Goal: Task Accomplishment & Management: Use online tool/utility

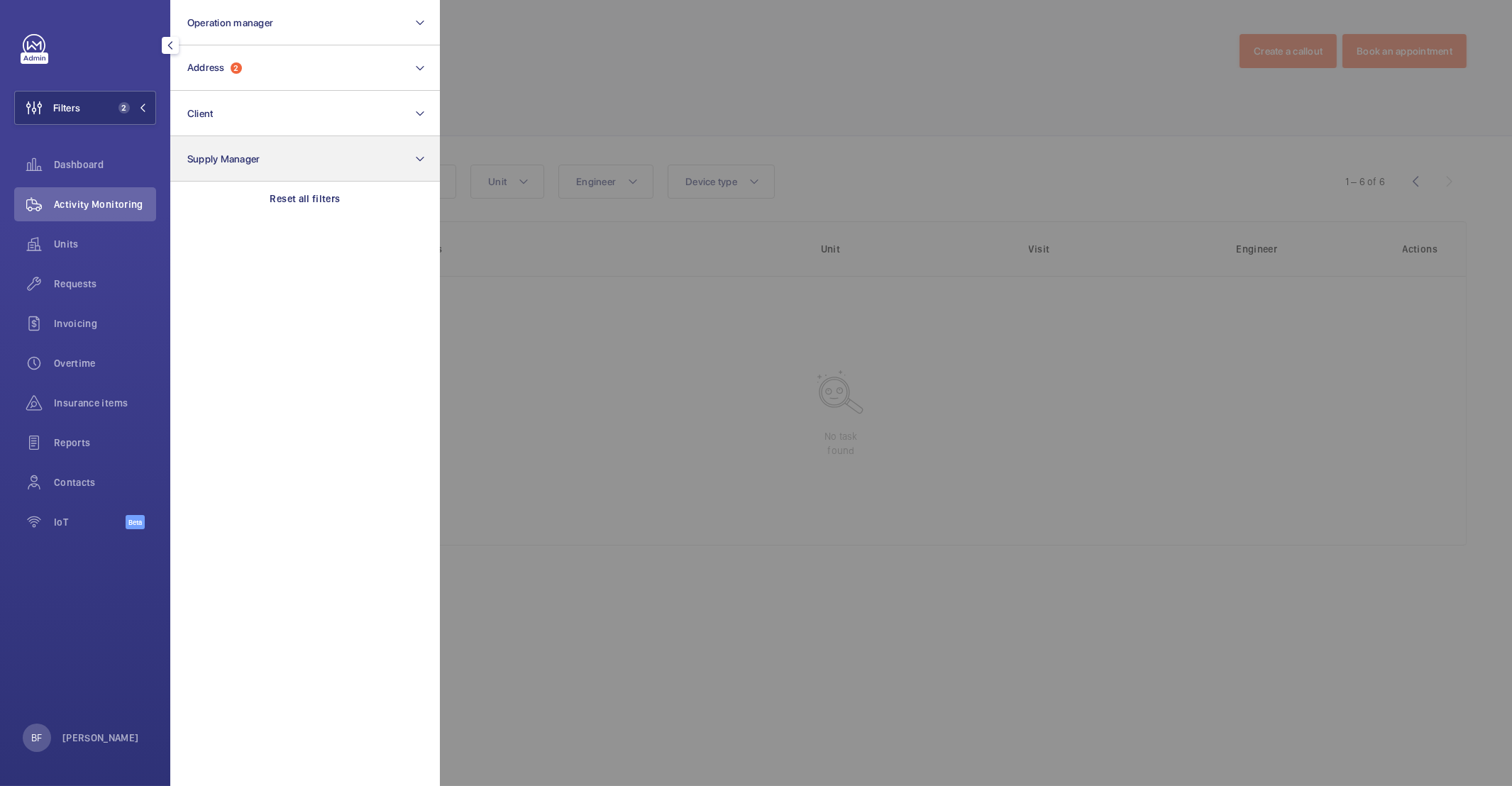
drag, startPoint x: 303, startPoint y: 201, endPoint x: 290, endPoint y: 143, distance: 59.4
click at [303, 200] on p "Reset all filters" at bounding box center [305, 199] width 70 height 14
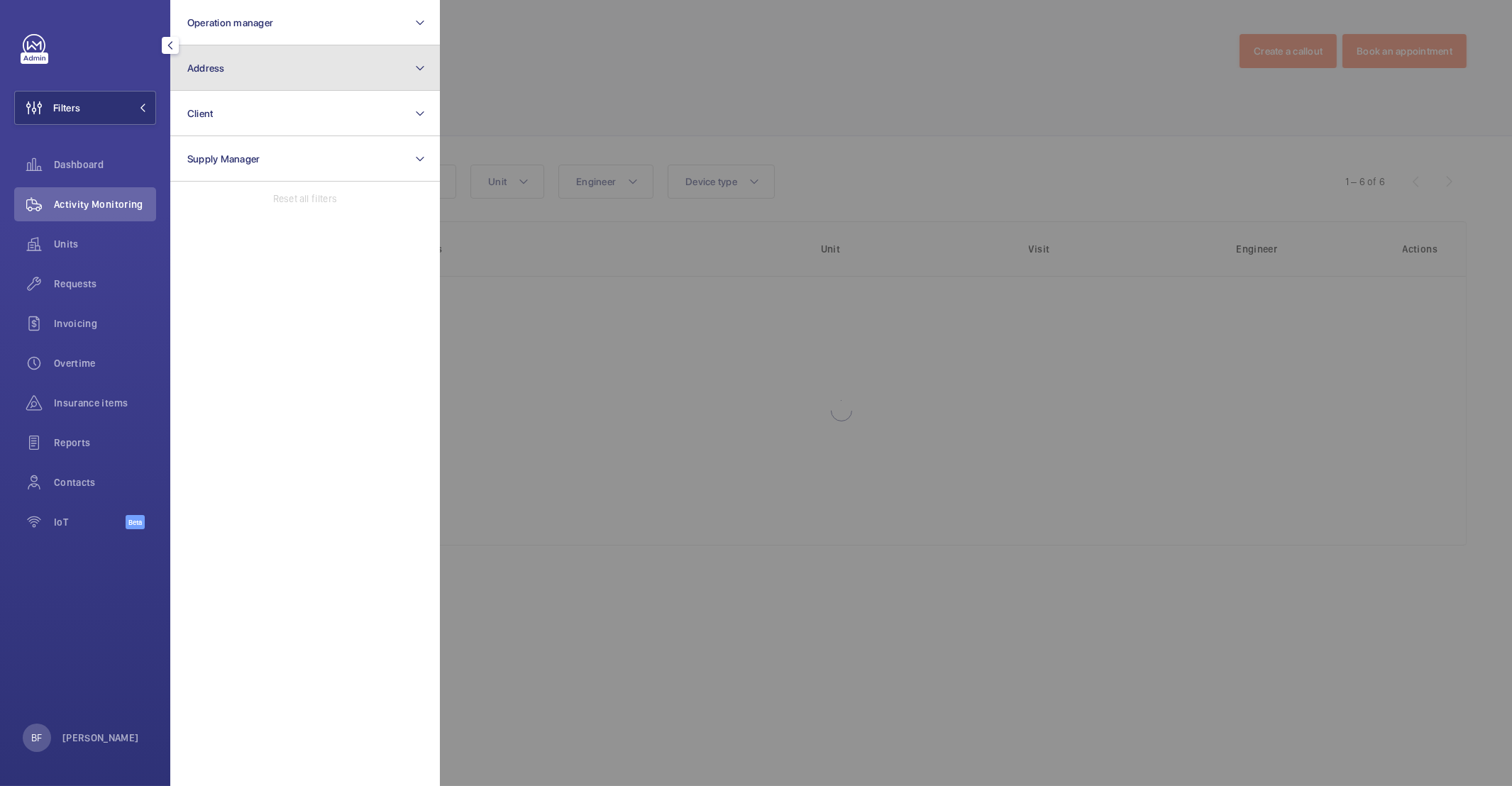
click at [278, 54] on button "Address" at bounding box center [305, 68] width 270 height 46
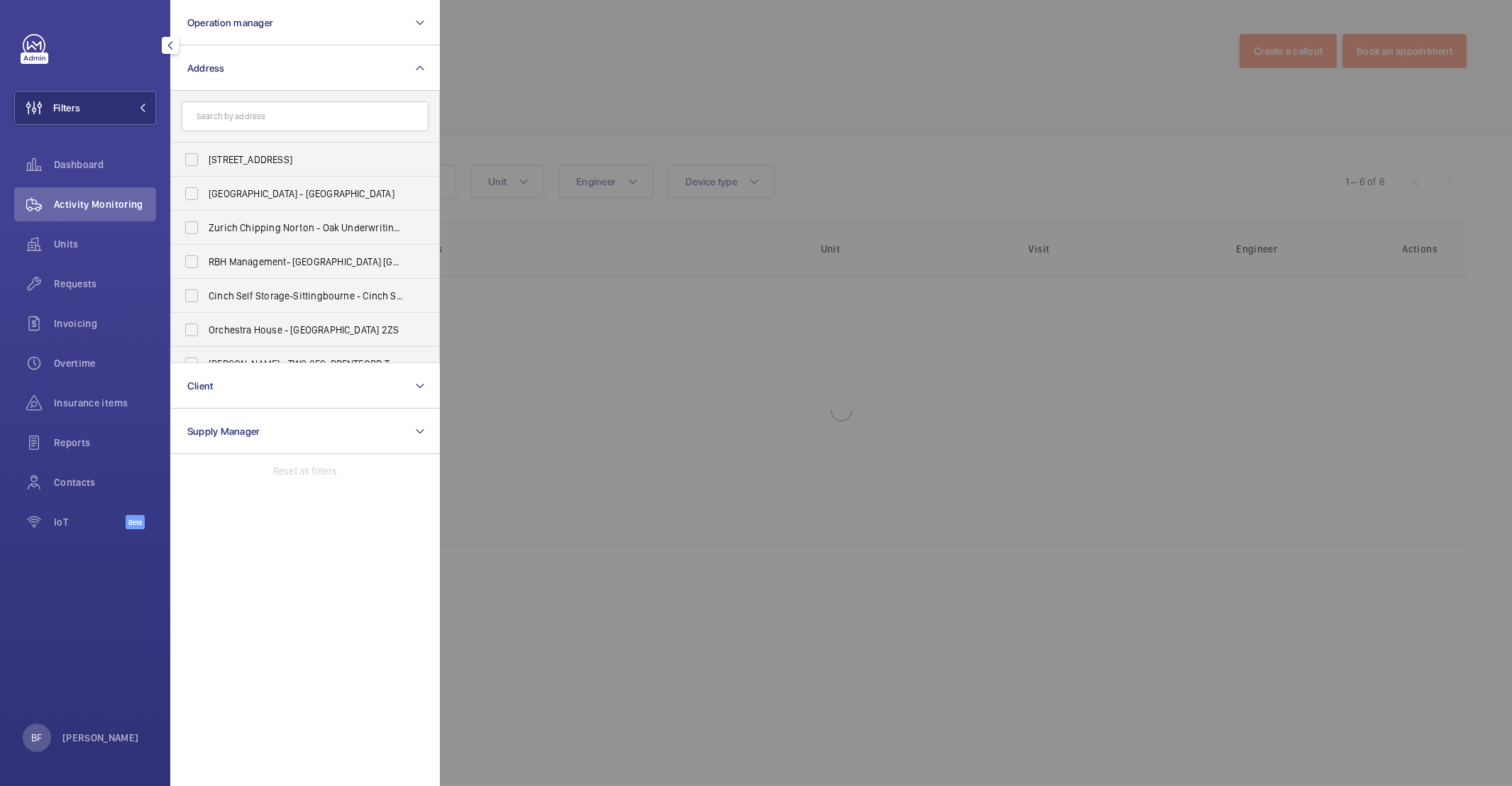
click at [267, 111] on input "text" at bounding box center [305, 117] width 247 height 30
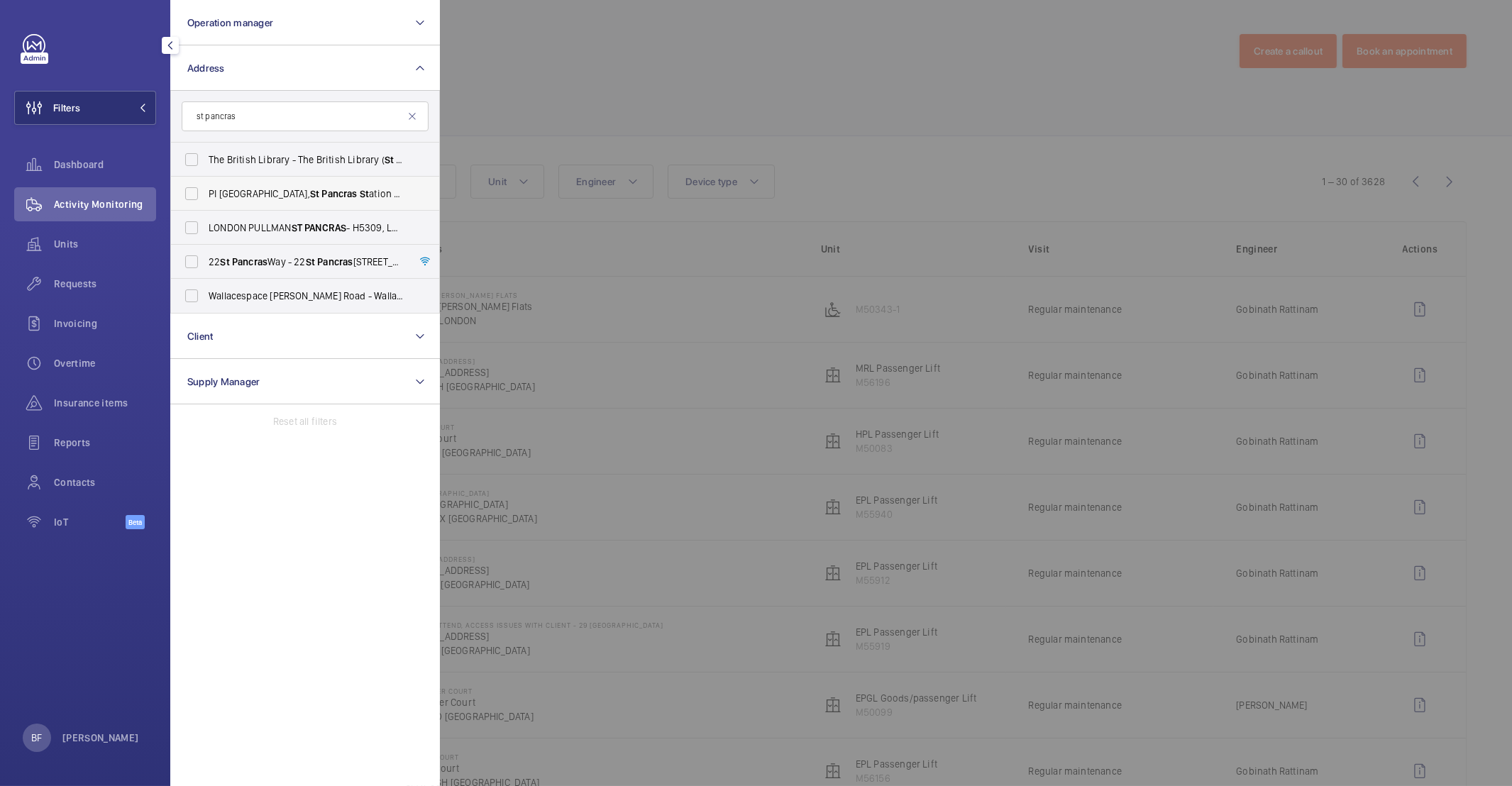
type input "st pancras"
click at [322, 191] on span "Pancras" at bounding box center [339, 194] width 35 height 11
click at [206, 191] on input "PI London, St Pancras St ation - Clifton House, 88 Eu st on Road, EU ST ON NW1 …" at bounding box center [191, 194] width 28 height 28
checkbox input "true"
click at [608, 93] on div at bounding box center [1196, 393] width 1512 height 786
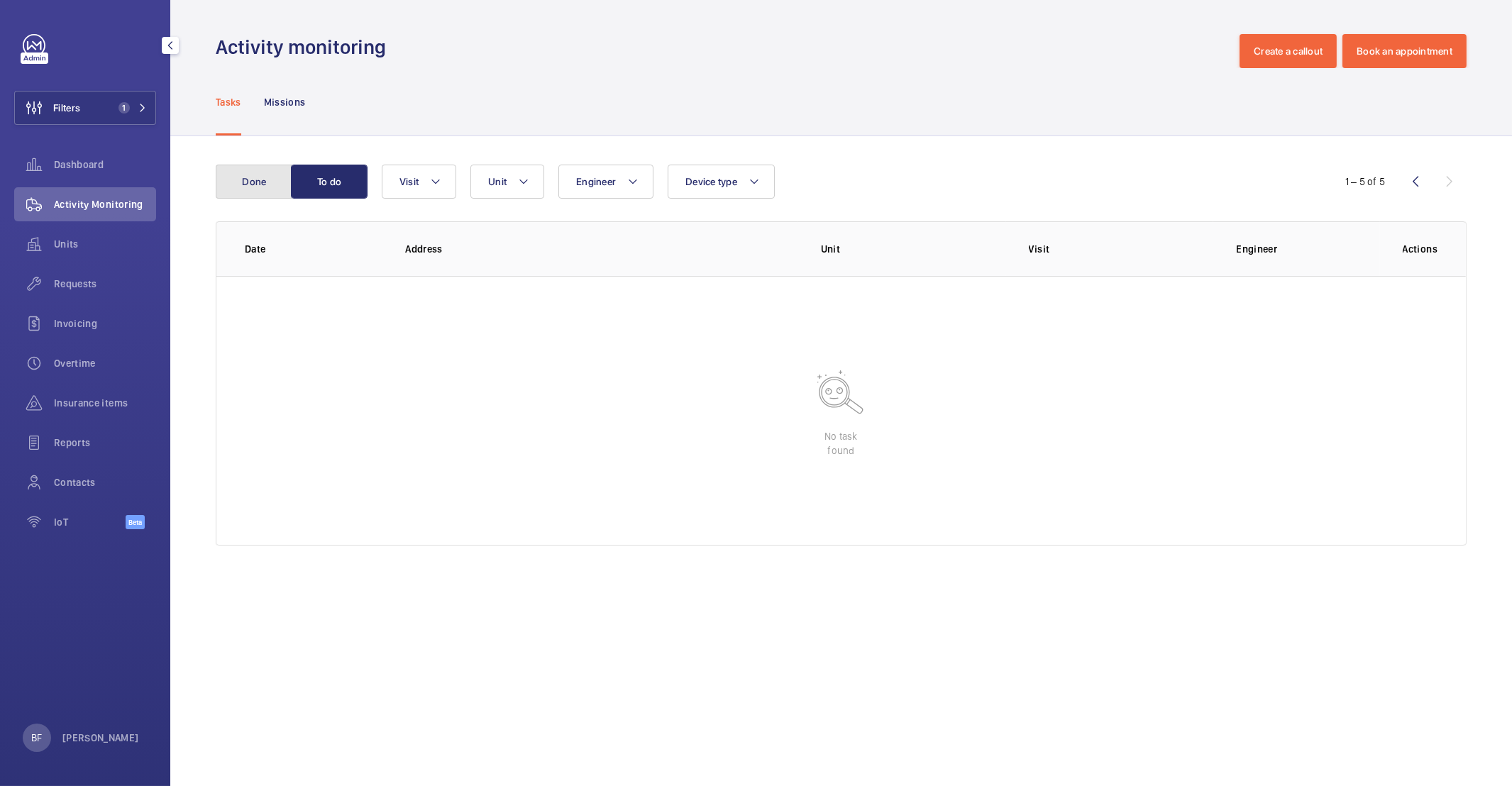
click at [260, 181] on button "Done" at bounding box center [253, 181] width 76 height 34
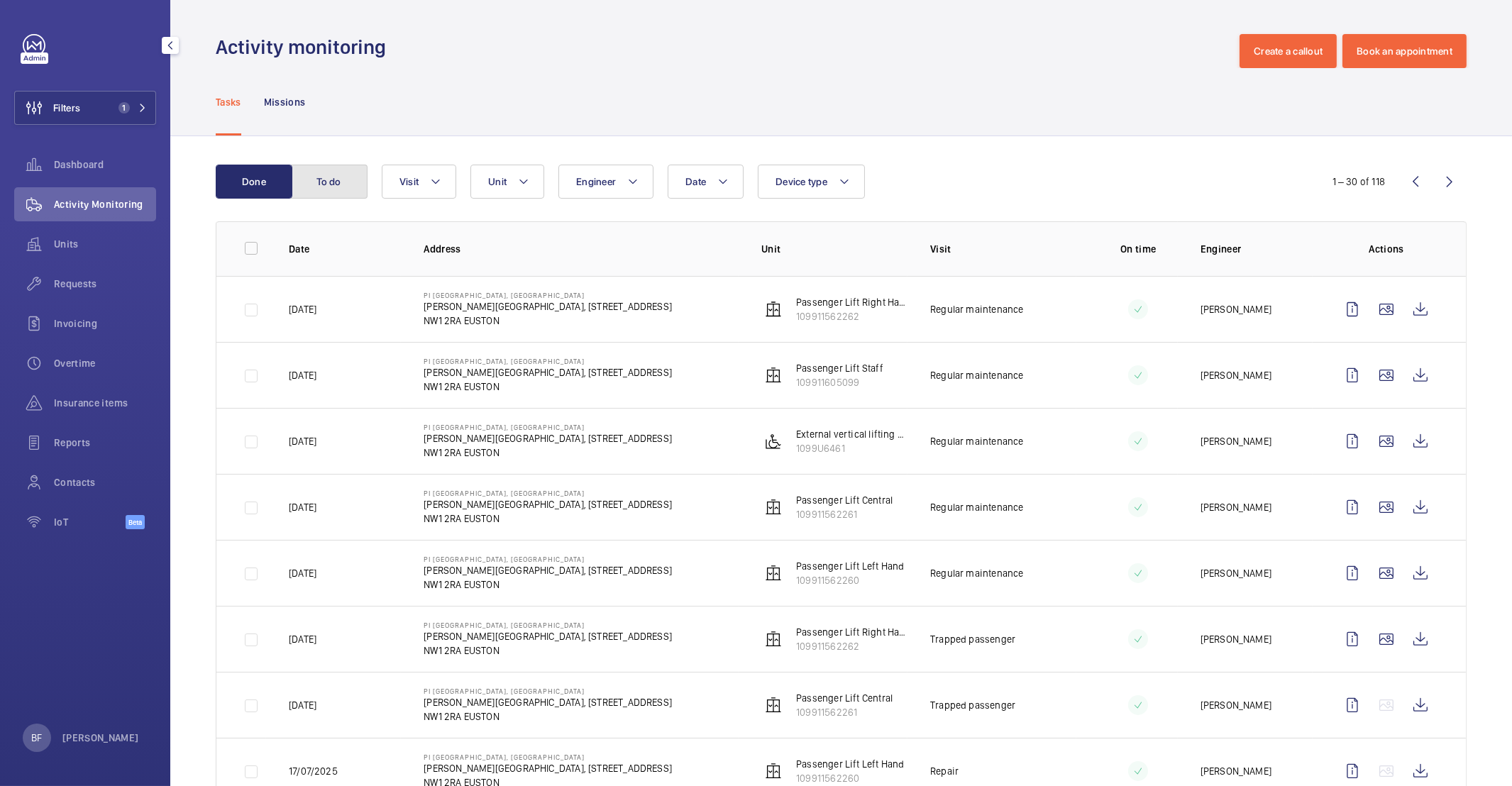
click at [344, 178] on button "To do" at bounding box center [329, 181] width 76 height 34
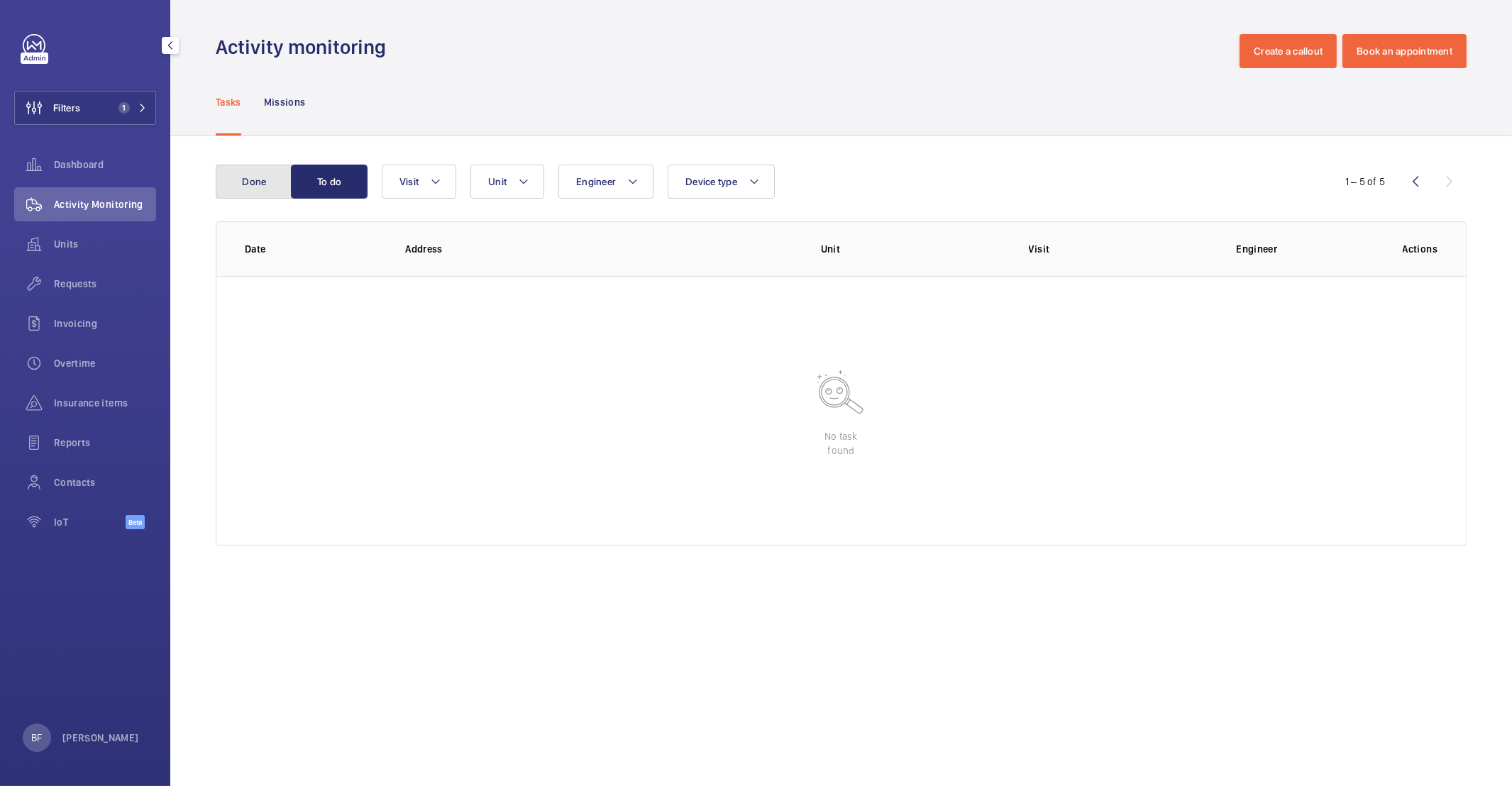
click at [236, 191] on button "Done" at bounding box center [253, 181] width 76 height 34
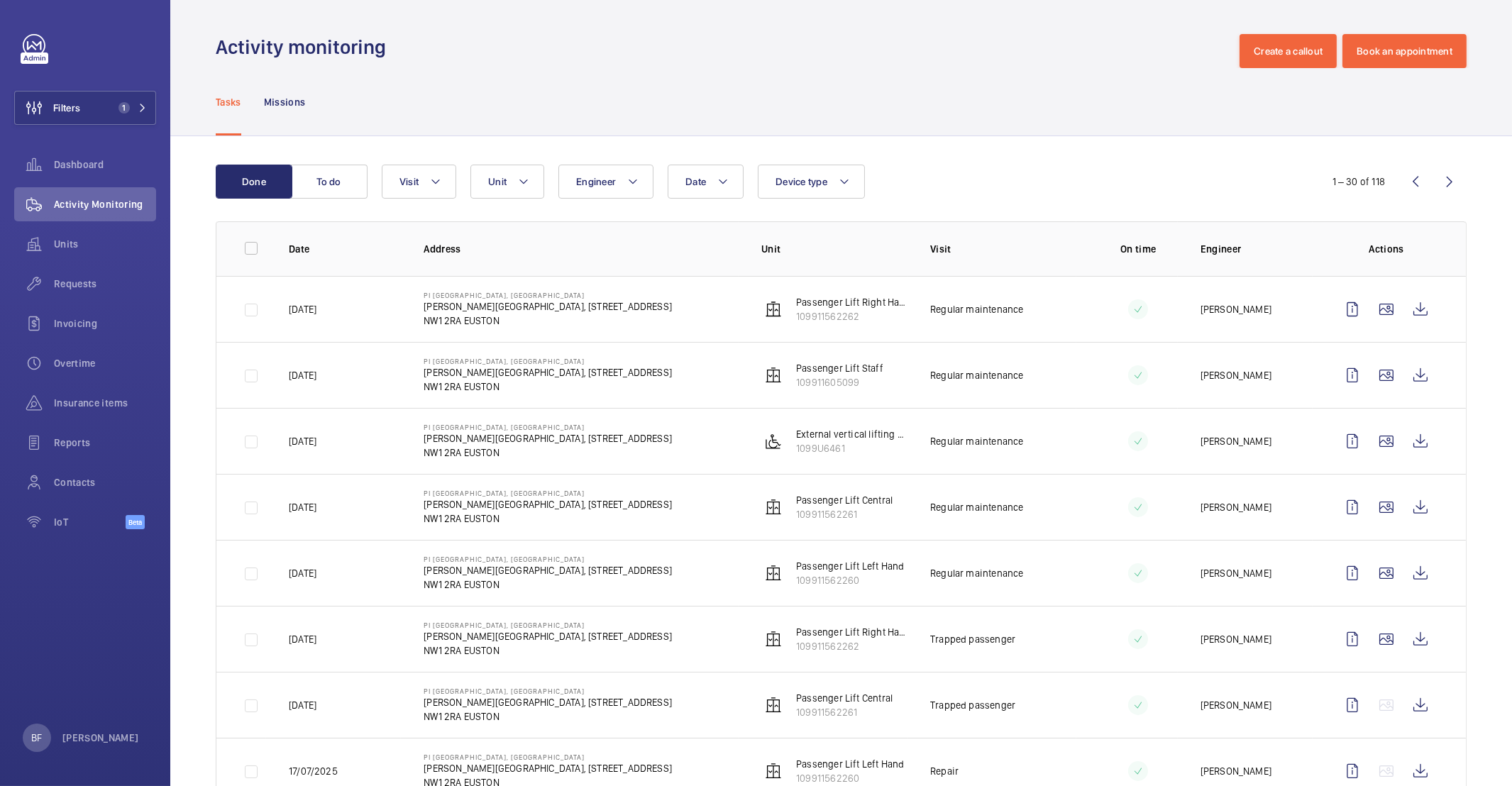
click at [489, 88] on div "Tasks Missions" at bounding box center [841, 102] width 1251 height 67
click at [124, 398] on span "Insurance items" at bounding box center [105, 403] width 103 height 14
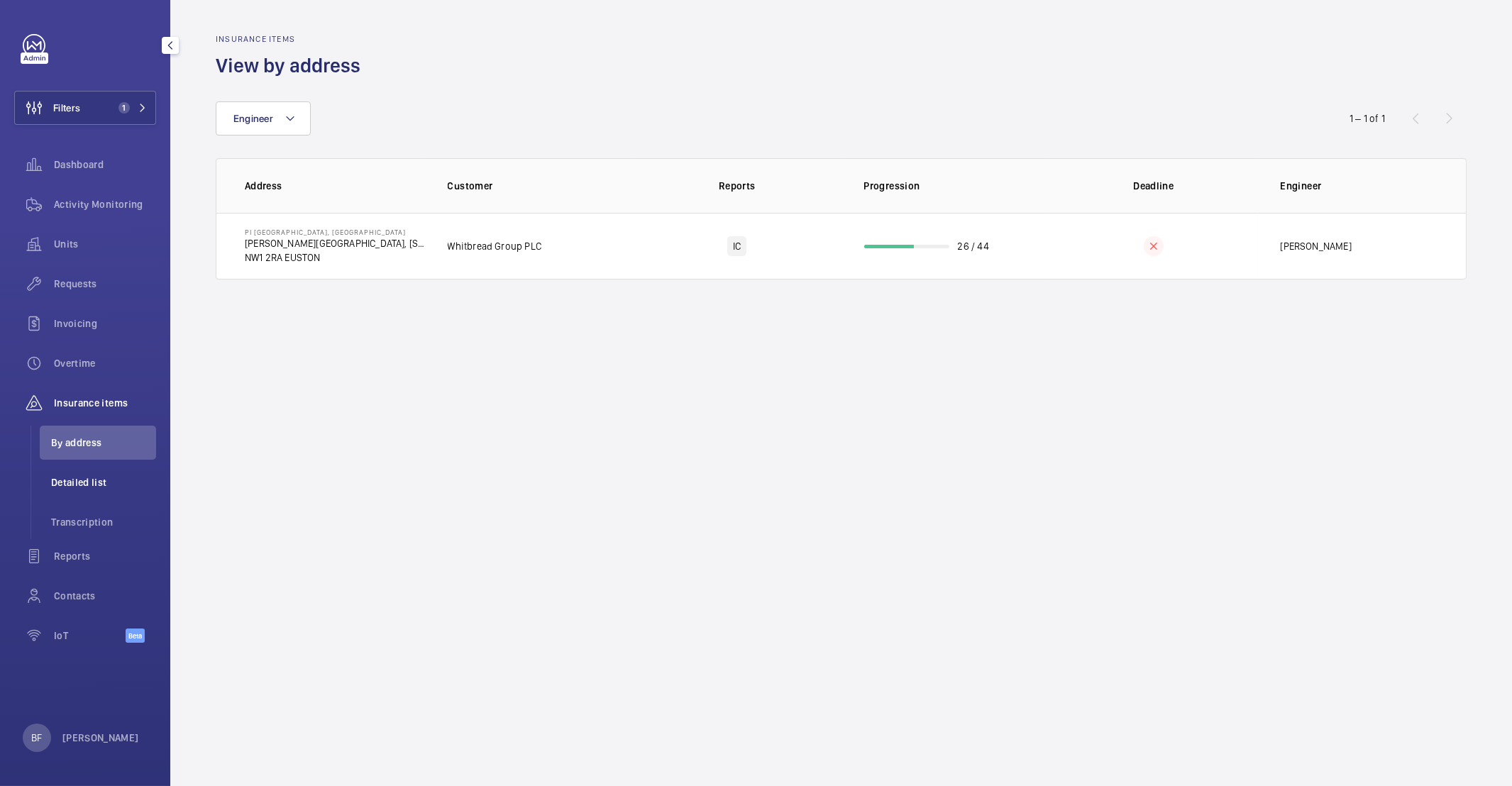
click at [82, 486] on span "Detailed list" at bounding box center [103, 482] width 105 height 14
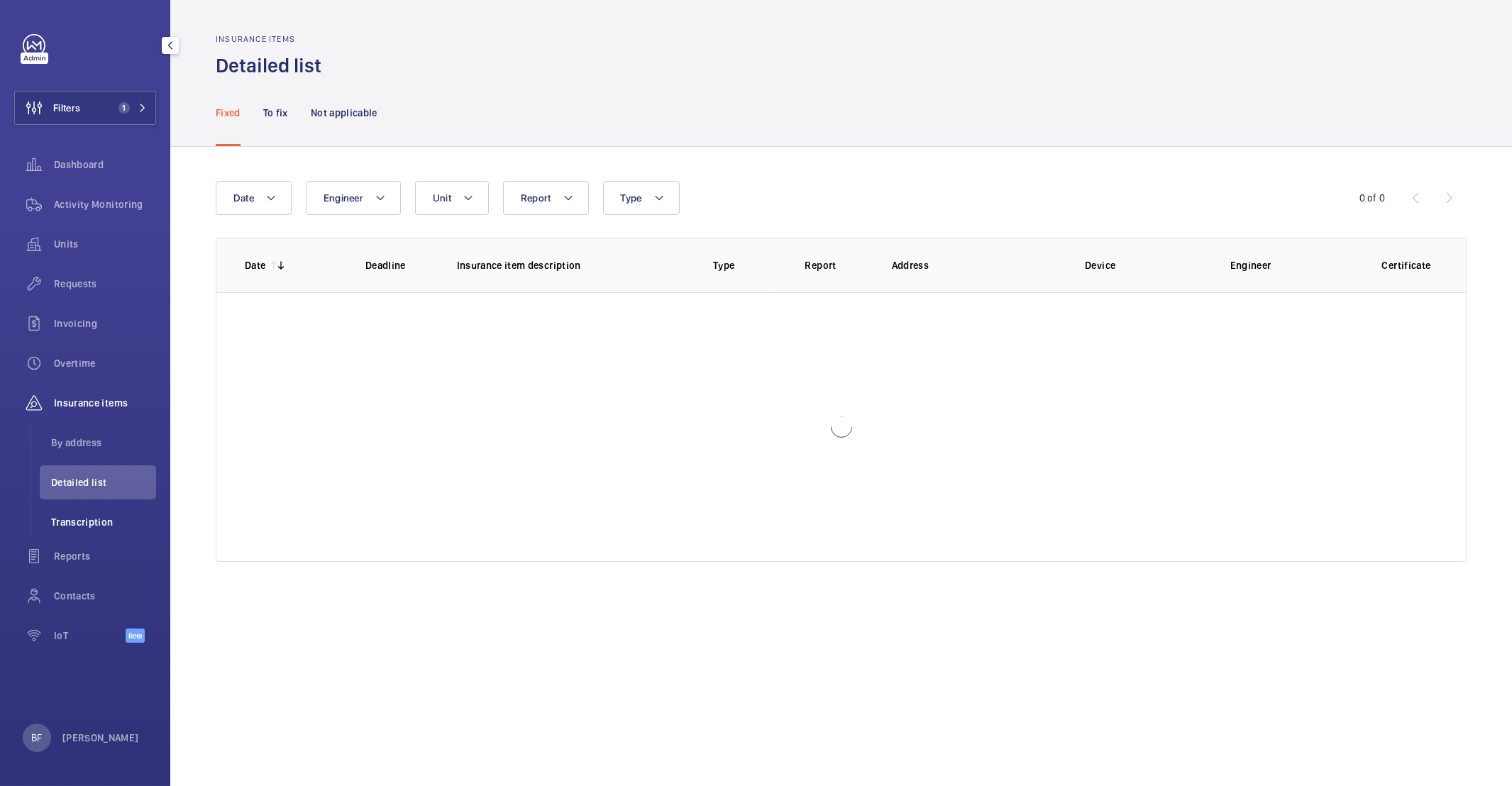
click at [100, 520] on span "Transcription" at bounding box center [103, 522] width 105 height 14
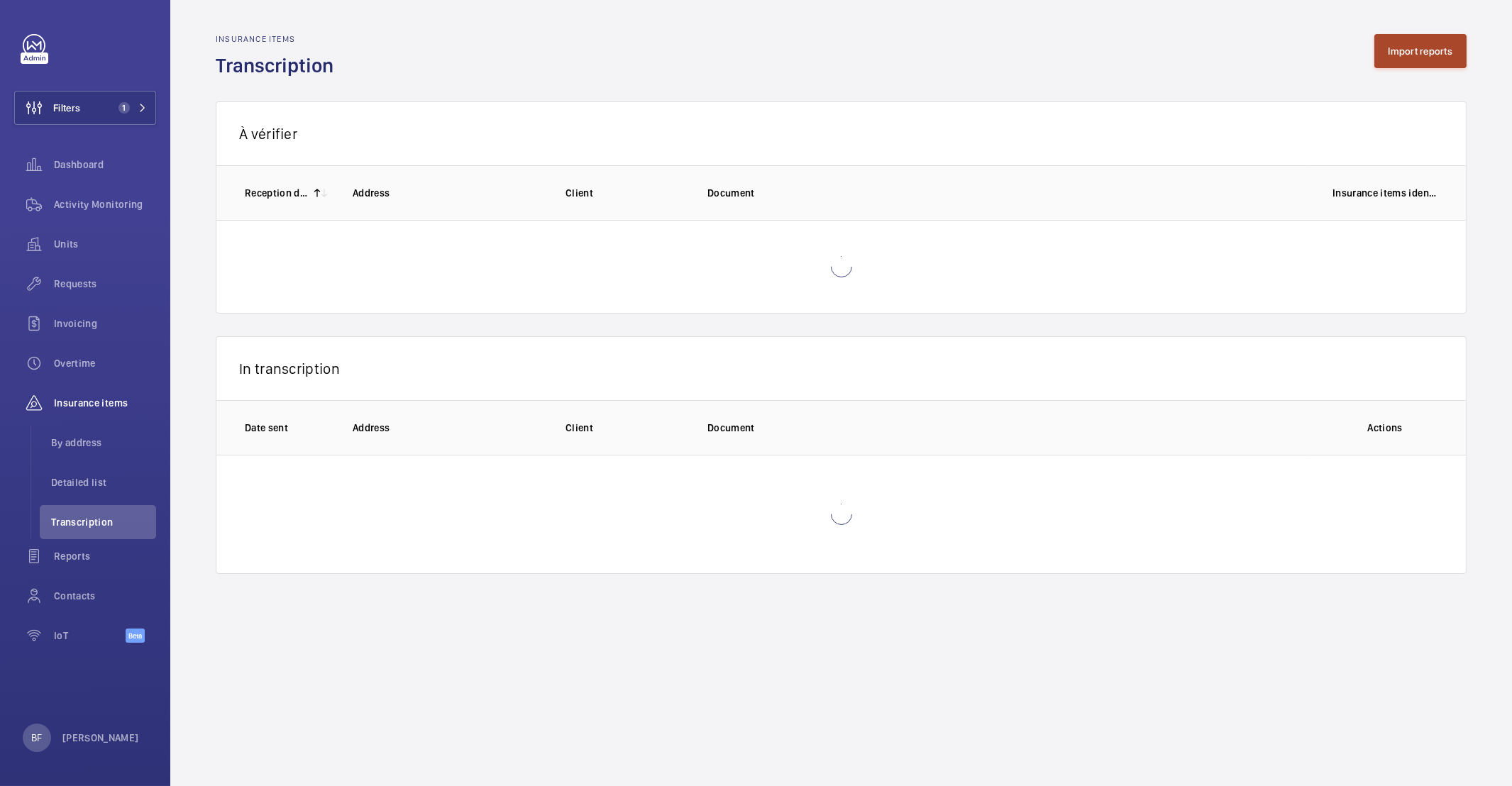
click at [1438, 53] on button "Import reports" at bounding box center [1421, 51] width 93 height 34
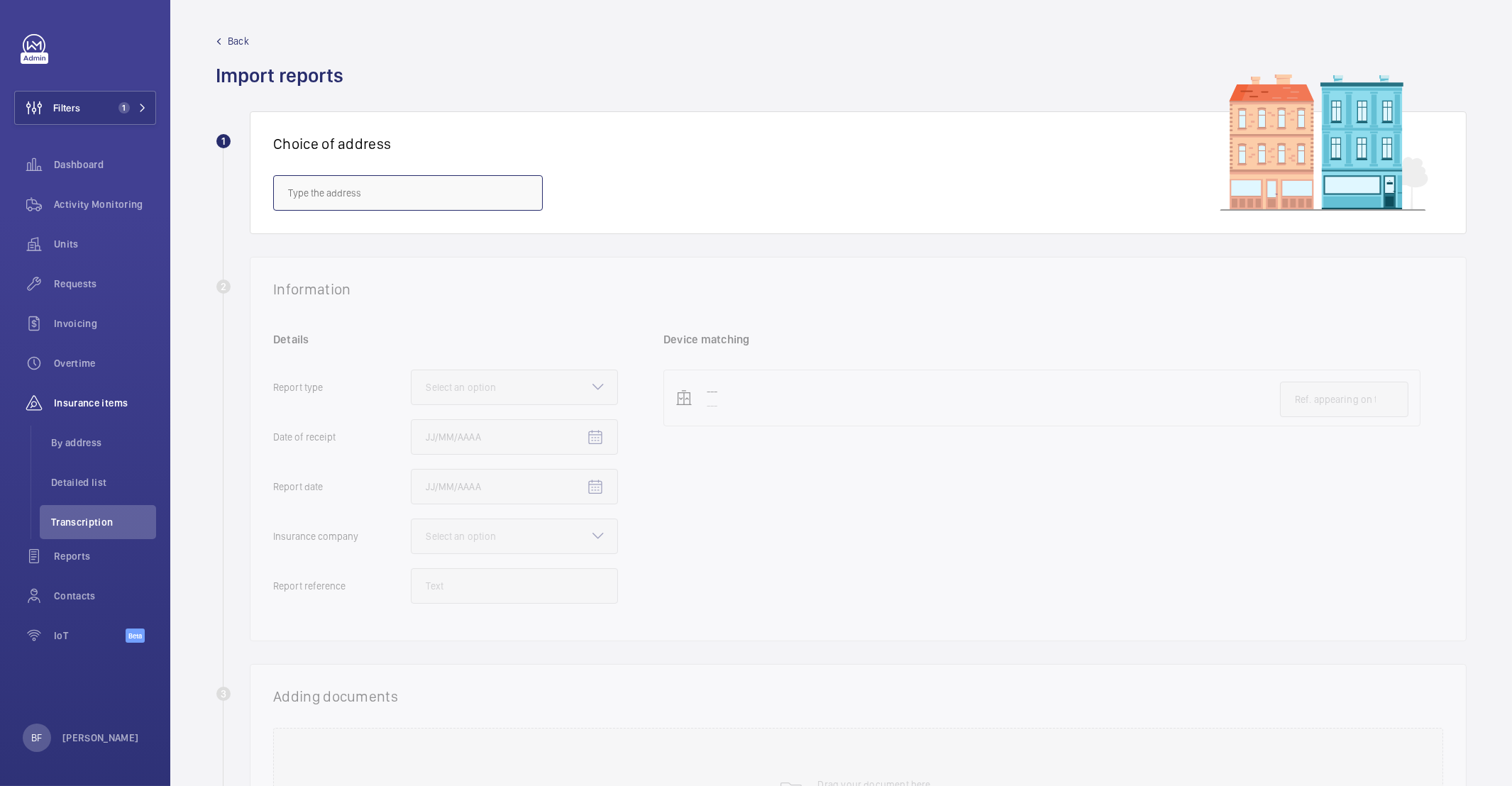
click at [374, 203] on input "text" at bounding box center [408, 193] width 270 height 35
click at [330, 193] on input "text" at bounding box center [408, 193] width 270 height 35
click at [415, 194] on input "text" at bounding box center [408, 193] width 270 height 35
click at [358, 229] on span "Premier Inn - Paddington Basin - Premier Inn, Paddington Exchange, North Wharf …" at bounding box center [408, 236] width 240 height 14
type input "Premier Inn - Paddington Basin - Premier Inn, Paddington Exchange, North Wharf …"
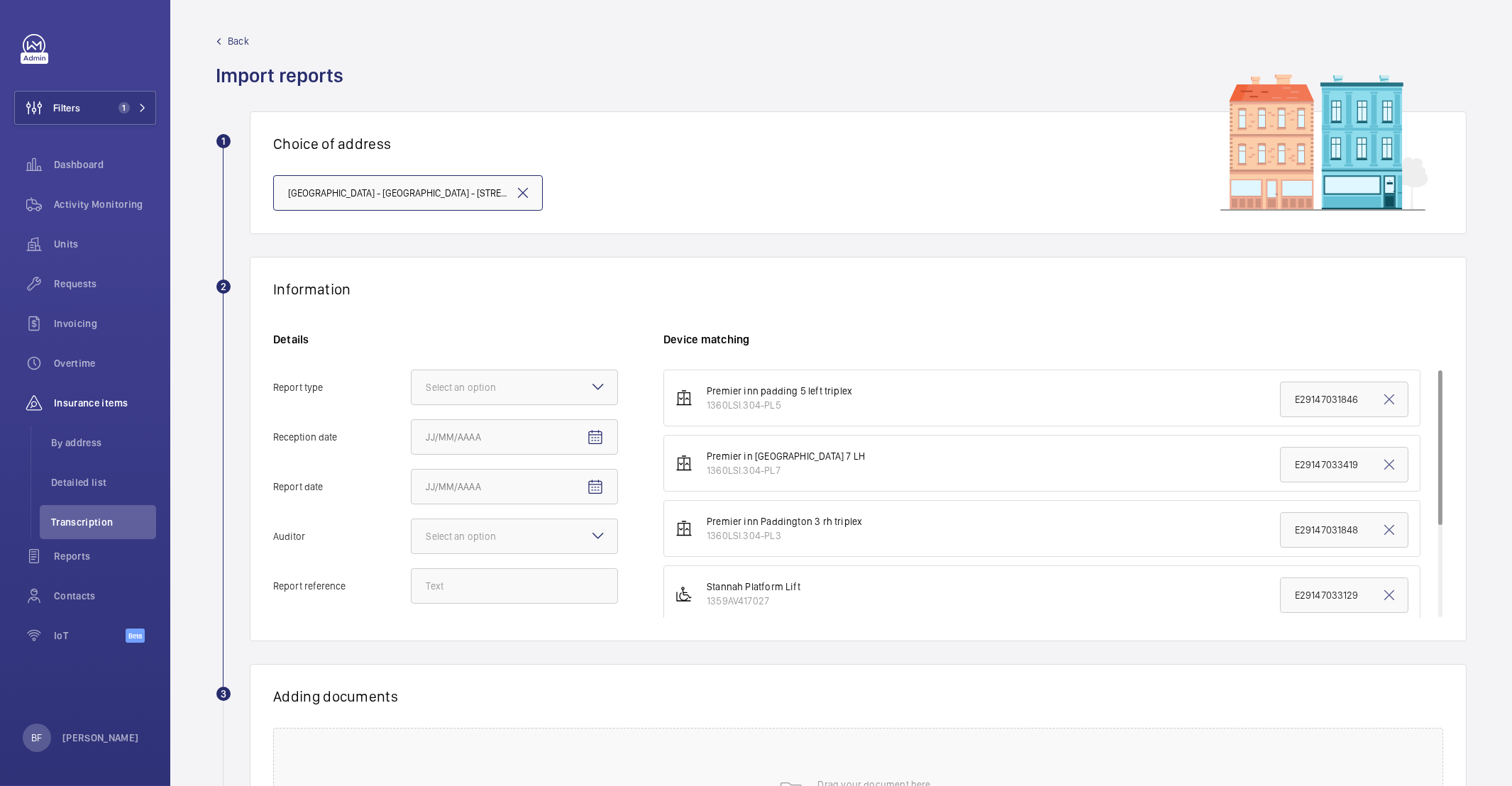
scroll to position [0, 214]
click at [529, 382] on div "Select an option" at bounding box center [479, 387] width 106 height 14
click at [412, 382] on input "Report type Select an option Insurance company Consultant" at bounding box center [412, 387] width 0 height 34
click at [570, 427] on span "Insurance company" at bounding box center [515, 430] width 177 height 14
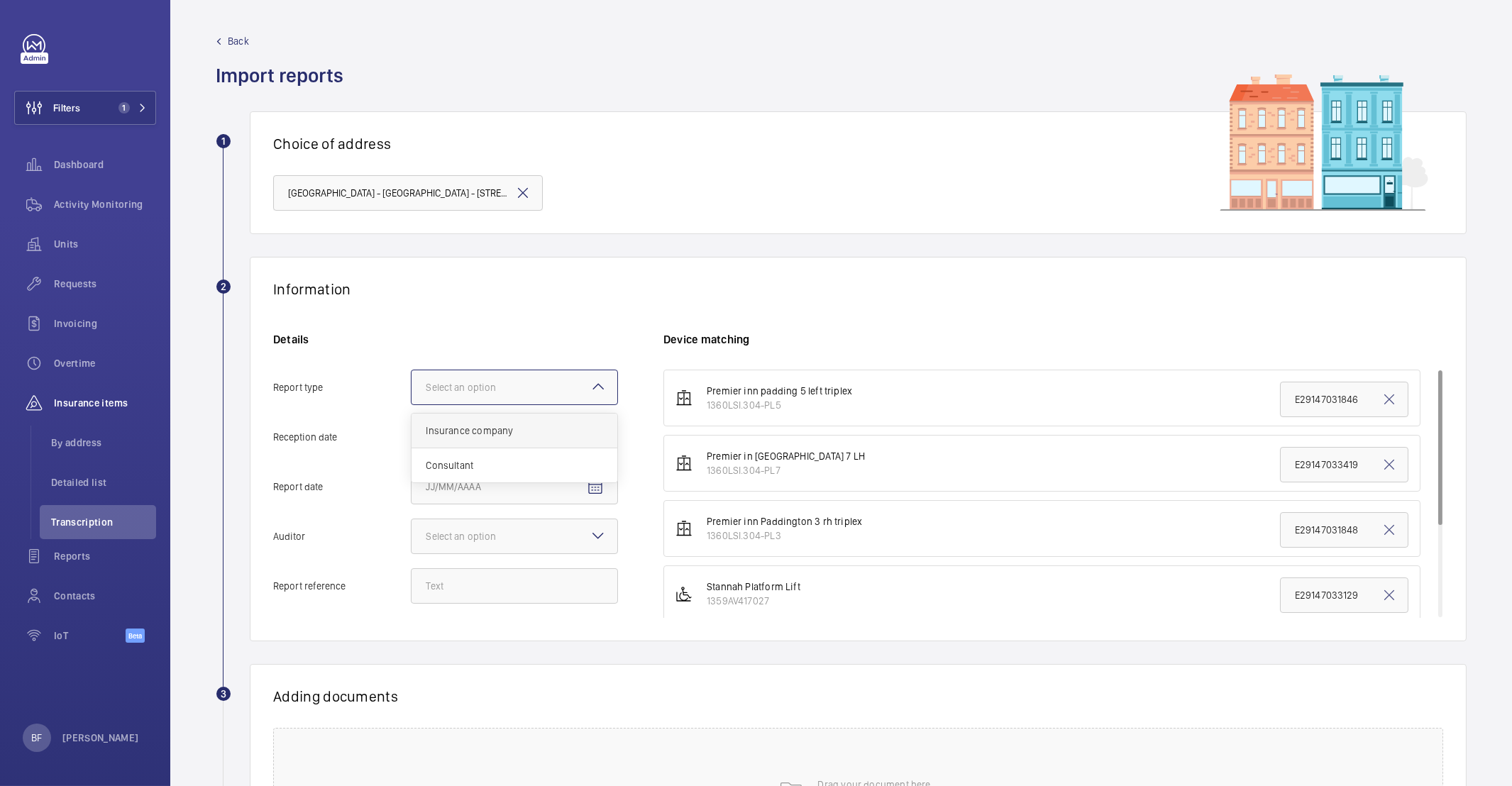
click at [412, 404] on input "Report type Select an option Insurance company Consultant" at bounding box center [412, 387] width 0 height 34
click at [607, 430] on span "Open calendar" at bounding box center [595, 437] width 34 height 34
click at [516, 611] on span "17" at bounding box center [516, 610] width 25 height 25
type input "9/17/2025"
click at [600, 488] on mat-icon "Open calendar" at bounding box center [595, 486] width 17 height 17
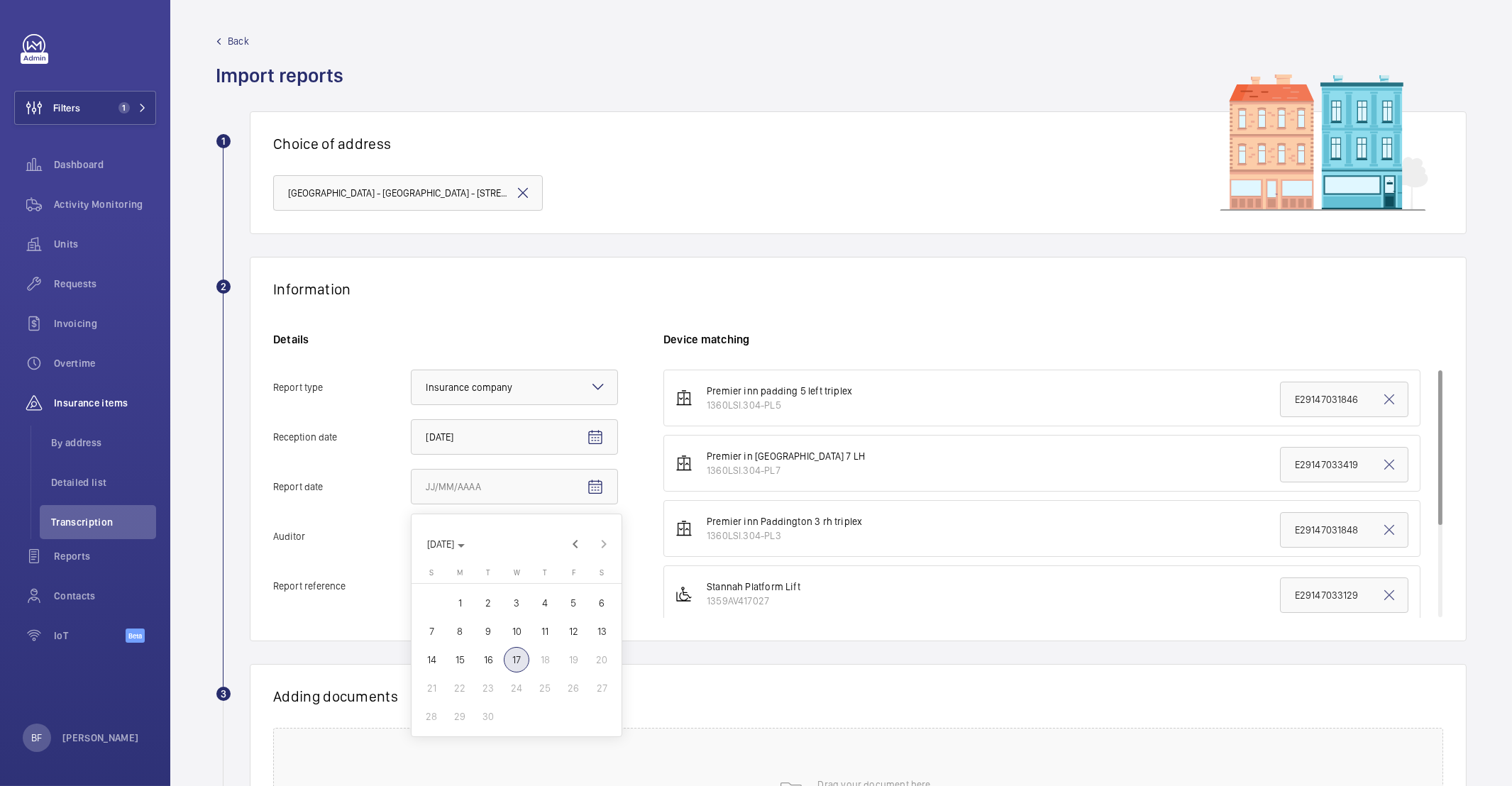
click at [486, 657] on span "16" at bounding box center [487, 659] width 25 height 25
type input "9/16/2025"
click at [597, 528] on mat-icon at bounding box center [598, 535] width 17 height 17
click at [412, 528] on input "Auditor Select an option Veritas Zurich British Engineering Allianz Other" at bounding box center [412, 536] width 0 height 34
click at [501, 688] on span "Allianz" at bounding box center [515, 683] width 177 height 14
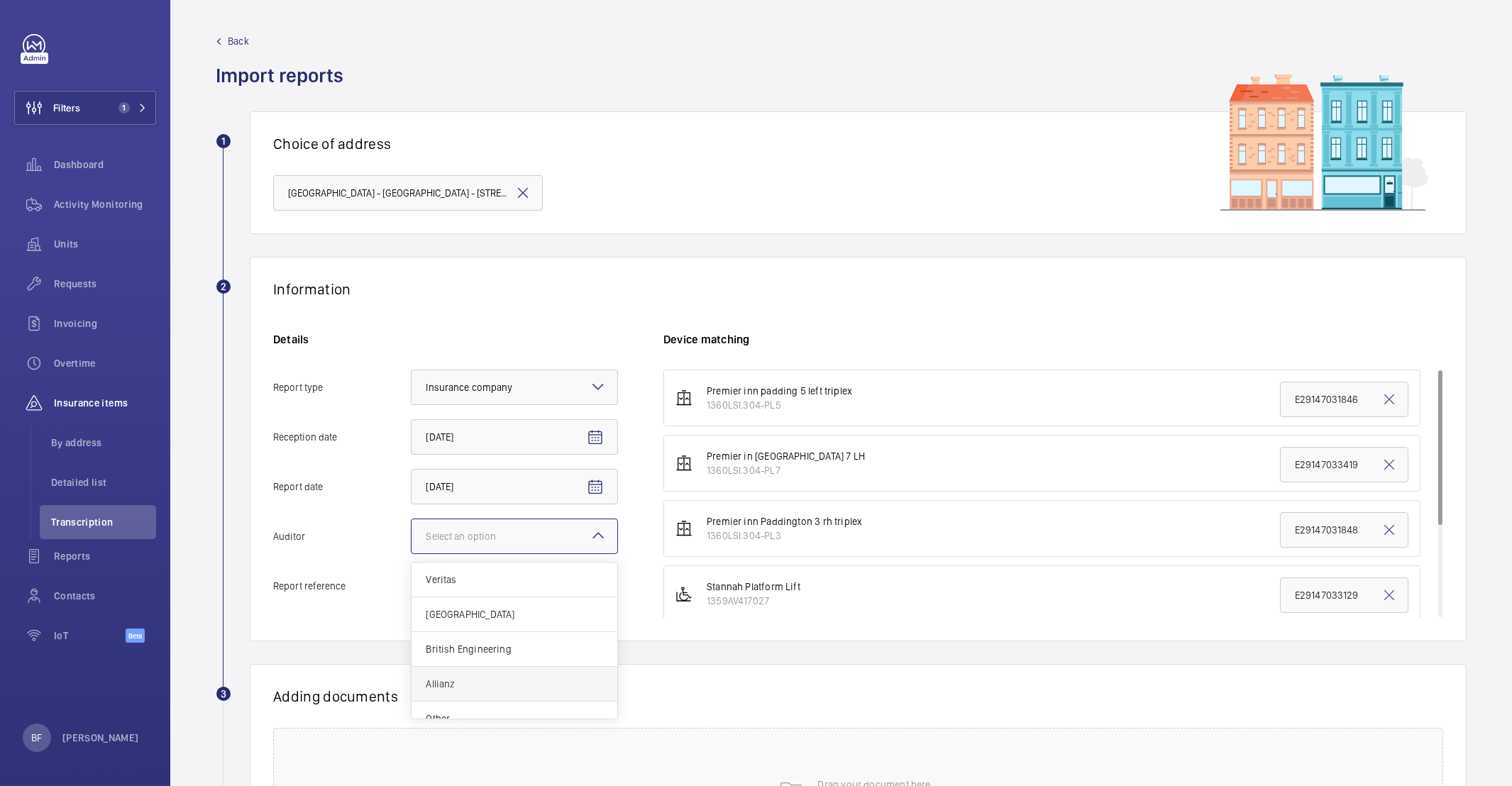
click at [412, 553] on input "Auditor Select an option Veritas Zurich British Engineering Allianz Other" at bounding box center [412, 536] width 0 height 34
click at [469, 587] on input "Report reference" at bounding box center [515, 585] width 207 height 35
click at [461, 591] on input "Report reference" at bounding box center [515, 585] width 207 height 35
click at [479, 596] on input "Report reference" at bounding box center [515, 585] width 207 height 35
paste input "E29147033781"
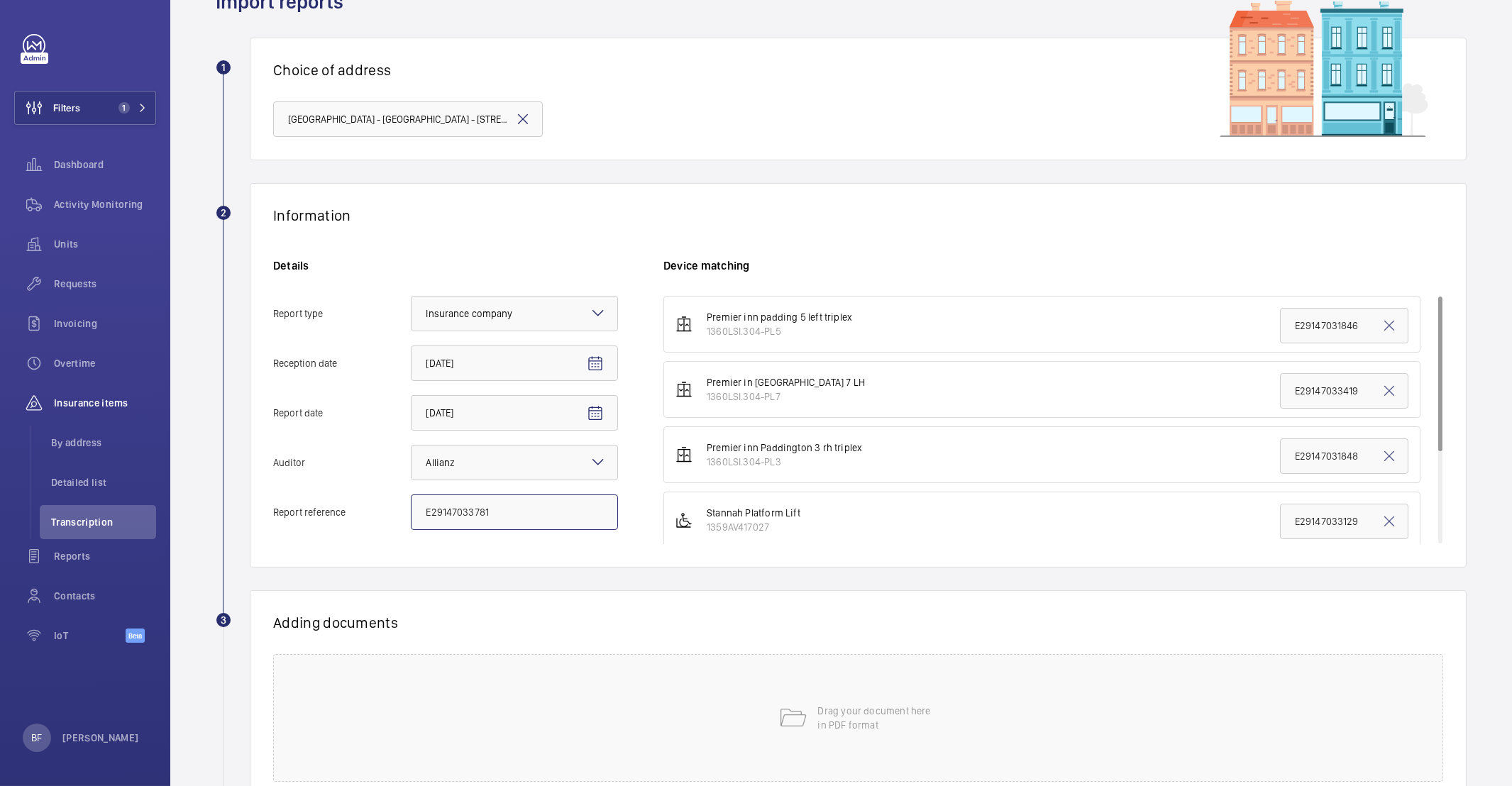
type input "E29147033781"
click at [1312, 322] on input "E29147031846" at bounding box center [1344, 325] width 129 height 35
paste input "3781"
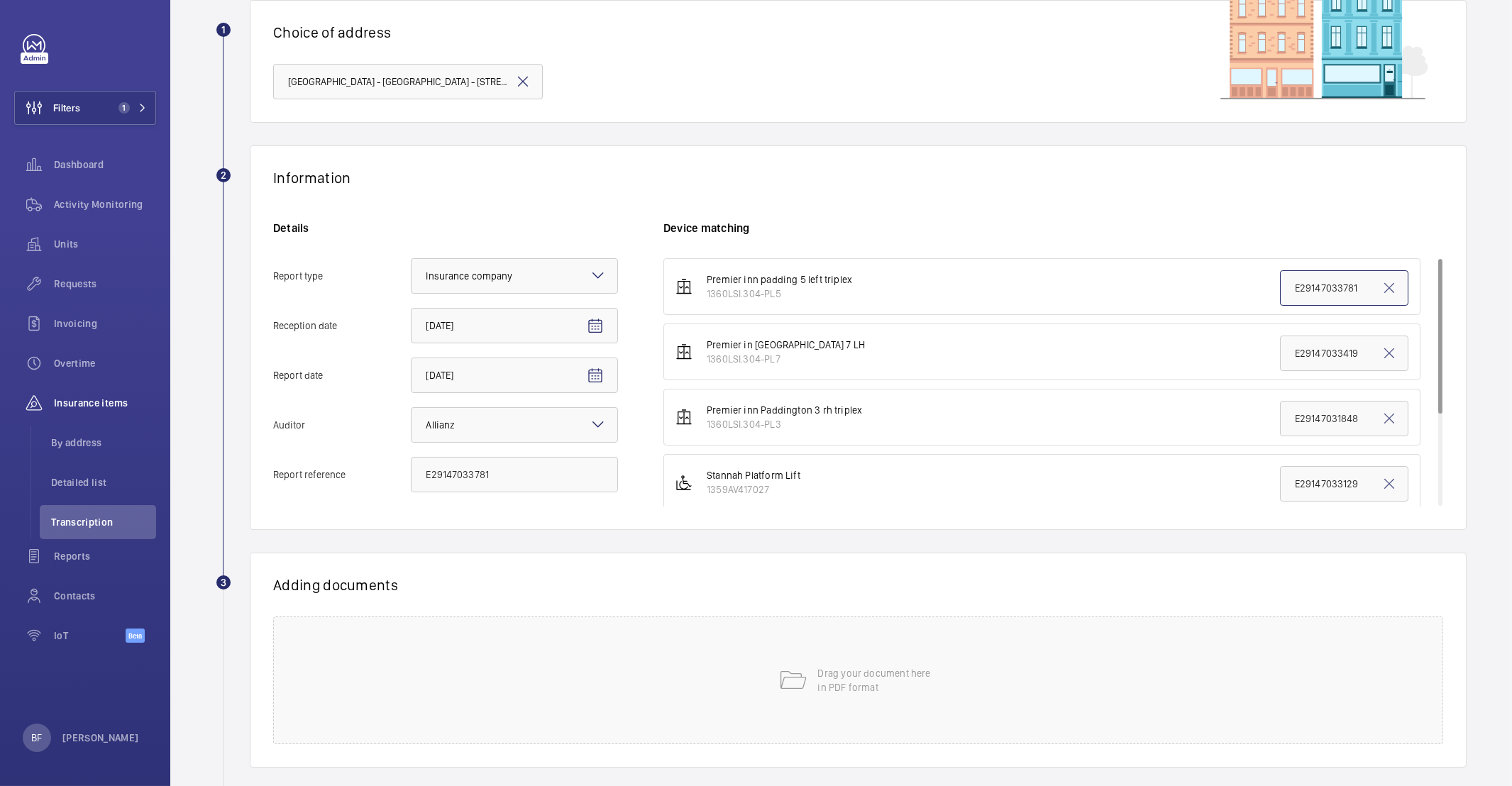
scroll to position [184, 0]
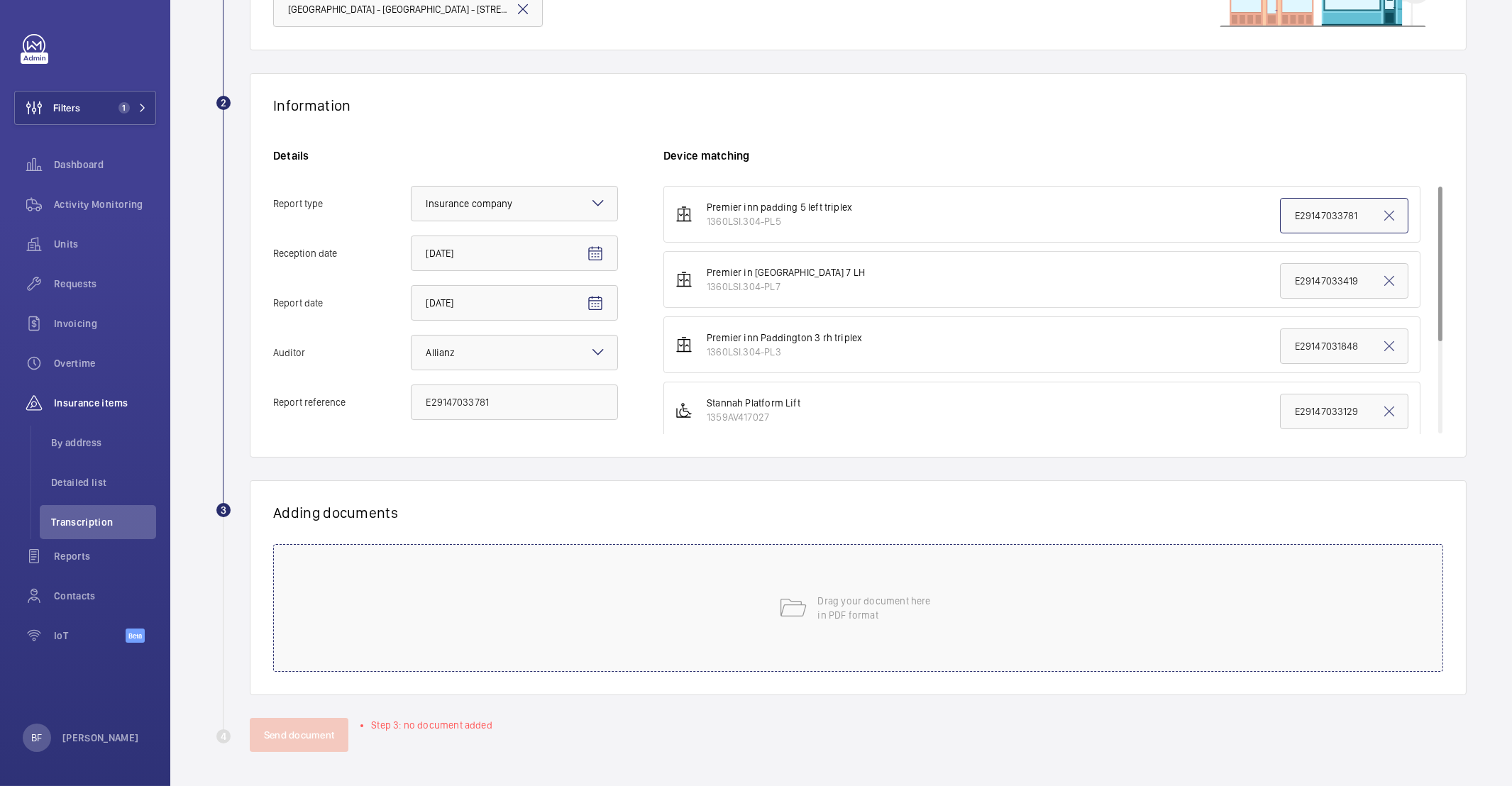
type input "E29147033781"
click at [736, 584] on div "Drag your document here in PDF format" at bounding box center [858, 608] width 1170 height 128
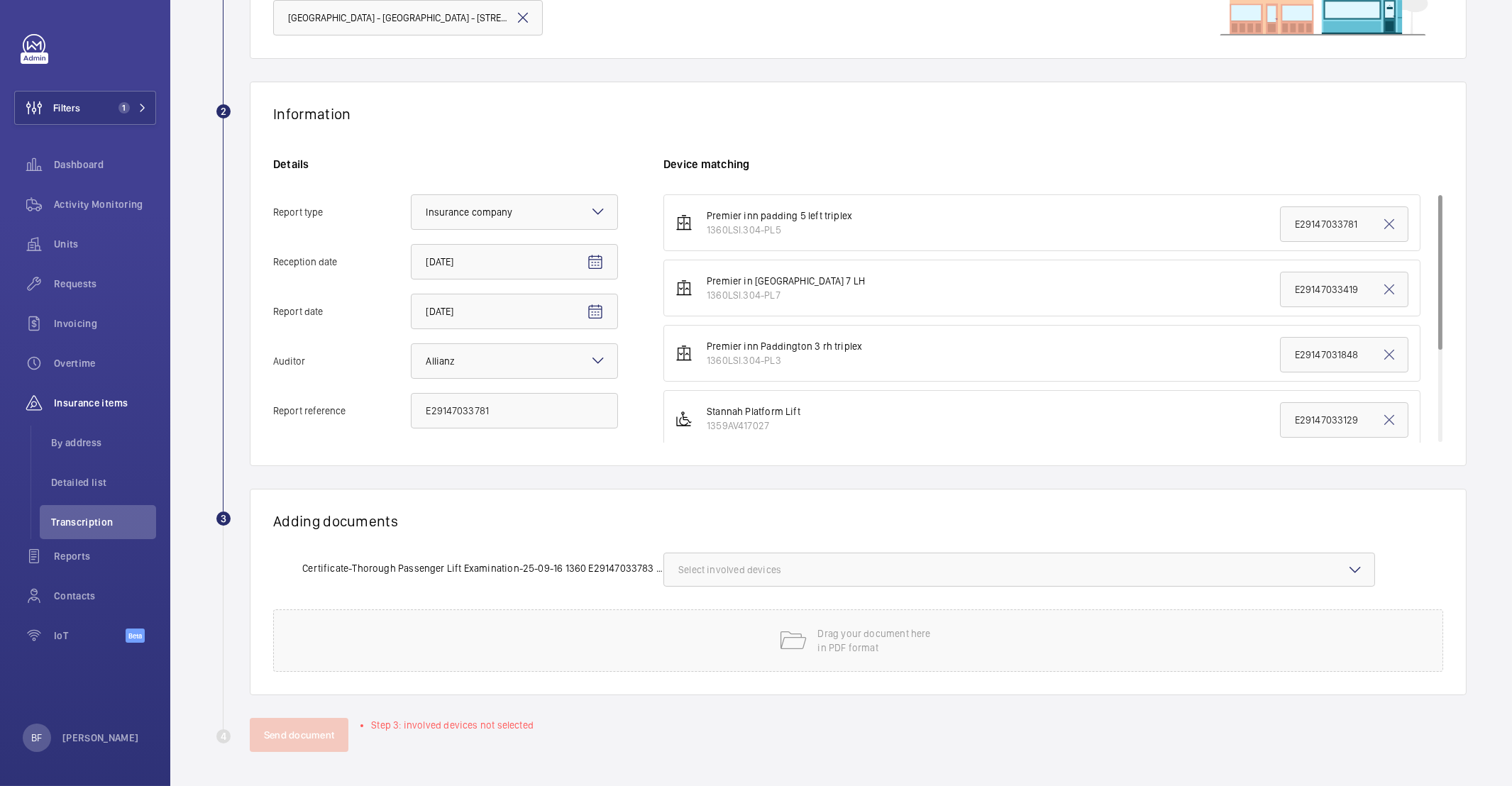
scroll to position [175, 0]
click at [1409, 571] on wm-front-icon-button at bounding box center [1415, 570] width 34 height 34
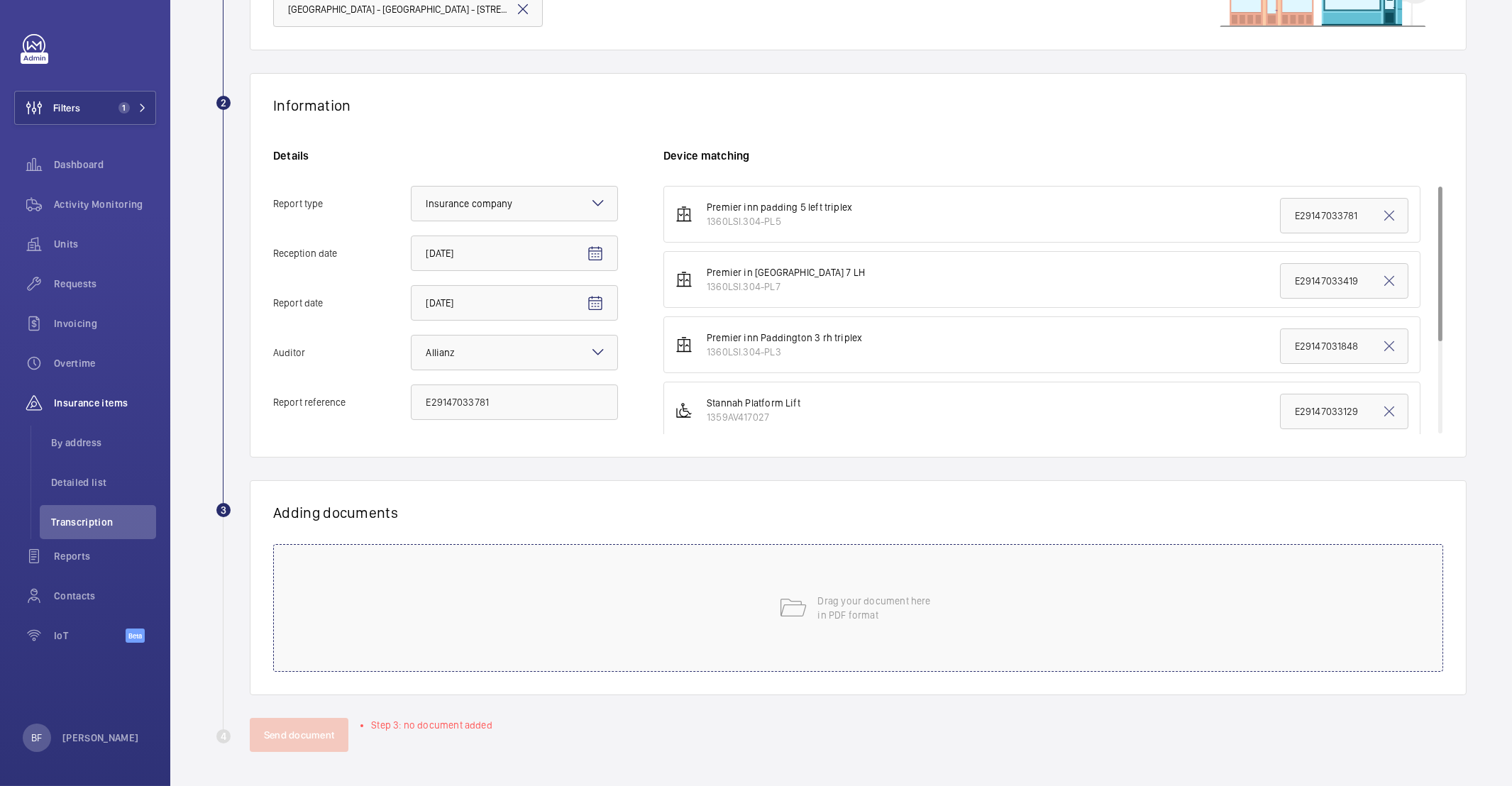
click at [472, 593] on div "Drag your document here in PDF format" at bounding box center [858, 608] width 1170 height 128
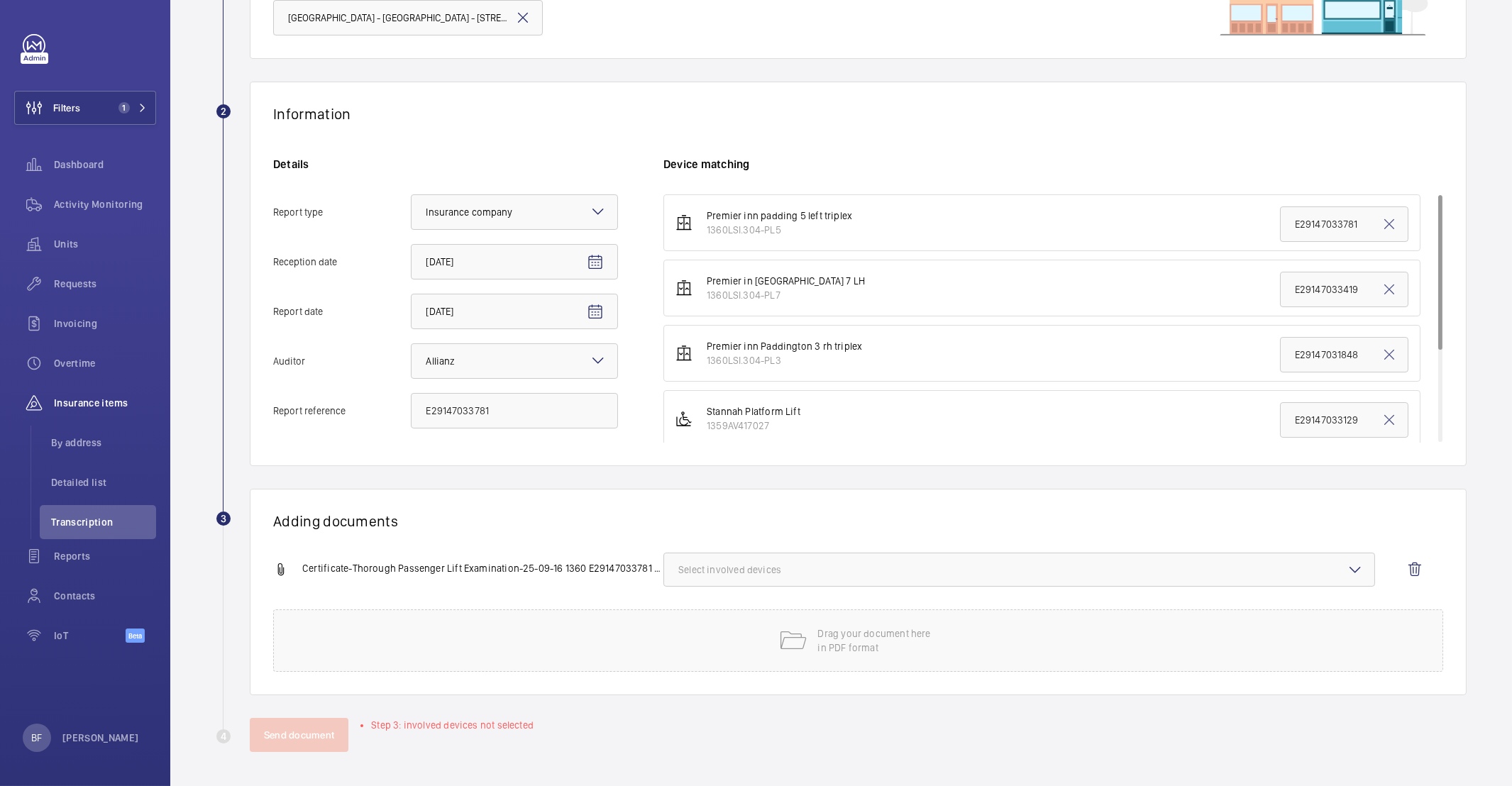
click at [725, 560] on button "Select involved devices" at bounding box center [1019, 570] width 712 height 34
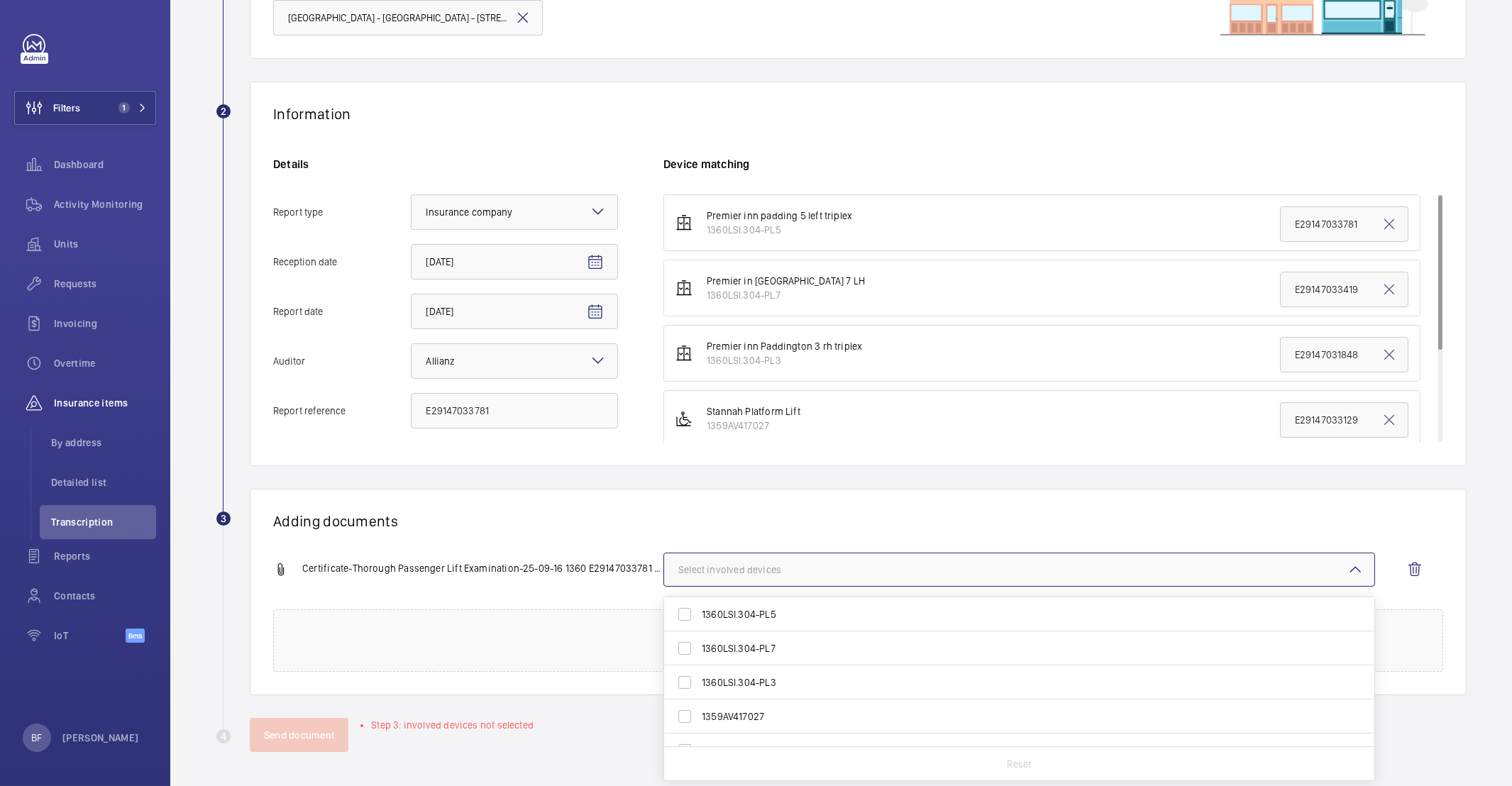
click at [734, 611] on span "1360LSI.304-PL5" at bounding box center [1020, 614] width 637 height 14
click at [699, 611] on input "1360LSI.304-PL5" at bounding box center [685, 614] width 28 height 28
checkbox input "true"
click at [593, 516] on h1 "Adding documents" at bounding box center [858, 521] width 1170 height 18
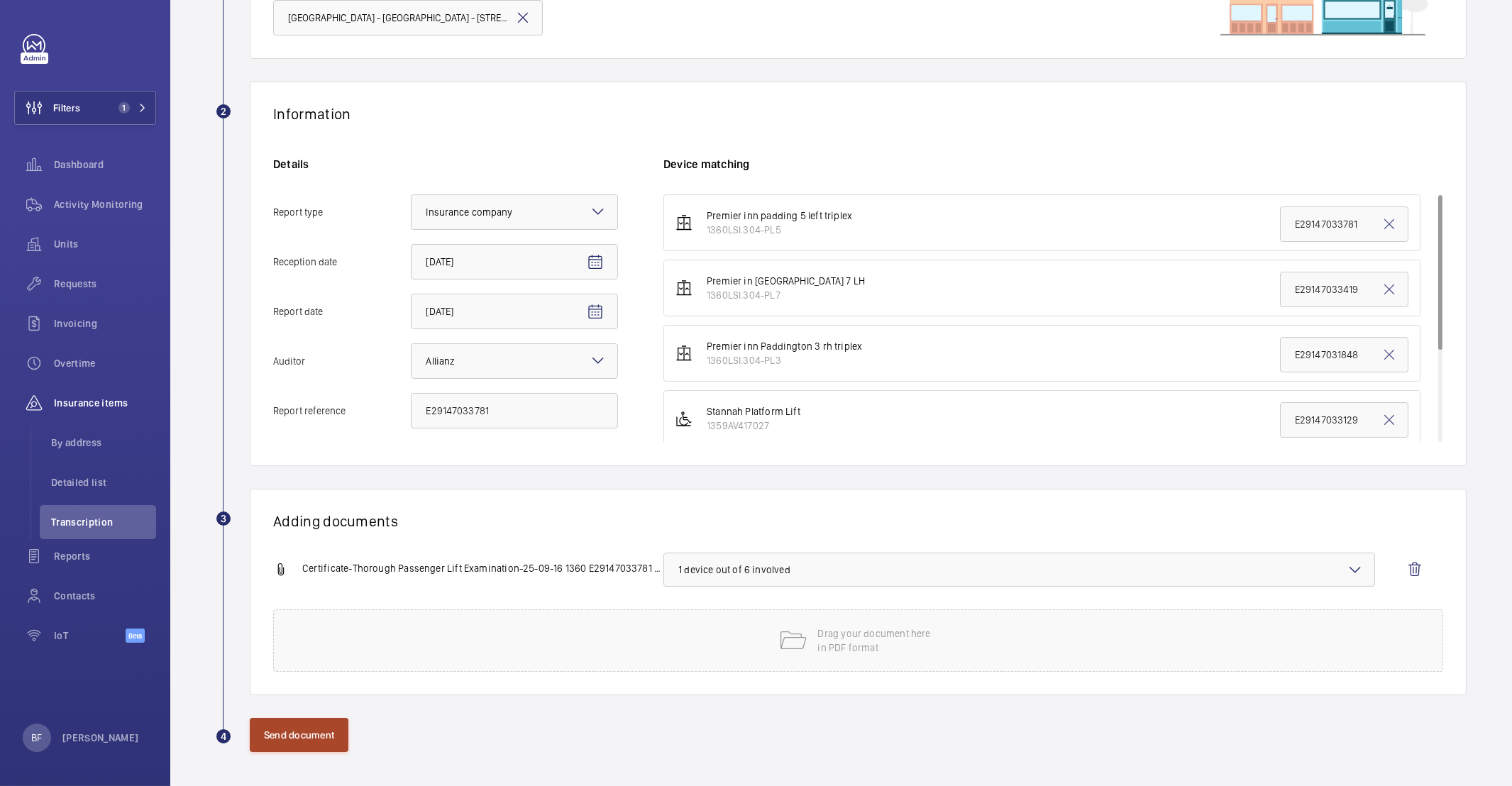
click at [293, 735] on button "Send document" at bounding box center [299, 734] width 99 height 34
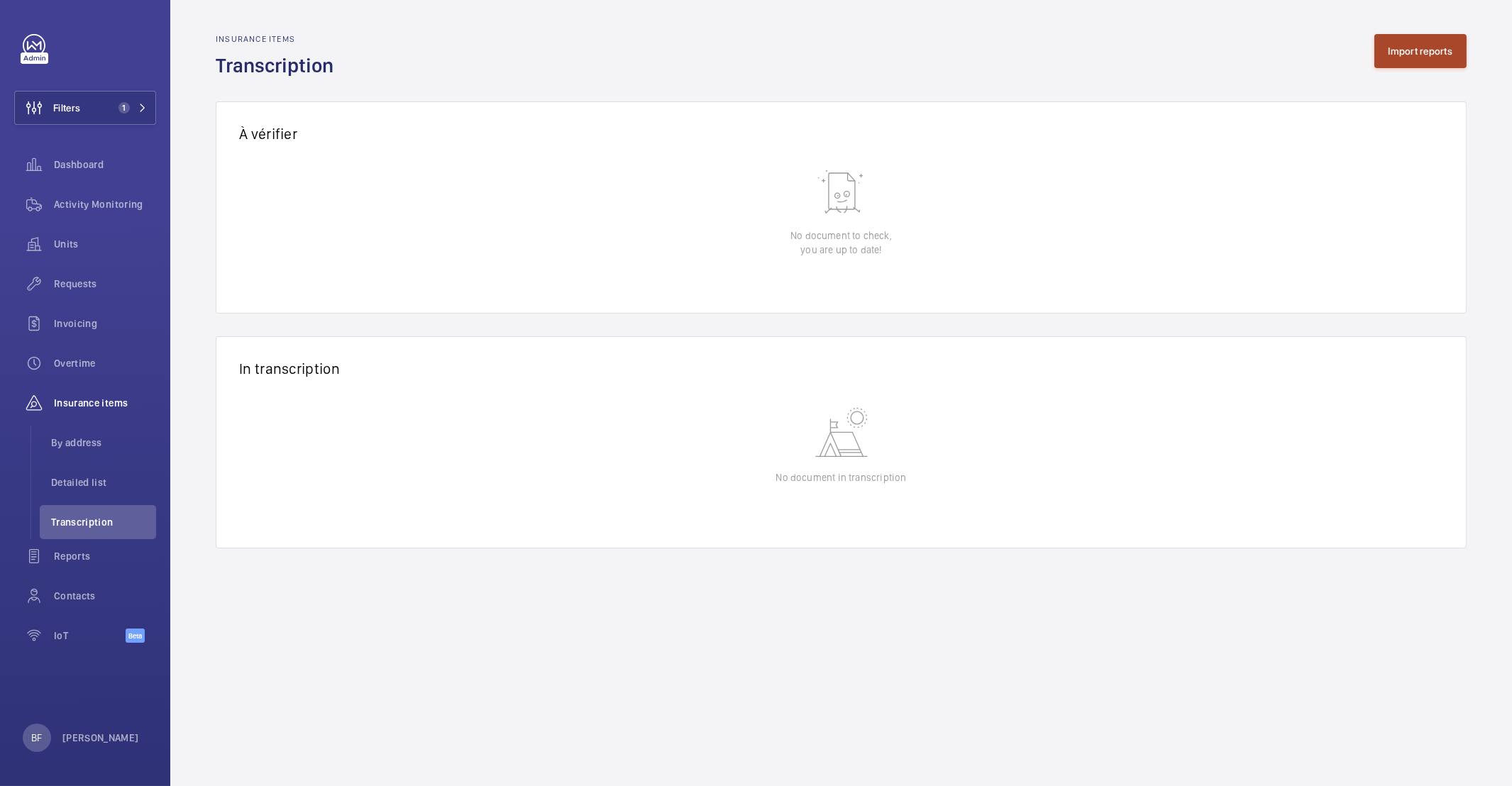
click at [1424, 44] on button "Import reports" at bounding box center [1421, 51] width 93 height 34
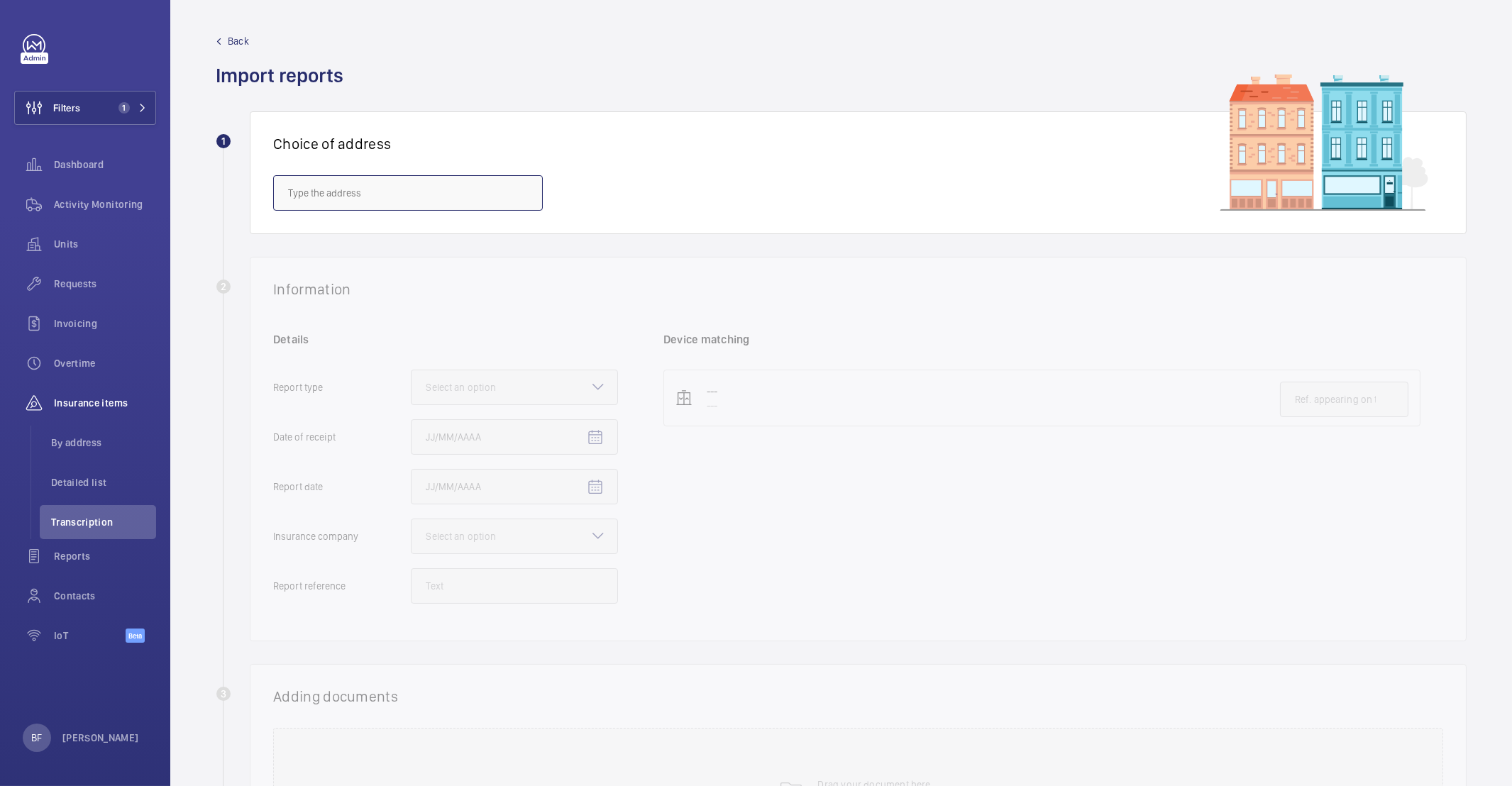
click at [326, 200] on input "text" at bounding box center [408, 193] width 270 height 35
click at [328, 233] on span "Premier Inn - Paddington Basin - Premier Inn, Paddington Exchange, North Wharf …" at bounding box center [408, 236] width 240 height 14
type input "Premier Inn - Paddington Basin - Premier Inn, Paddington Exchange, North Wharf …"
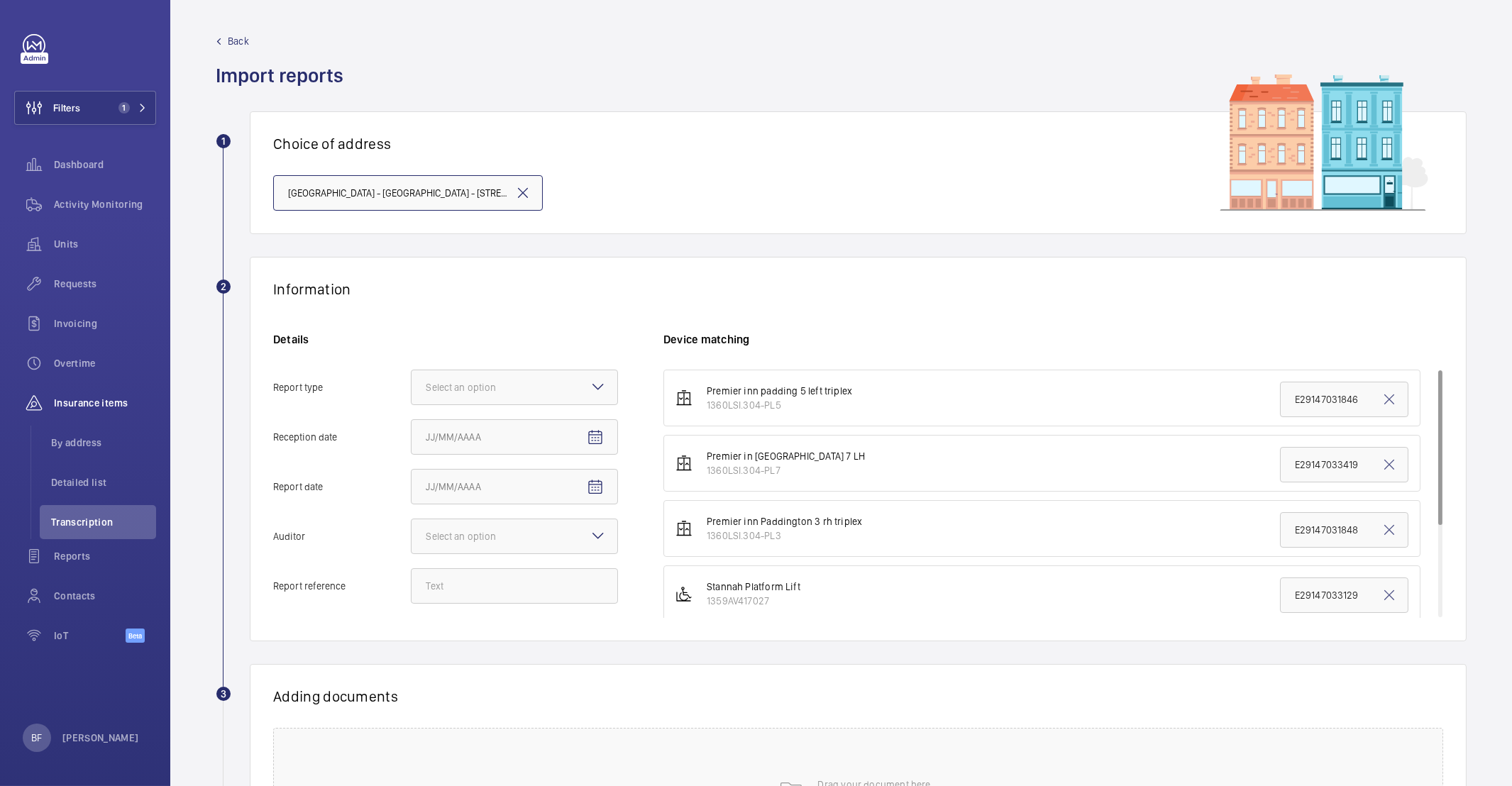
scroll to position [0, 214]
click at [543, 382] on div at bounding box center [515, 387] width 206 height 34
click at [412, 382] on input "Report type Select an option Insurance company Consultant" at bounding box center [412, 387] width 0 height 34
click at [557, 434] on span "Insurance company" at bounding box center [515, 430] width 177 height 14
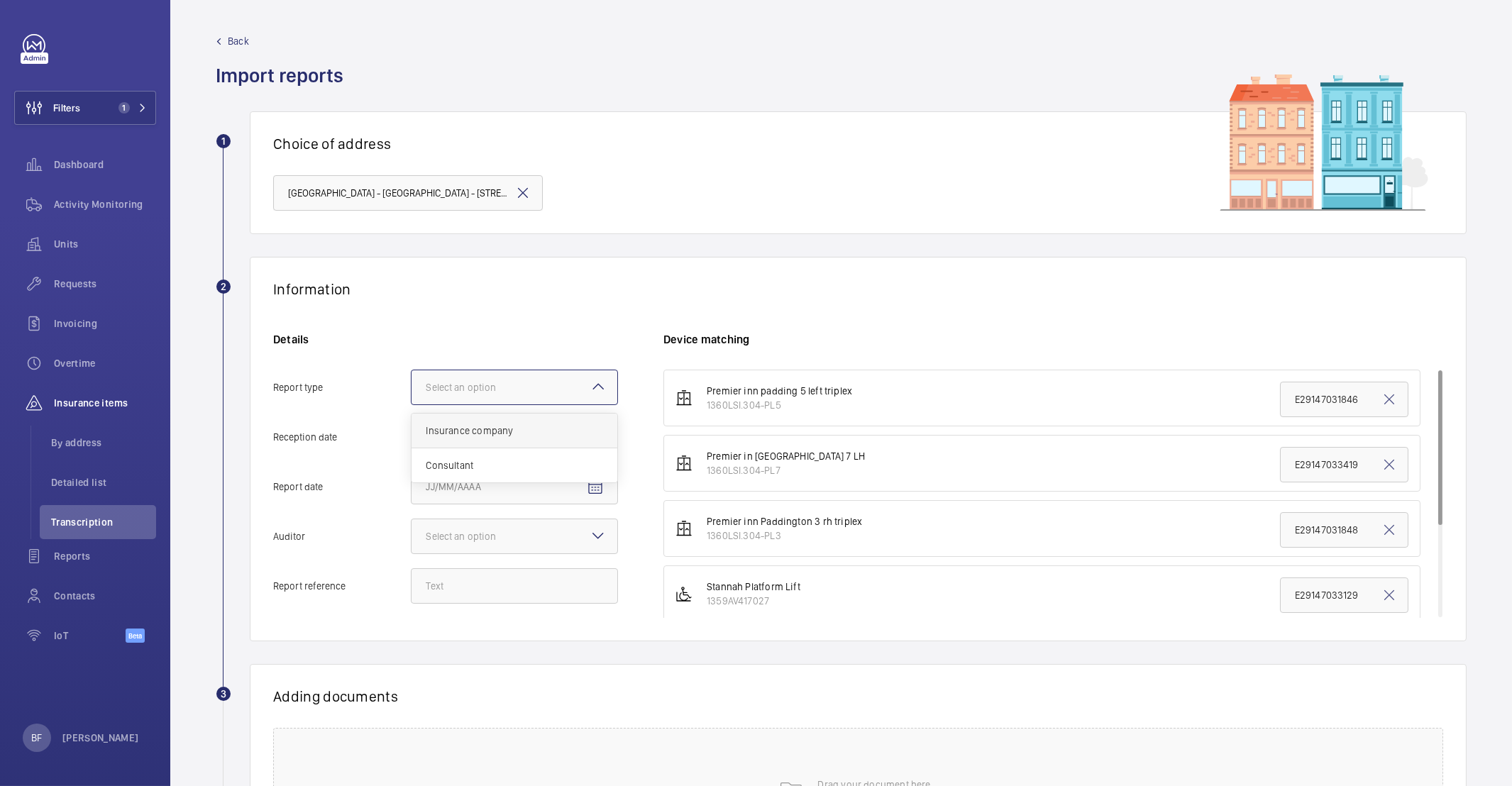
click at [412, 404] on input "Report type Select an option Insurance company Consultant" at bounding box center [412, 387] width 0 height 34
click at [616, 447] on input "Reception date" at bounding box center [515, 436] width 207 height 35
click at [599, 442] on mat-icon "Open calendar" at bounding box center [595, 437] width 17 height 17
click at [517, 609] on span "17" at bounding box center [516, 610] width 25 height 25
type input "9/17/2025"
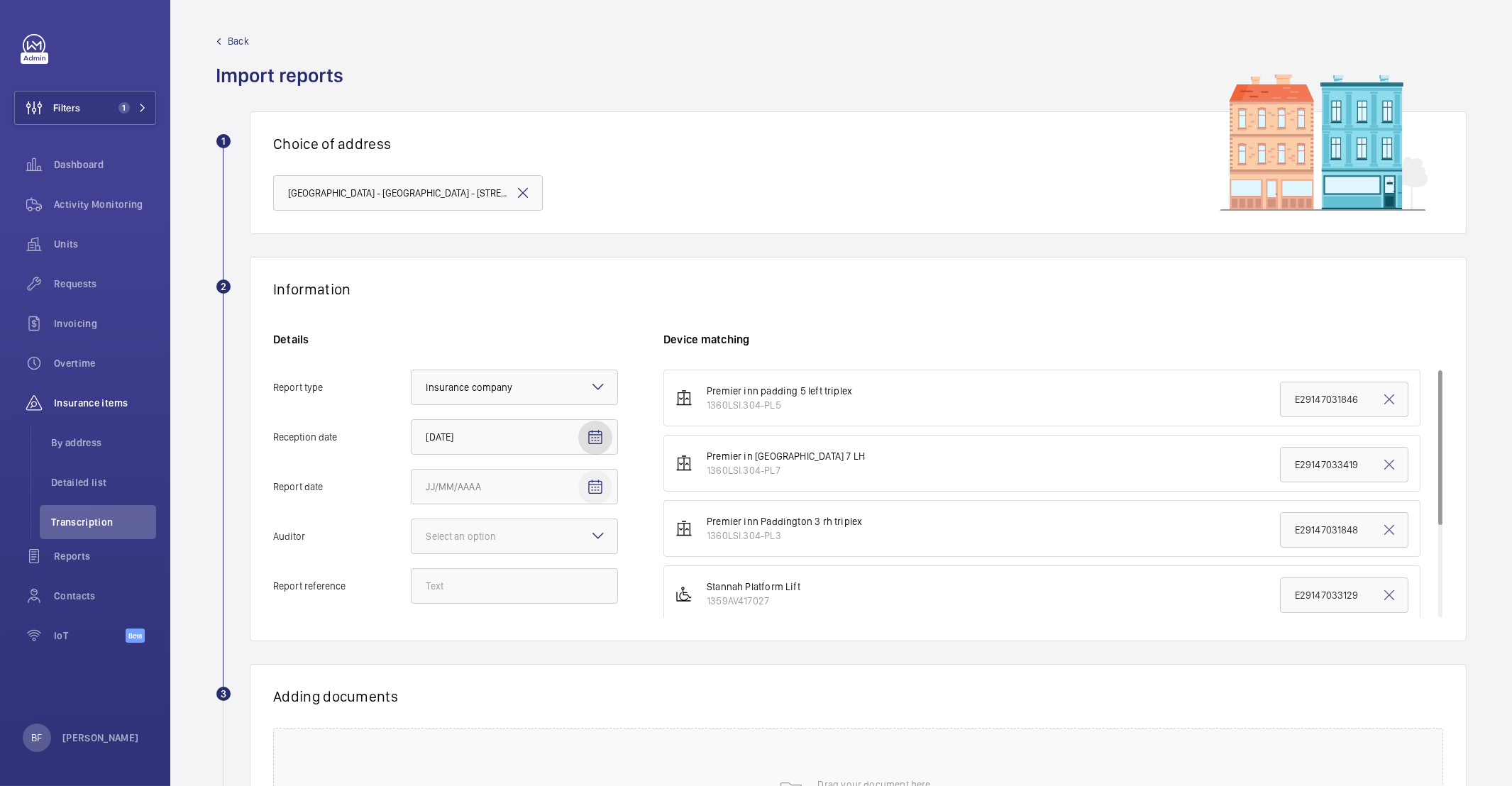
click at [600, 486] on mat-icon "Open calendar" at bounding box center [595, 486] width 17 height 17
click at [492, 664] on span "16" at bounding box center [487, 659] width 25 height 25
type input "9/16/2025"
click at [603, 531] on mat-icon at bounding box center [598, 535] width 17 height 17
click at [412, 531] on input "Auditor Select an option" at bounding box center [412, 536] width 0 height 34
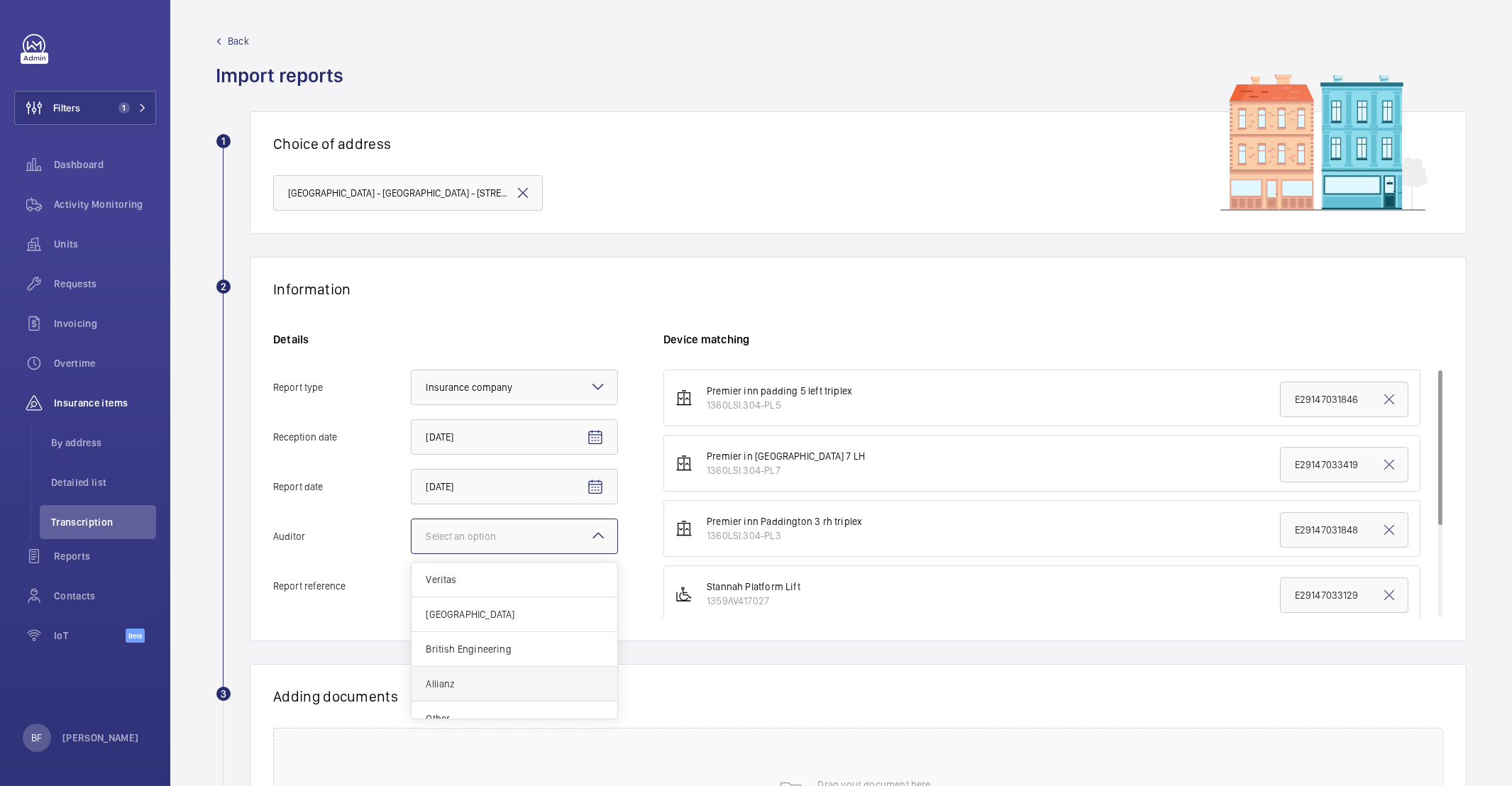
click at [458, 686] on span "Allianz" at bounding box center [515, 683] width 177 height 14
click at [412, 553] on input "Auditor Select an option Veritas Zurich British Engineering Allianz Other" at bounding box center [412, 536] width 0 height 34
click at [482, 583] on input "Report reference" at bounding box center [515, 585] width 207 height 35
paste input "E29147033781"
click at [462, 587] on input "E29147033782" at bounding box center [515, 585] width 207 height 35
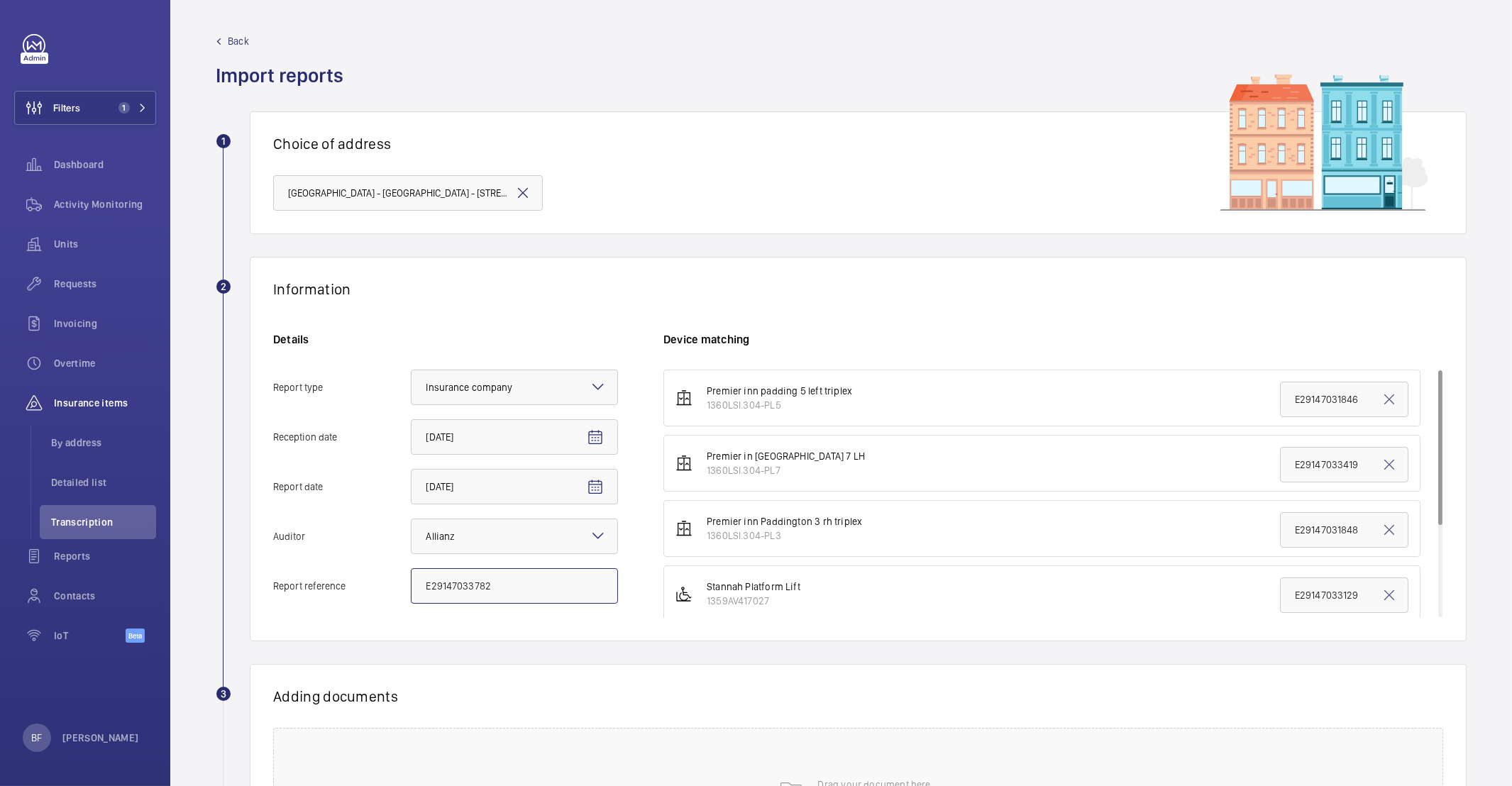
click at [462, 587] on input "E29147033782" at bounding box center [515, 585] width 207 height 35
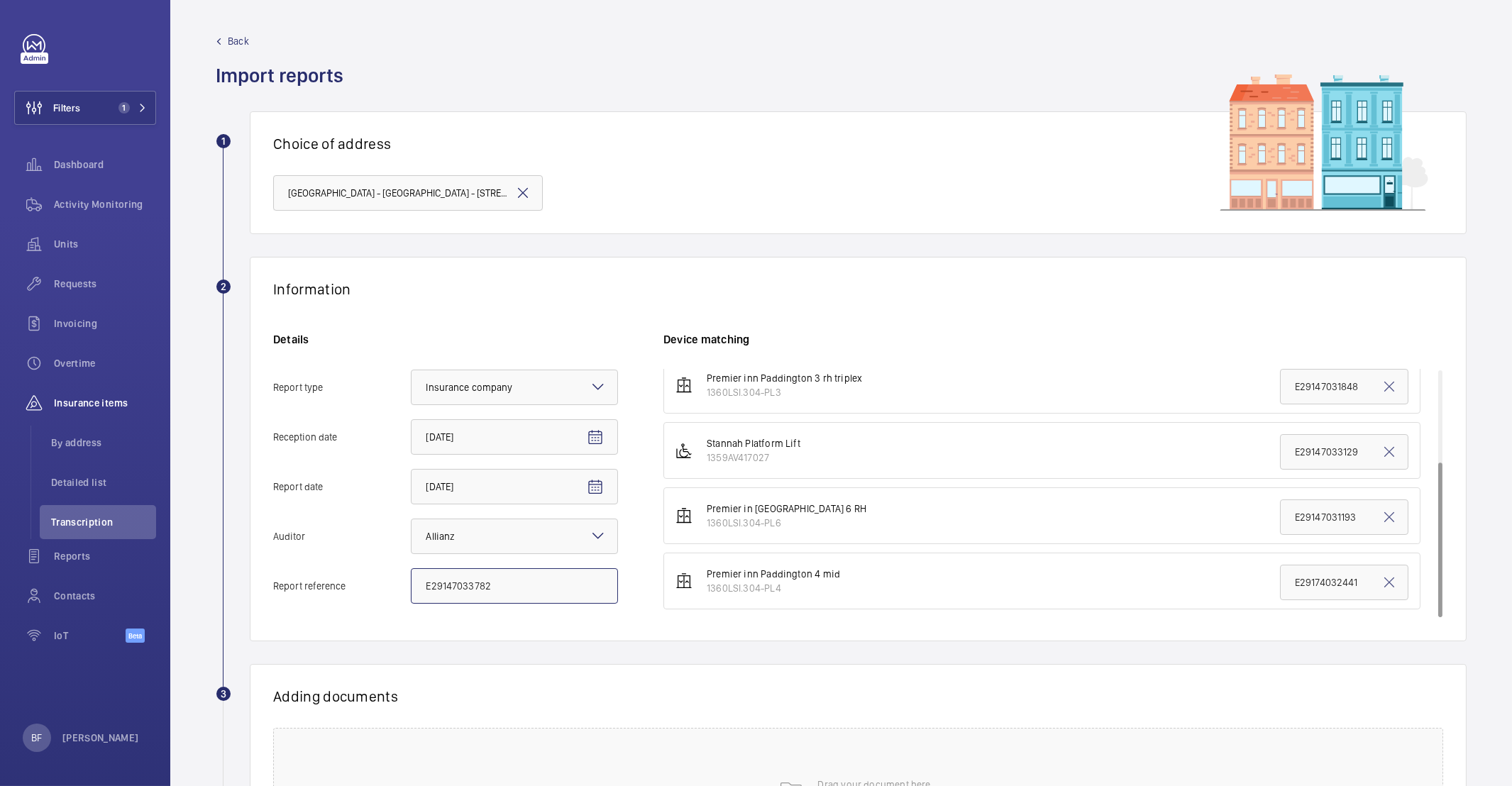
type input "E29147033782"
click at [1317, 581] on input "E29174032441" at bounding box center [1344, 582] width 129 height 35
paste input "47033782"
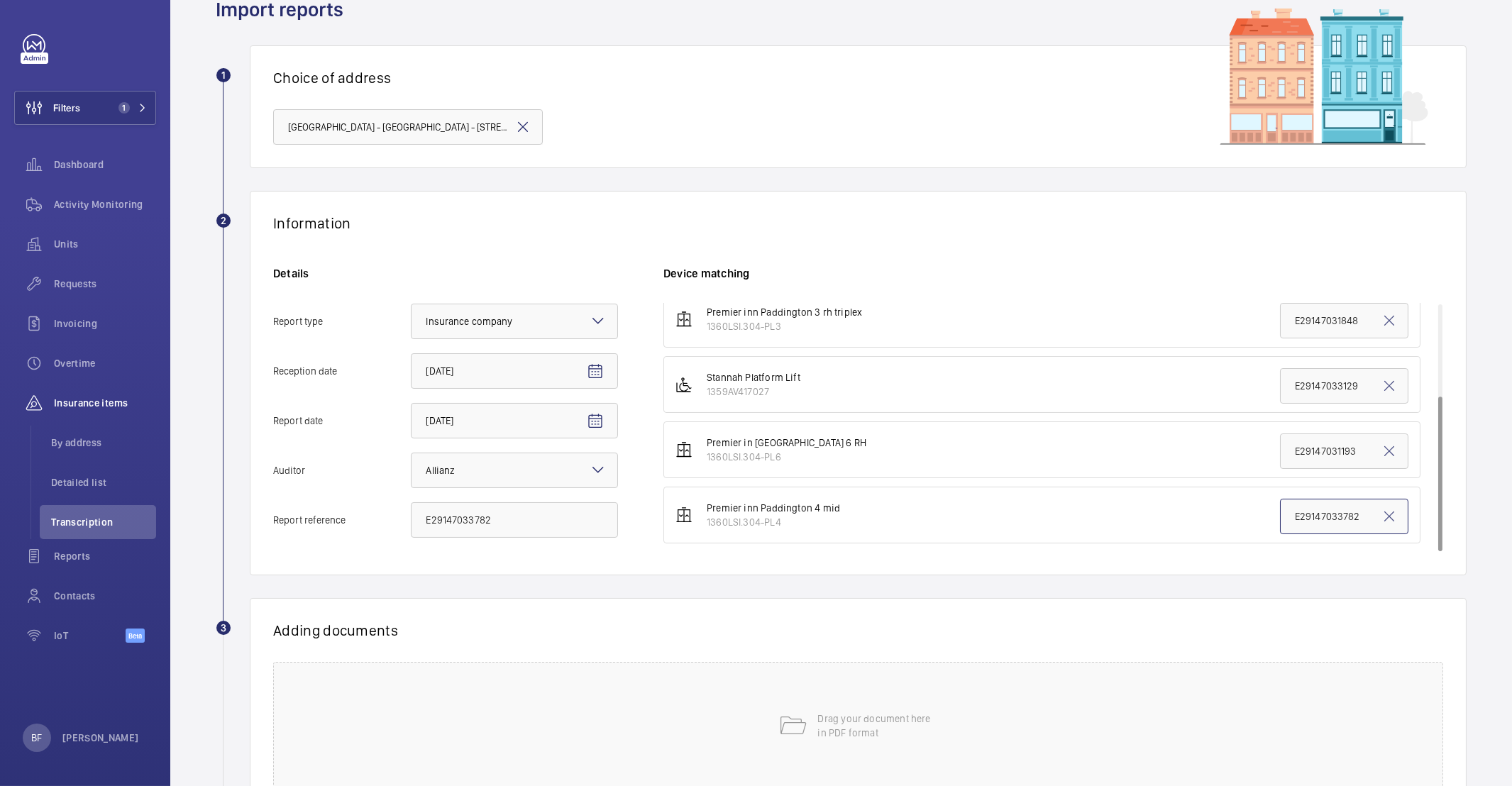
scroll to position [184, 0]
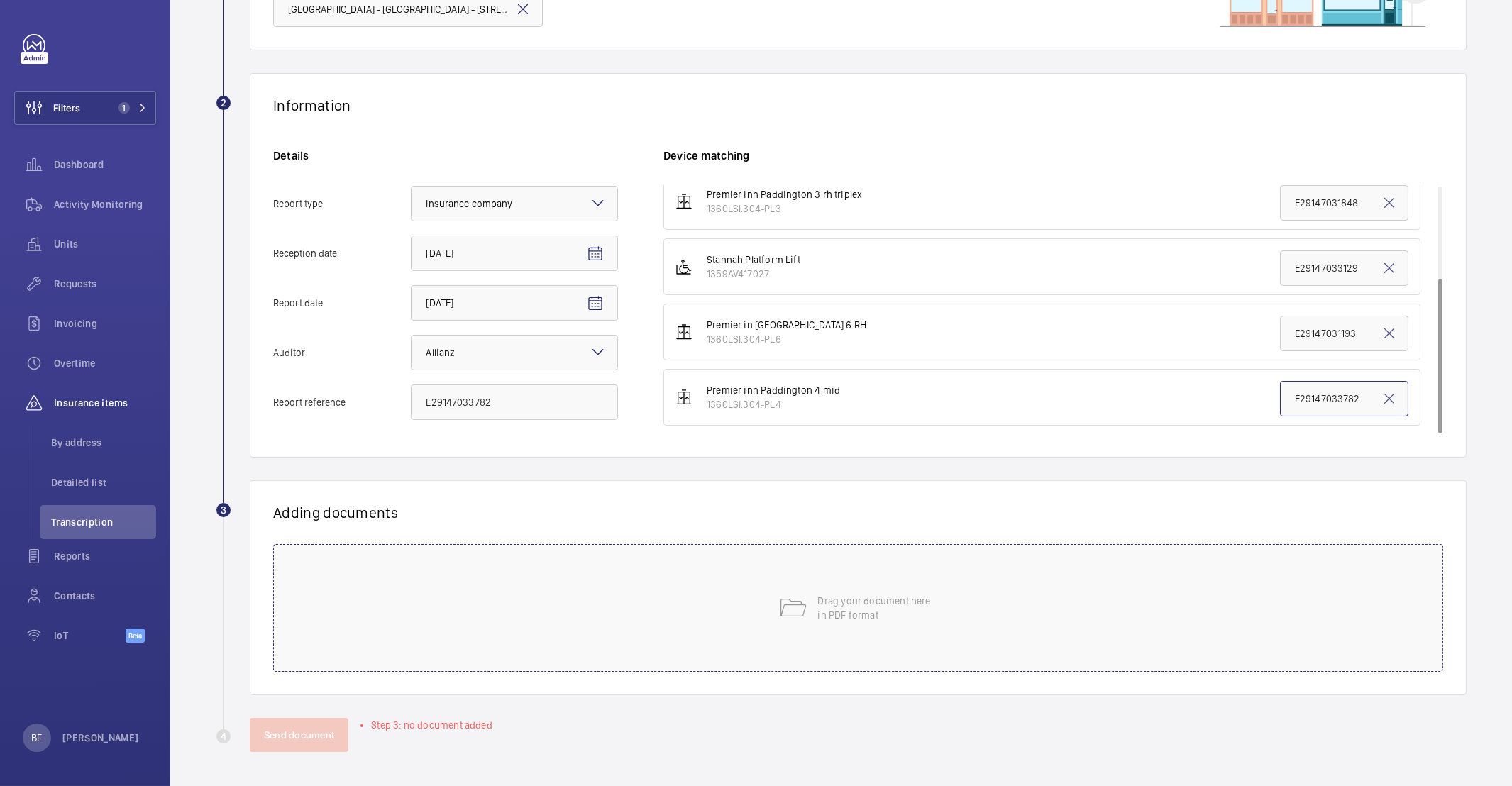
type input "E29147033782"
click at [1068, 572] on div "Drag your document here in PDF format" at bounding box center [858, 608] width 1170 height 128
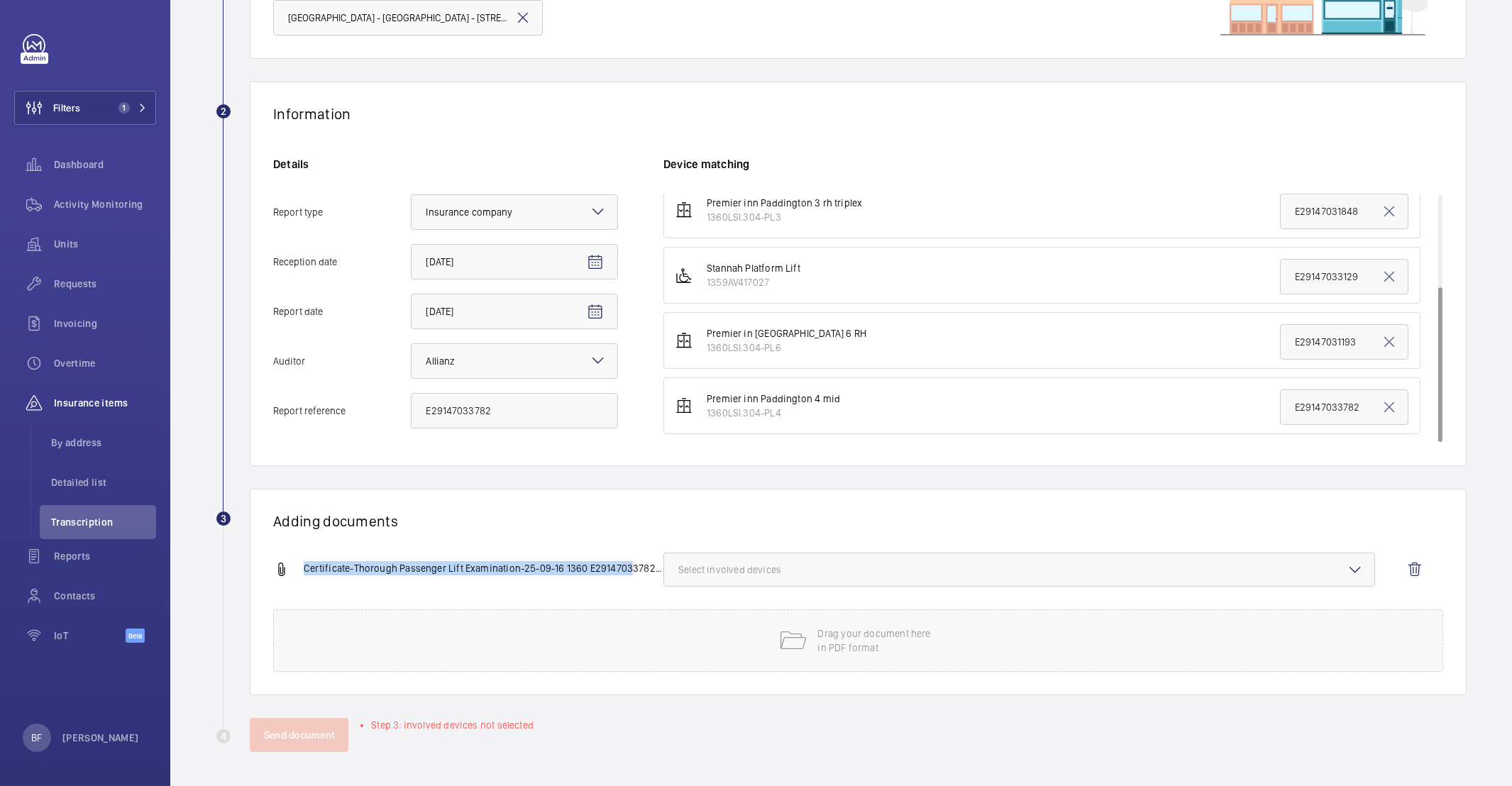
drag, startPoint x: 607, startPoint y: 556, endPoint x: 629, endPoint y: 565, distance: 23.8
click at [629, 565] on div "Certificate-Thorough Passenger Lift Examination-25-09-16 1360 E29147033782.pdf …" at bounding box center [853, 581] width 1159 height 57
drag, startPoint x: 648, startPoint y: 565, endPoint x: 659, endPoint y: 567, distance: 11.2
click at [659, 566] on span "Certificate-Thorough Passenger Lift Examination-25-09-16 1360 E29147033782.pdf" at bounding box center [483, 569] width 359 height 17
click at [694, 576] on span "Select involved devices" at bounding box center [1019, 570] width 682 height 14
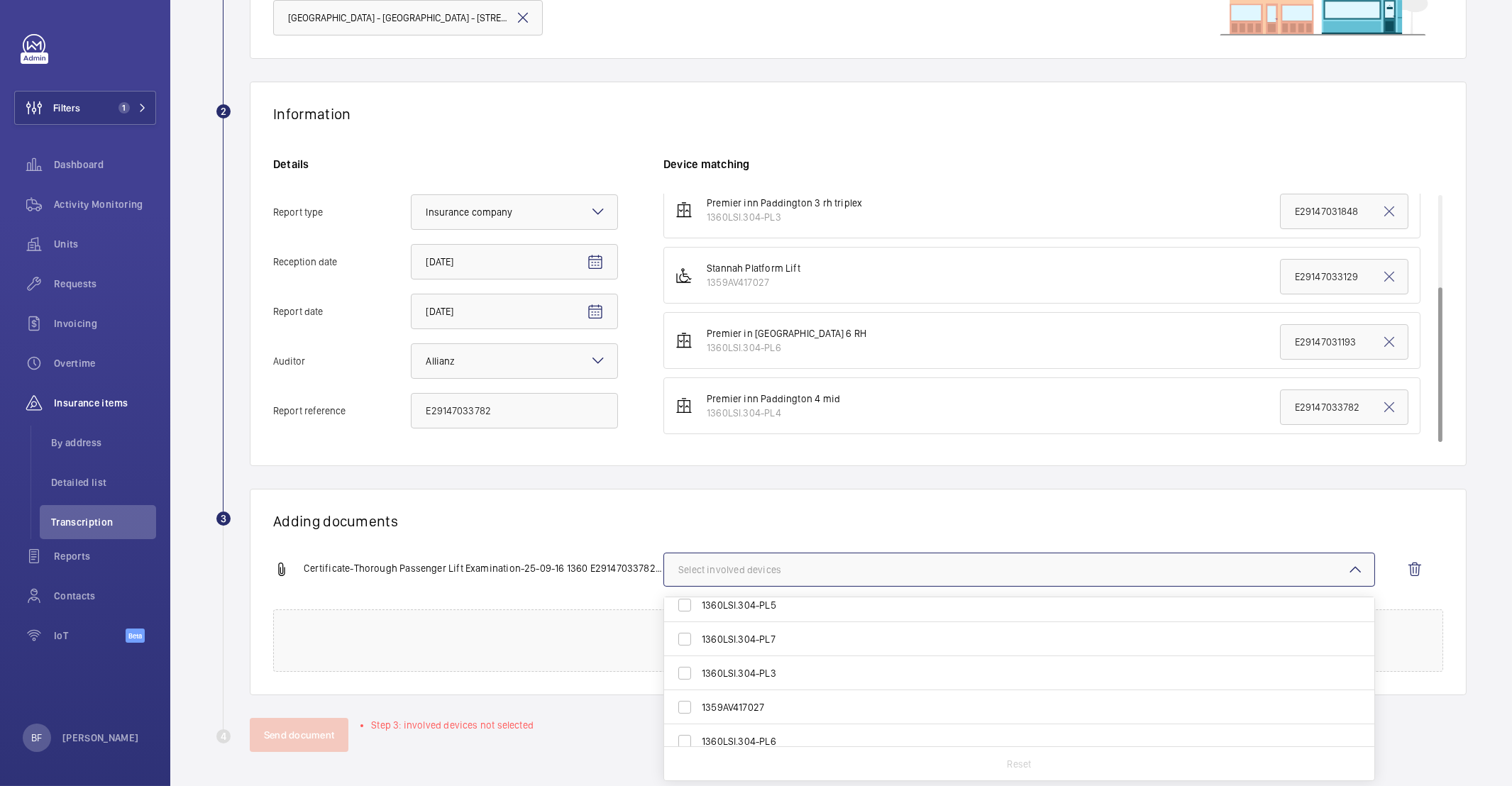
scroll to position [54, 0]
click at [791, 729] on span "1360LSI.304-PL4" at bounding box center [1020, 730] width 637 height 14
click at [699, 729] on input "1360LSI.304-PL4" at bounding box center [685, 730] width 28 height 28
checkbox input "true"
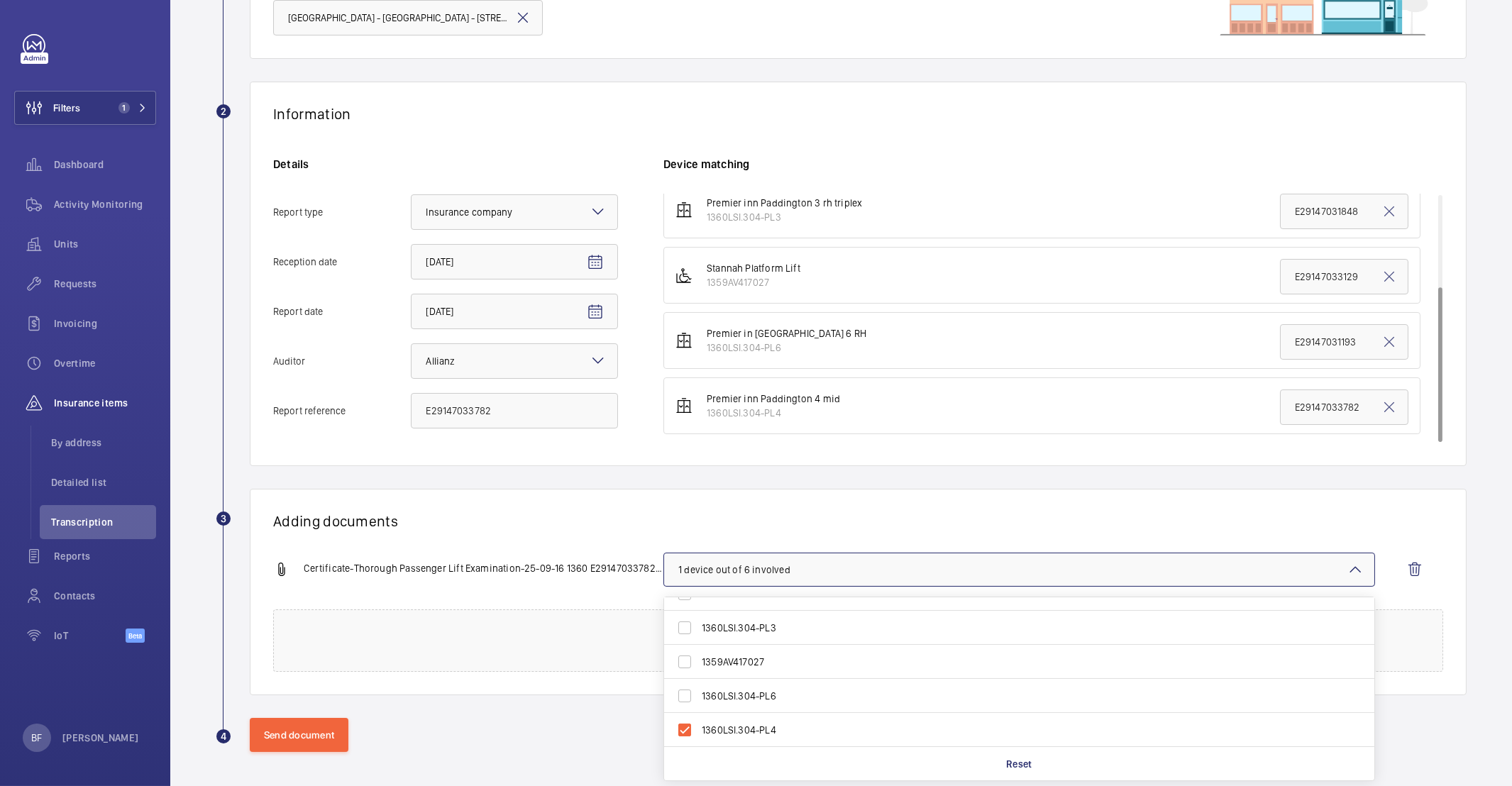
click at [449, 592] on div "Certificate-Thorough Passenger Lift Examination-25-09-16 1360 E29147033782.pdf …" at bounding box center [853, 581] width 1159 height 57
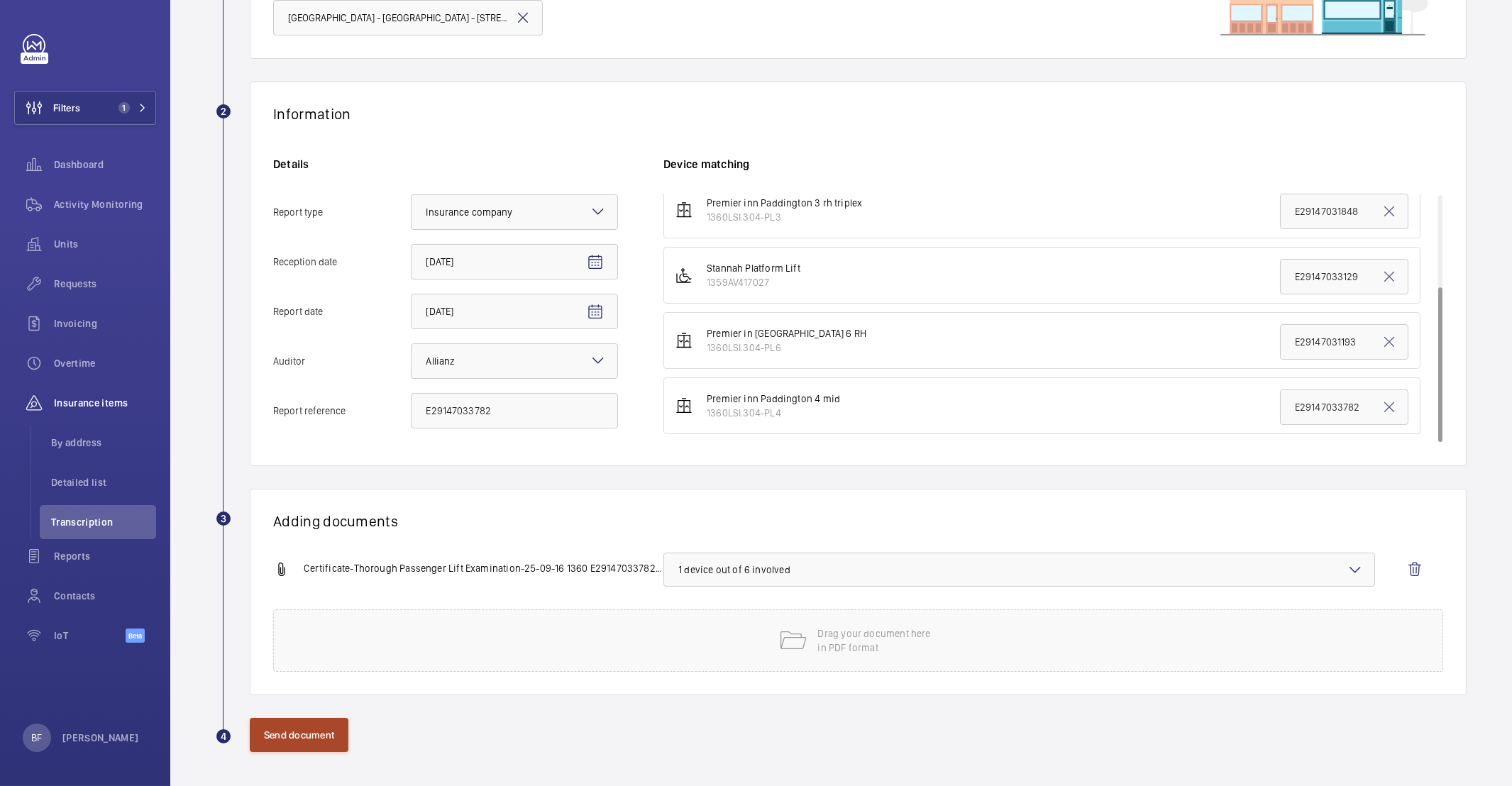
click at [307, 747] on button "Send document" at bounding box center [299, 734] width 99 height 34
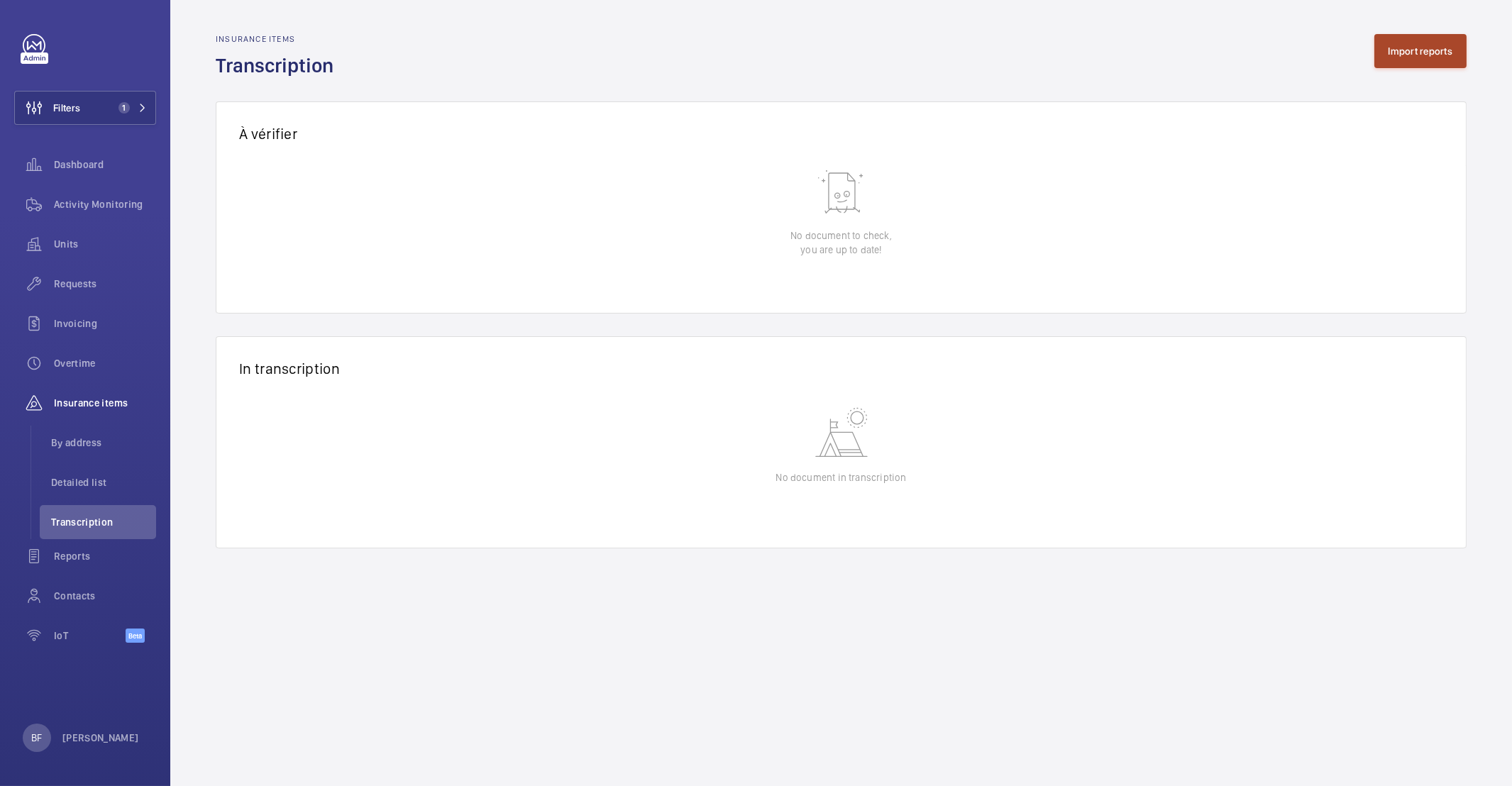
click at [1397, 47] on button "Import reports" at bounding box center [1421, 51] width 93 height 34
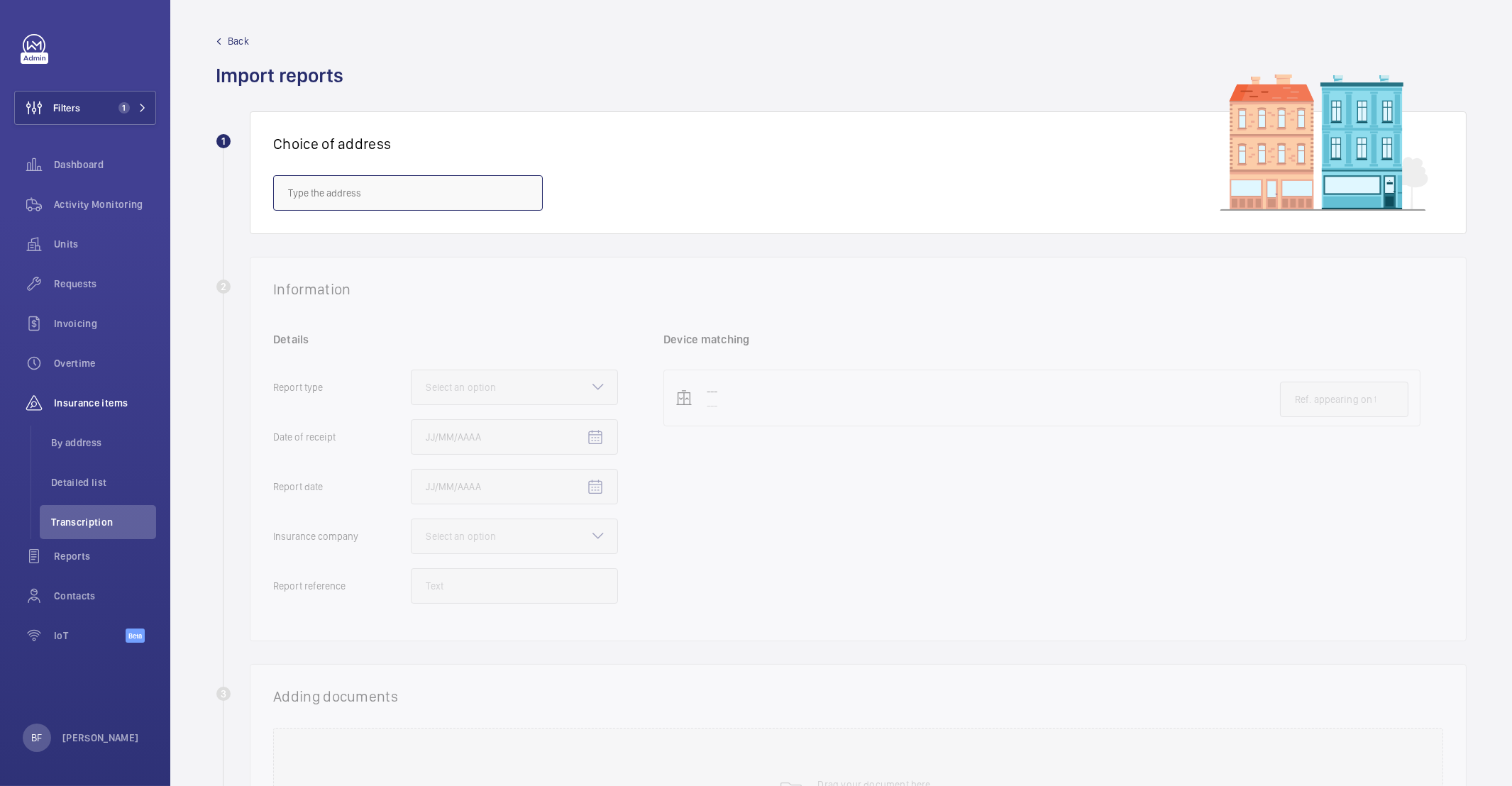
click at [355, 181] on input "text" at bounding box center [408, 193] width 270 height 35
click at [334, 233] on span "Premier Inn - Paddington Basin - Premier Inn, Paddington Exchange, North Wharf …" at bounding box center [408, 236] width 240 height 14
type input "Premier Inn - Paddington Basin - Premier Inn, Paddington Exchange, North Wharf …"
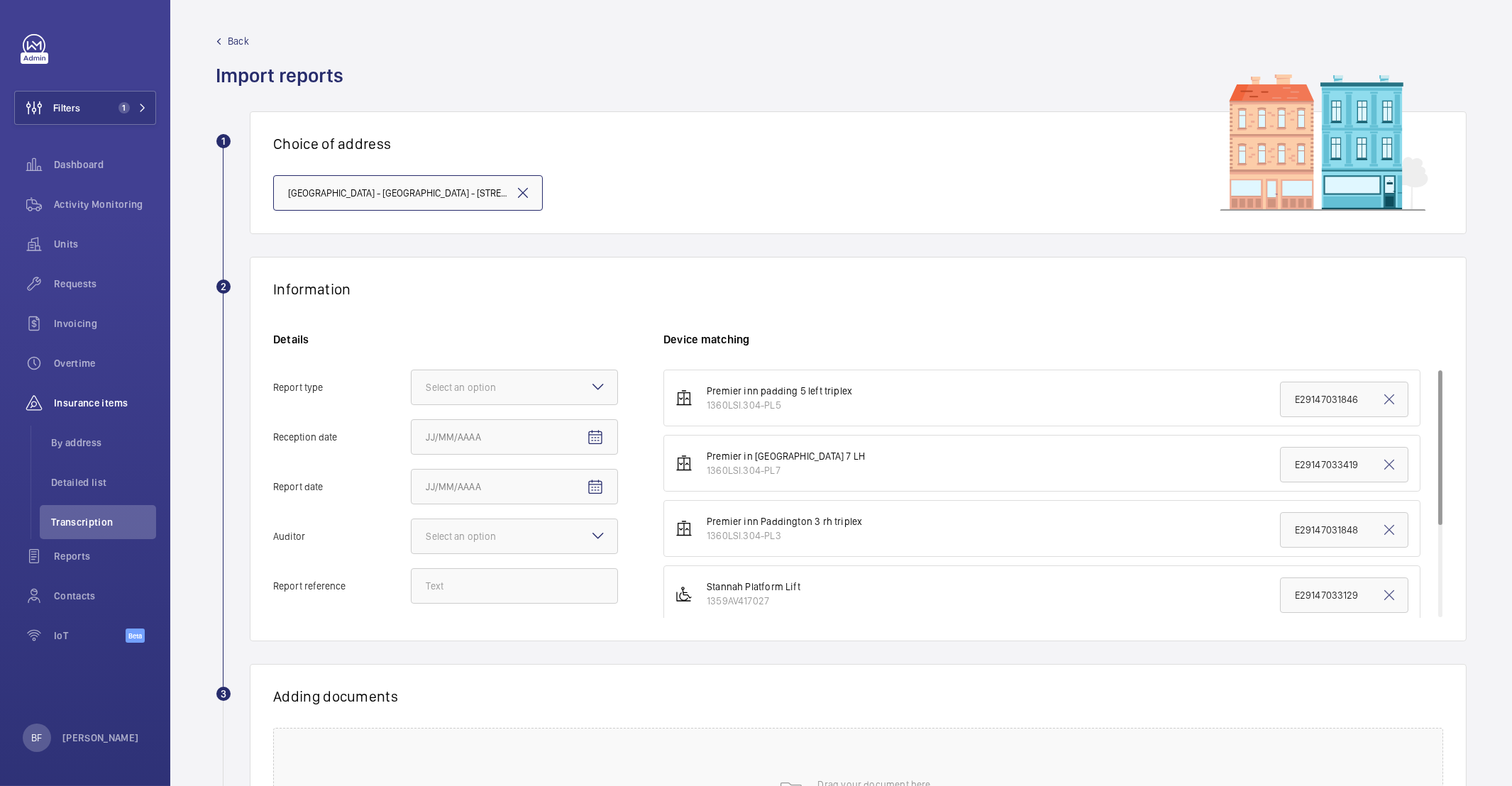
scroll to position [0, 214]
click at [572, 392] on div at bounding box center [515, 387] width 206 height 34
click at [412, 392] on input "Report type Select an option" at bounding box center [412, 387] width 0 height 34
click at [511, 440] on div "Insurance company" at bounding box center [515, 431] width 206 height 35
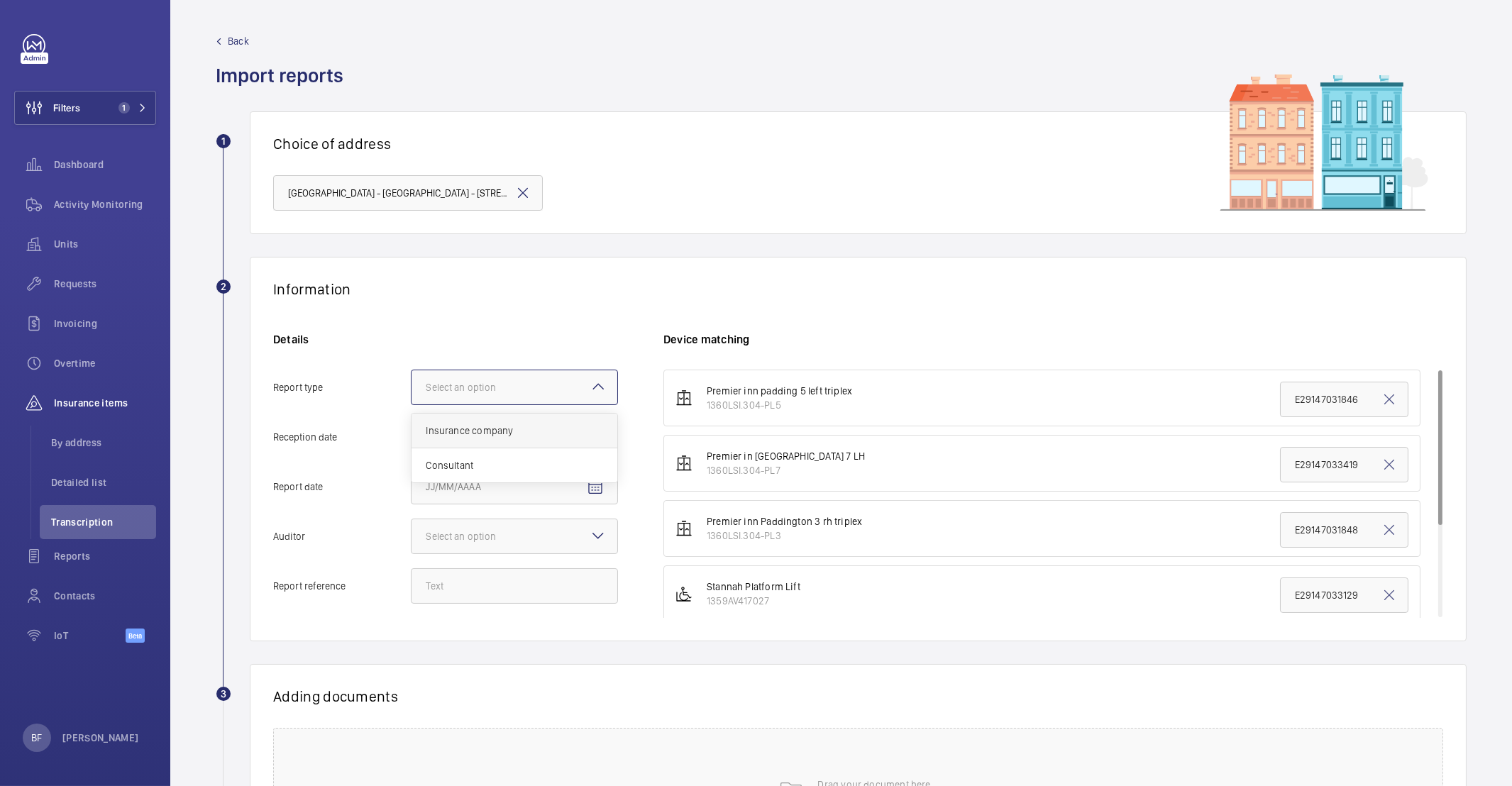
click at [412, 404] on input "Report type Select an option Insurance company Consultant" at bounding box center [412, 387] width 0 height 34
click at [593, 442] on mat-icon "Open calendar" at bounding box center [595, 437] width 17 height 17
click at [515, 605] on span "17" at bounding box center [516, 610] width 25 height 25
type input "9/17/2025"
click at [587, 486] on mat-icon "Open calendar" at bounding box center [595, 486] width 17 height 17
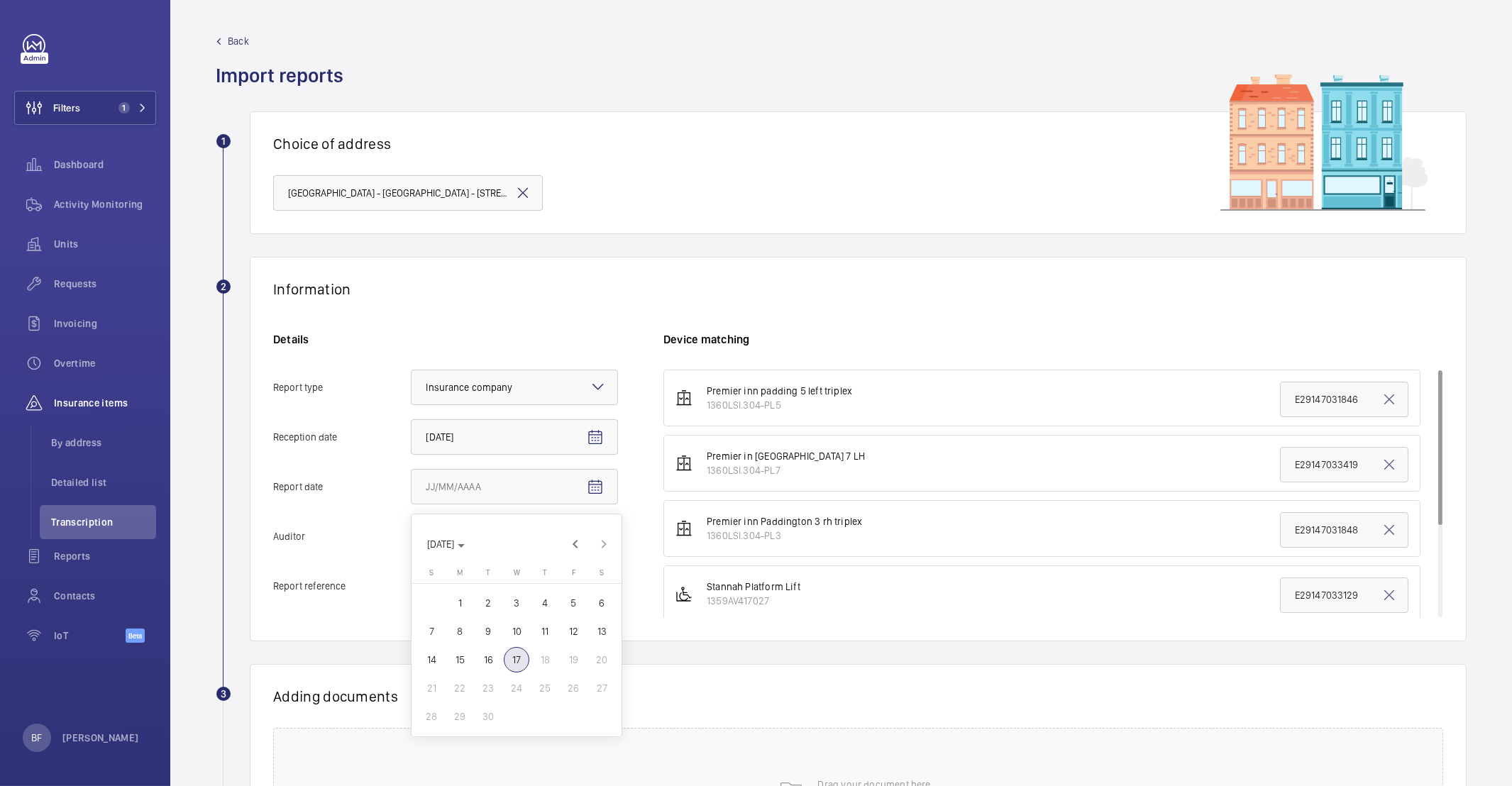
click at [490, 666] on span "16" at bounding box center [487, 659] width 25 height 25
type input "9/16/2025"
click at [598, 537] on mat-icon at bounding box center [598, 535] width 17 height 17
click at [412, 537] on input "Auditor Select an option" at bounding box center [412, 536] width 0 height 34
click at [449, 676] on span "Allianz" at bounding box center [515, 683] width 177 height 14
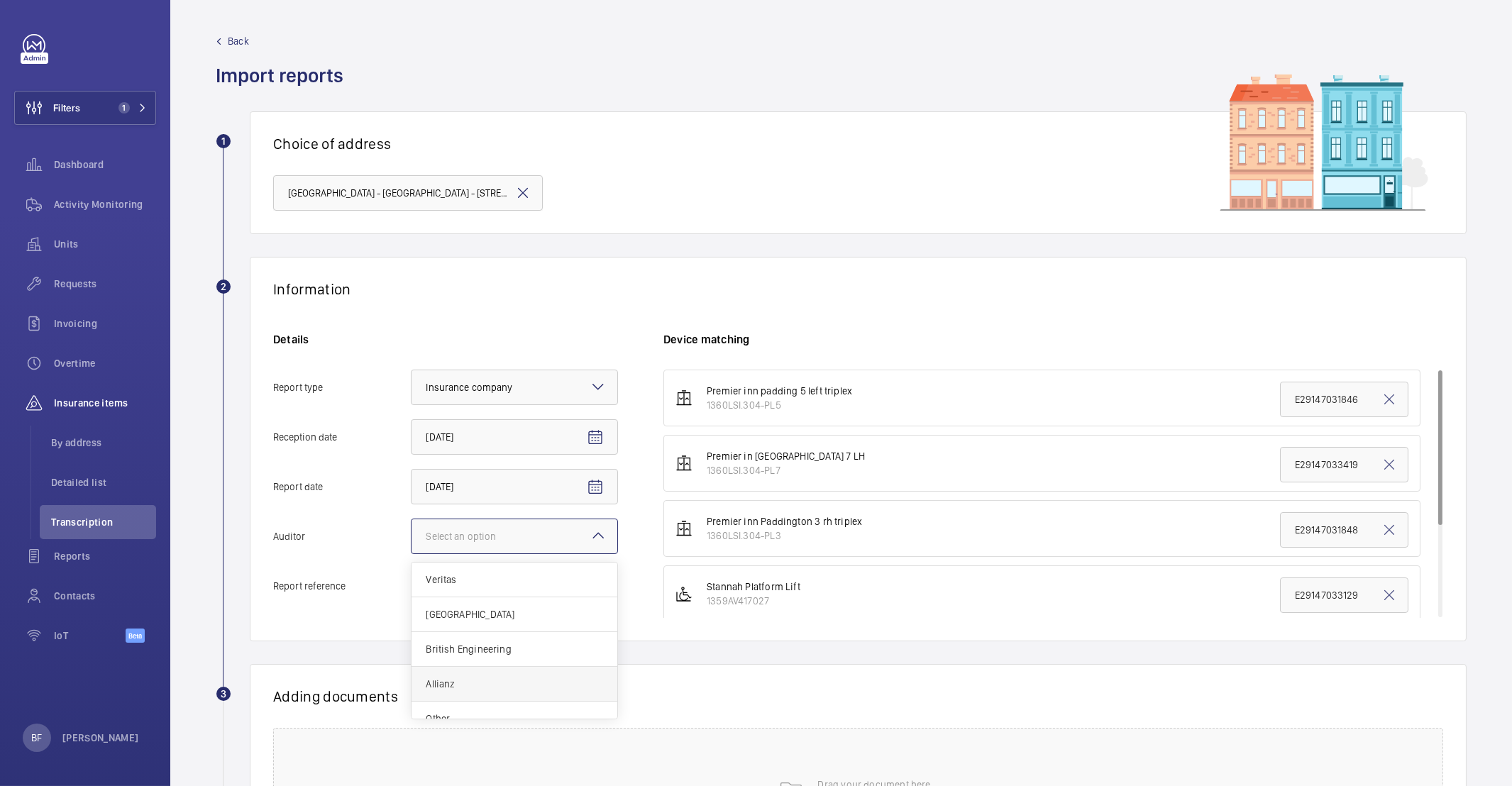
click at [412, 553] on input "Auditor Select an option Veritas Zurich British Engineering Allianz Other" at bounding box center [412, 536] width 0 height 34
click at [472, 588] on input "Report reference" at bounding box center [515, 585] width 207 height 35
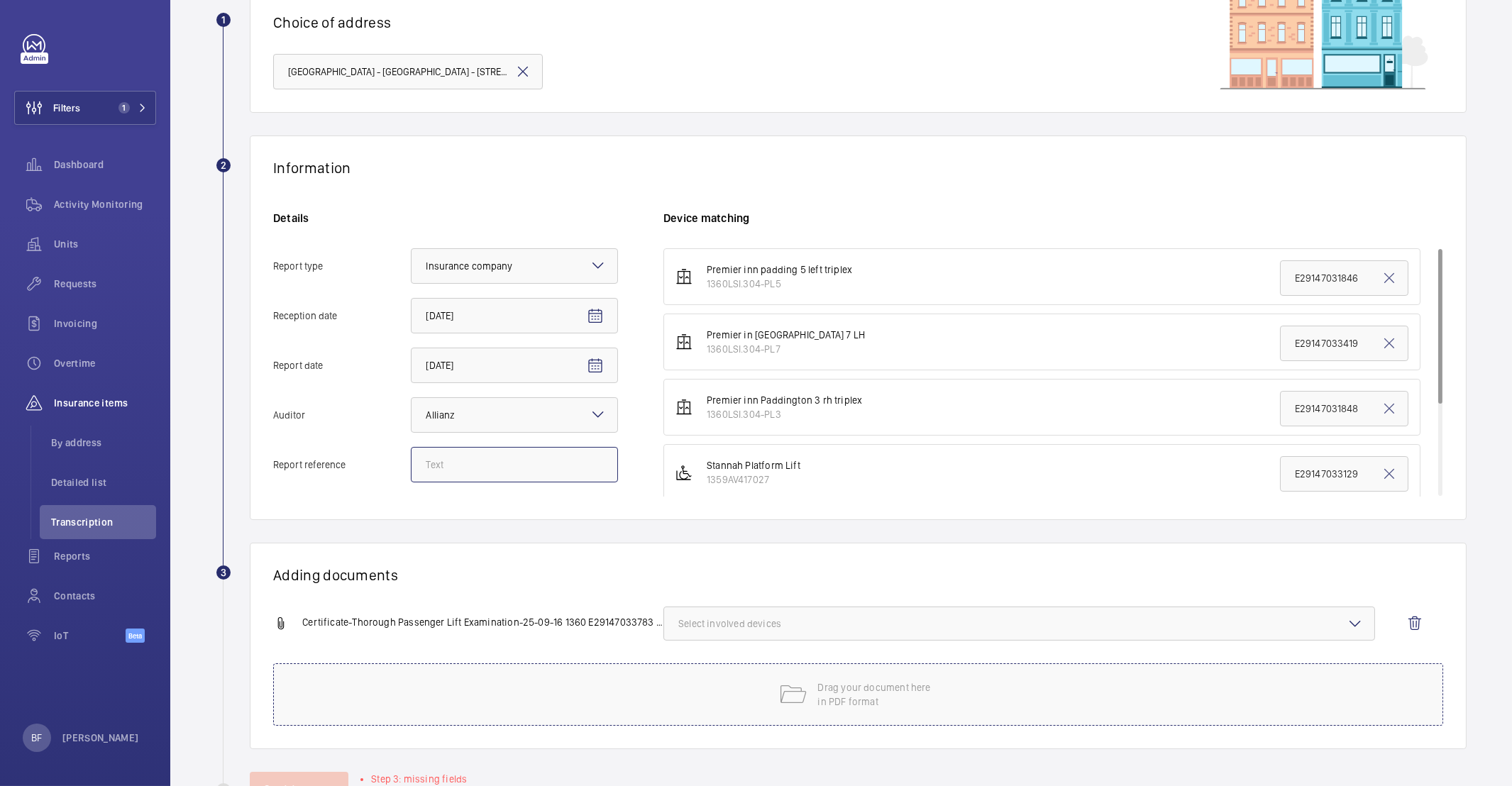
scroll to position [175, 0]
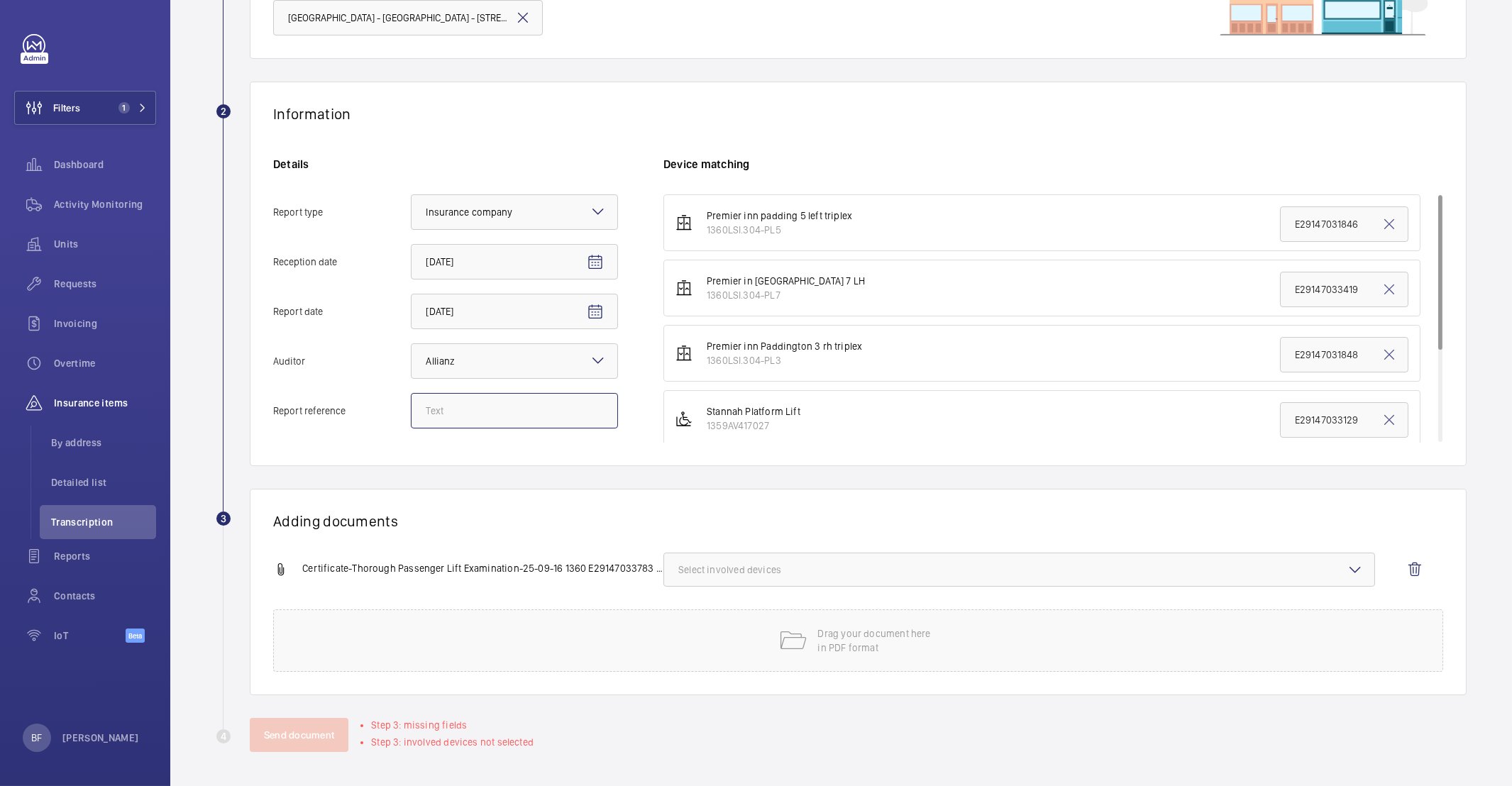
click at [486, 415] on input "Report reference" at bounding box center [515, 411] width 207 height 35
paste input "E29147033783"
type input "E29147033783"
click at [1336, 352] on input "E29147031848" at bounding box center [1344, 355] width 129 height 35
click at [1325, 353] on input "E29147031848" at bounding box center [1344, 355] width 129 height 35
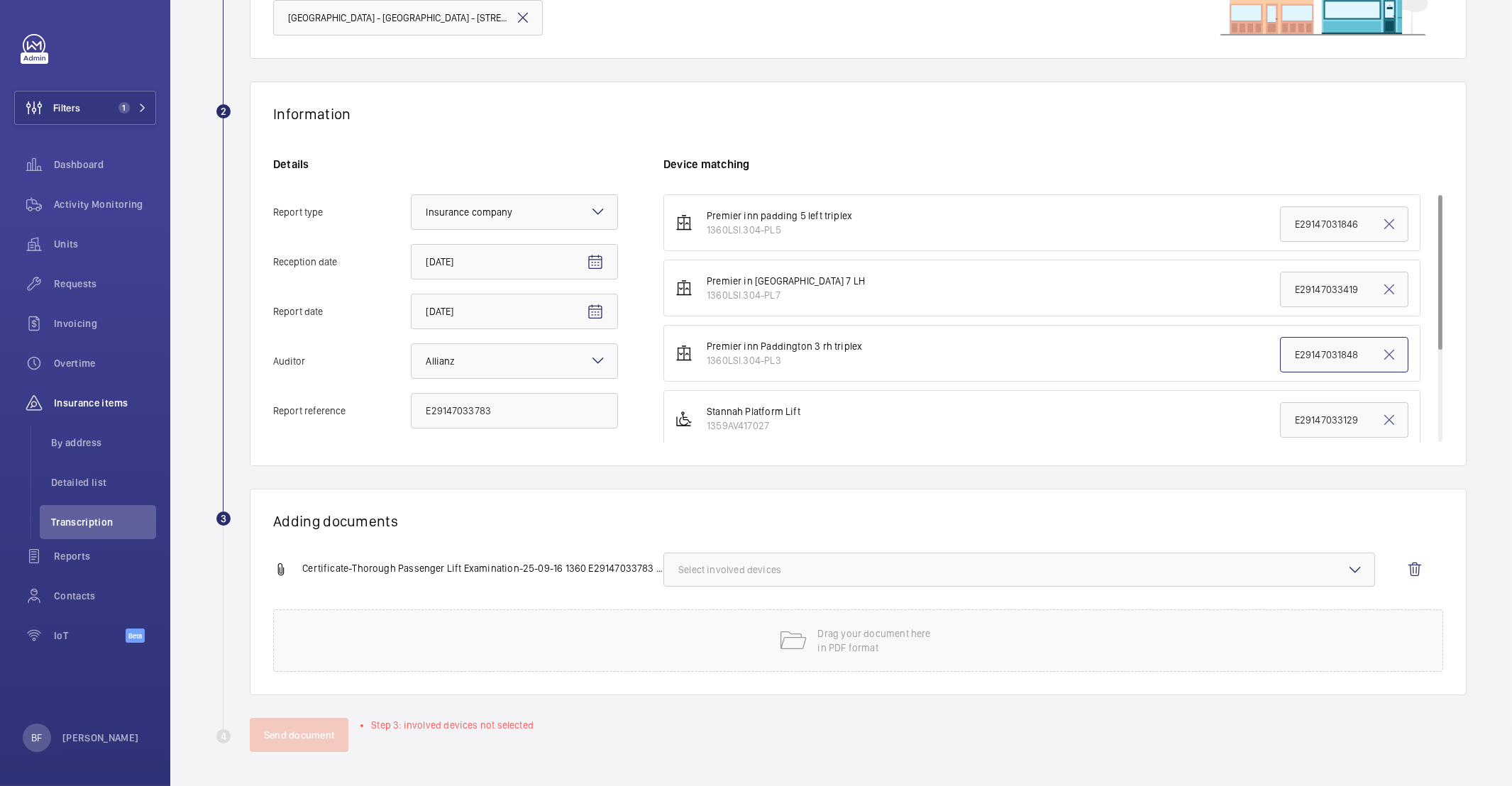
click at [1325, 353] on input "E29147031848" at bounding box center [1344, 355] width 129 height 35
paste input "3783"
type input "E29147033783"
click at [766, 578] on button "Select involved devices" at bounding box center [1019, 570] width 712 height 34
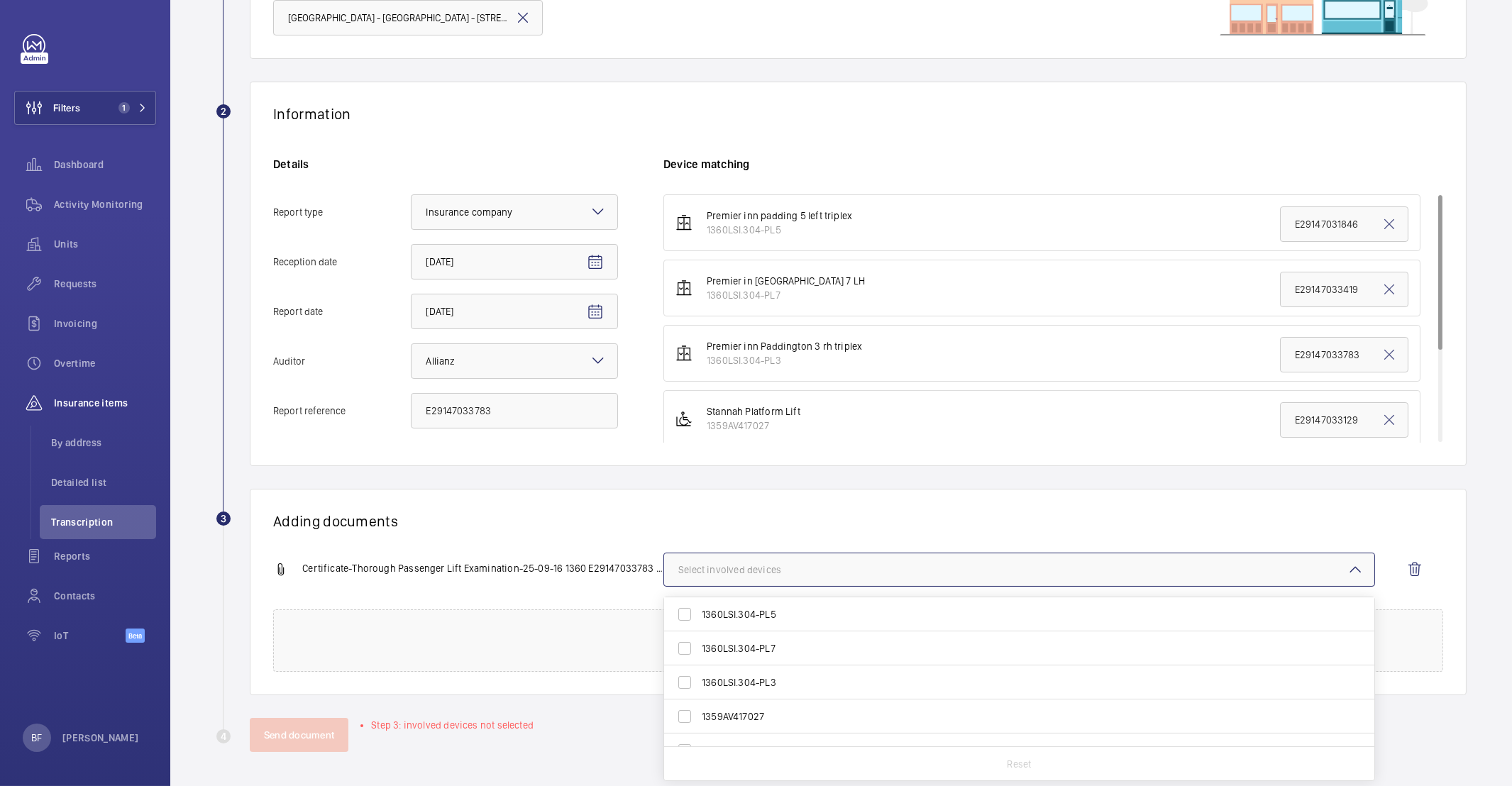
click at [758, 684] on span "1360LSI.304-PL3" at bounding box center [1020, 683] width 637 height 14
click at [699, 684] on input "1360LSI.304-PL3" at bounding box center [685, 683] width 28 height 28
checkbox input "true"
click at [543, 464] on div "Information Details Report type Select an option × Insurance company × Receptio…" at bounding box center [858, 273] width 1217 height 385
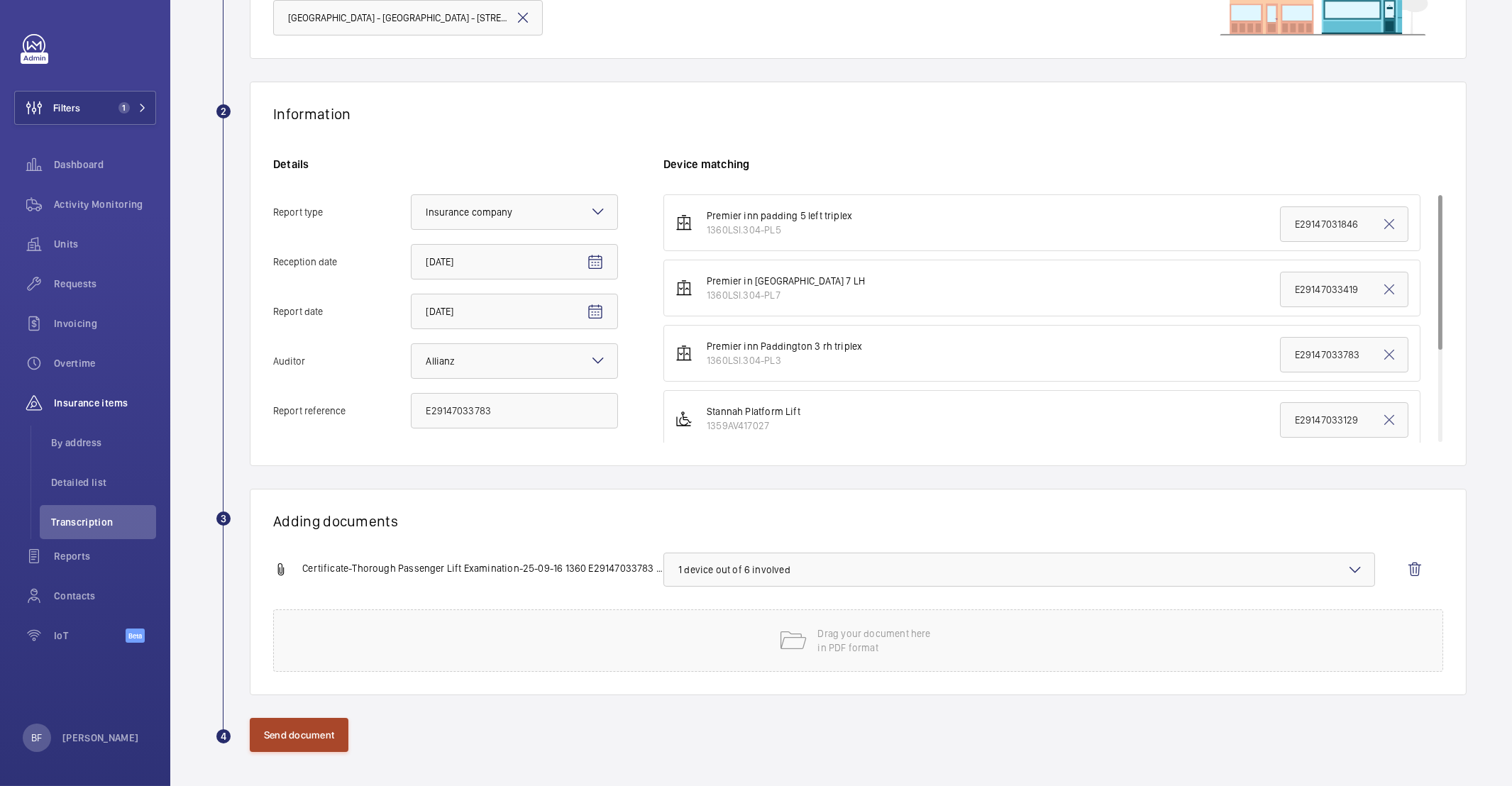
click at [323, 740] on button "Send document" at bounding box center [299, 734] width 99 height 34
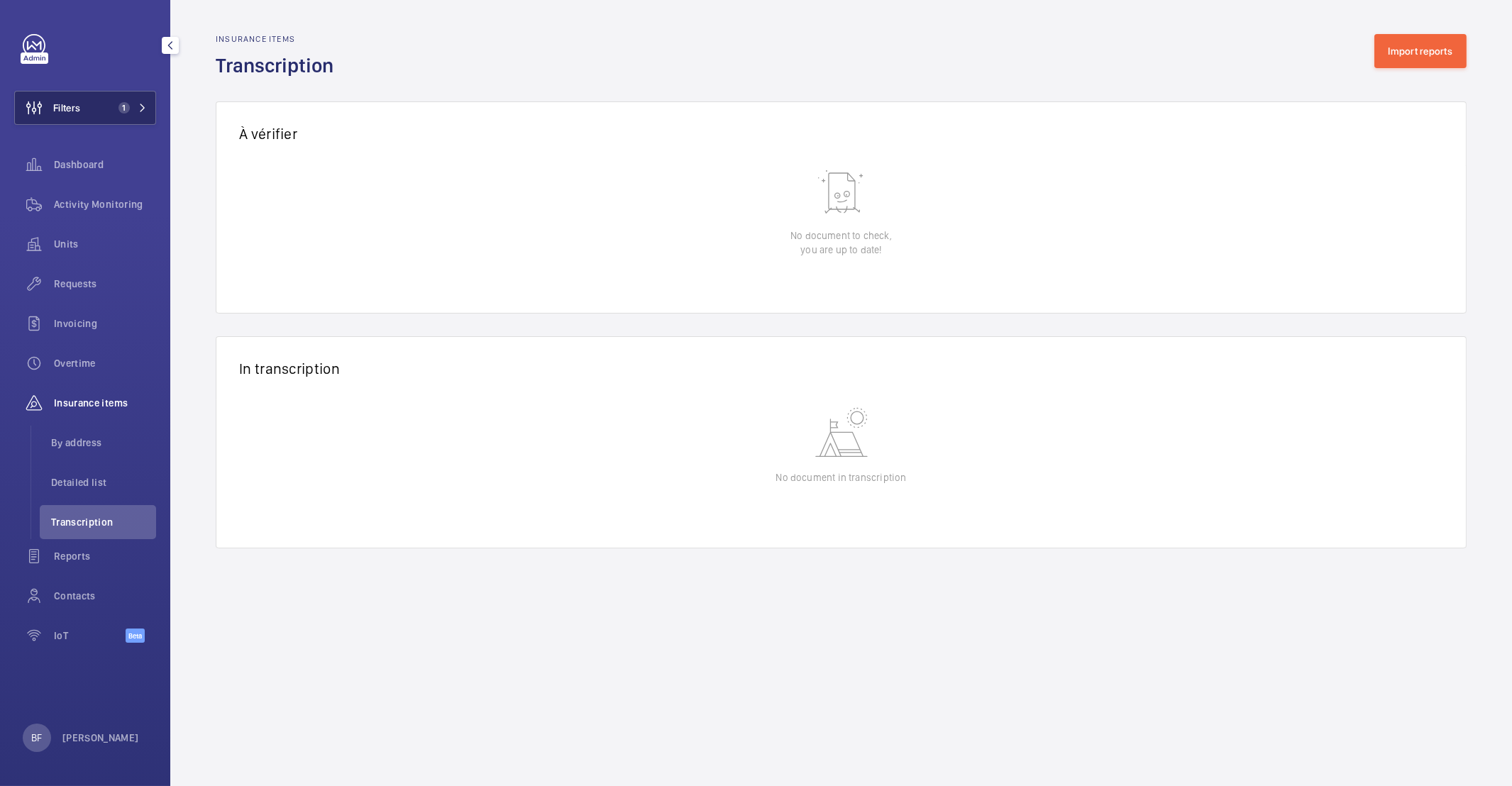
click at [110, 110] on button "Filters 1" at bounding box center [85, 108] width 142 height 34
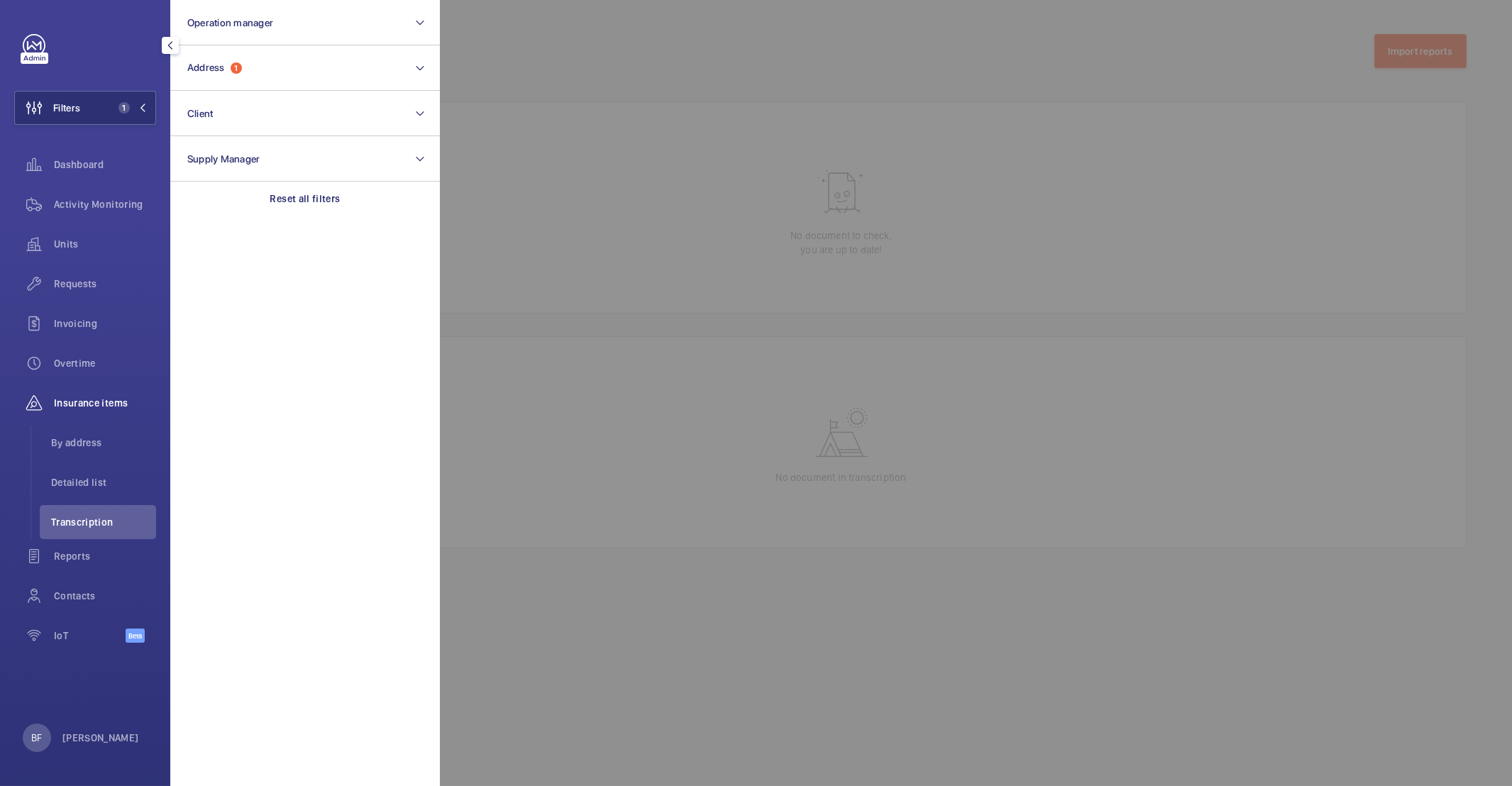
click at [328, 216] on section "Operation manager Address 1 Client Supply Manager Reset all filters" at bounding box center [305, 393] width 270 height 786
click at [323, 195] on p "Reset all filters" at bounding box center [305, 199] width 70 height 14
click at [277, 118] on button "Client" at bounding box center [305, 114] width 270 height 46
type input "APML"
click at [293, 200] on span "APML" at bounding box center [306, 205] width 195 height 14
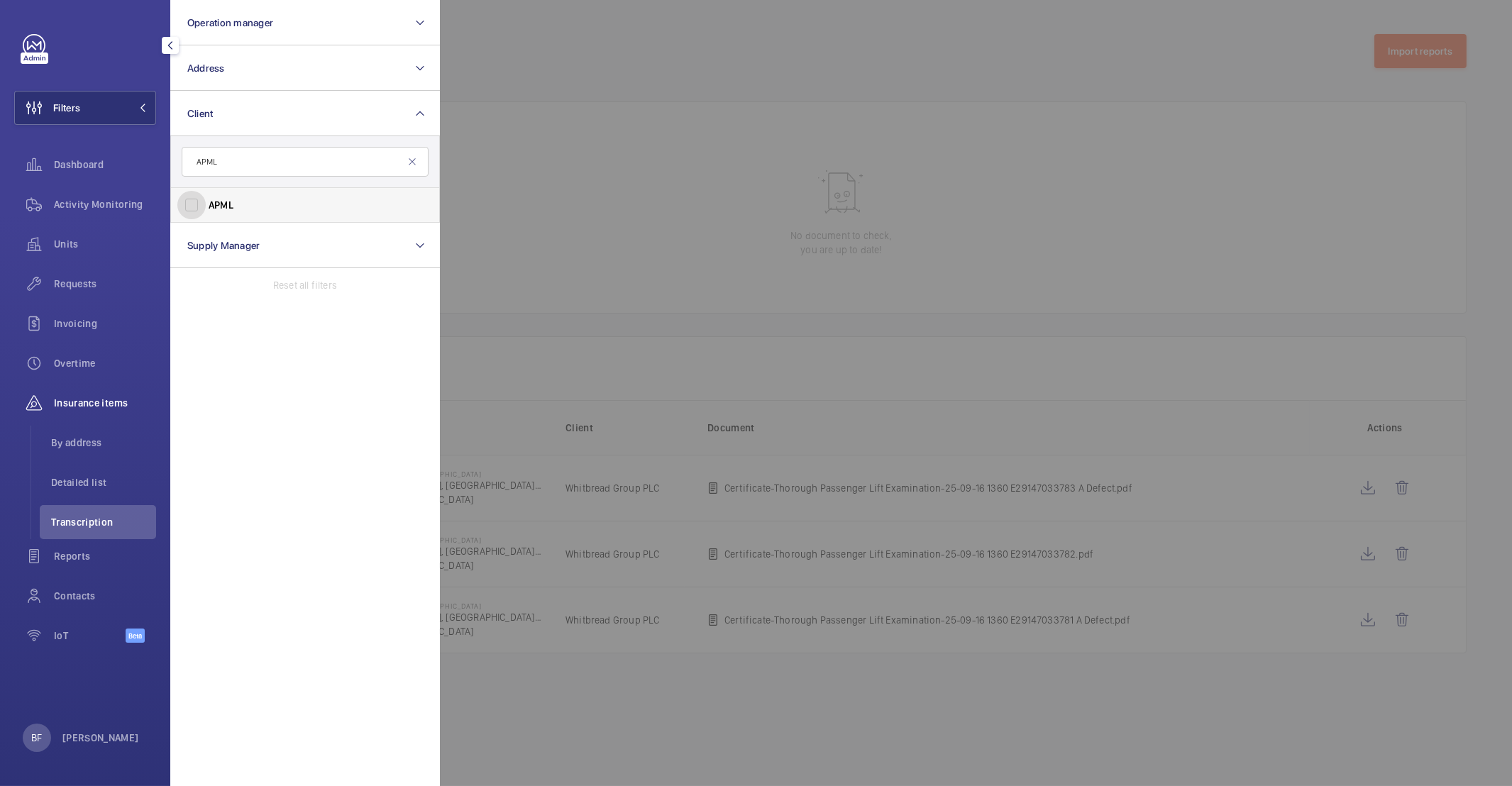
click at [206, 200] on input "APML" at bounding box center [191, 205] width 28 height 28
checkbox input "true"
click at [617, 149] on div at bounding box center [1196, 393] width 1512 height 786
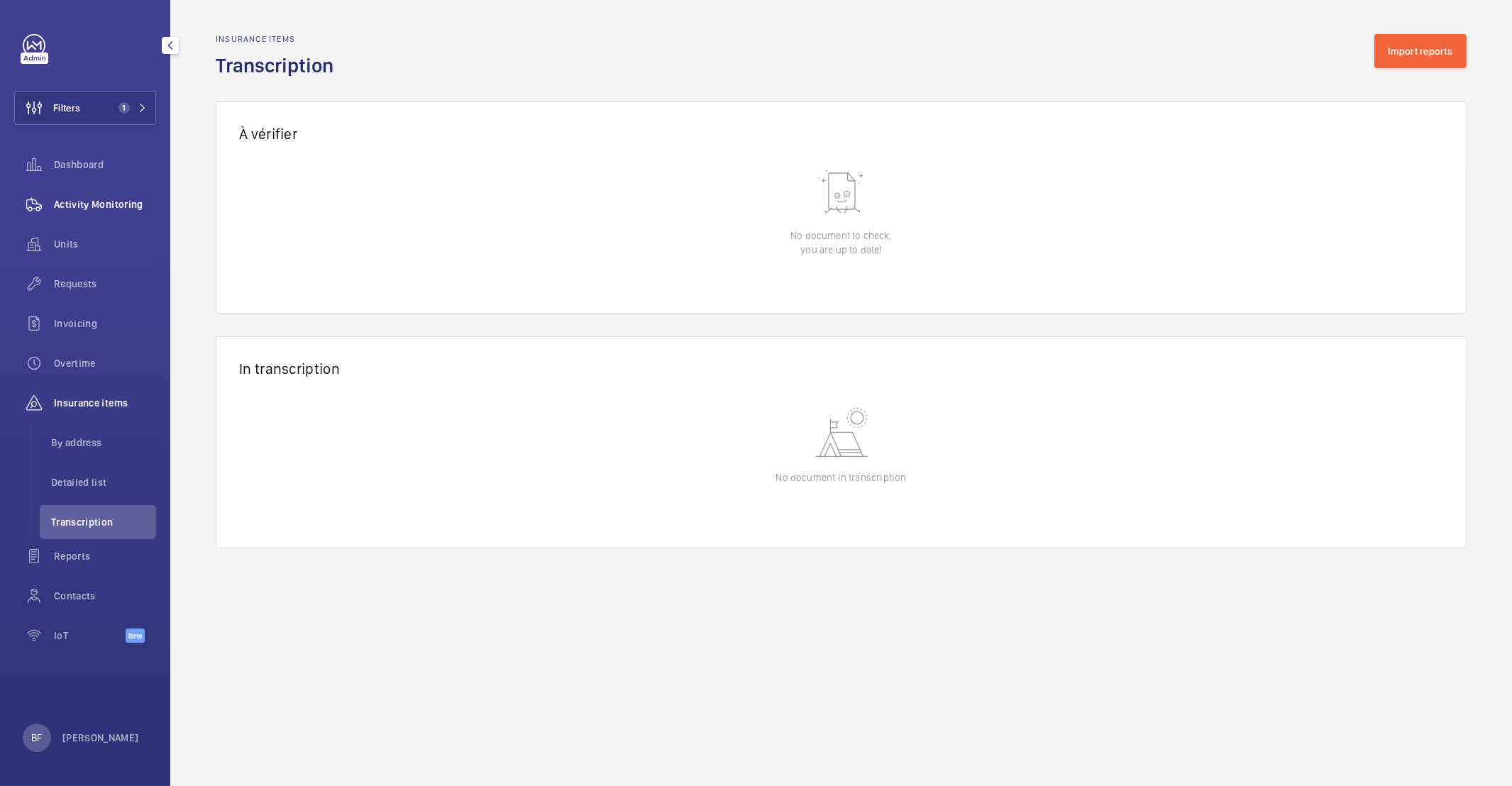
click at [86, 216] on div "Activity Monitoring" at bounding box center [85, 204] width 142 height 34
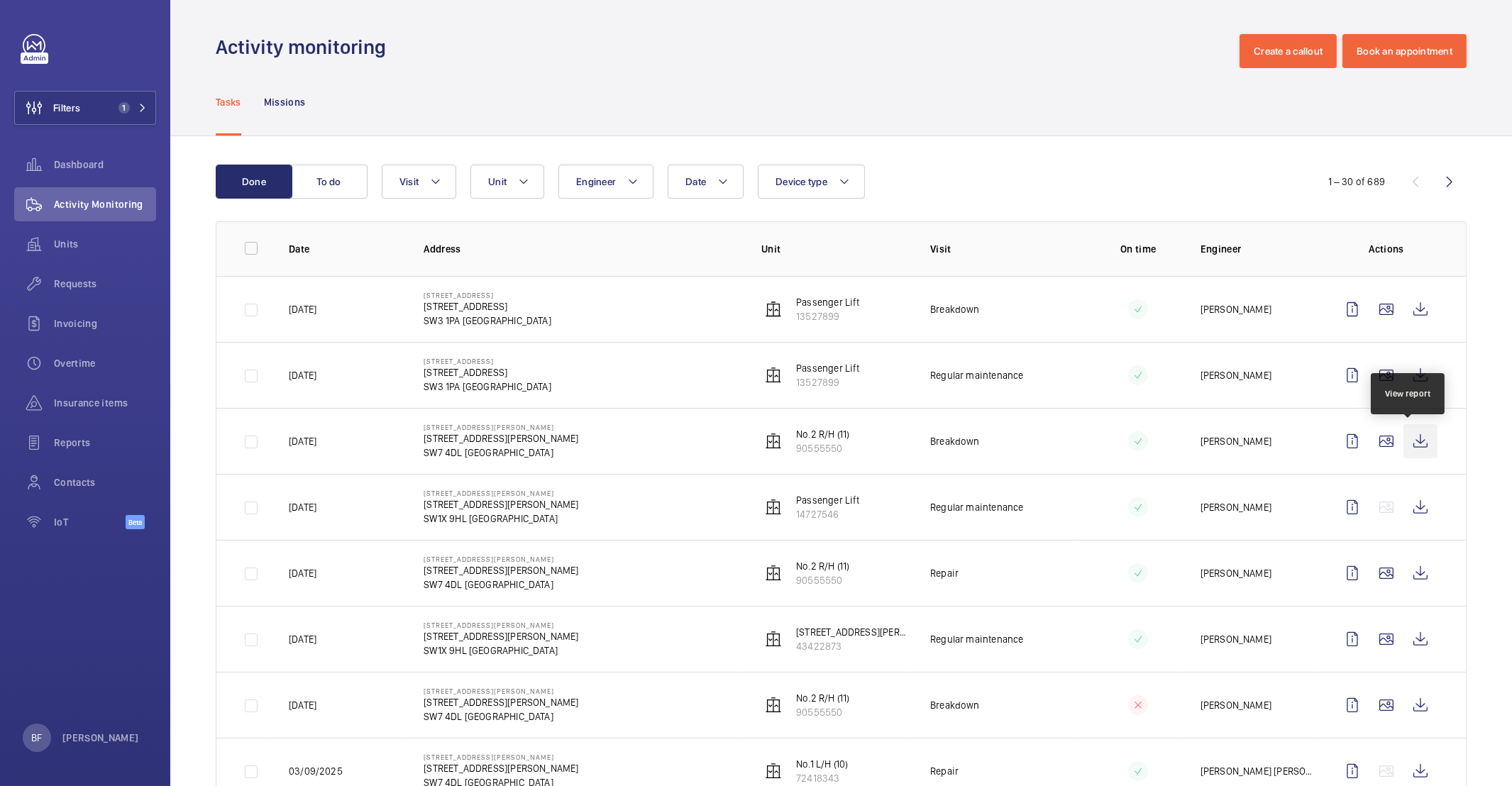
click at [1413, 444] on wm-front-icon-button at bounding box center [1420, 441] width 34 height 34
click at [93, 109] on button "Filters 1" at bounding box center [85, 108] width 142 height 34
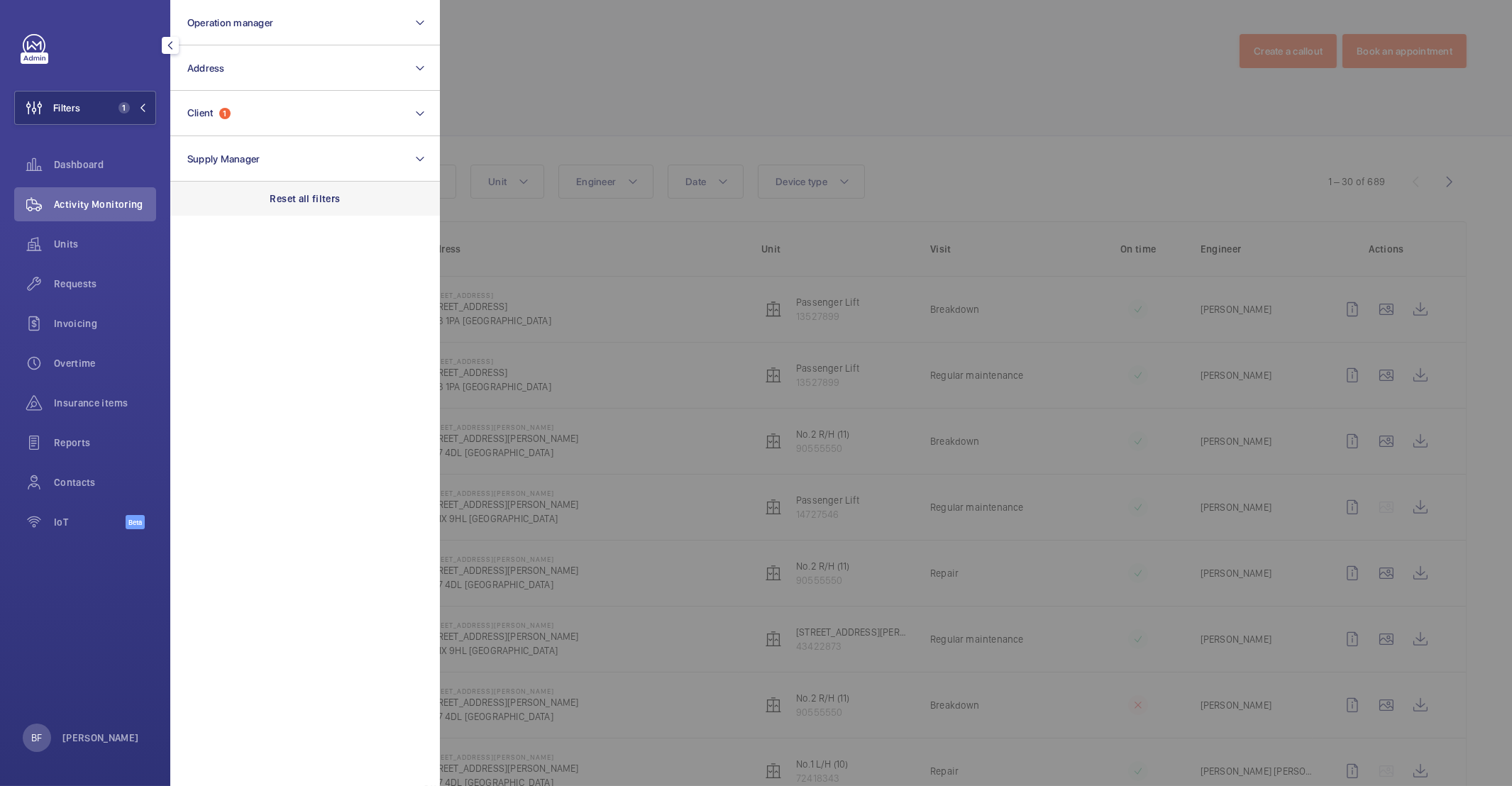
click at [292, 189] on div "Reset all filters" at bounding box center [305, 198] width 270 height 34
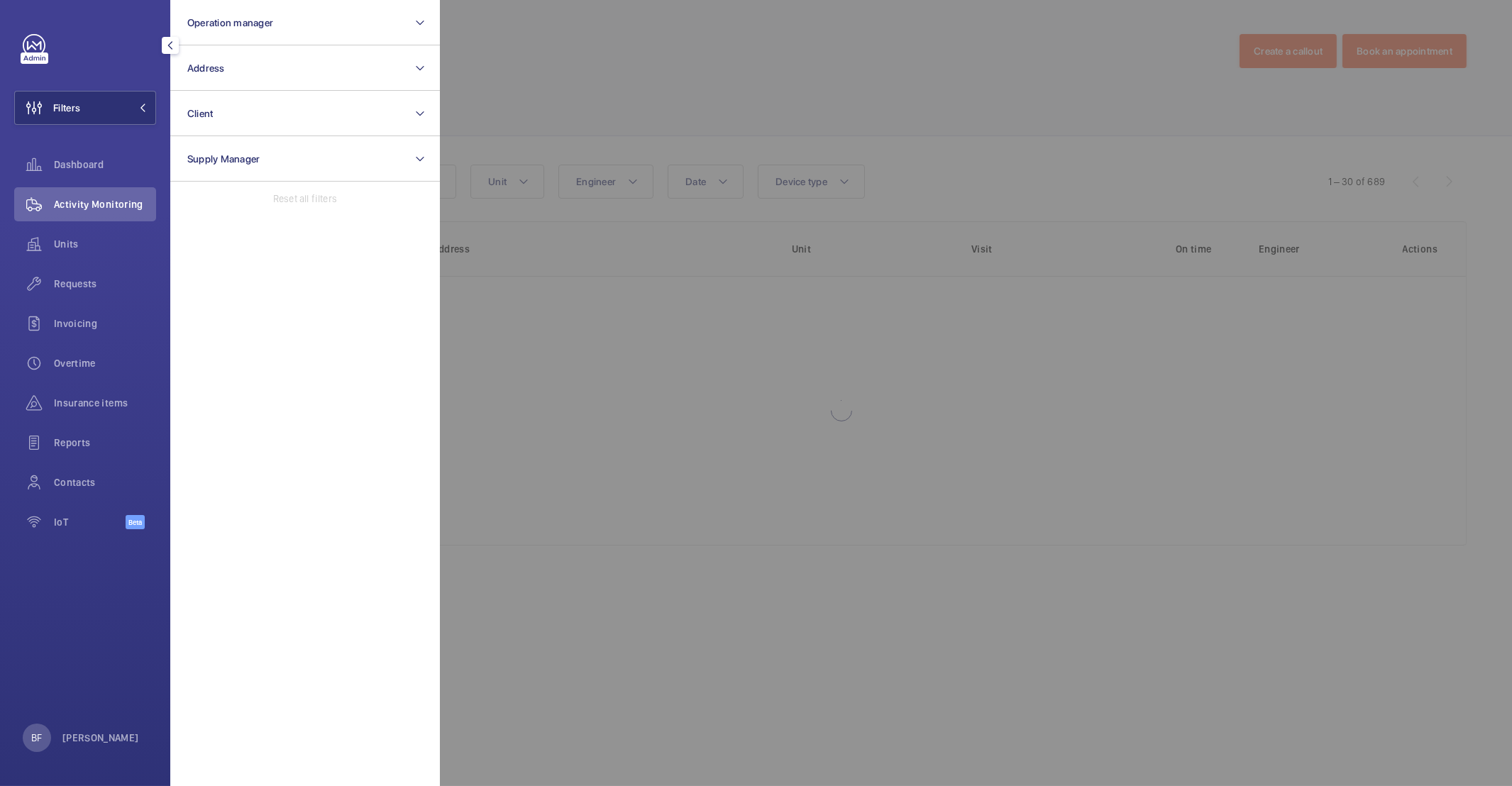
click at [595, 103] on div at bounding box center [1196, 393] width 1512 height 786
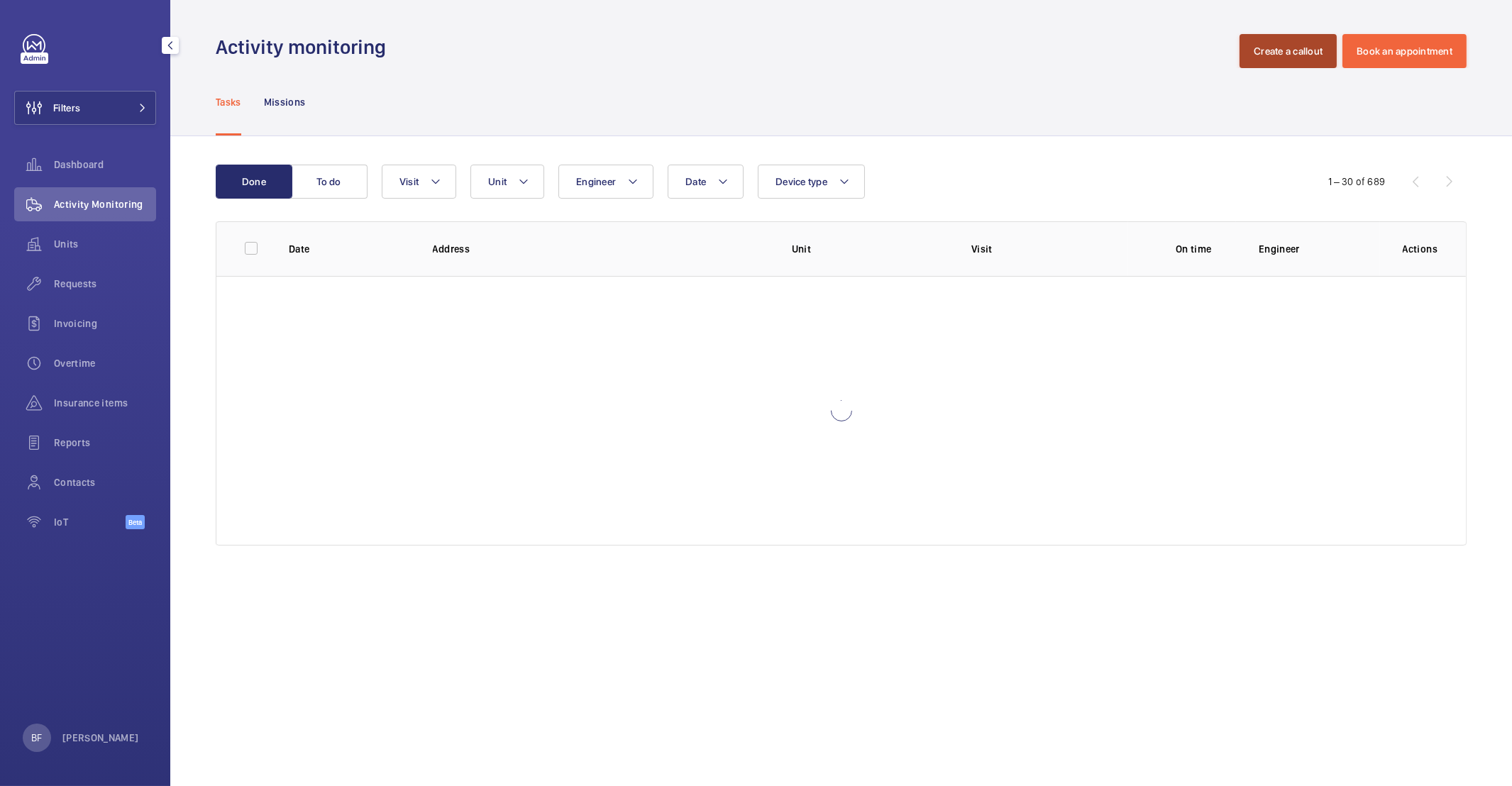
click at [1258, 50] on button "Create a callout" at bounding box center [1288, 51] width 97 height 34
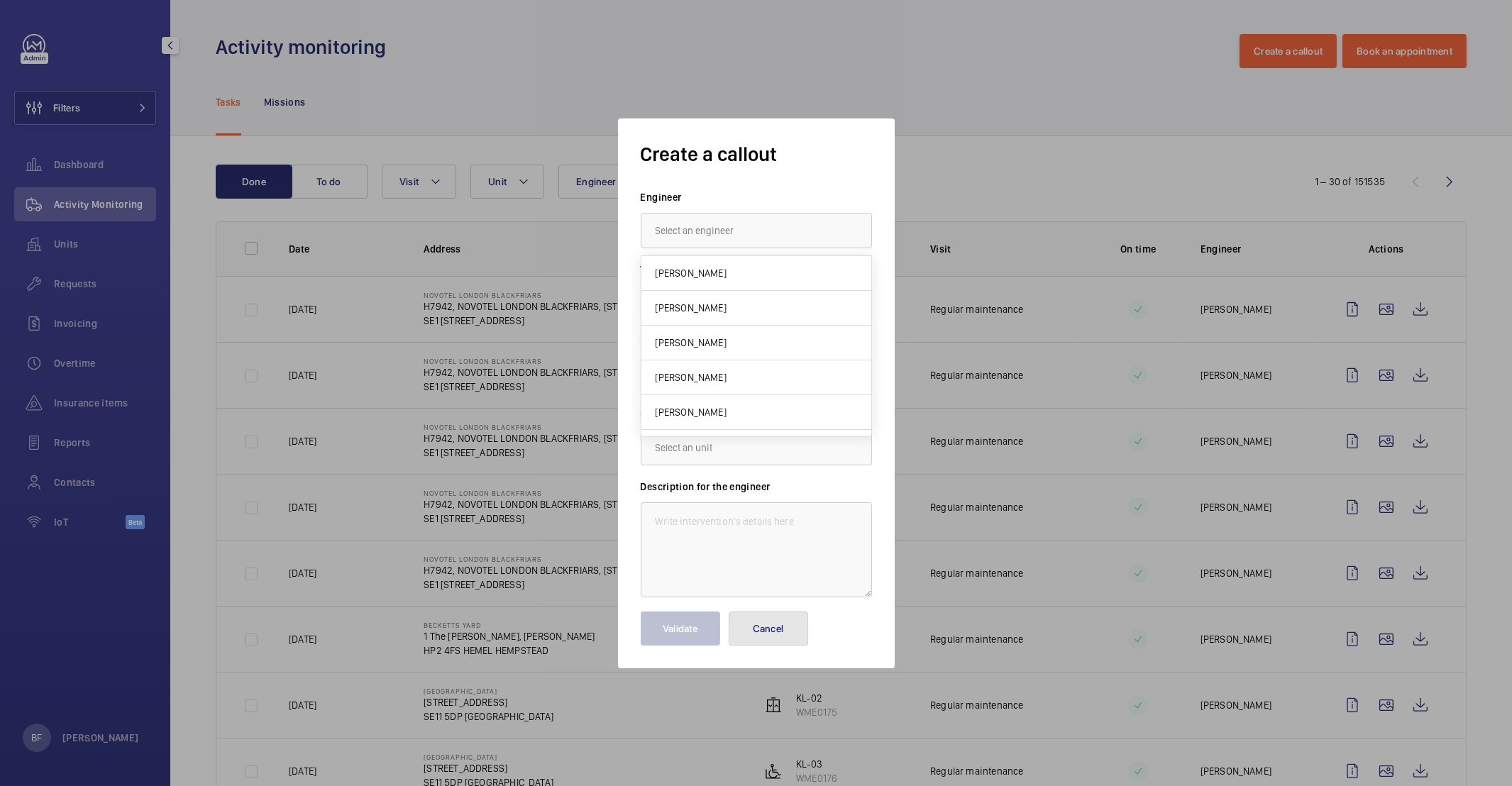
click at [779, 629] on button "Cancel" at bounding box center [768, 628] width 80 height 34
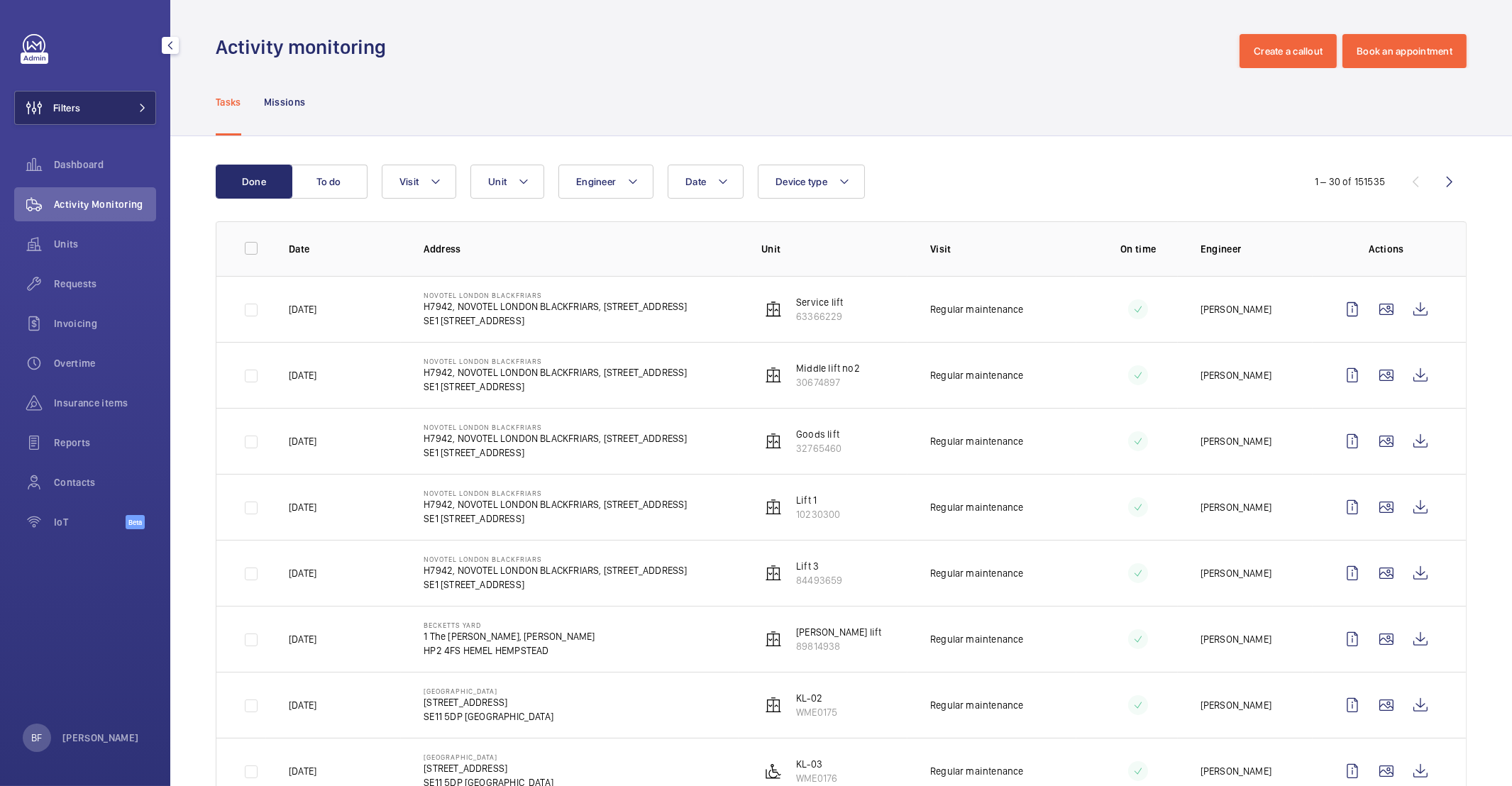
click at [111, 108] on button "Filters" at bounding box center [85, 108] width 142 height 34
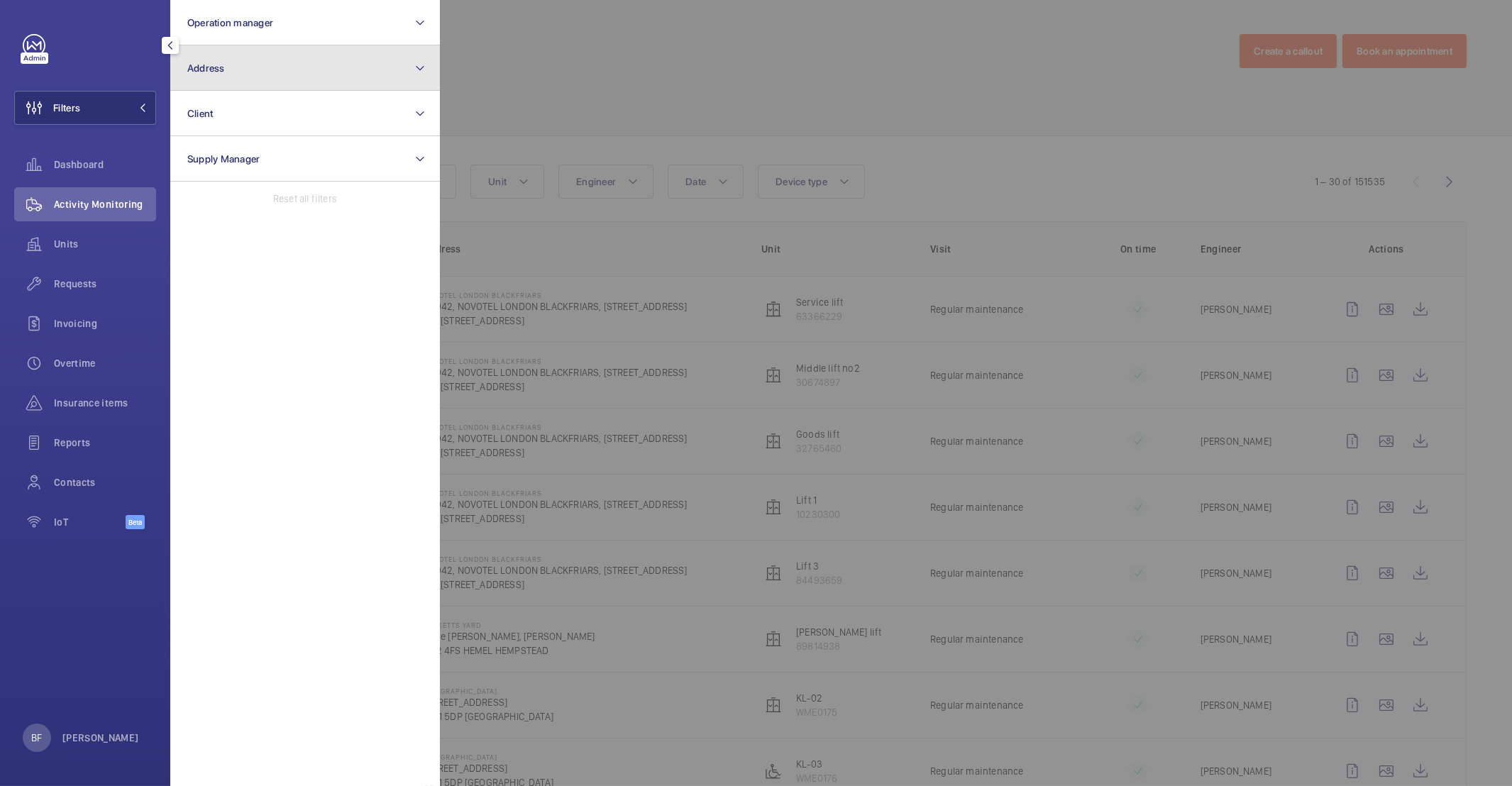
click at [261, 60] on button "Address" at bounding box center [305, 68] width 270 height 46
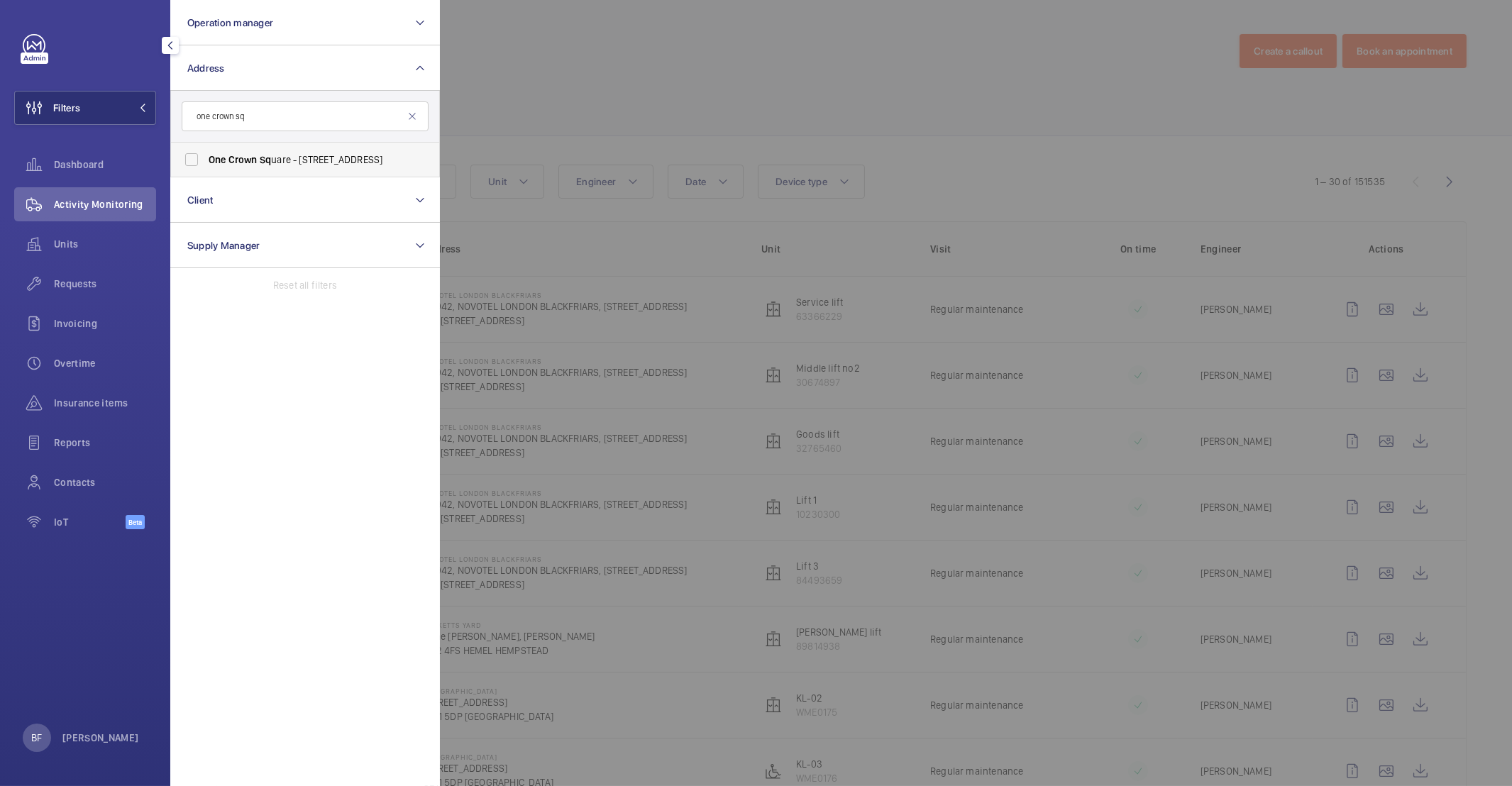
type input "one crown sq"
click at [330, 166] on label "One Crown Sq uare - Church Street East, WOKING GU21 6HR" at bounding box center [295, 159] width 247 height 34
click at [206, 166] on input "One Crown Sq uare - Church Street East, WOKING GU21 6HR" at bounding box center [191, 159] width 28 height 28
checkbox input "true"
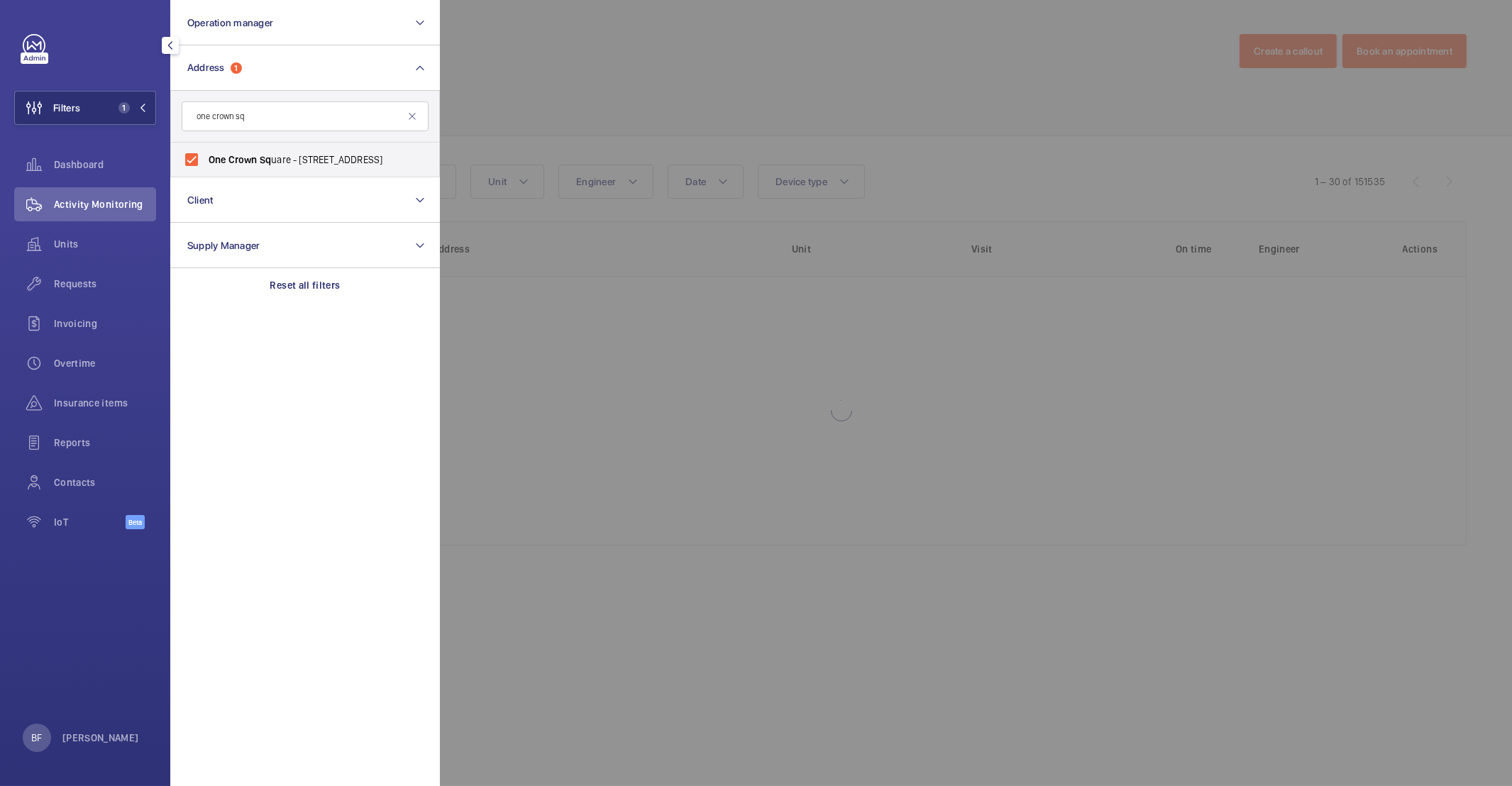
click at [833, 46] on div at bounding box center [1196, 393] width 1512 height 786
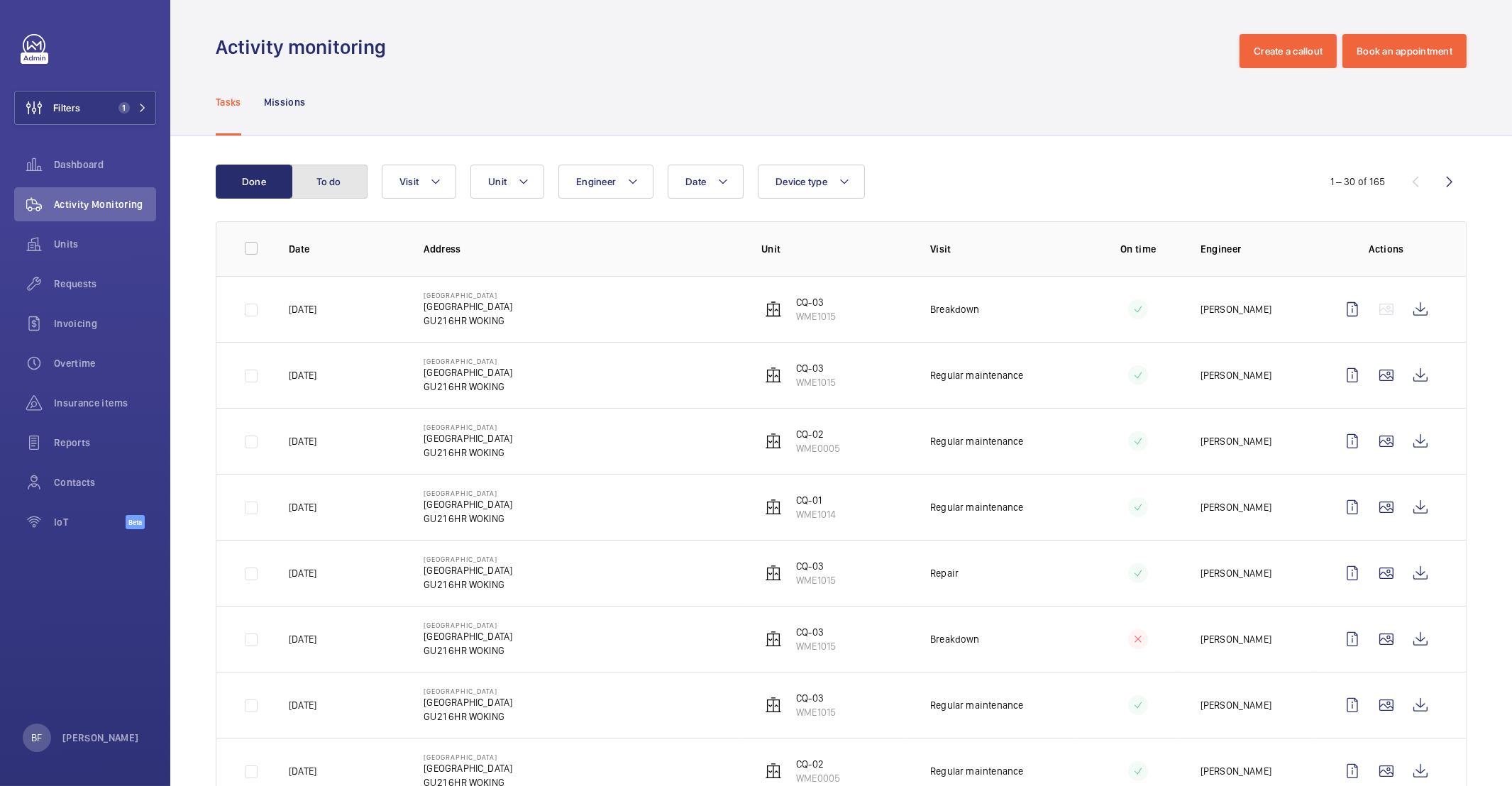
click at [328, 173] on button "To do" at bounding box center [329, 181] width 76 height 34
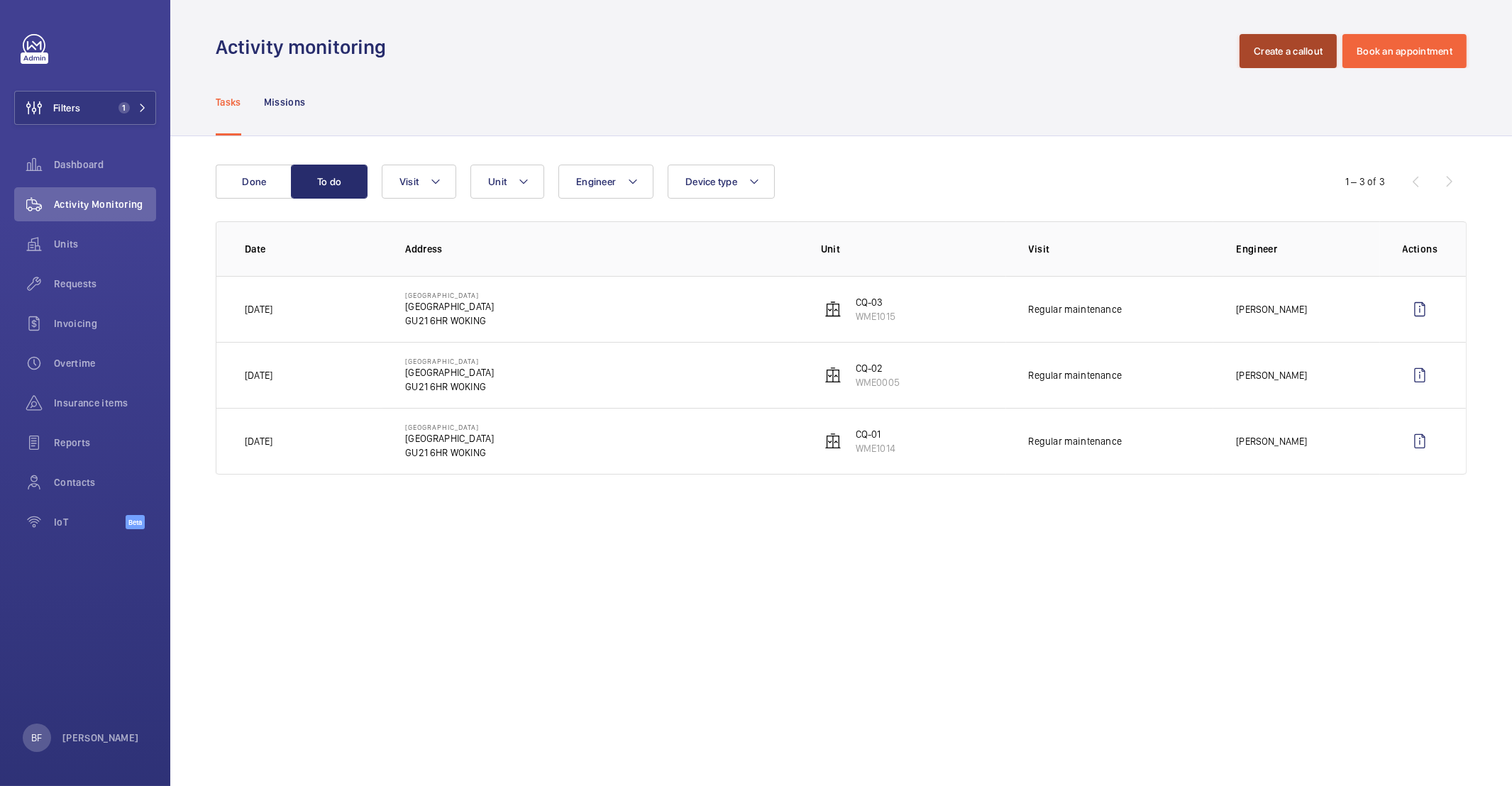
click at [1284, 47] on button "Create a callout" at bounding box center [1288, 51] width 97 height 34
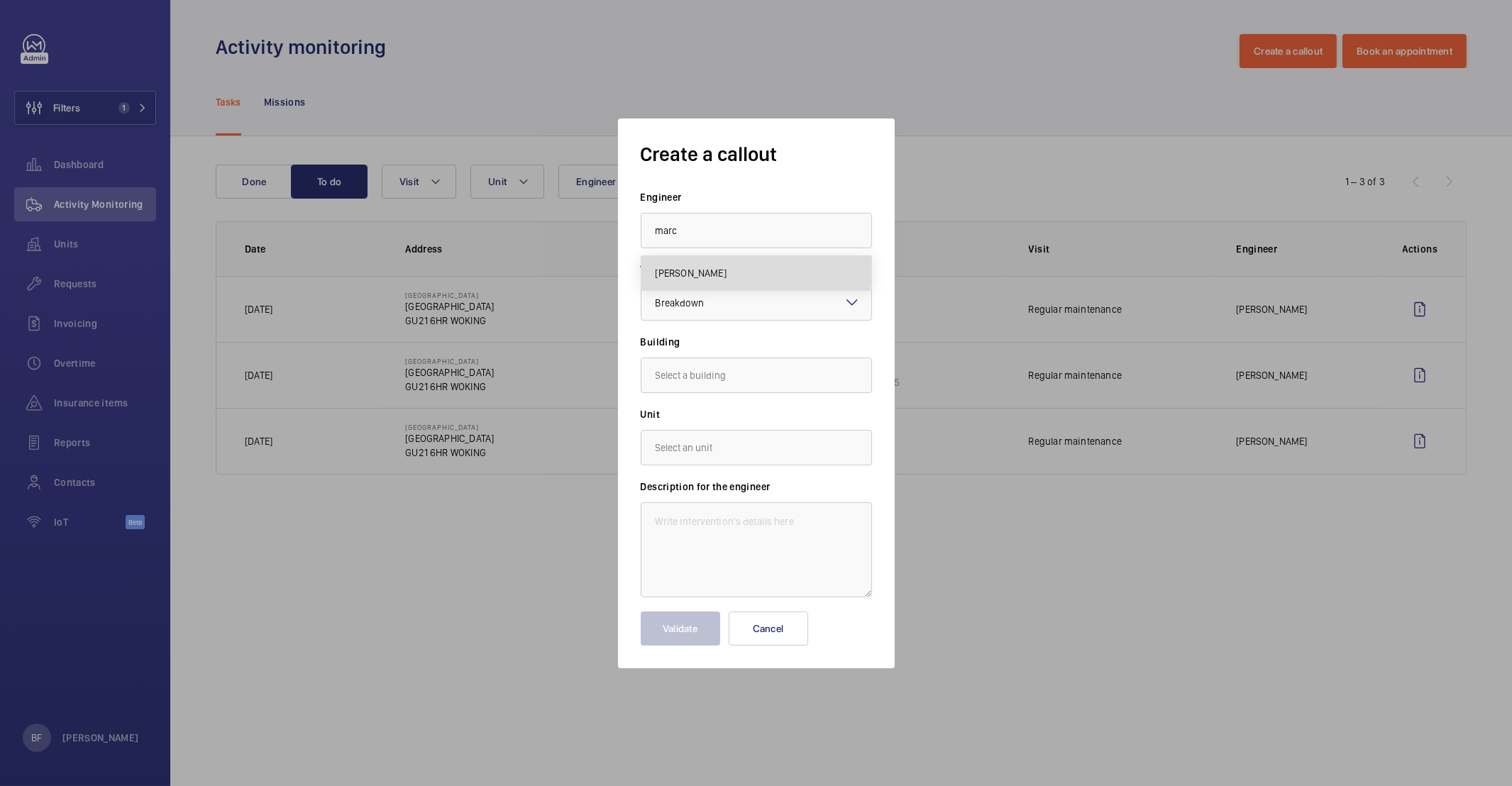
click at [747, 266] on mat-option "[PERSON_NAME]" at bounding box center [756, 273] width 230 height 34
type input "[PERSON_NAME]"
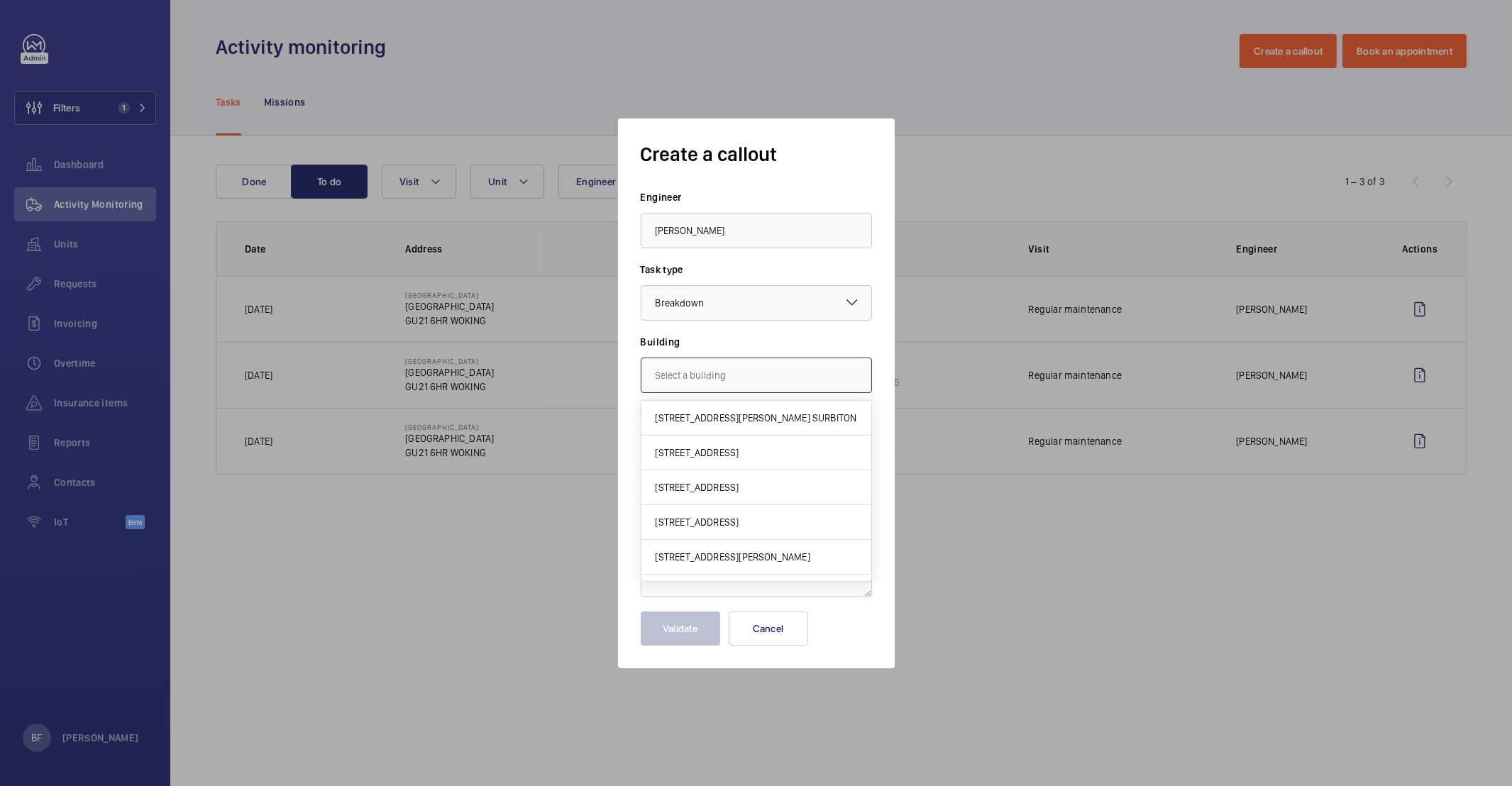
click at [749, 378] on input "text" at bounding box center [756, 375] width 231 height 35
click at [721, 420] on span "[STREET_ADDRESS] WOKING" at bounding box center [716, 418] width 121 height 14
type input "[STREET_ADDRESS] WOKING"
click at [721, 420] on label "Unit" at bounding box center [756, 414] width 231 height 14
click at [714, 440] on input "text" at bounding box center [756, 448] width 231 height 35
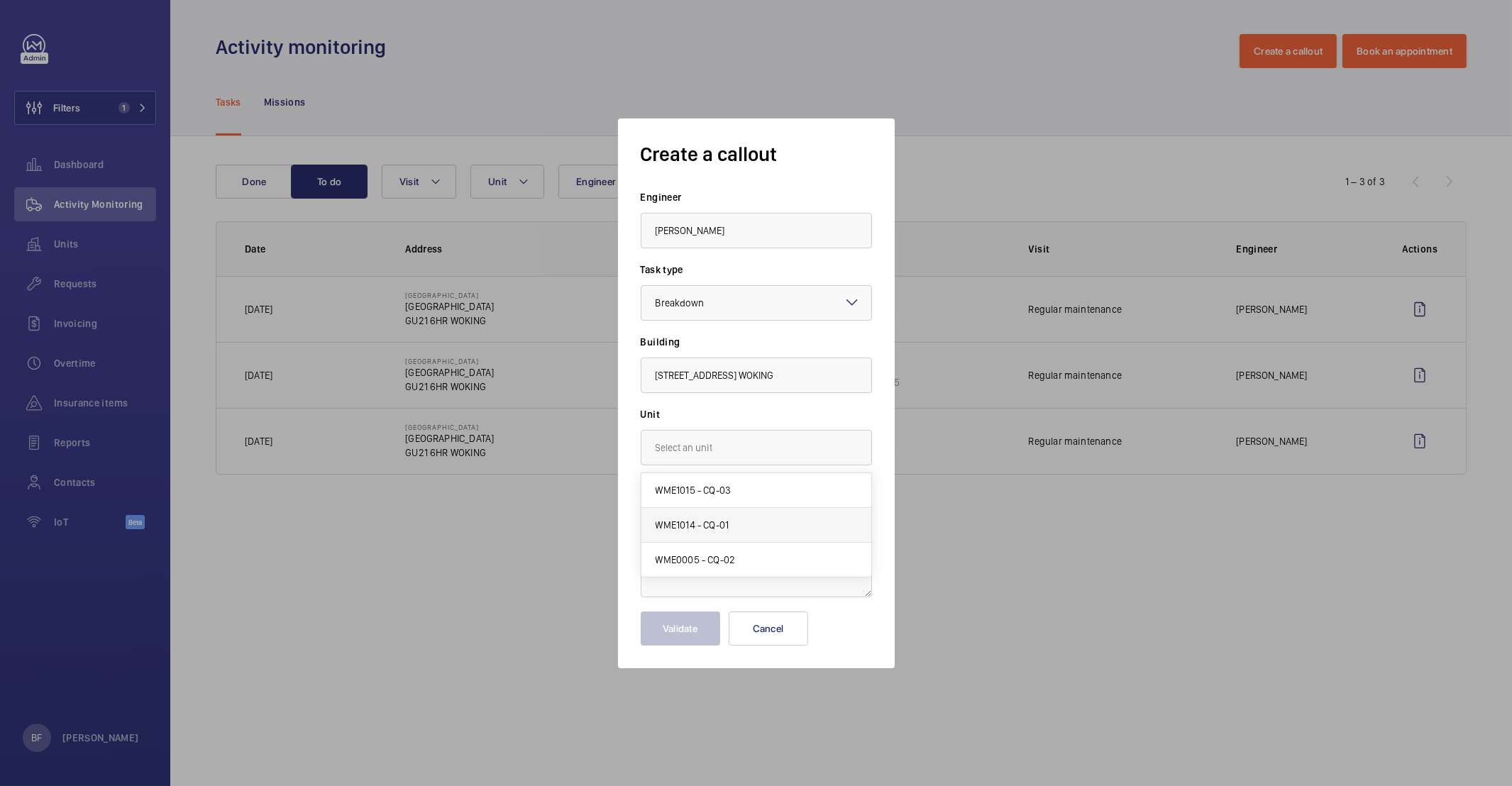
click at [725, 526] on span "WME1014 - CQ-01" at bounding box center [692, 525] width 74 height 14
type input "WME1014 - CQ-01"
click at [697, 532] on textarea at bounding box center [756, 549] width 231 height 95
paste textarea "Lift floor raised, not at floor level. Doors also not opening automatically, cu…"
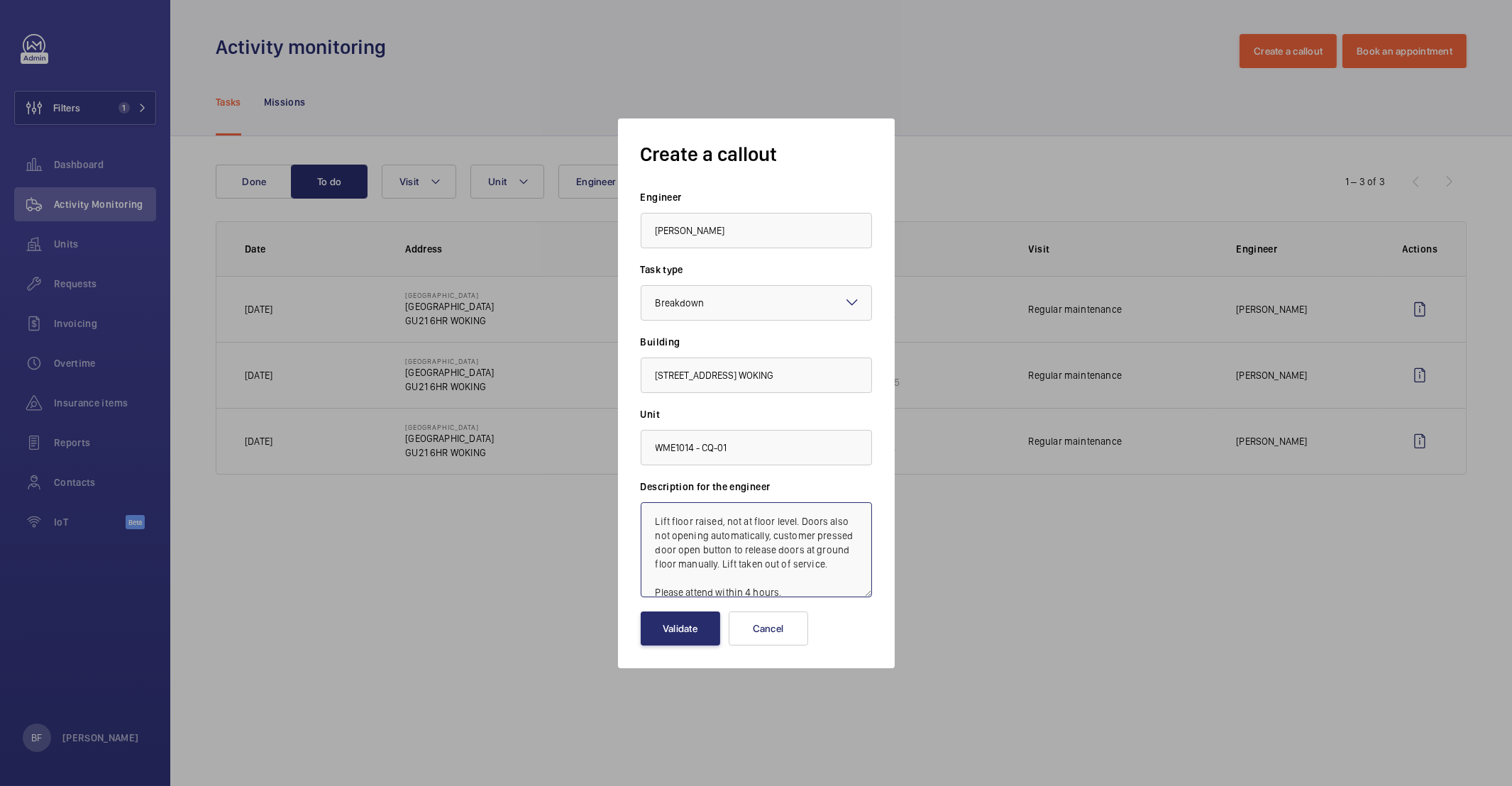
scroll to position [2, 0]
click at [654, 520] on textarea "Lift floor raised, not at floor level. Doors also not opening automatically, cu…" at bounding box center [756, 549] width 231 height 95
paste textarea "Job #354976"
click at [852, 591] on textarea "Job #354976 - Lift floor raised, not at floor level. Doors also not opening aut…" at bounding box center [756, 549] width 231 height 95
type textarea "Job #354976 - Lift floor raised, not at floor level. Doors also not opening aut…"
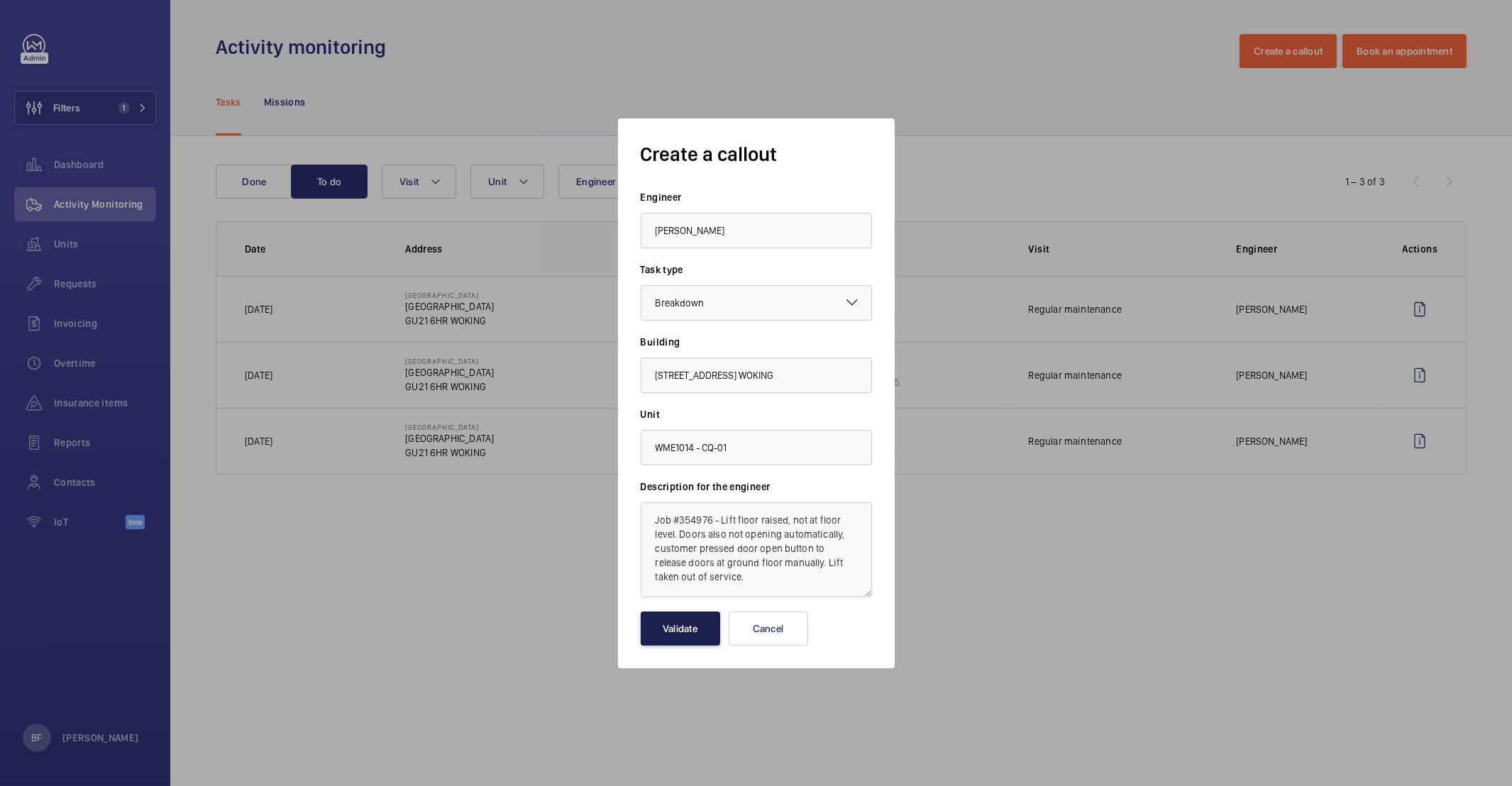
click at [692, 624] on button "Validate" at bounding box center [680, 628] width 80 height 34
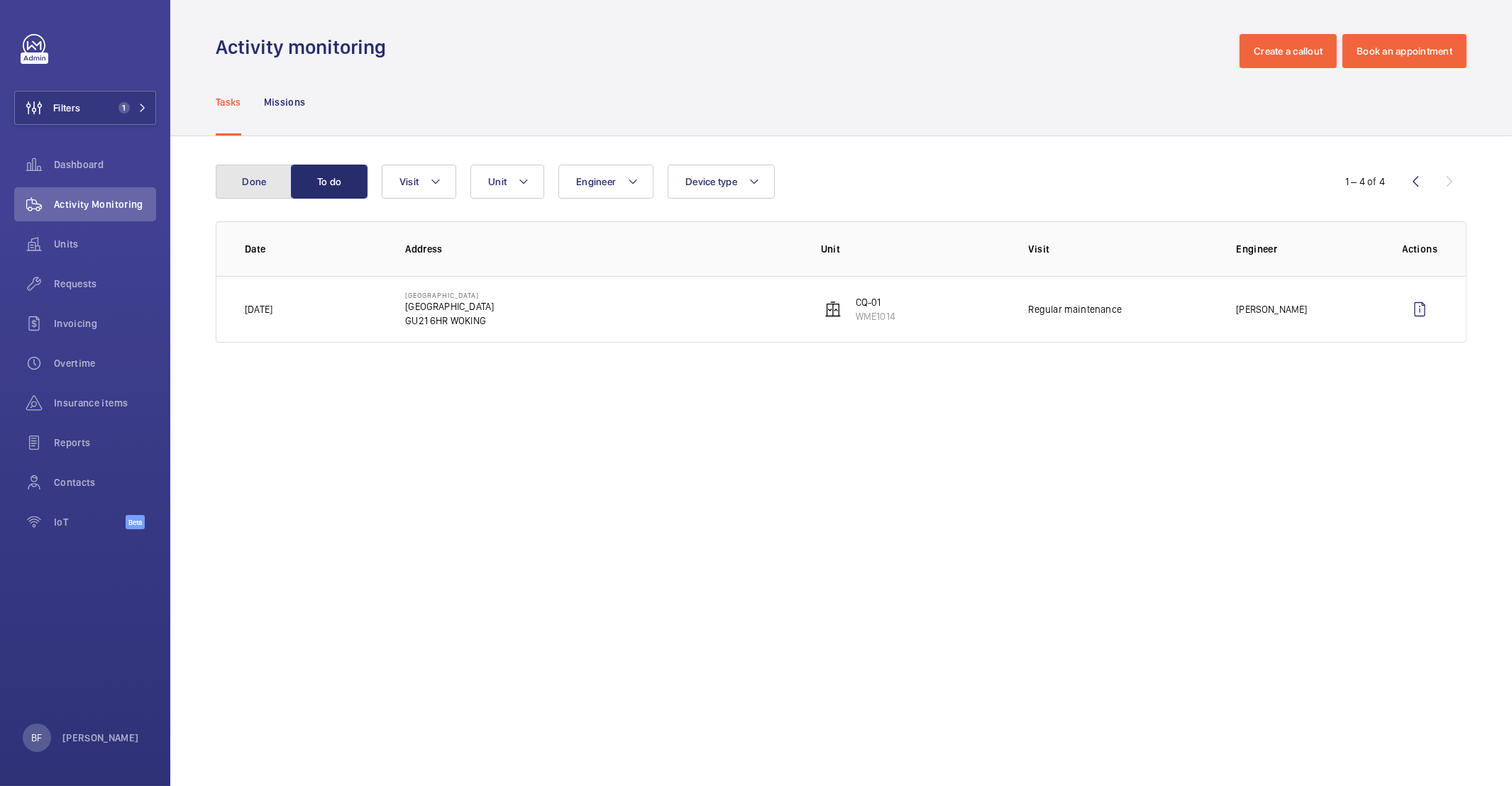
click at [263, 188] on button "Done" at bounding box center [253, 181] width 76 height 34
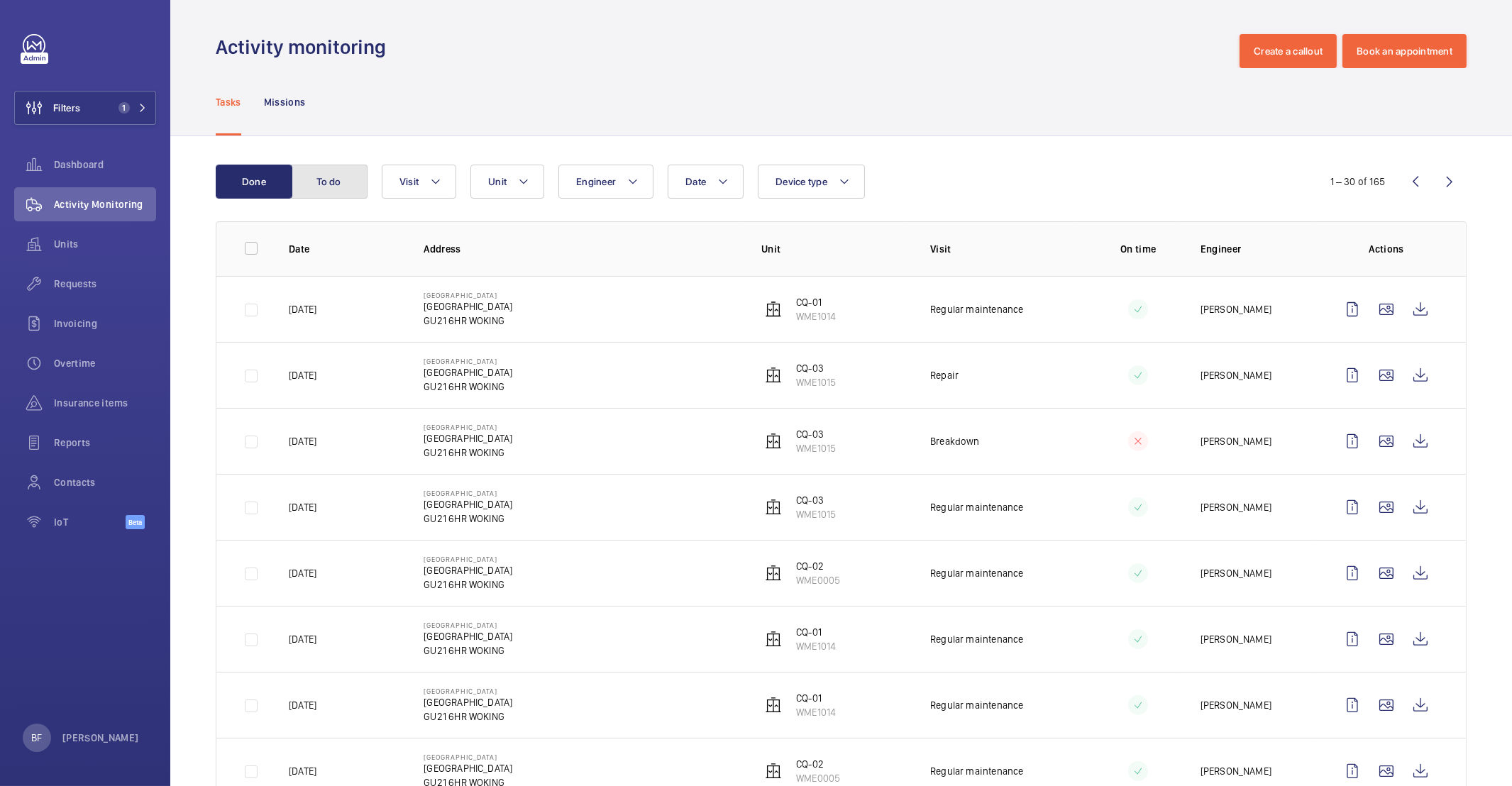
click at [335, 167] on button "To do" at bounding box center [329, 181] width 76 height 34
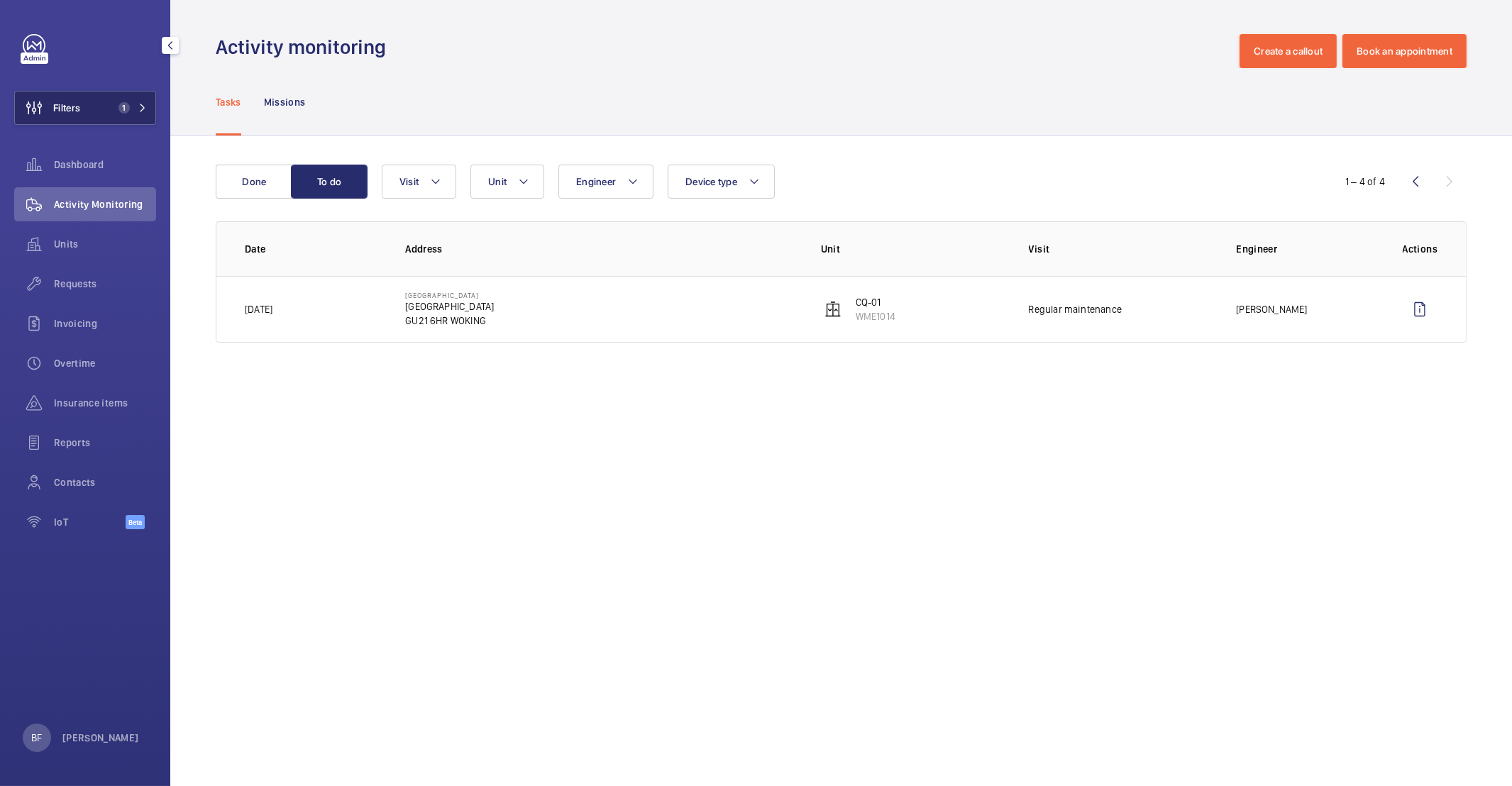
click at [110, 97] on button "Filters 1" at bounding box center [85, 108] width 142 height 34
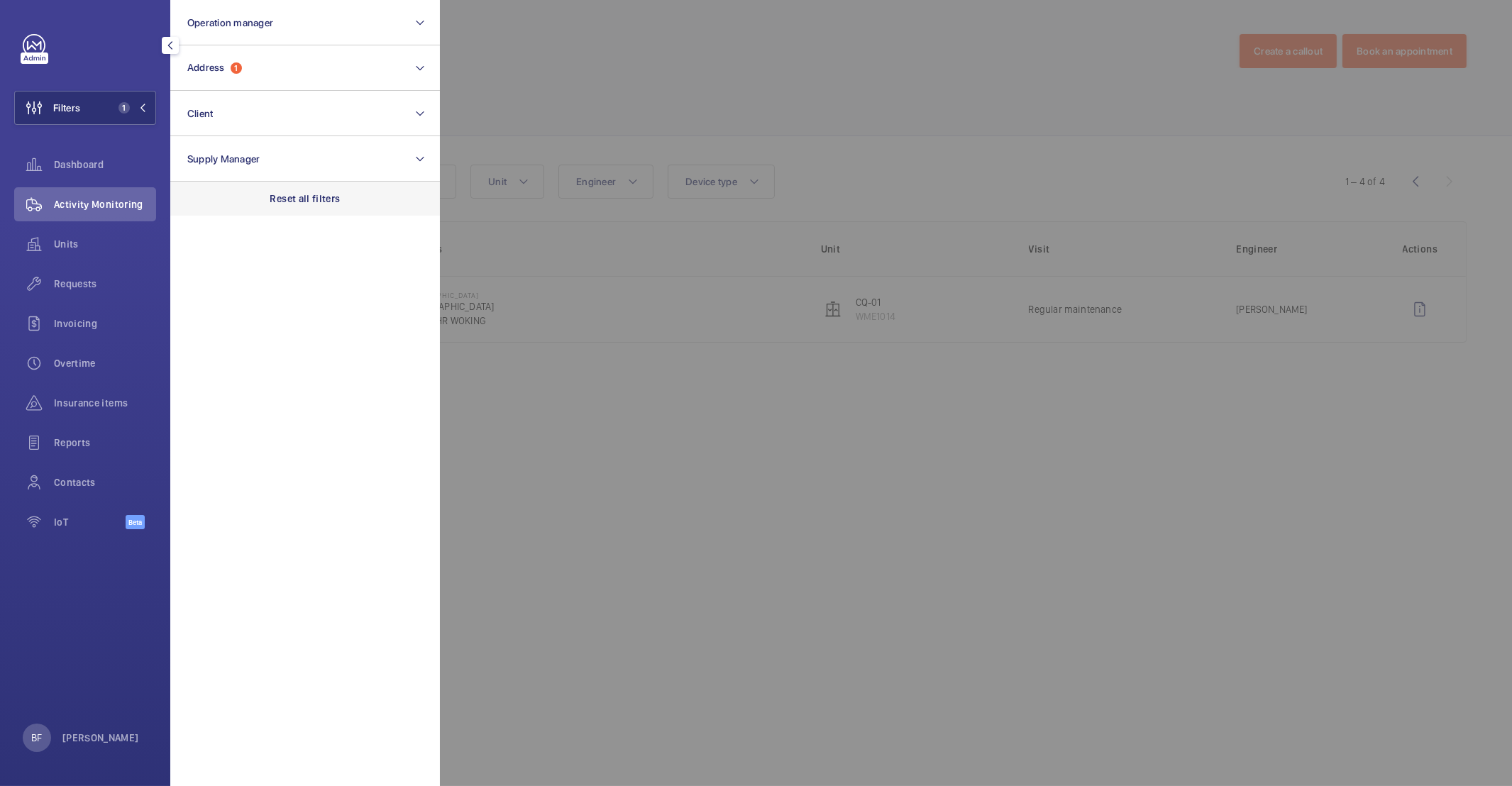
click at [333, 197] on p "Reset all filters" at bounding box center [305, 199] width 70 height 14
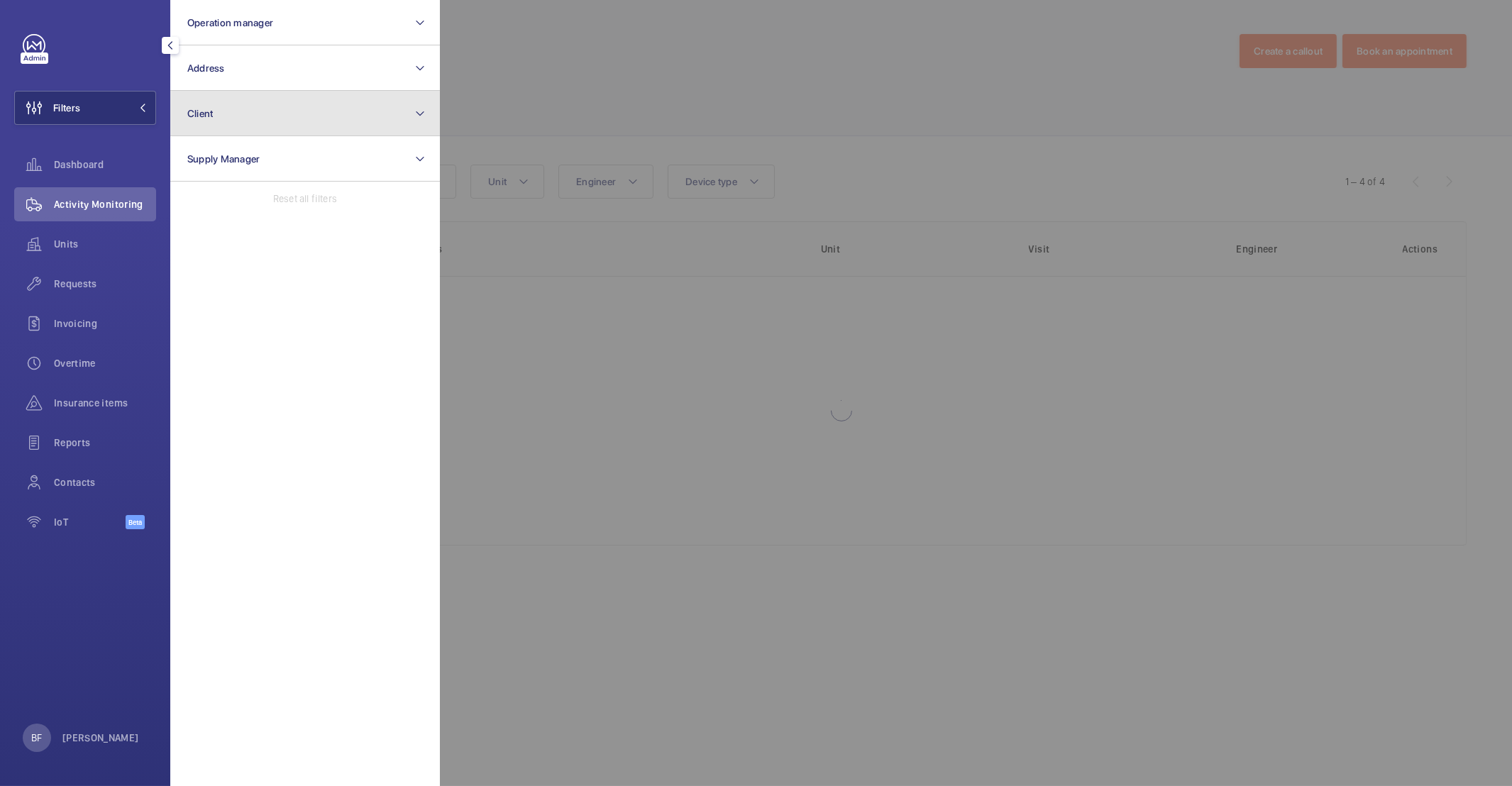
click at [281, 115] on button "Client" at bounding box center [305, 114] width 270 height 46
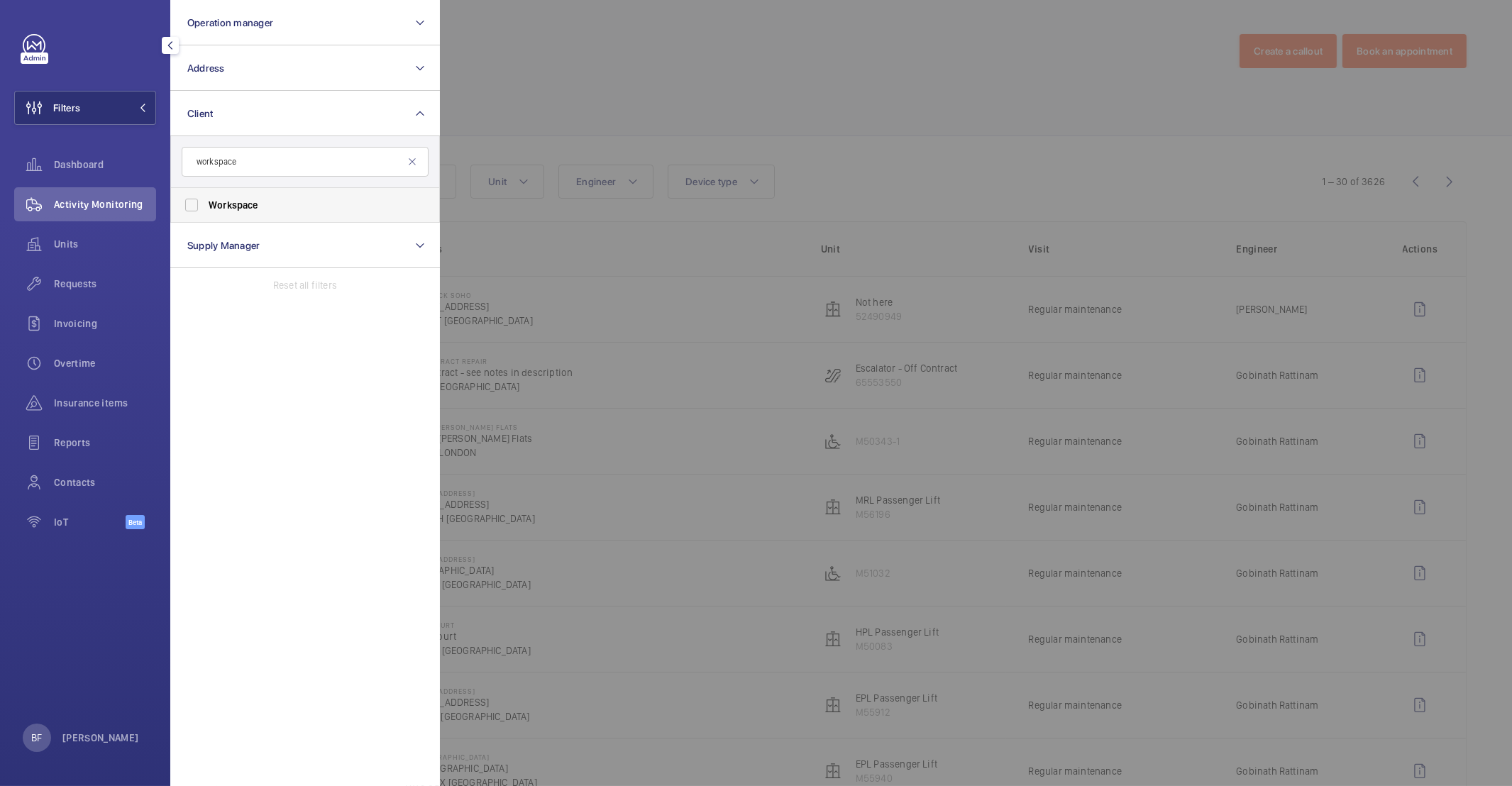
type input "workspace"
click at [250, 205] on span "Workspace" at bounding box center [233, 204] width 50 height 11
click at [206, 205] on input "Workspace" at bounding box center [191, 205] width 28 height 28
checkbox input "true"
click at [888, 74] on div at bounding box center [1196, 393] width 1512 height 786
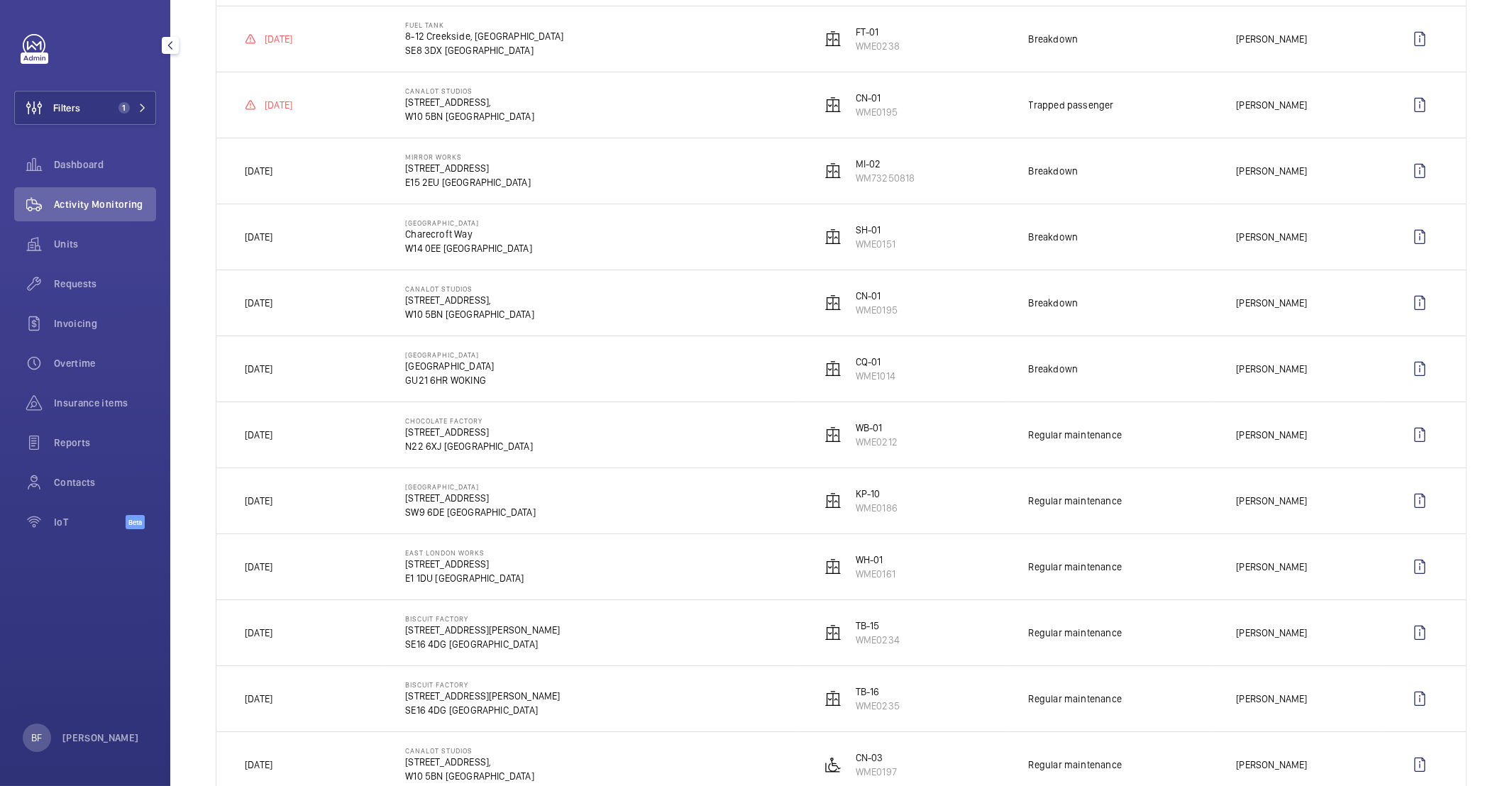
scroll to position [372, 0]
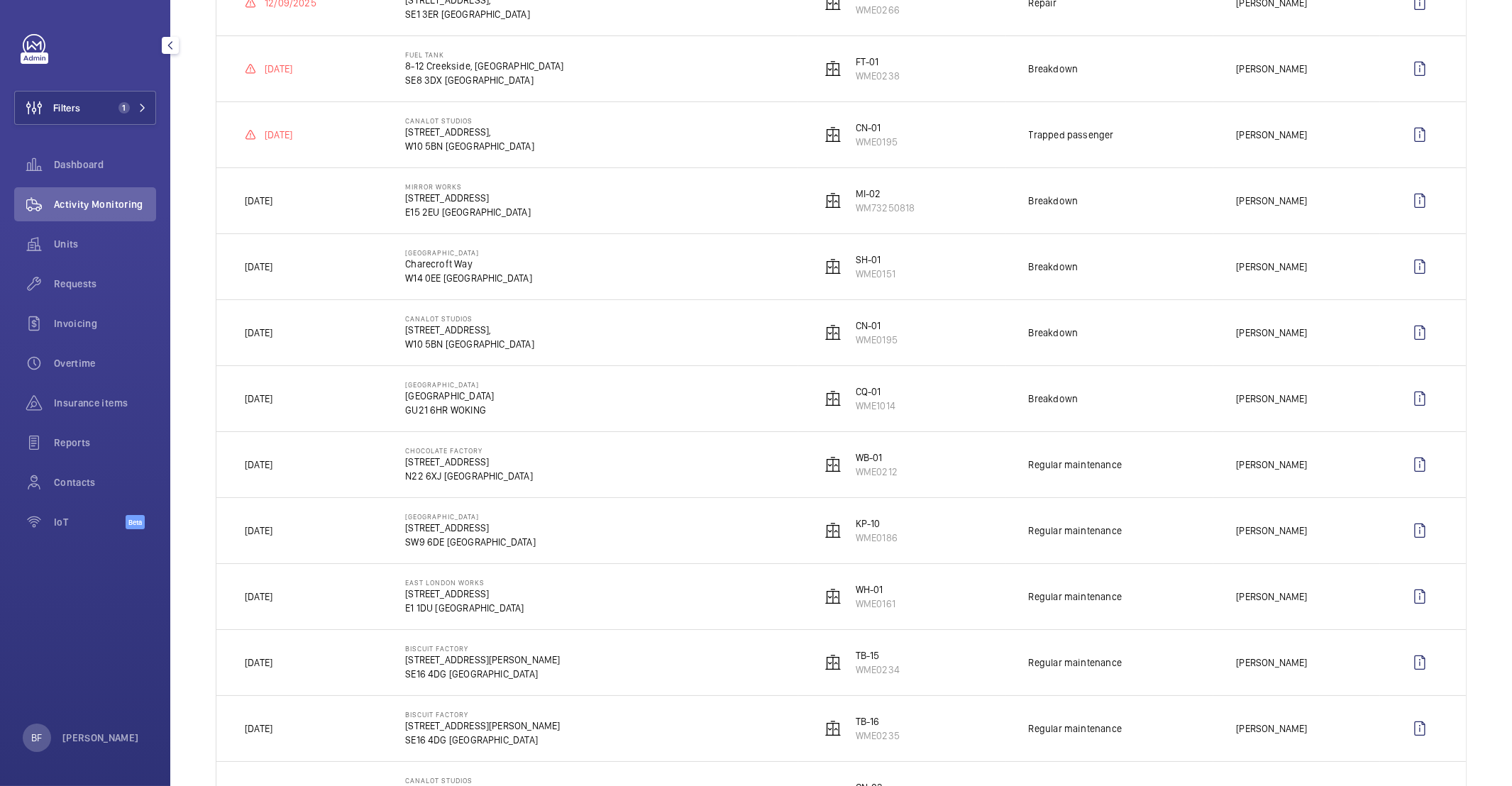
click at [728, 396] on td "One Crown Square Church Street East GU21 6HR WOKING" at bounding box center [590, 398] width 415 height 66
click at [1411, 401] on wm-front-icon-button at bounding box center [1420, 399] width 34 height 34
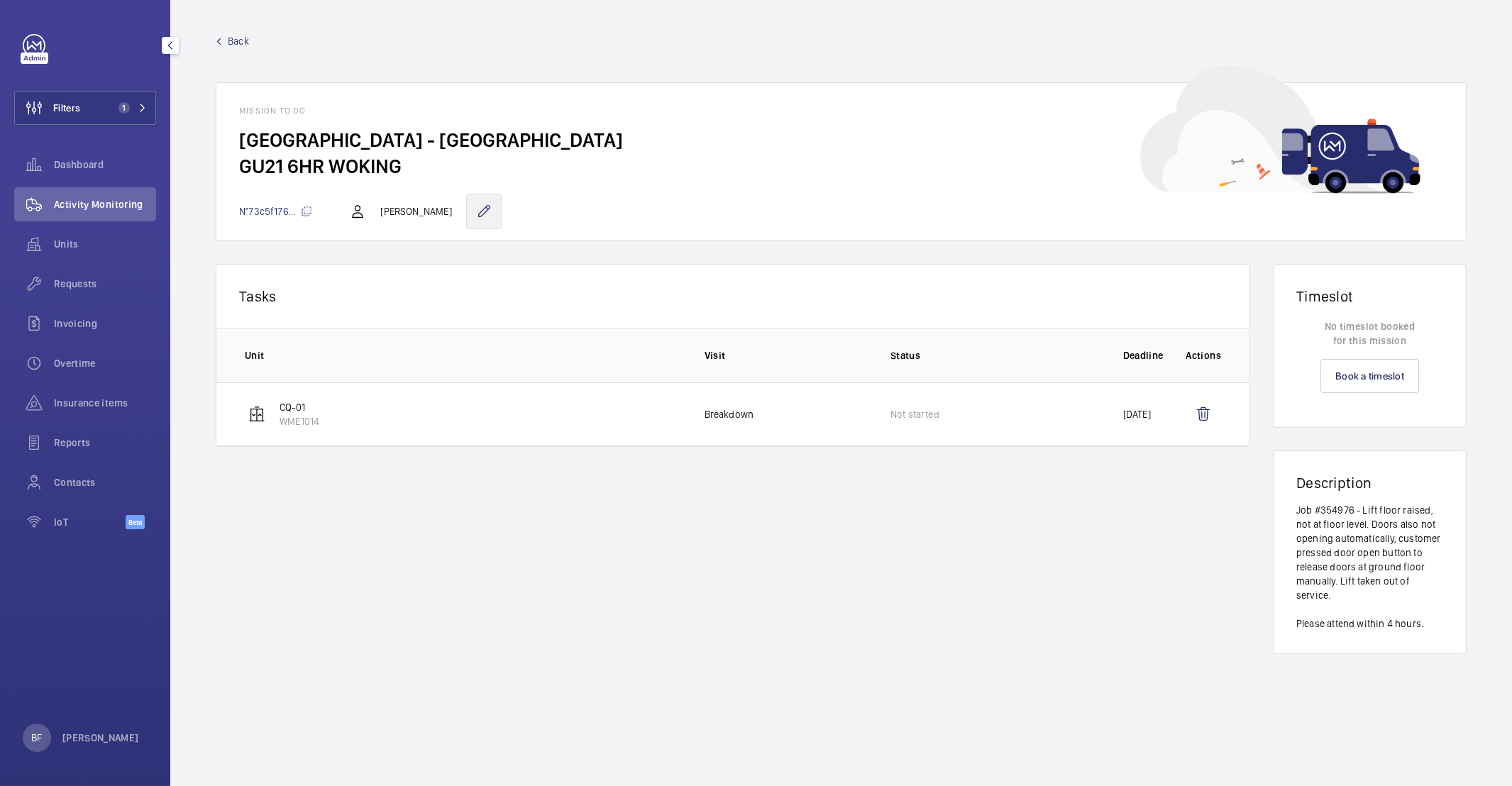
click at [466, 218] on wm-front-icon-button at bounding box center [484, 211] width 35 height 35
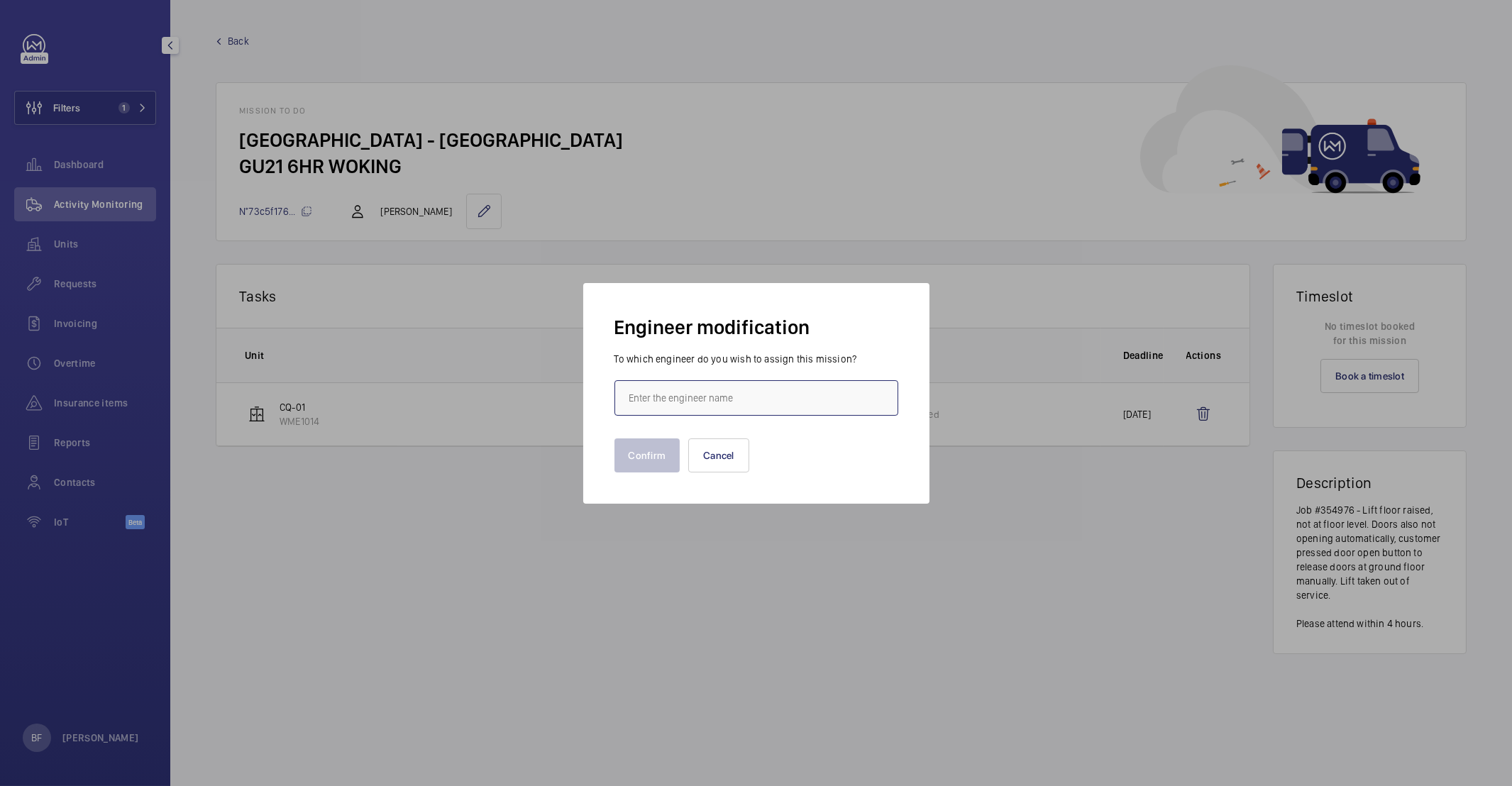
click at [773, 396] on input "text" at bounding box center [756, 398] width 284 height 35
click at [695, 444] on span "[PERSON_NAME]" at bounding box center [664, 441] width 71 height 14
type input "[PERSON_NAME]"
click at [662, 455] on button "Confirm" at bounding box center [647, 455] width 66 height 34
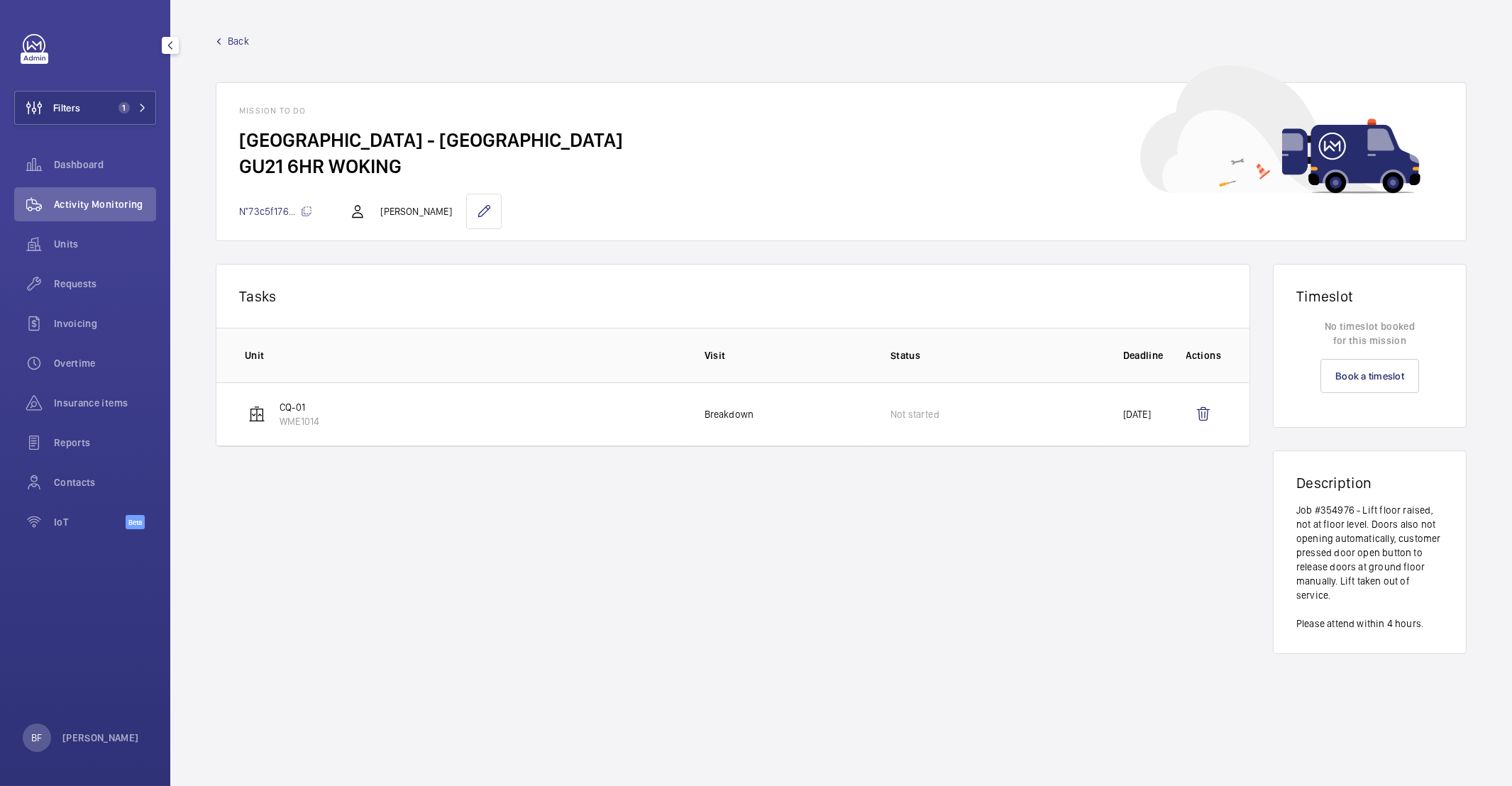
click at [76, 204] on span "Activity Monitoring" at bounding box center [105, 204] width 103 height 14
click at [147, 103] on button "Filters 1" at bounding box center [85, 108] width 142 height 34
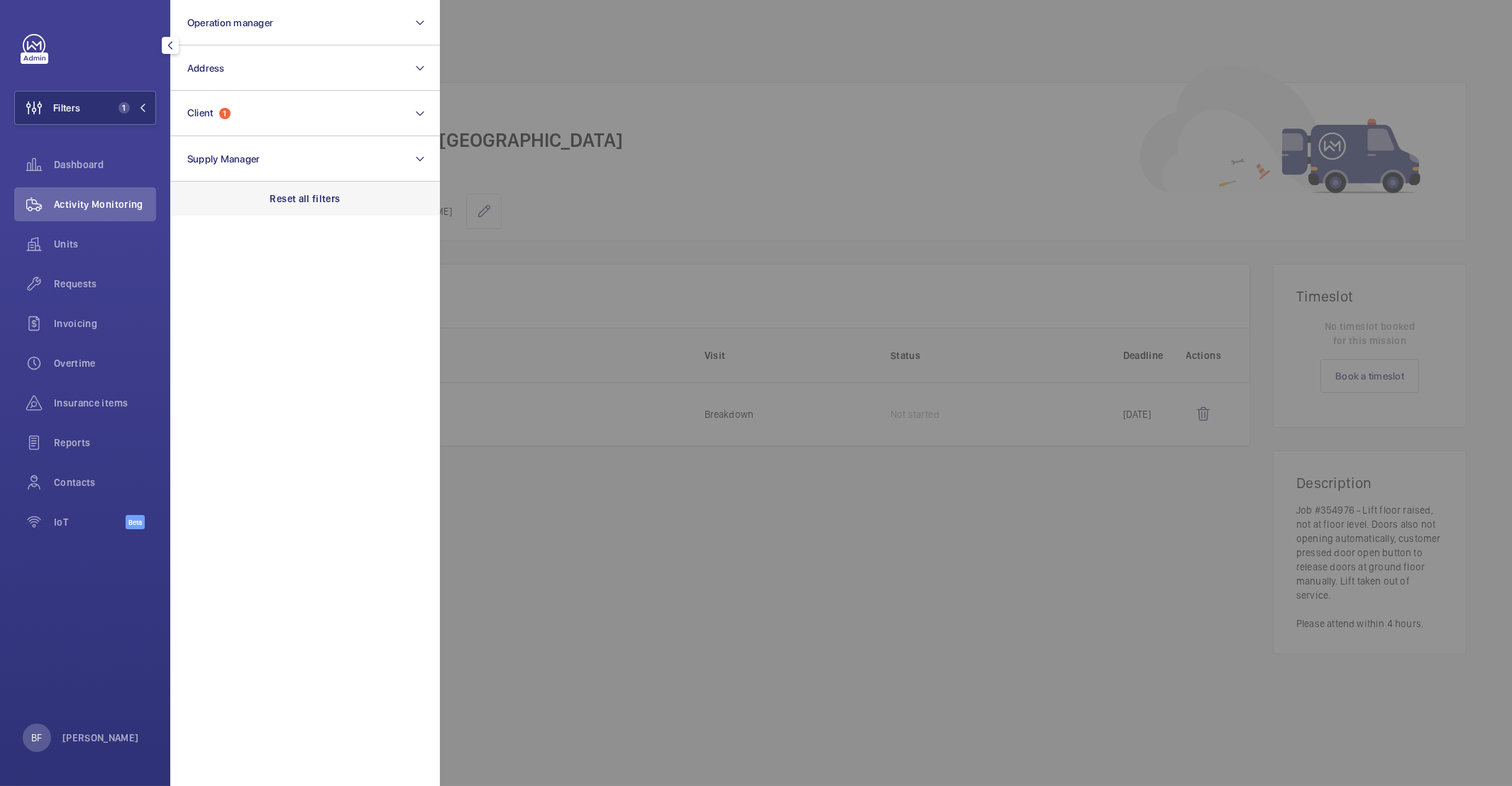
click at [336, 192] on p "Reset all filters" at bounding box center [305, 199] width 70 height 14
click at [770, 74] on div at bounding box center [1196, 393] width 1512 height 786
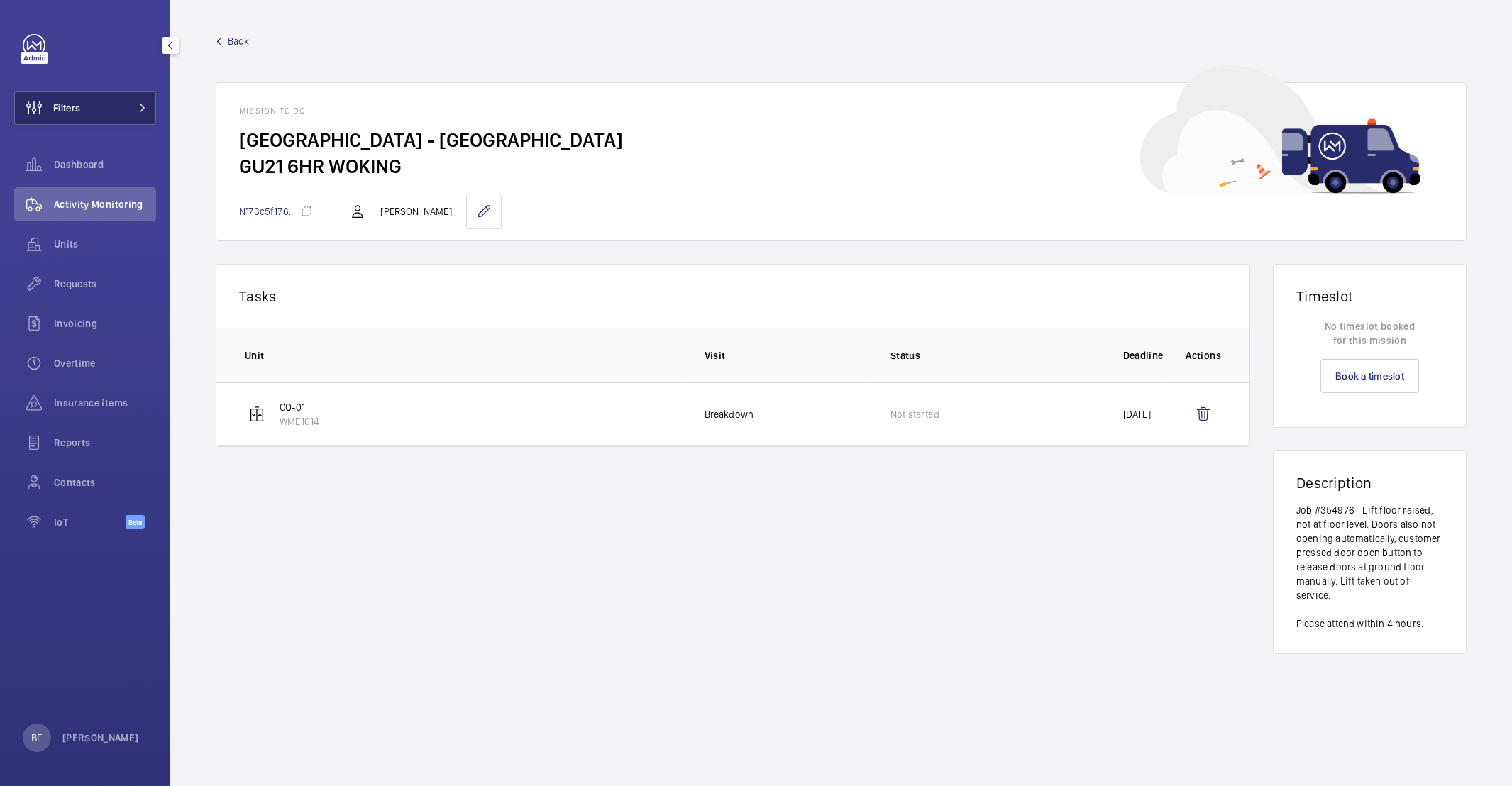
click at [120, 104] on button "Filters" at bounding box center [85, 108] width 142 height 34
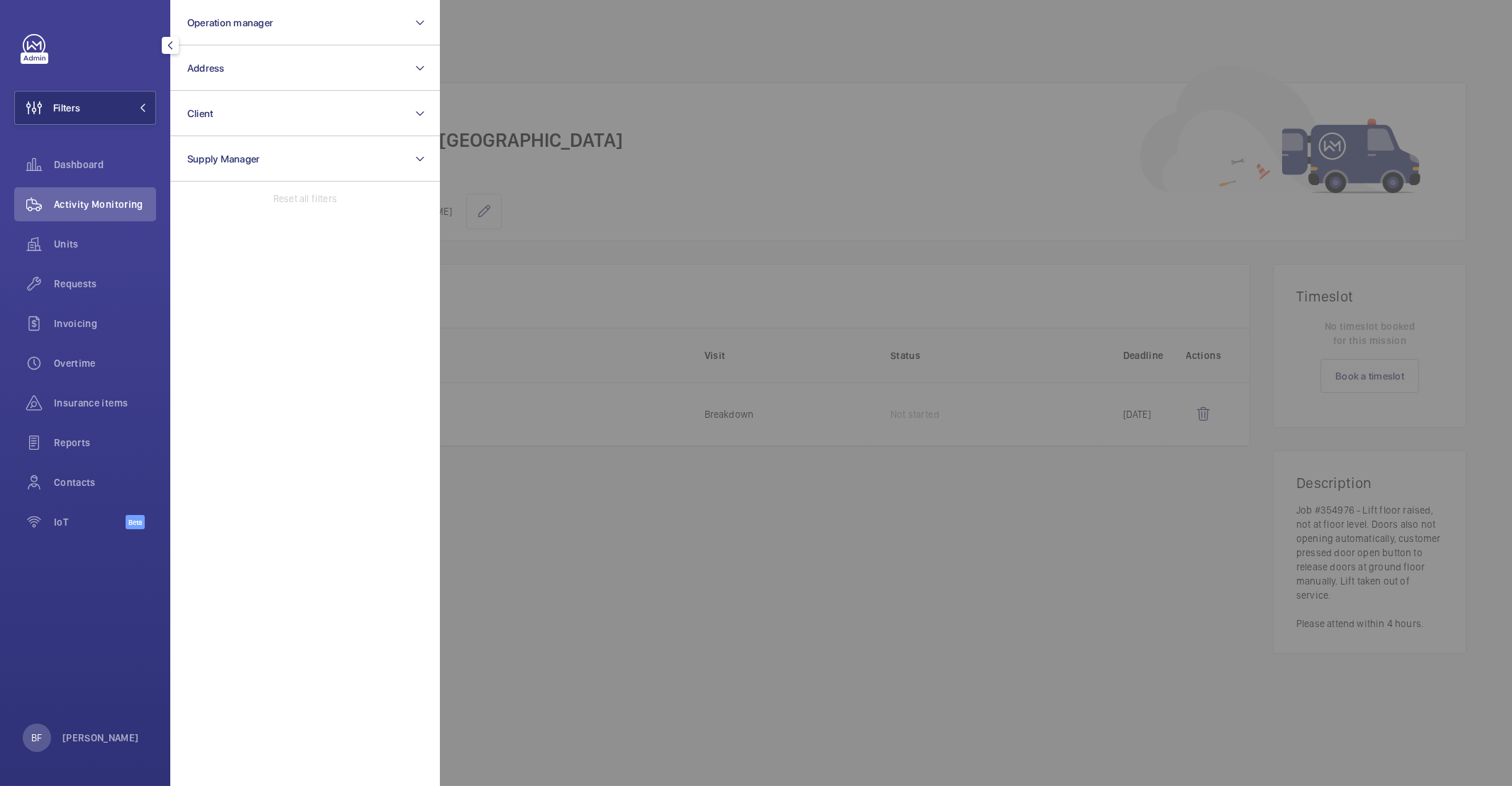
click at [98, 205] on span "Activity Monitoring" at bounding box center [105, 204] width 103 height 14
click at [871, 138] on div at bounding box center [1196, 393] width 1512 height 786
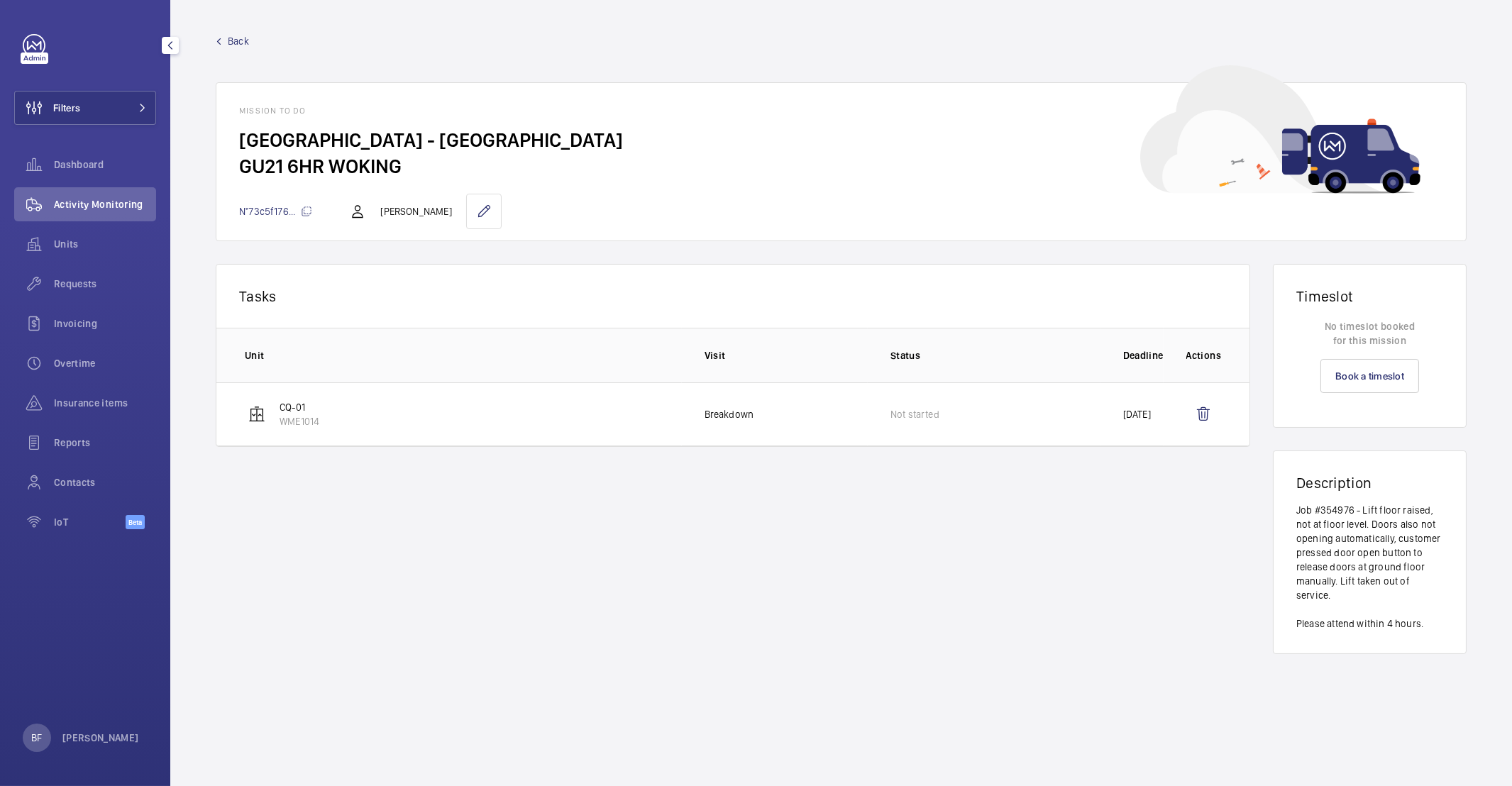
click at [128, 199] on span "Activity Monitoring" at bounding box center [105, 204] width 103 height 14
click at [136, 99] on button "Filters" at bounding box center [85, 108] width 142 height 34
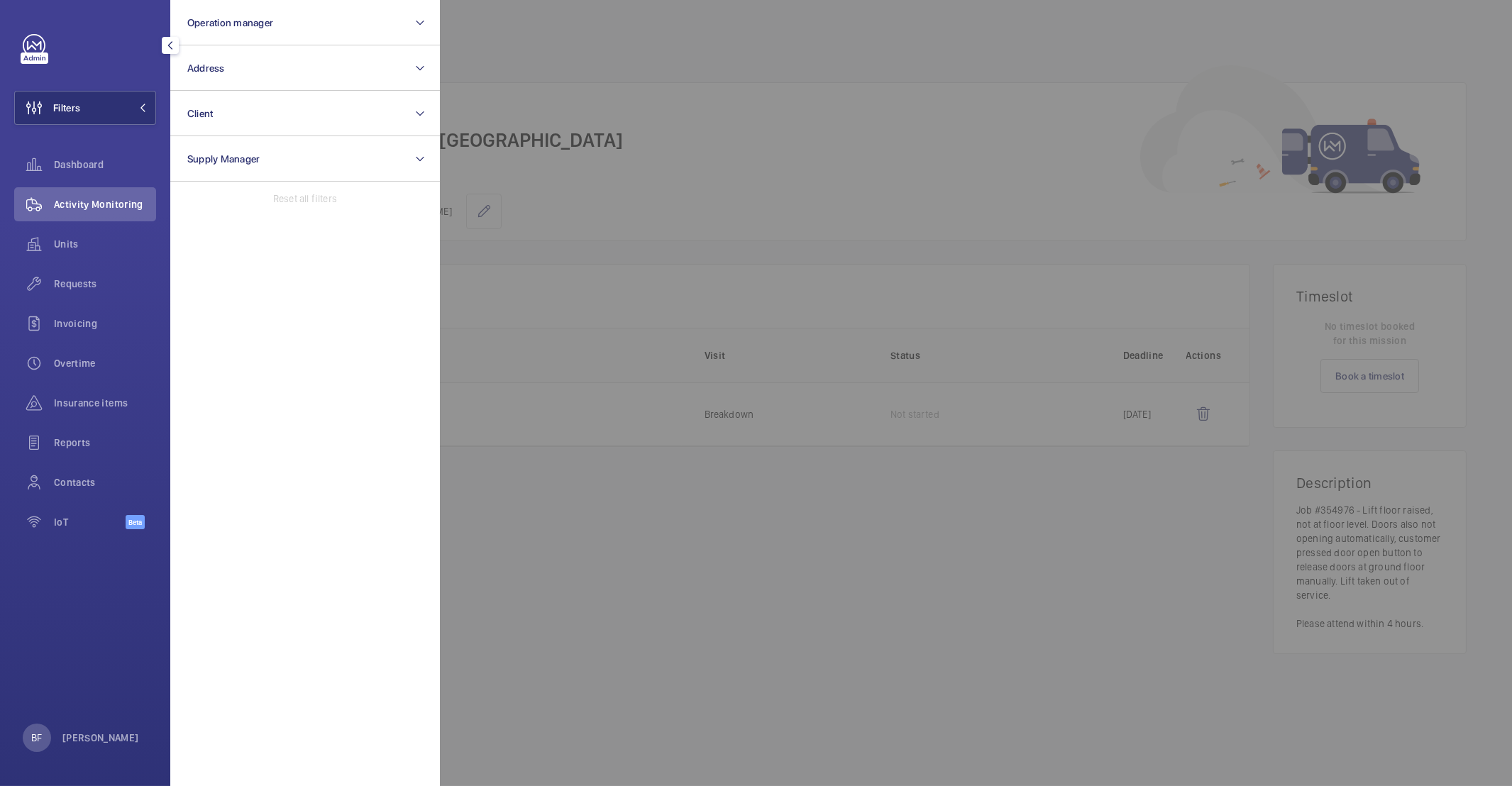
drag, startPoint x: 88, startPoint y: 270, endPoint x: 242, endPoint y: 270, distance: 154.0
click at [88, 269] on div "Requests" at bounding box center [85, 283] width 142 height 34
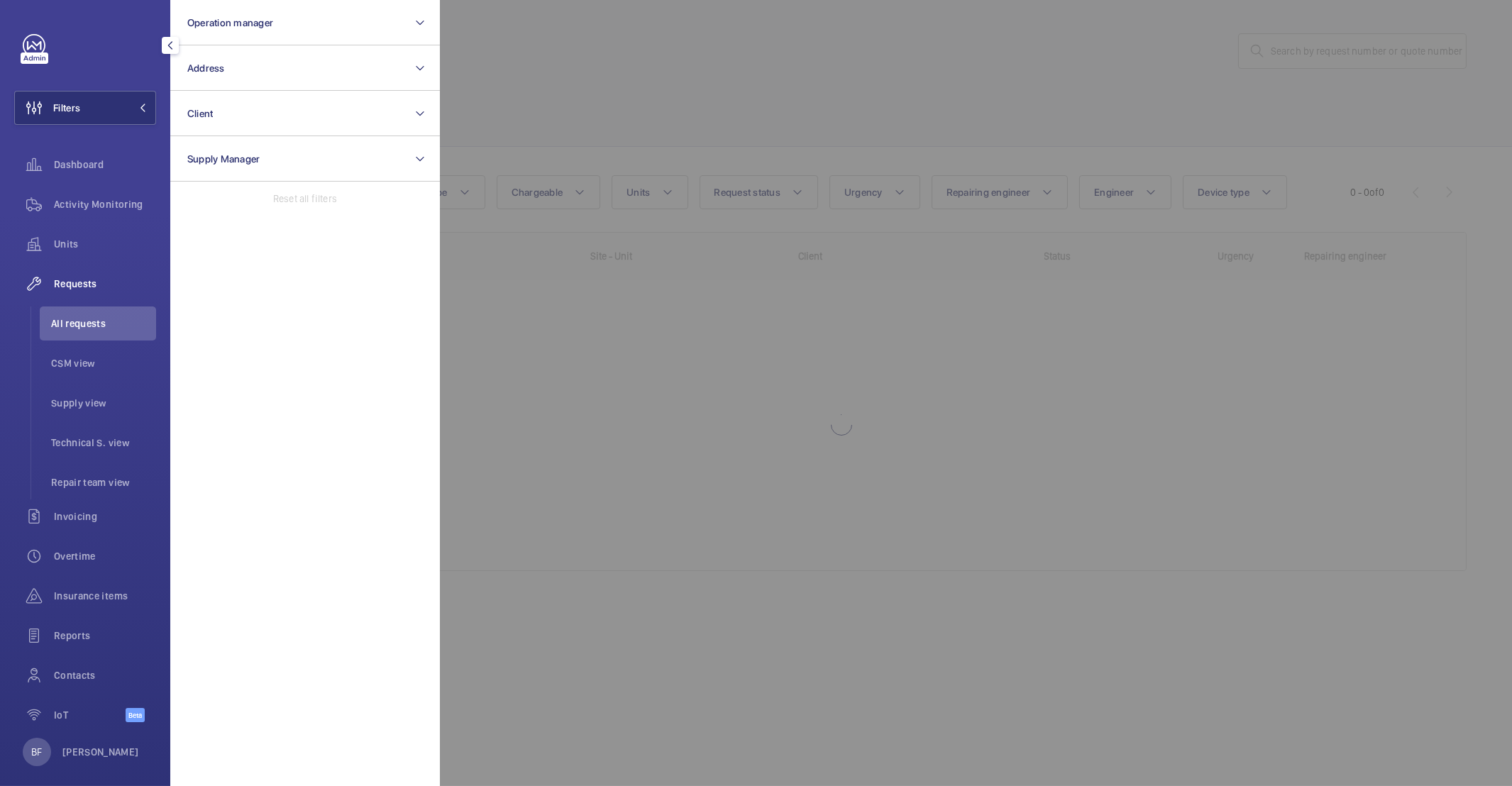
click at [1331, 50] on div at bounding box center [1196, 393] width 1512 height 786
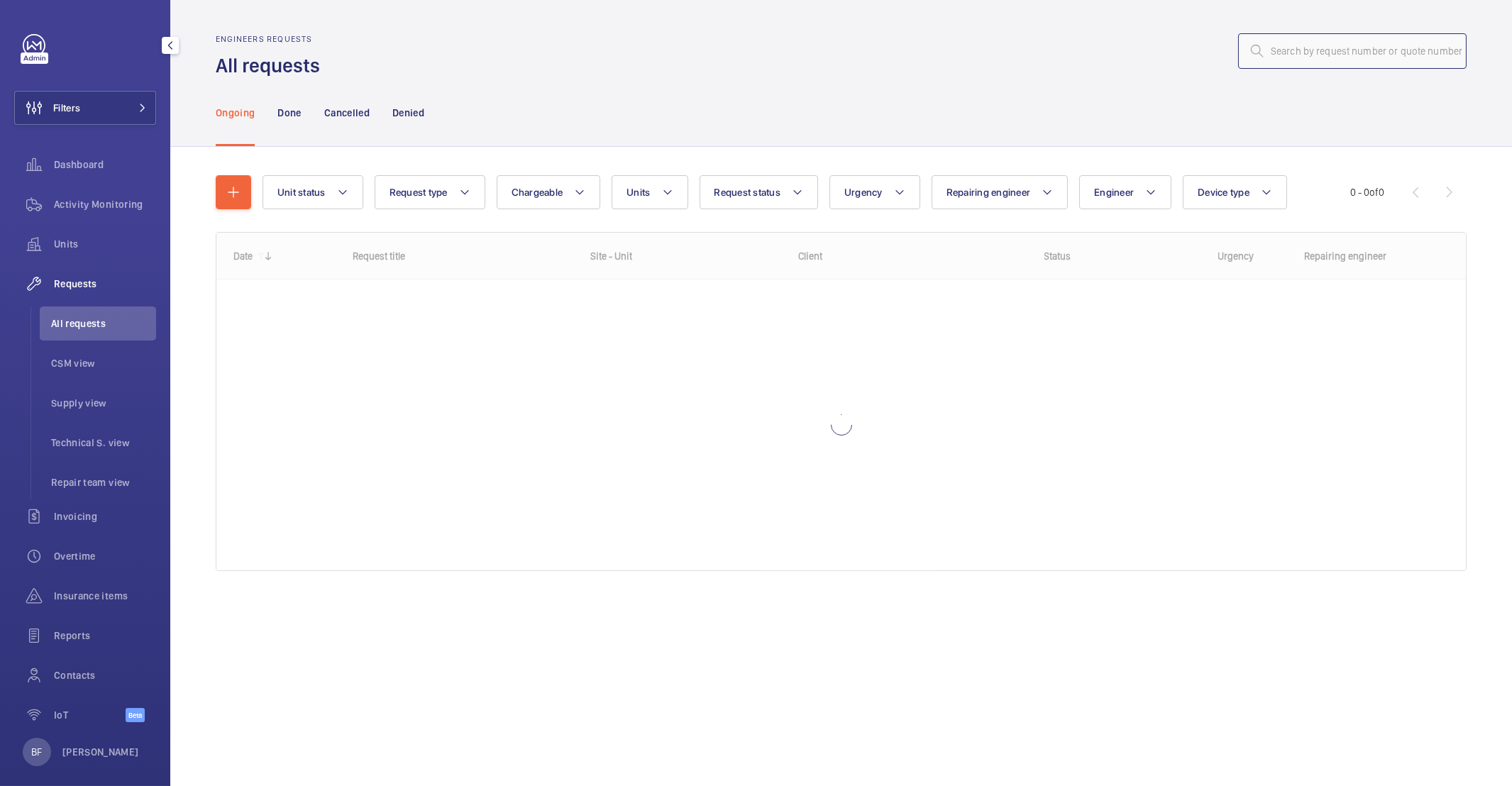
click at [1328, 53] on input "text" at bounding box center [1352, 51] width 229 height 35
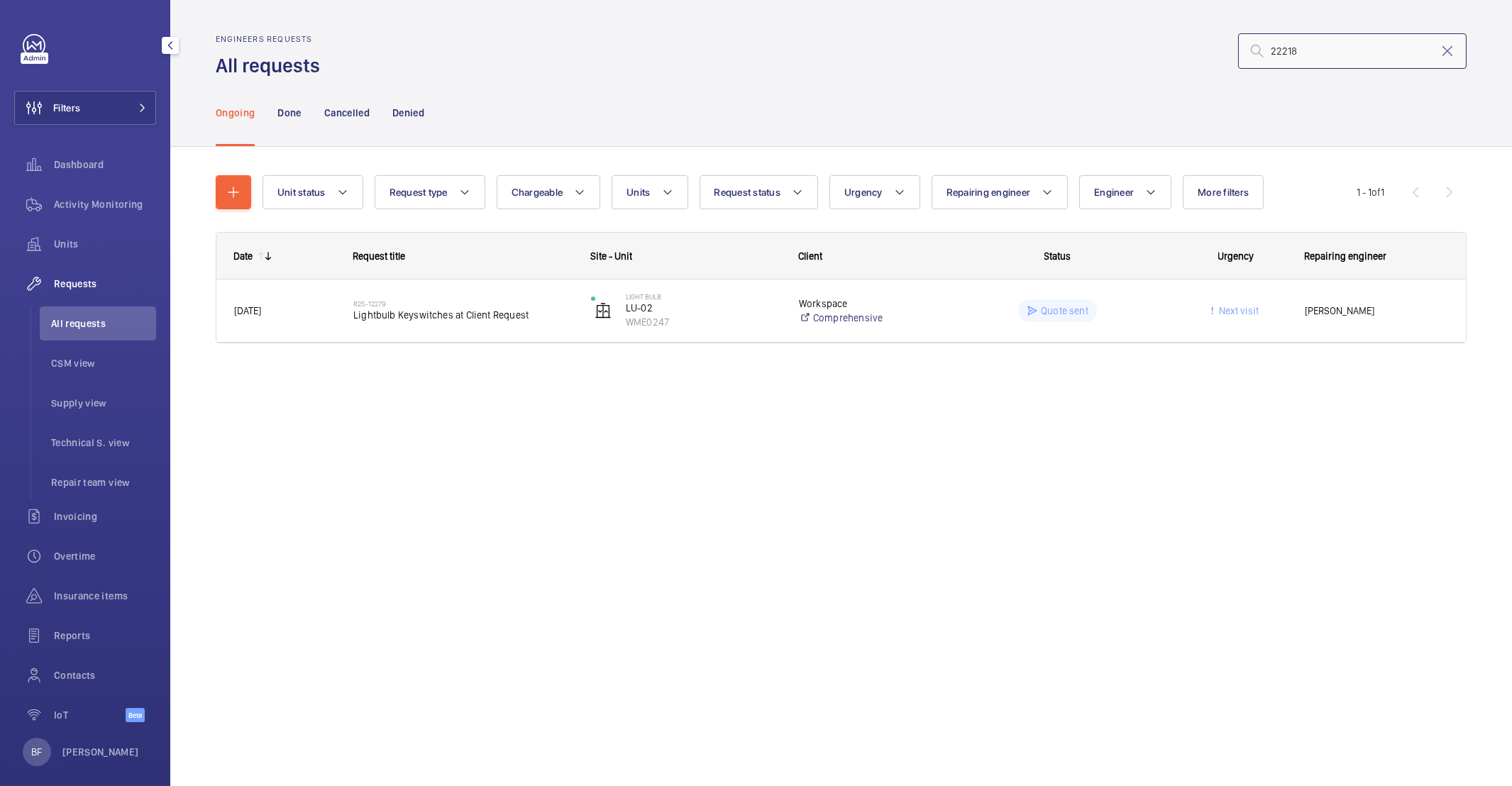
click at [1272, 50] on input "22218" at bounding box center [1352, 51] width 229 height 35
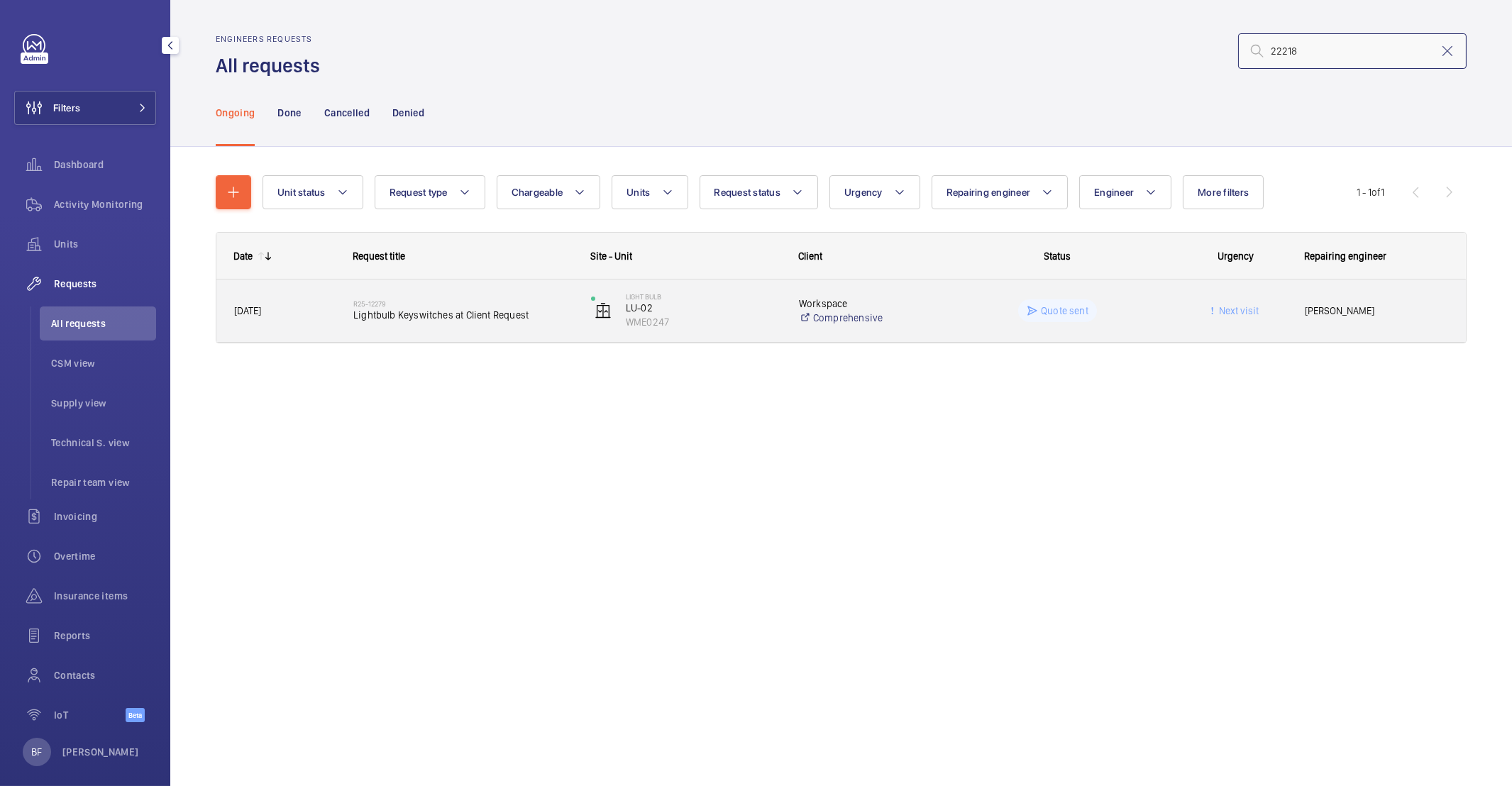
type input "22218"
click at [950, 325] on div "Quote sent" at bounding box center [1049, 310] width 237 height 51
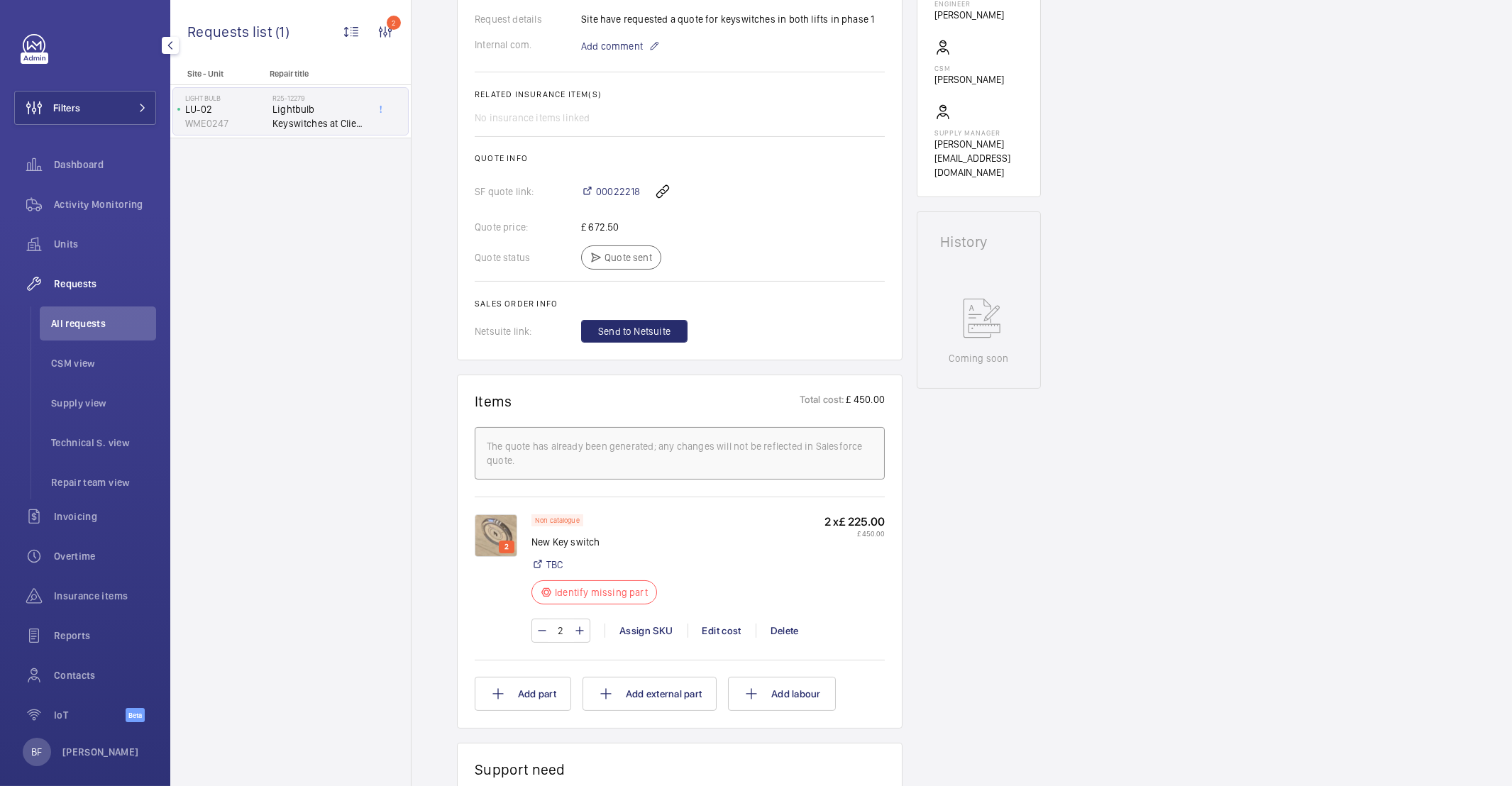
scroll to position [442, 0]
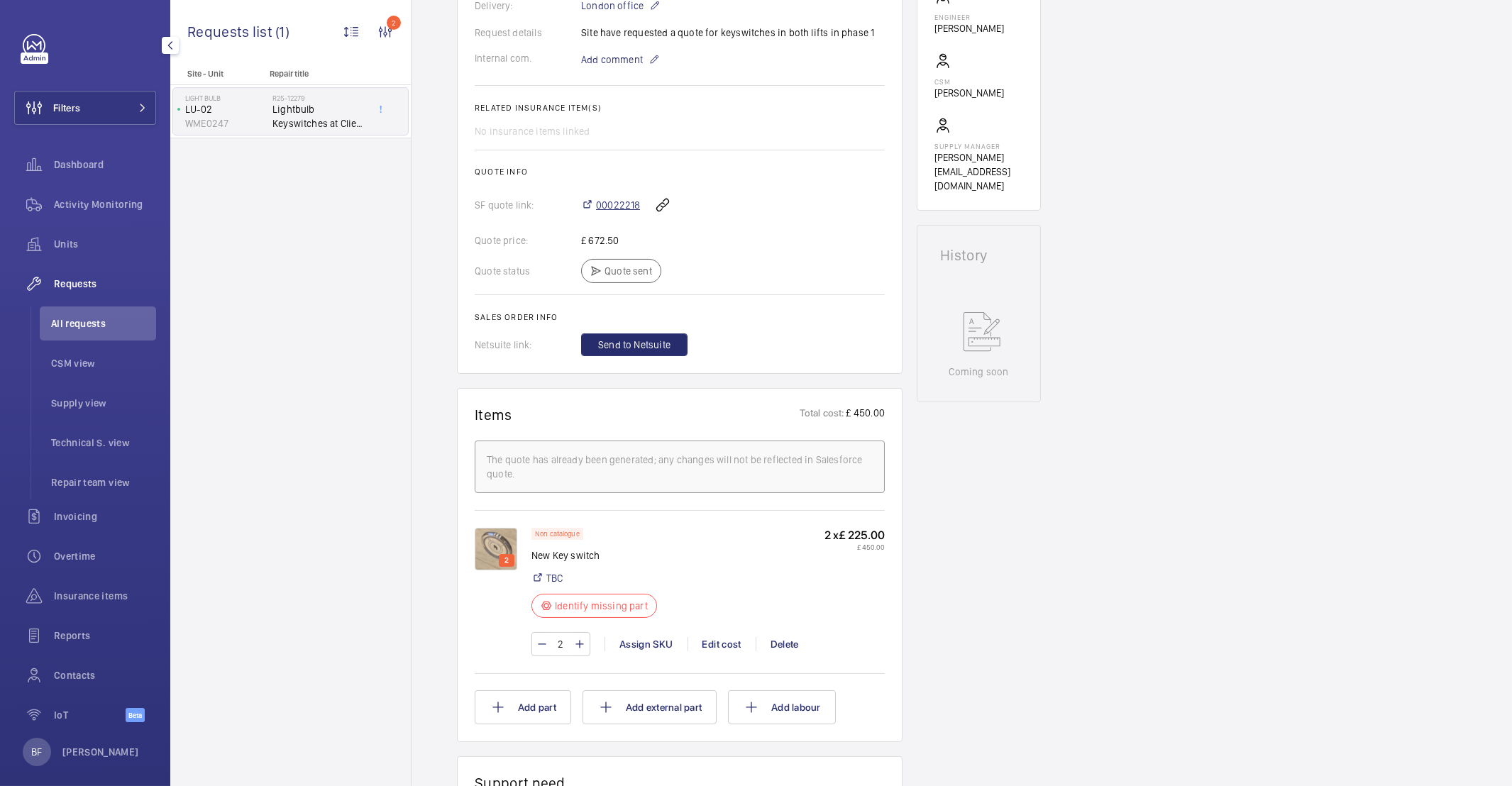
click at [614, 205] on span "00022218" at bounding box center [618, 205] width 44 height 14
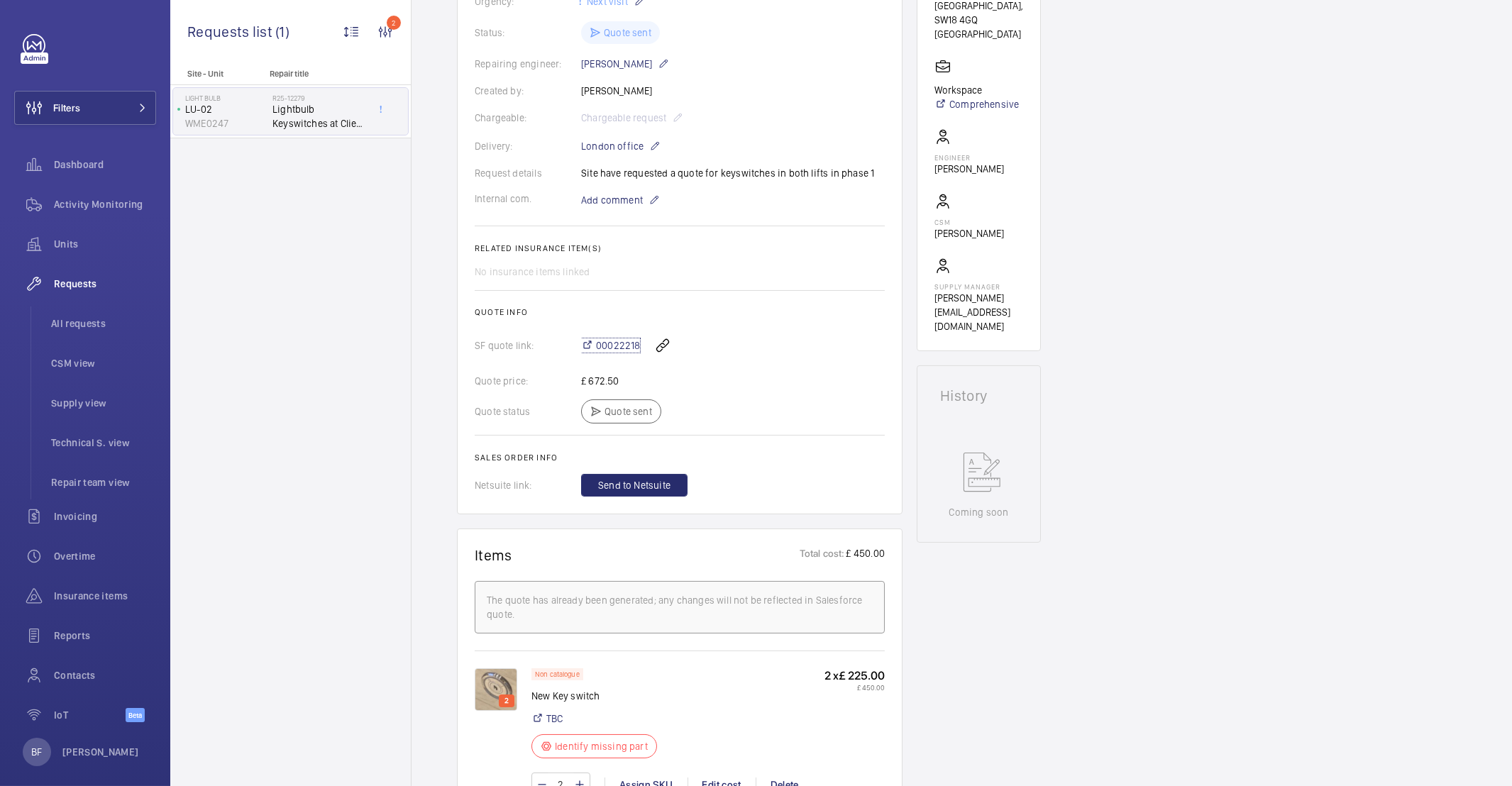
scroll to position [261, 0]
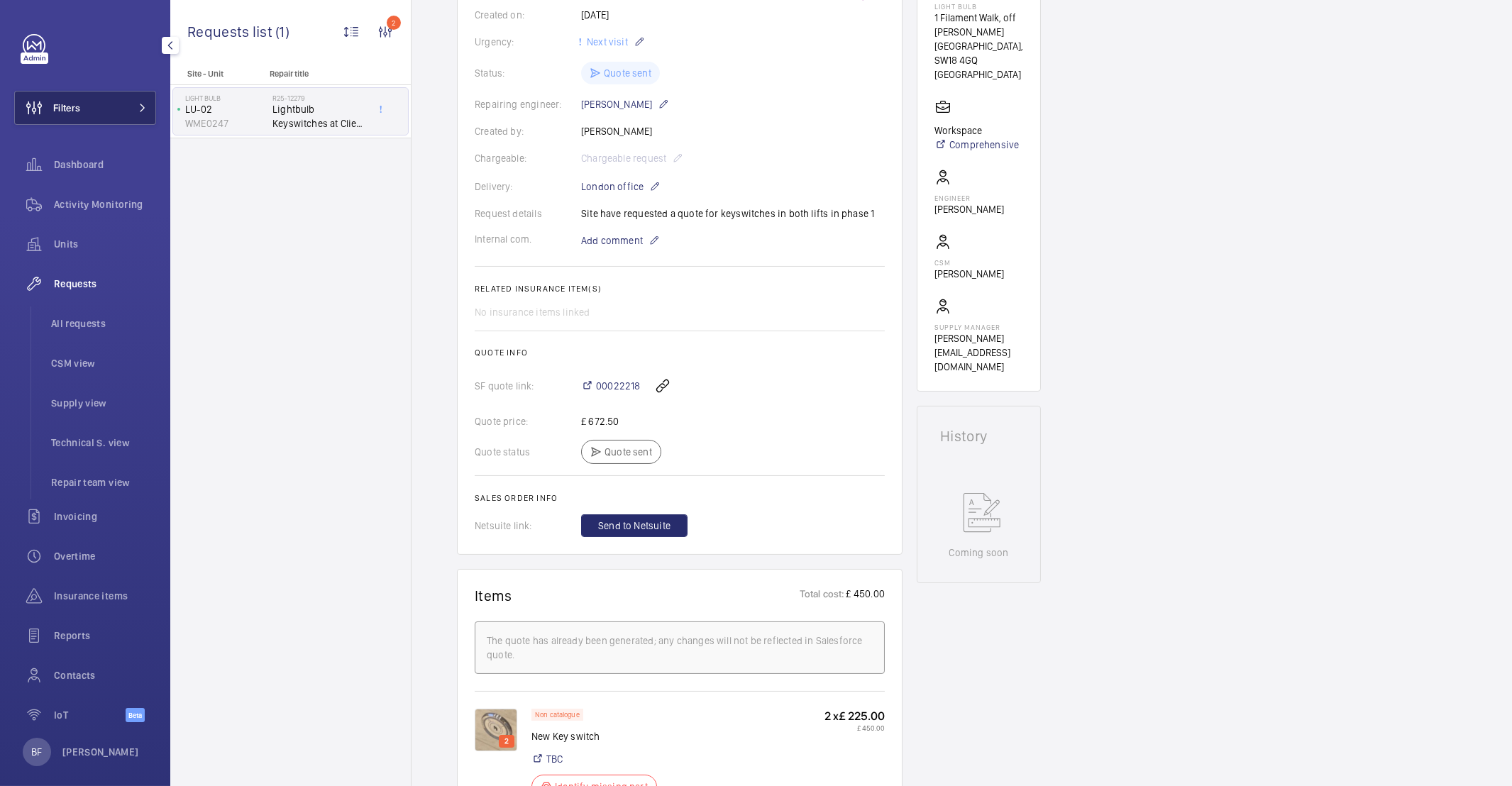
click at [96, 109] on button "Filters" at bounding box center [85, 108] width 142 height 34
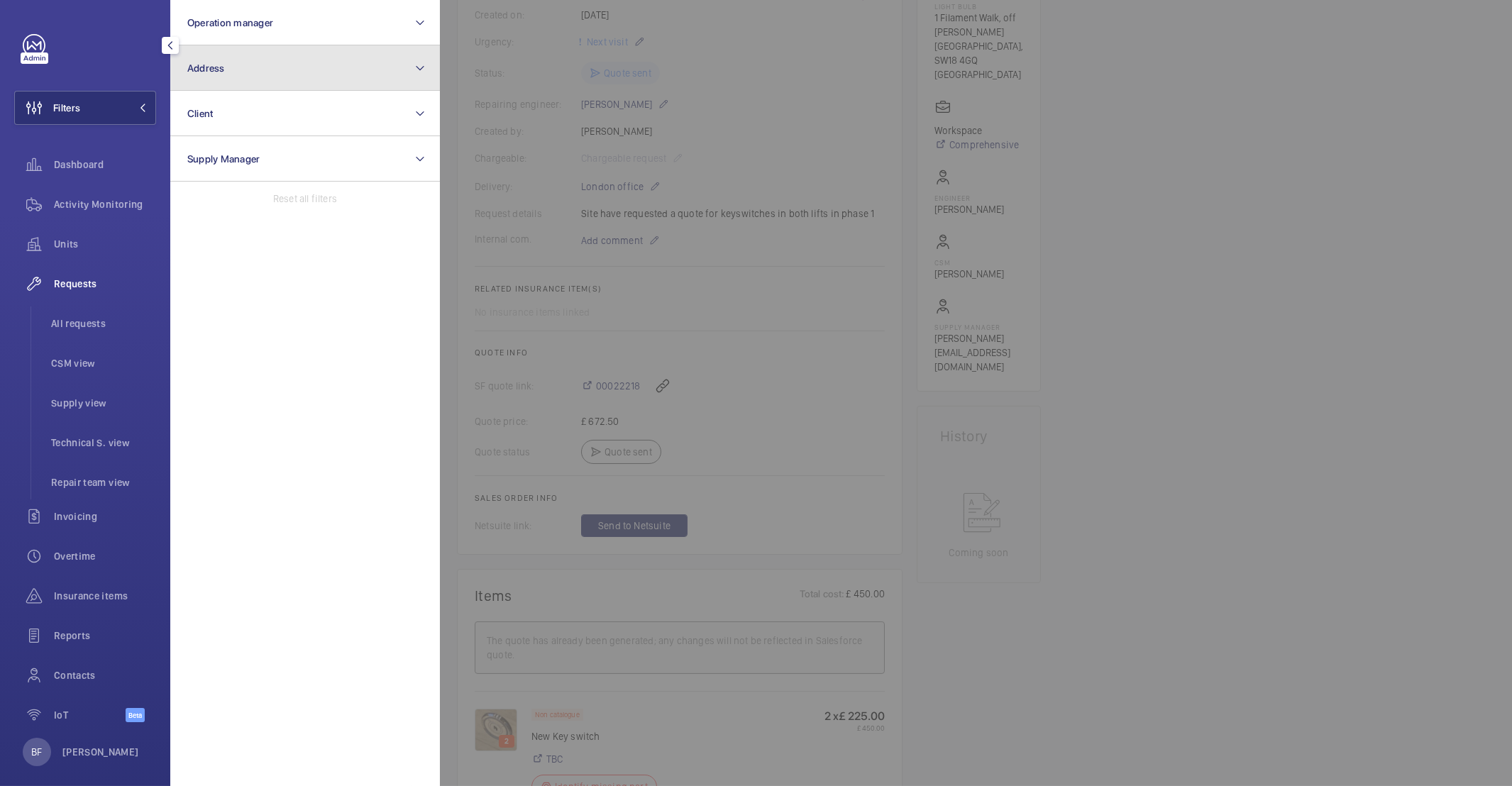
click at [288, 79] on button "Address" at bounding box center [305, 68] width 270 height 46
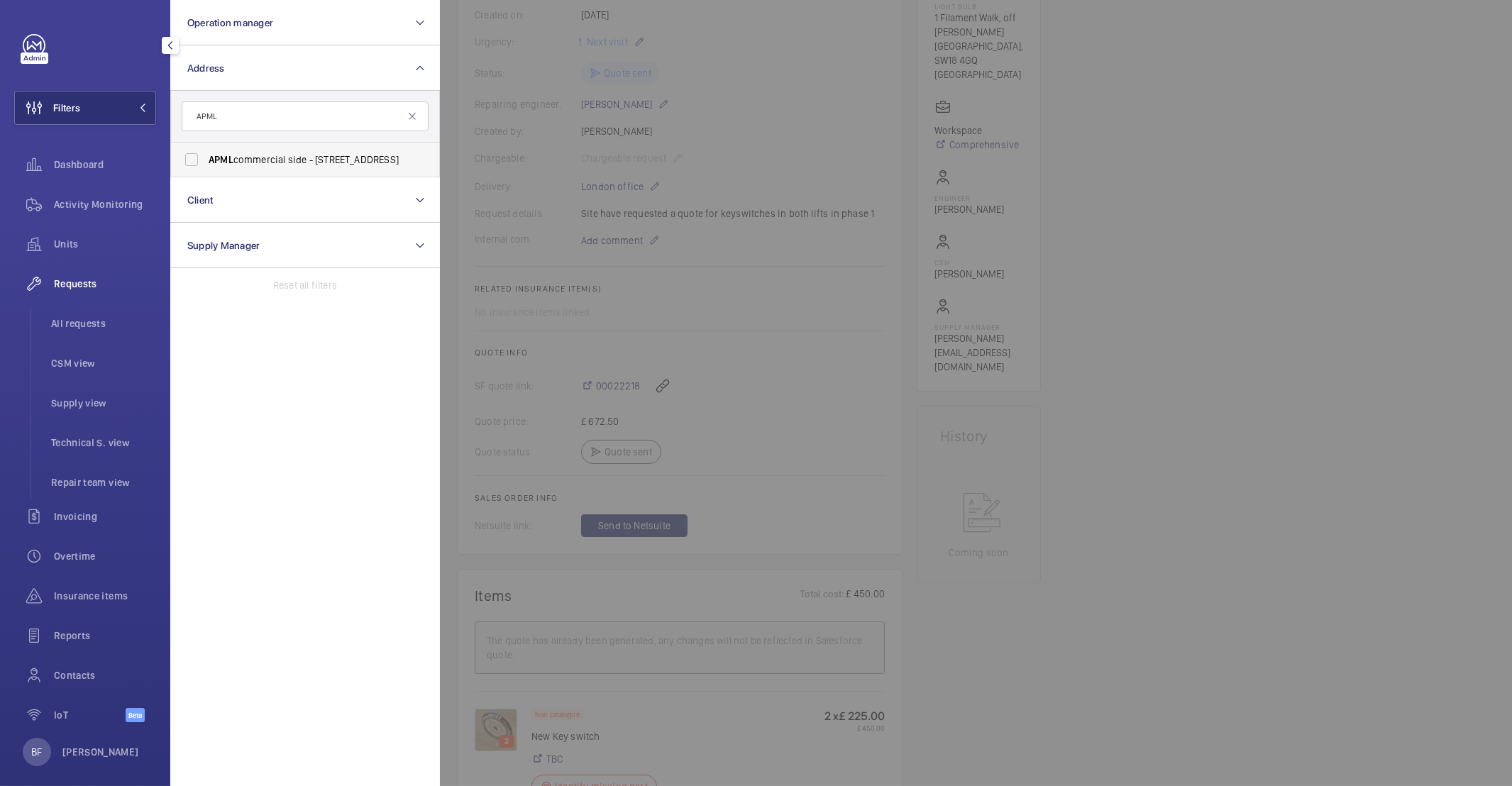
type input "APML"
click at [284, 164] on span "APML commercial side - 2 Courtfield Rd, LONDON SW7 4DD" at bounding box center [306, 159] width 195 height 14
click at [206, 164] on input "APML commercial side - 2 Courtfield Rd, LONDON SW7 4DD" at bounding box center [191, 159] width 28 height 28
checkbox input "true"
click at [337, 285] on p "Reset all filters" at bounding box center [305, 285] width 70 height 14
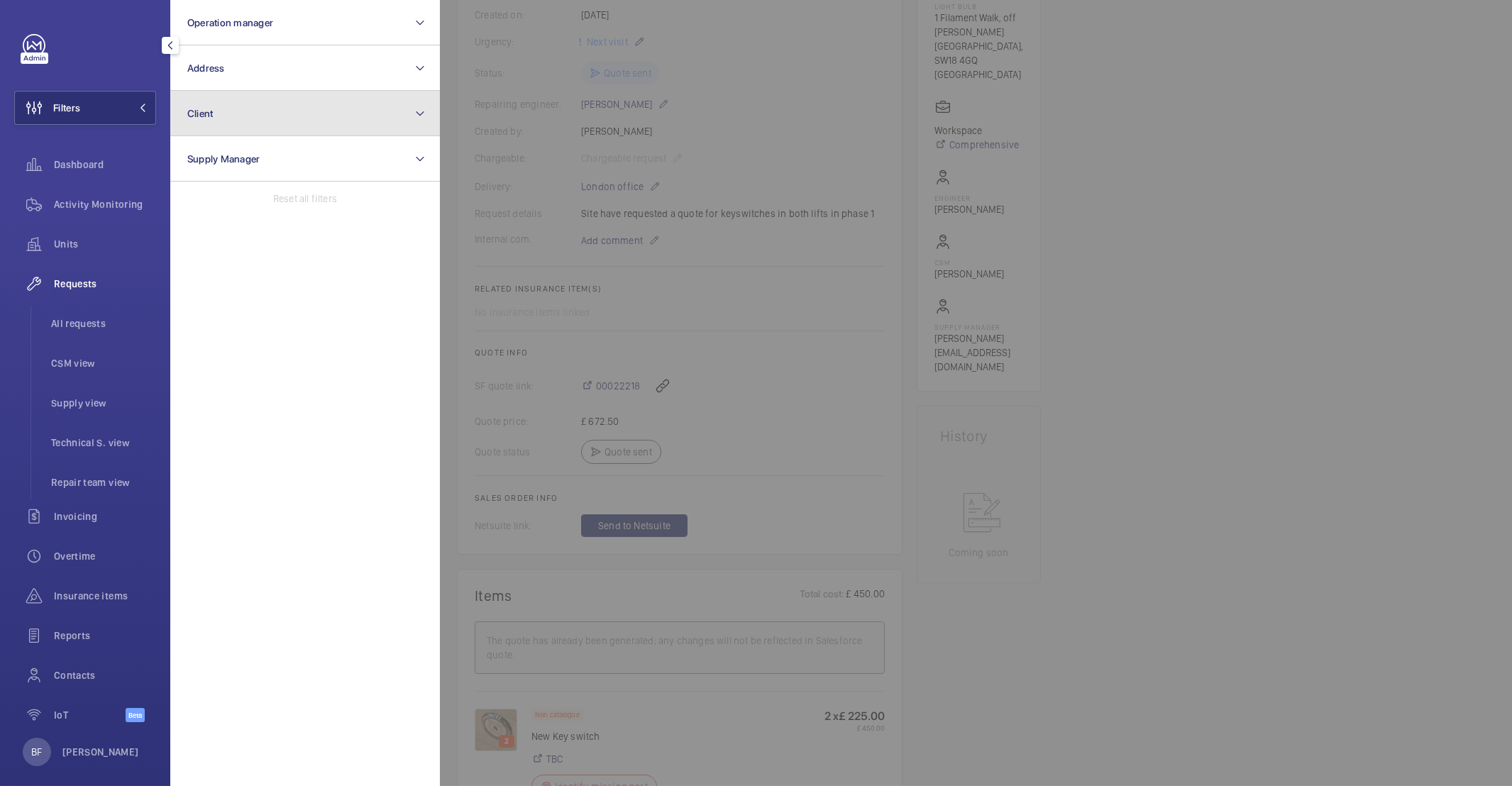
click at [258, 121] on button "Client" at bounding box center [305, 114] width 270 height 46
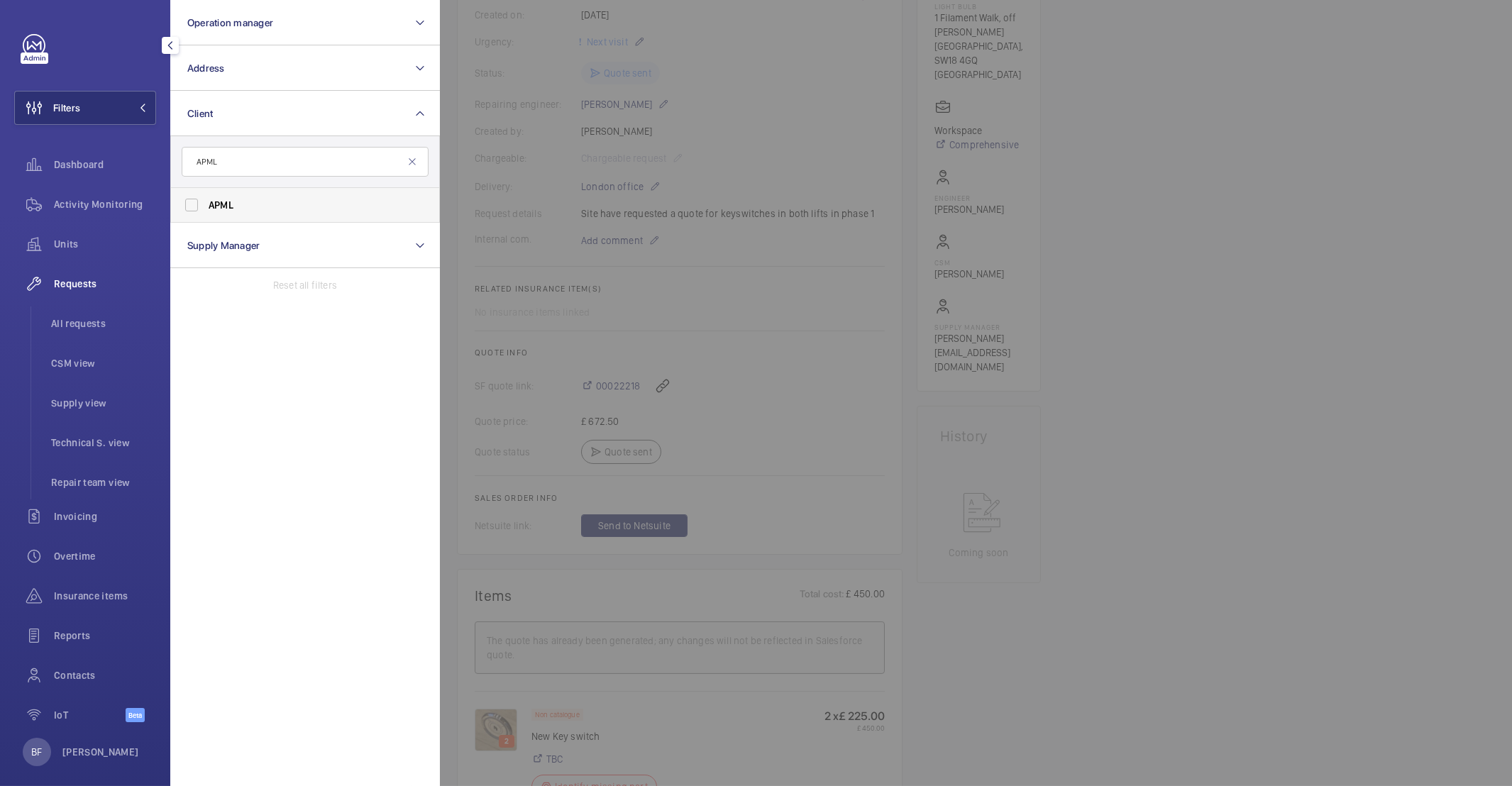
type input "APML"
click at [245, 211] on span "APML" at bounding box center [306, 205] width 195 height 14
click at [206, 211] on input "APML" at bounding box center [191, 205] width 28 height 28
checkbox input "true"
click at [509, 313] on div at bounding box center [1196, 393] width 1512 height 786
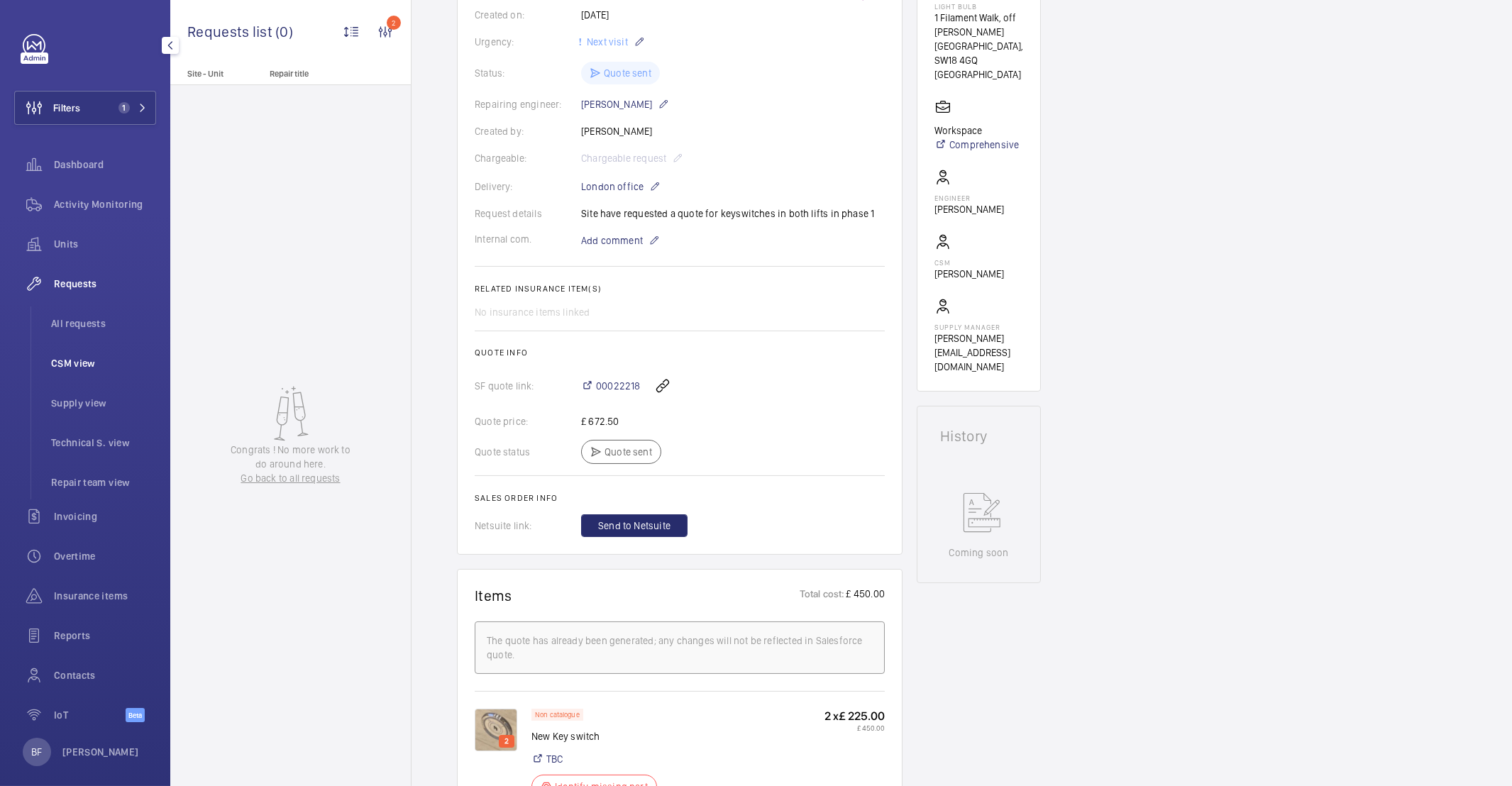
click at [130, 199] on span "Activity Monitoring" at bounding box center [105, 204] width 103 height 14
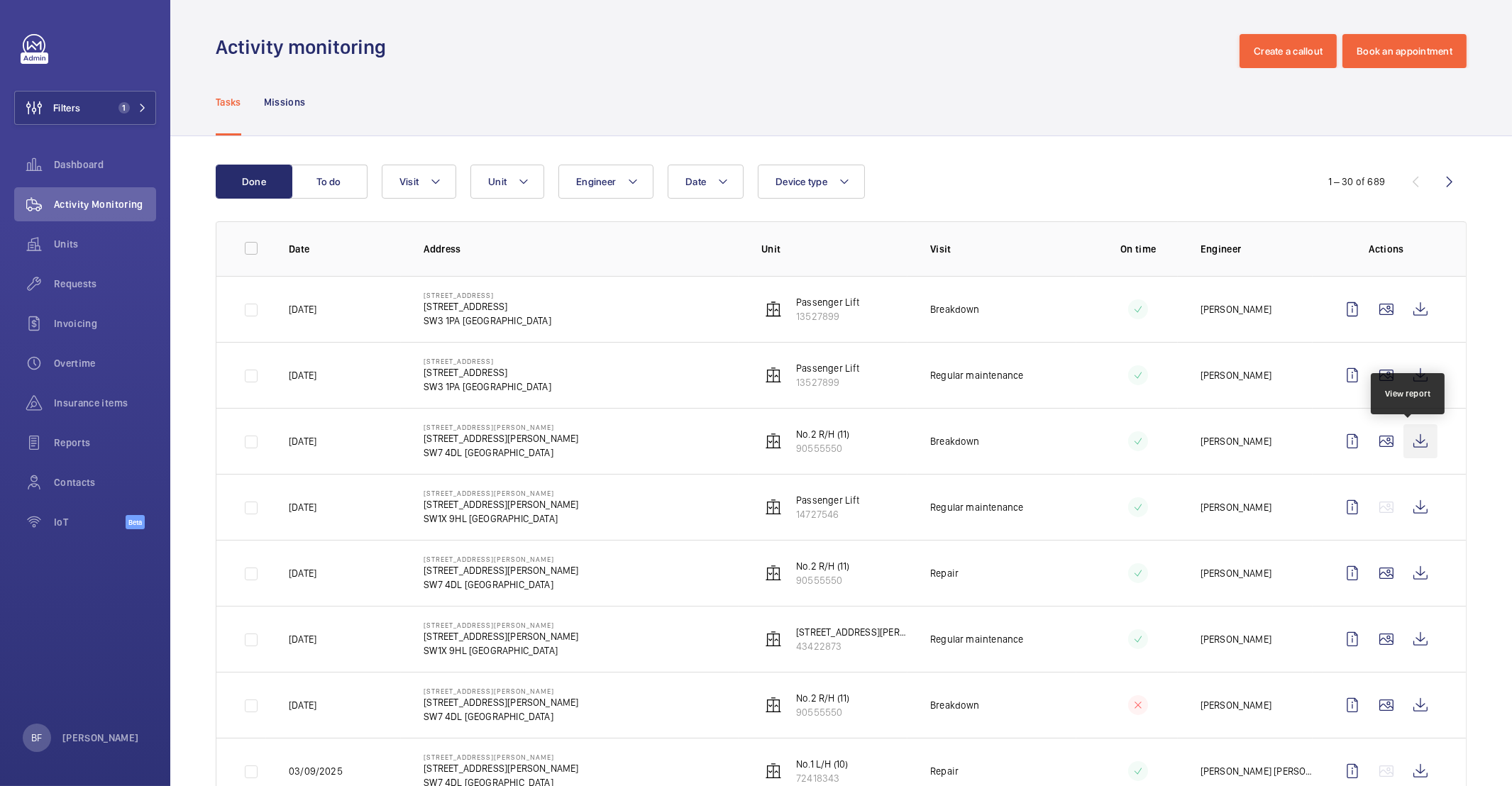
click at [1412, 442] on wm-front-icon-button at bounding box center [1420, 441] width 34 height 34
click at [97, 100] on button "Filters 1" at bounding box center [85, 108] width 142 height 34
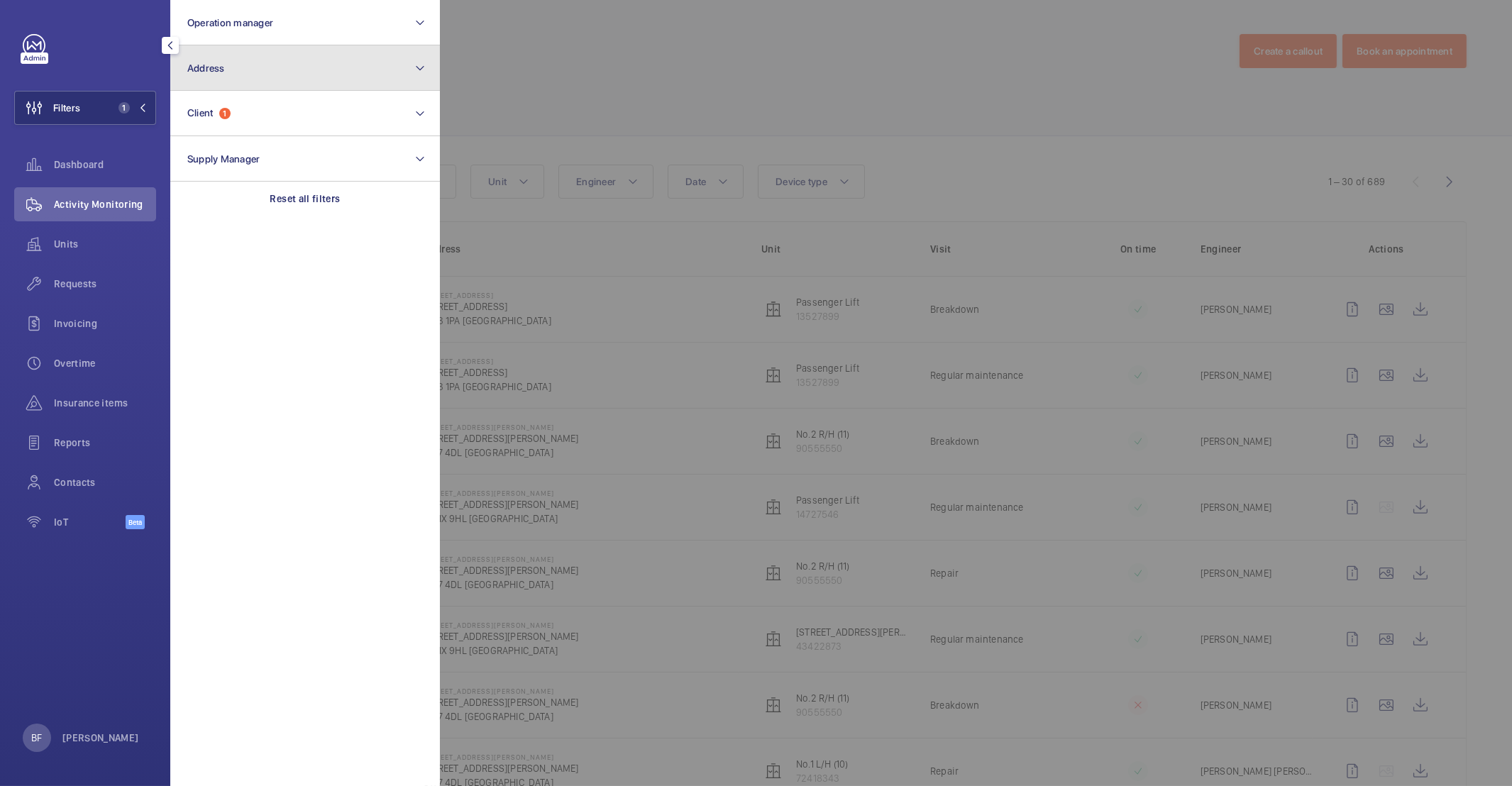
click at [329, 69] on button "Address" at bounding box center [305, 68] width 270 height 46
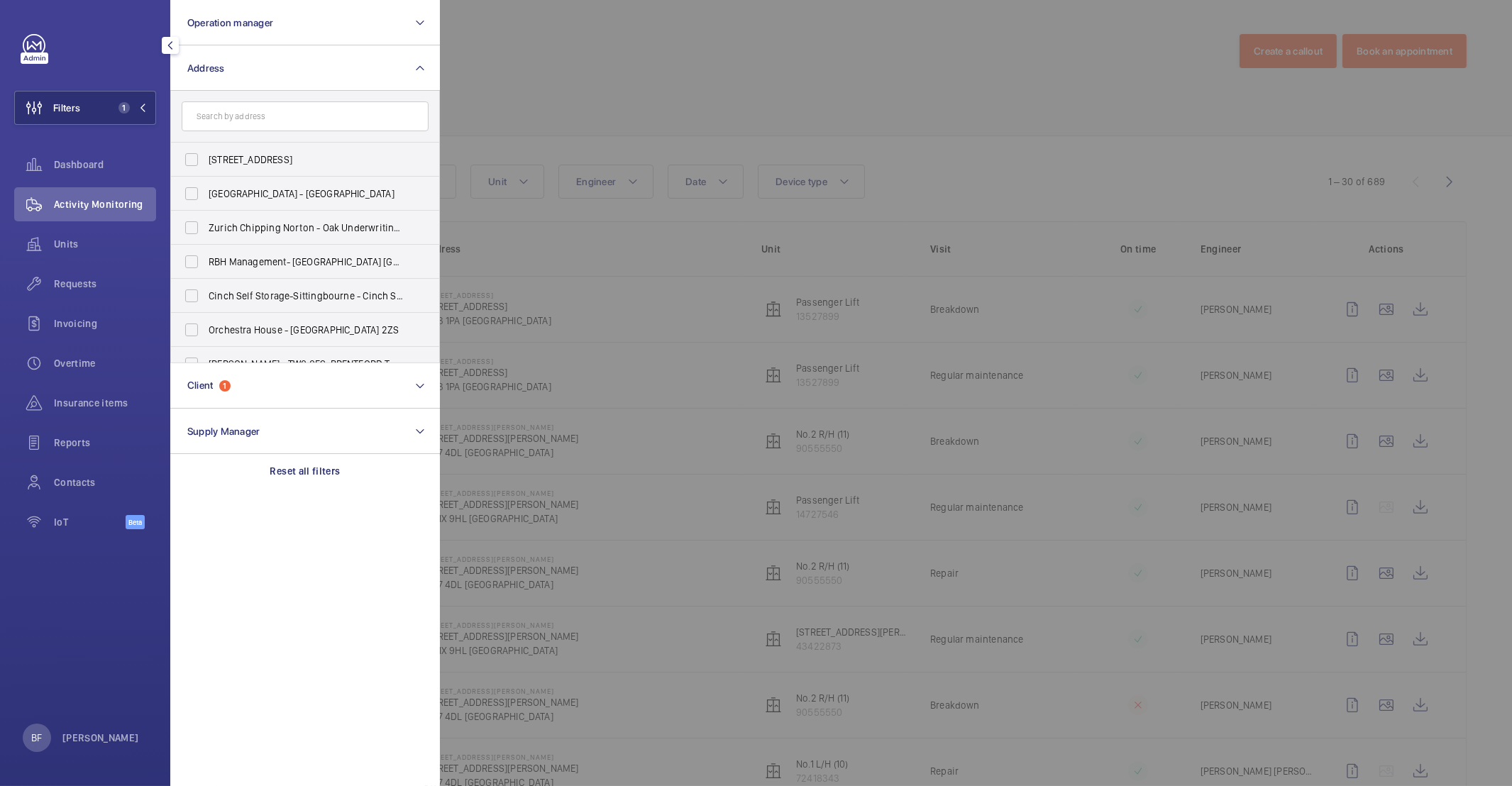
click at [316, 113] on input "text" at bounding box center [305, 117] width 247 height 30
type input "95"
click at [260, 287] on label "95 Cromwell Road London SW7 4DL - 95 Cromwell Road, LONDON SW7 4DL" at bounding box center [295, 295] width 247 height 34
click at [206, 287] on input "95 Cromwell Road London SW7 4DL - 95 Cromwell Road, LONDON SW7 4DL" at bounding box center [191, 295] width 28 height 28
checkbox input "true"
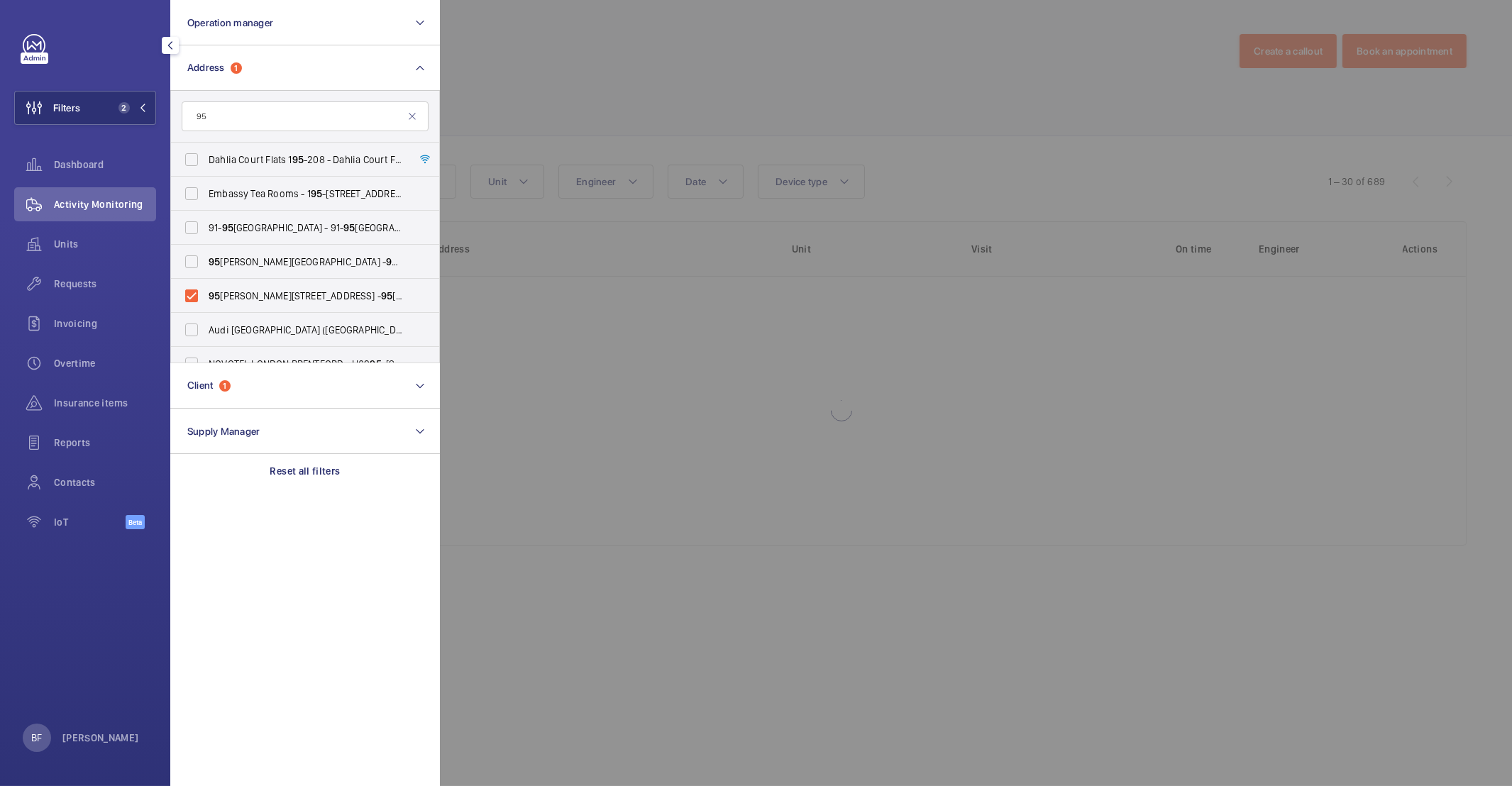
click at [695, 127] on div at bounding box center [1196, 393] width 1512 height 786
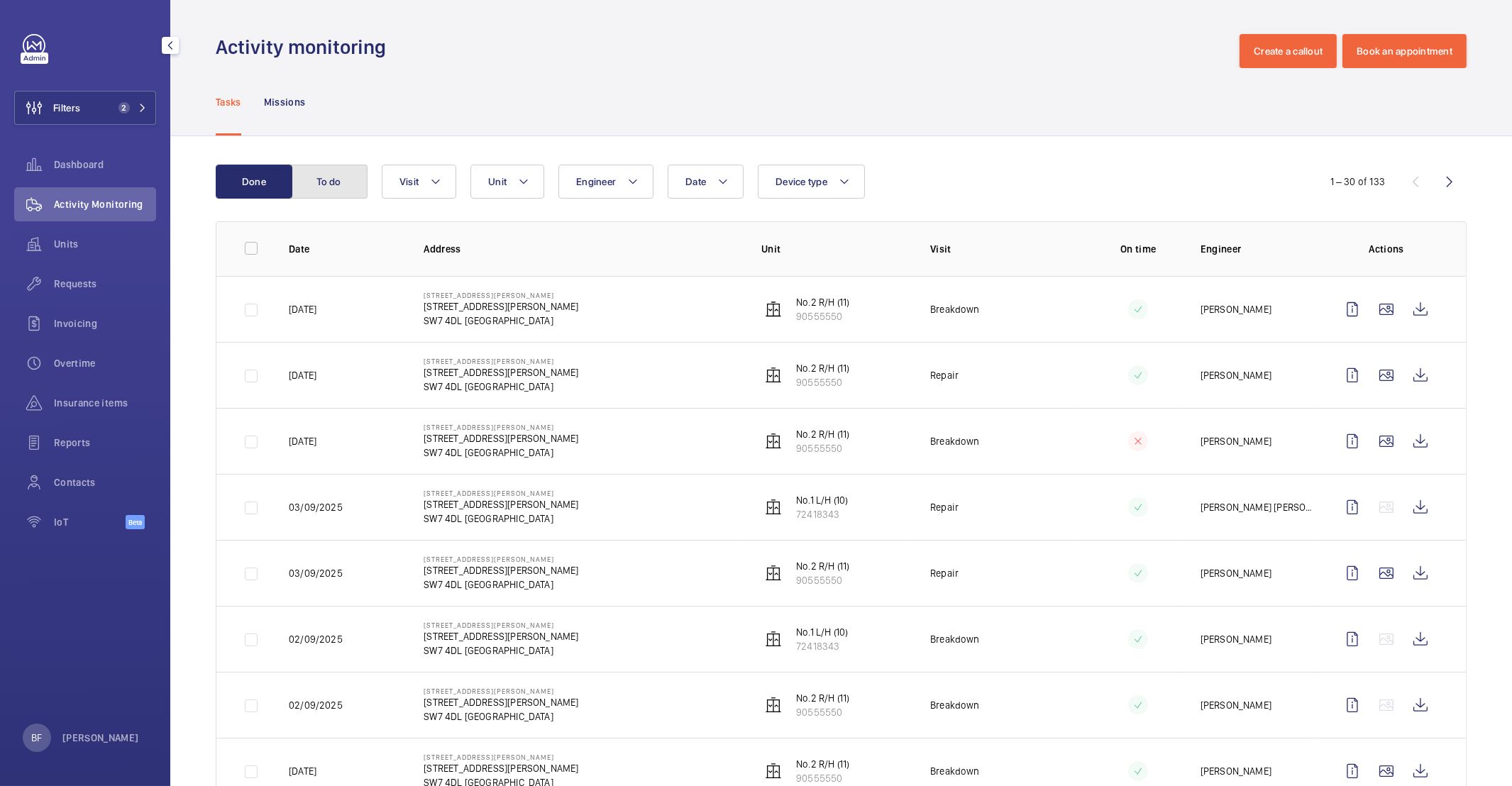
click at [330, 195] on button "To do" at bounding box center [329, 181] width 76 height 34
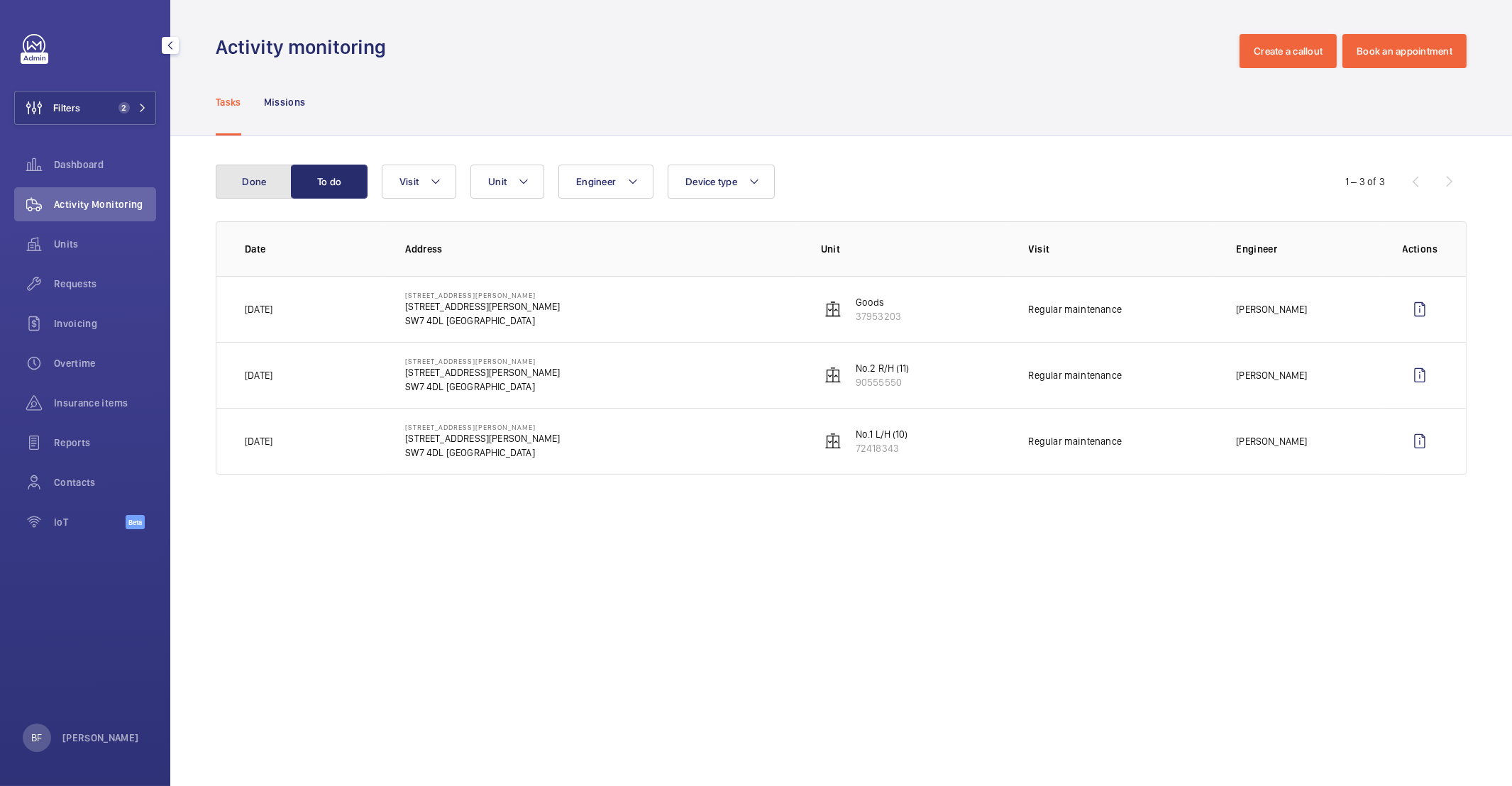
click at [265, 185] on button "Done" at bounding box center [253, 181] width 76 height 34
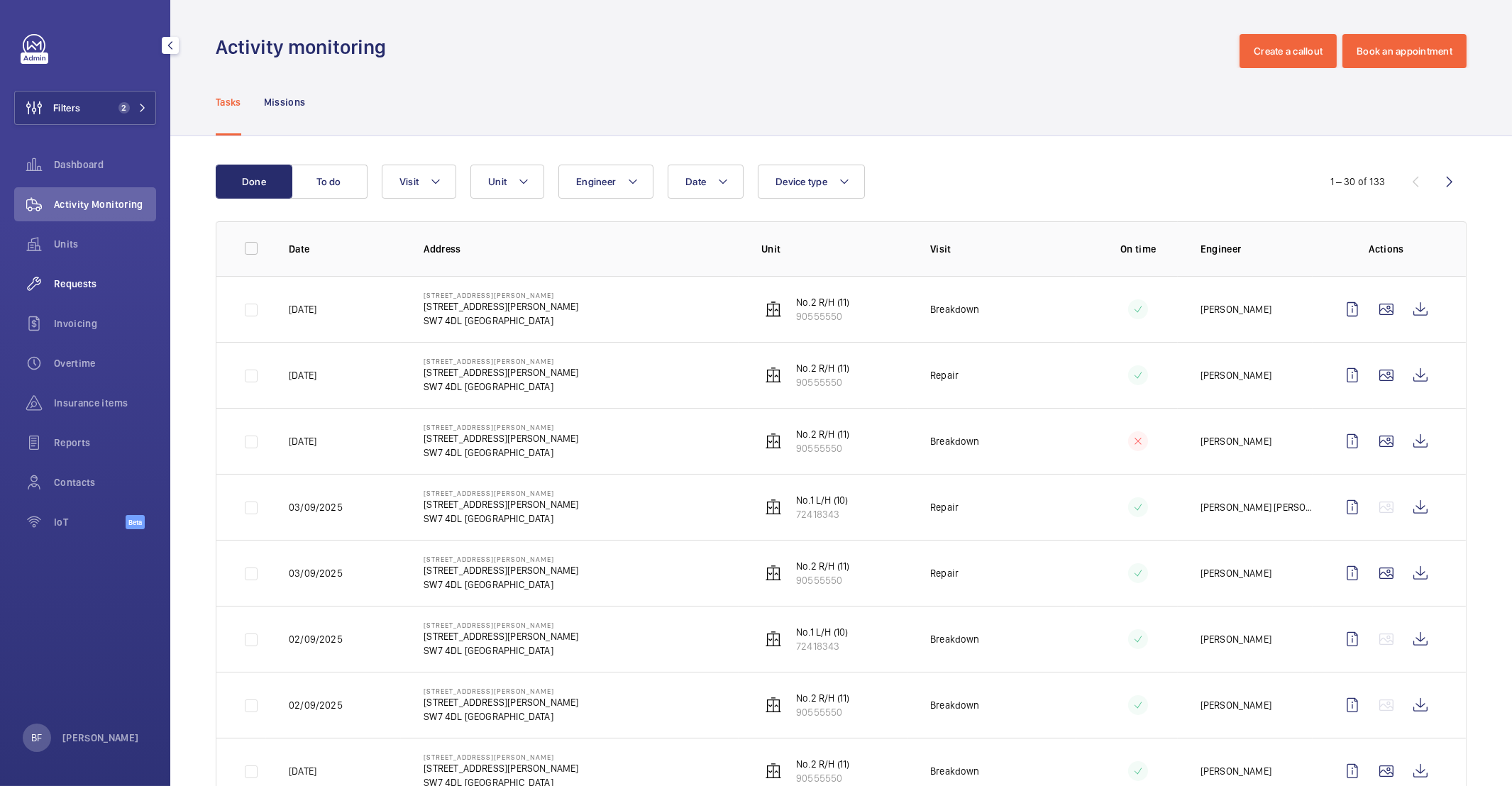
click at [102, 272] on div "Requests" at bounding box center [85, 283] width 142 height 34
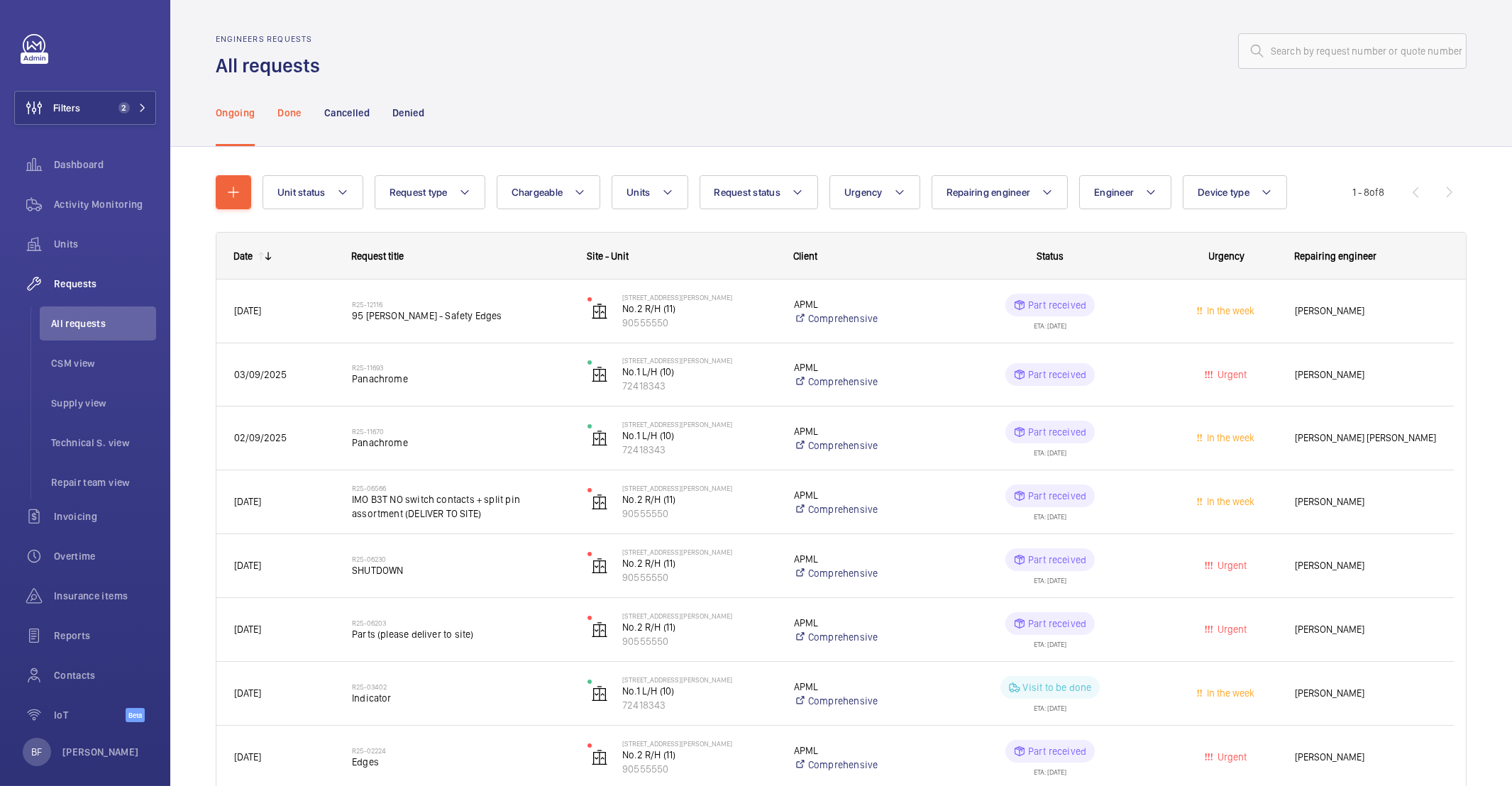
click at [297, 110] on p "Done" at bounding box center [289, 113] width 24 height 14
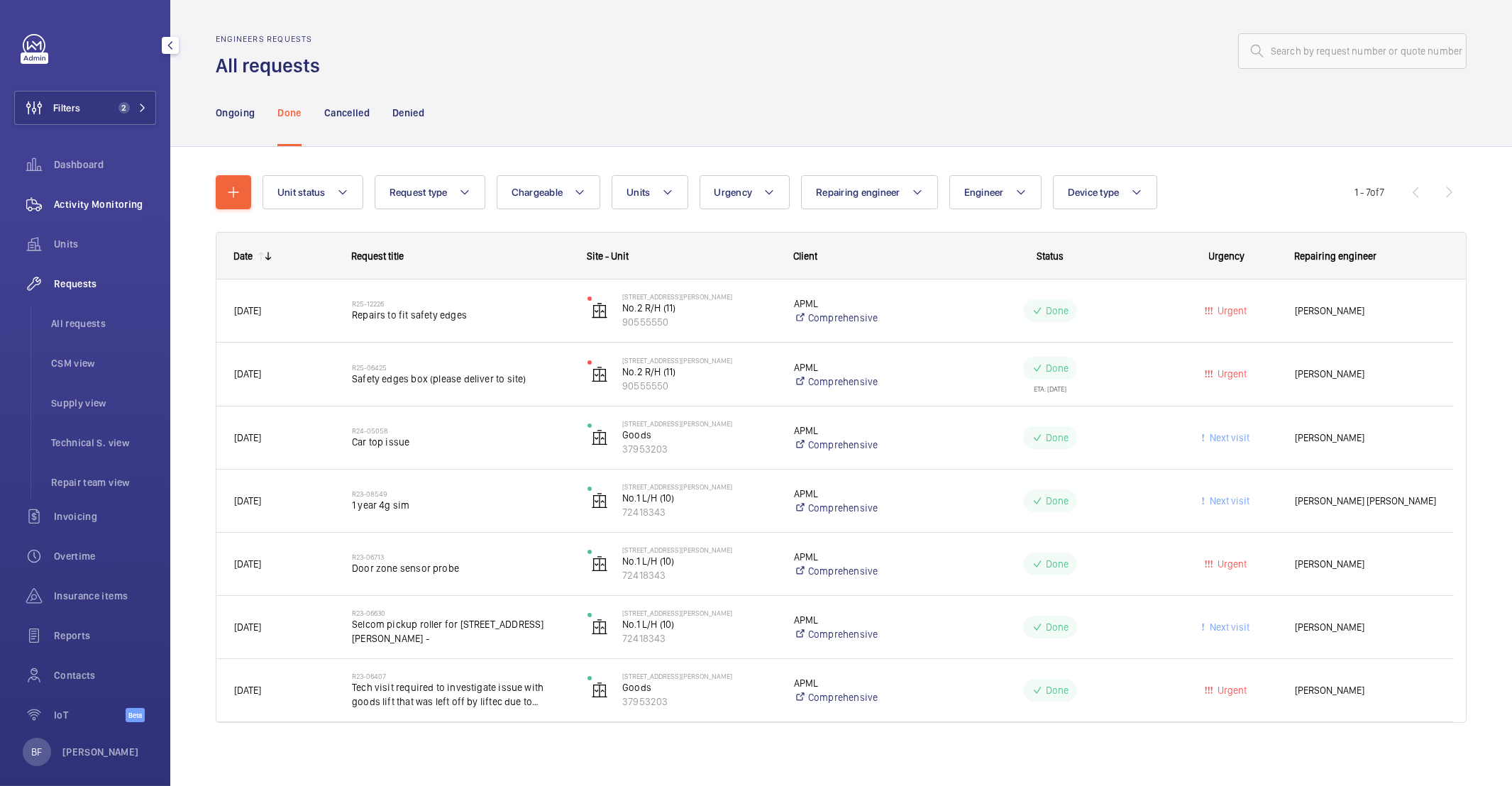
click at [71, 211] on div "Activity Monitoring" at bounding box center [85, 204] width 142 height 34
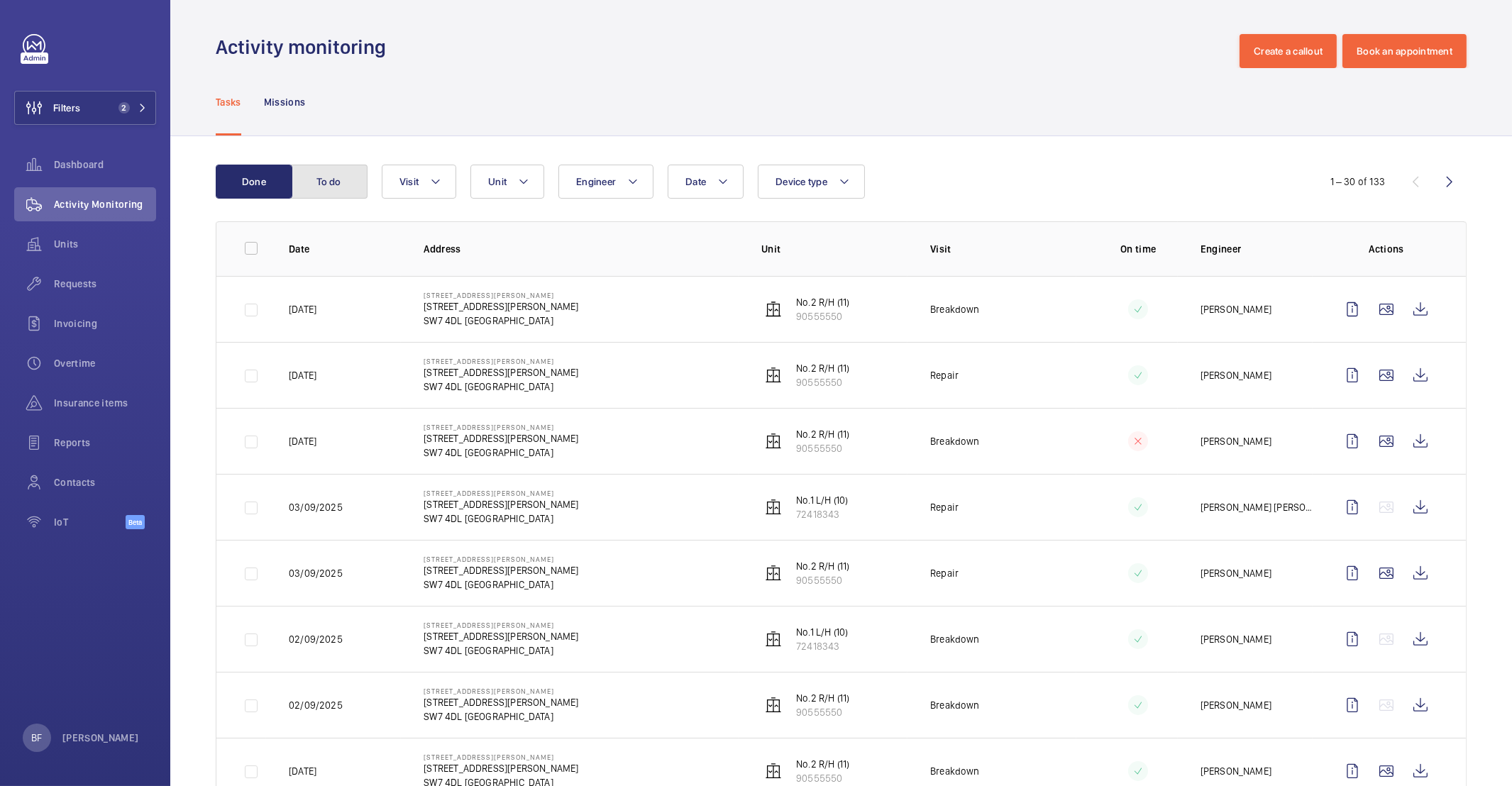
click at [336, 173] on button "To do" at bounding box center [329, 181] width 76 height 34
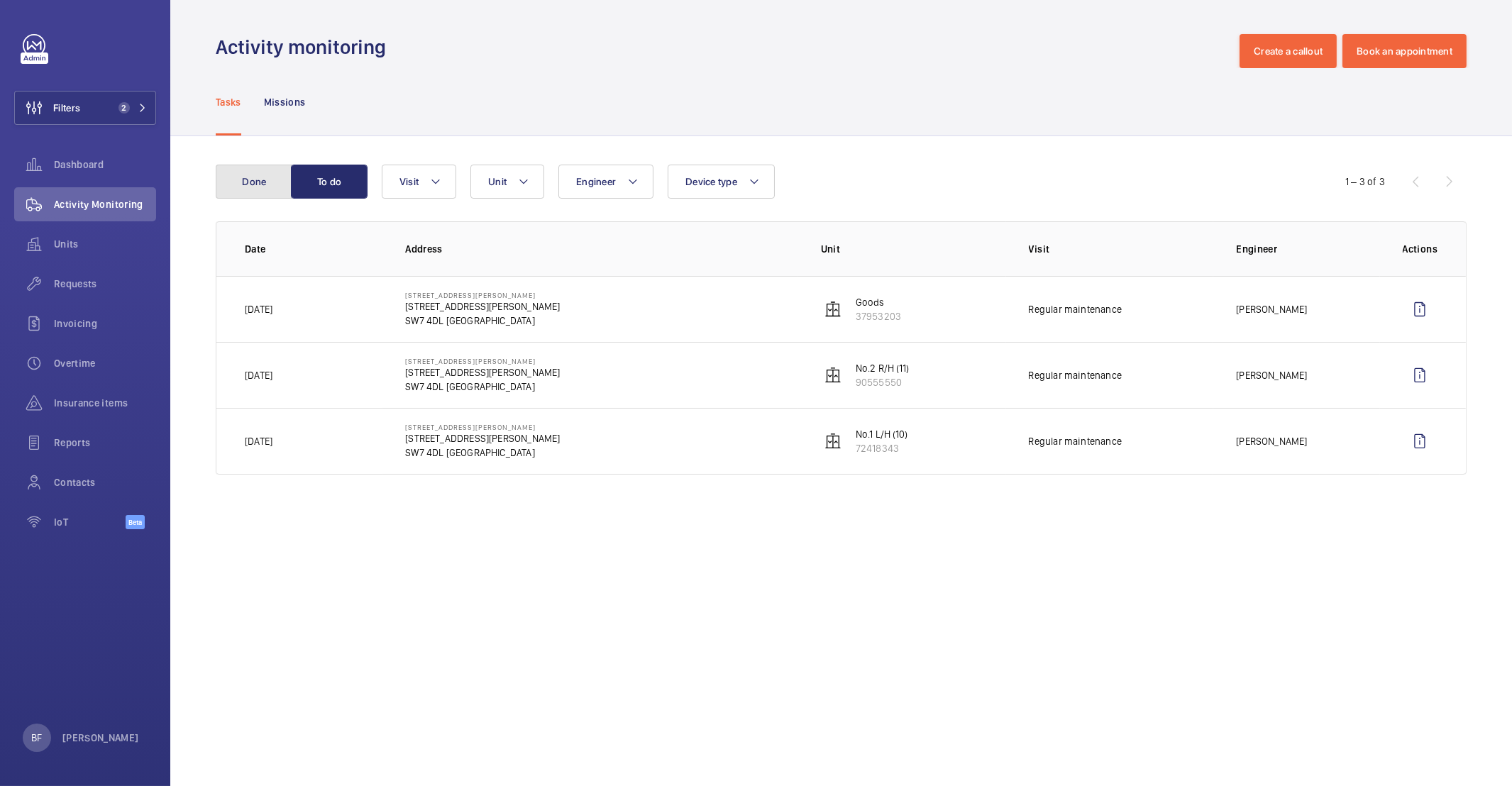
click at [261, 191] on button "Done" at bounding box center [253, 181] width 76 height 34
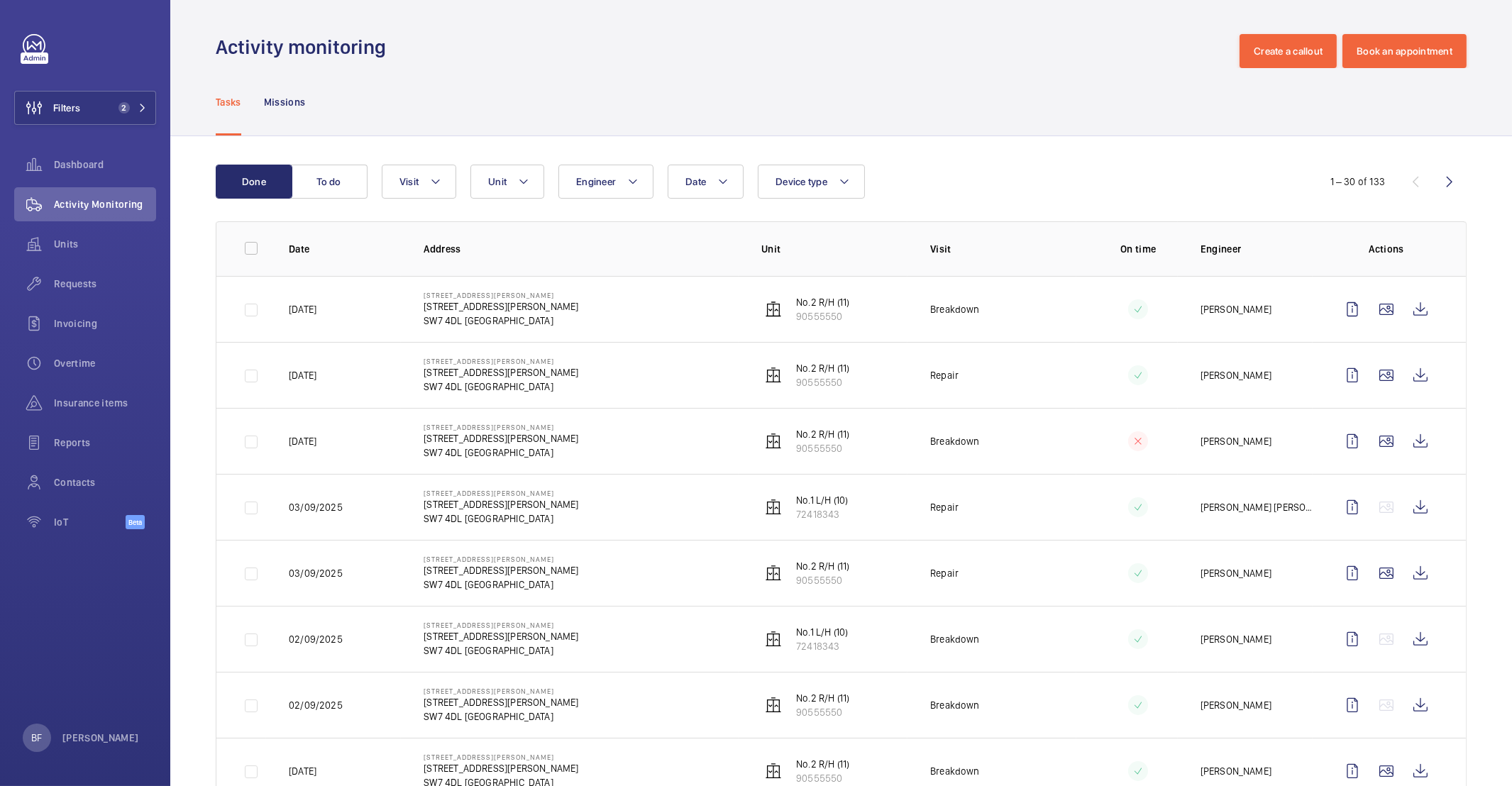
click at [576, 323] on td "95 Cromwell Road London SW7 4DL 95 Cromwell Road SW7 4DL LONDON" at bounding box center [569, 308] width 337 height 66
click at [1336, 307] on wm-front-icon-button at bounding box center [1352, 309] width 34 height 34
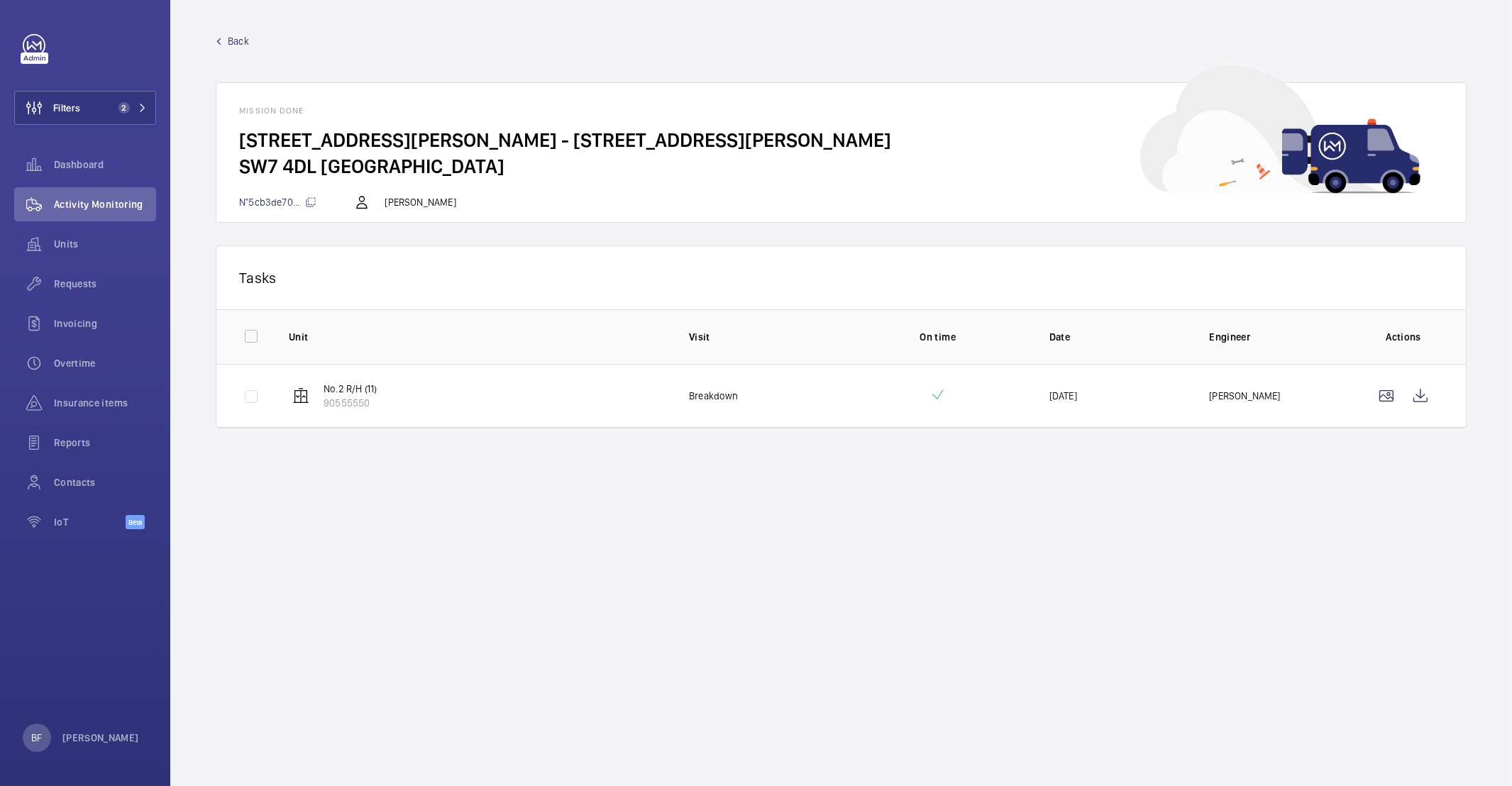
click at [240, 45] on span "Back" at bounding box center [238, 41] width 21 height 14
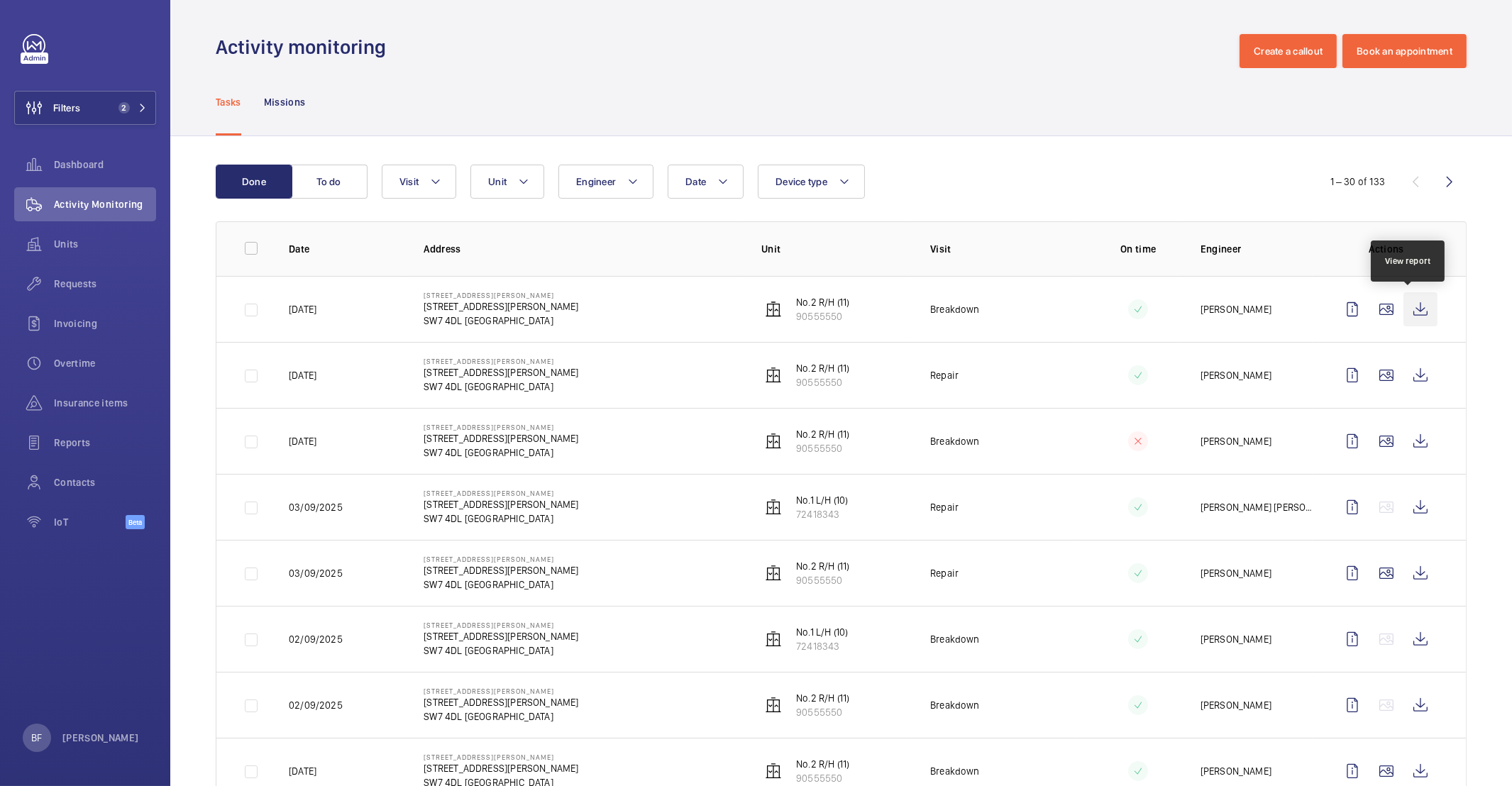
click at [1417, 304] on wm-front-icon-button at bounding box center [1420, 309] width 34 height 34
click at [1406, 439] on wm-front-icon-button at bounding box center [1420, 441] width 34 height 34
click at [73, 287] on span "Requests" at bounding box center [105, 284] width 103 height 14
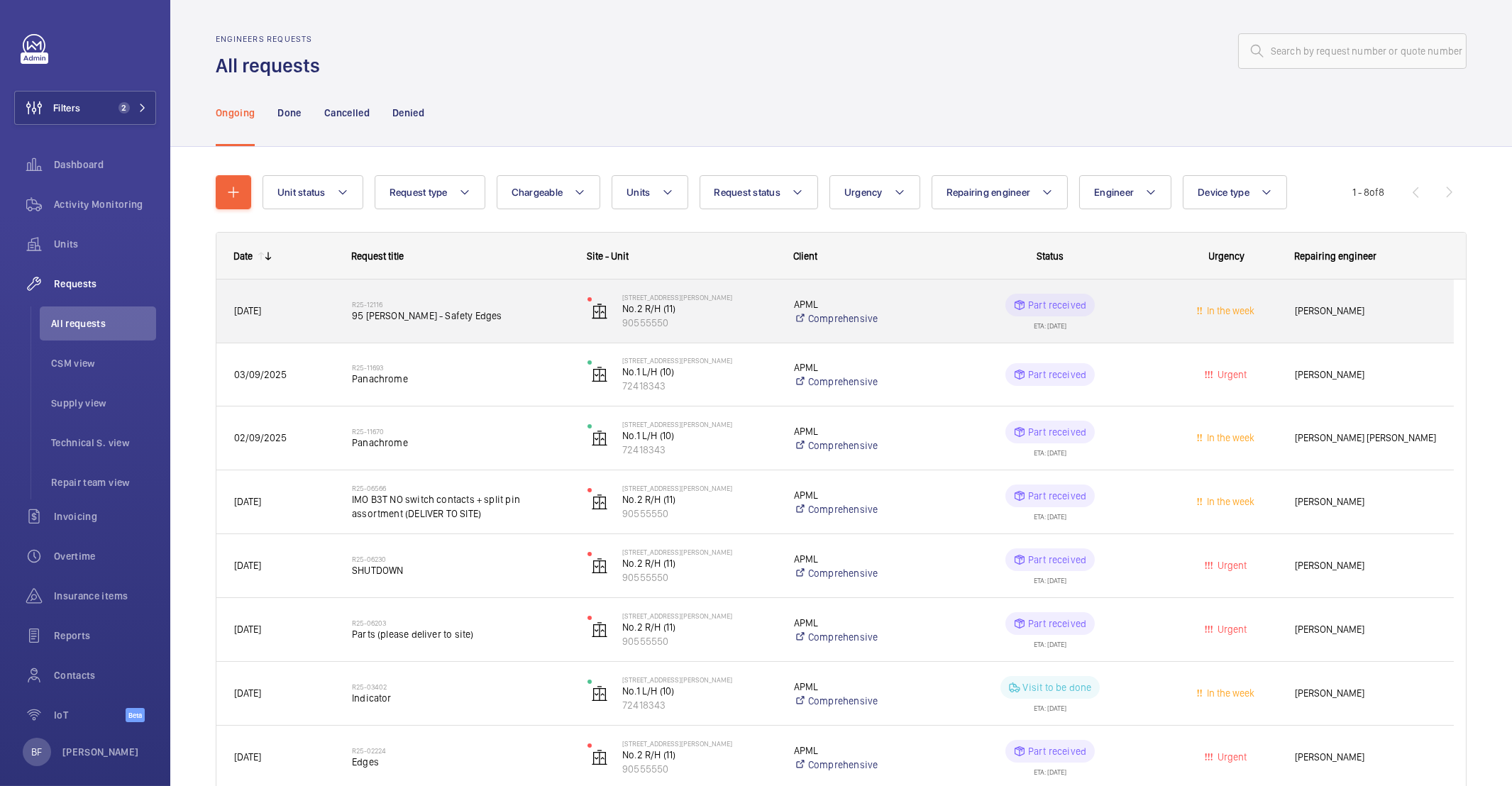
click at [524, 319] on span "95 [PERSON_NAME] - Safety Edges" at bounding box center [461, 315] width 217 height 14
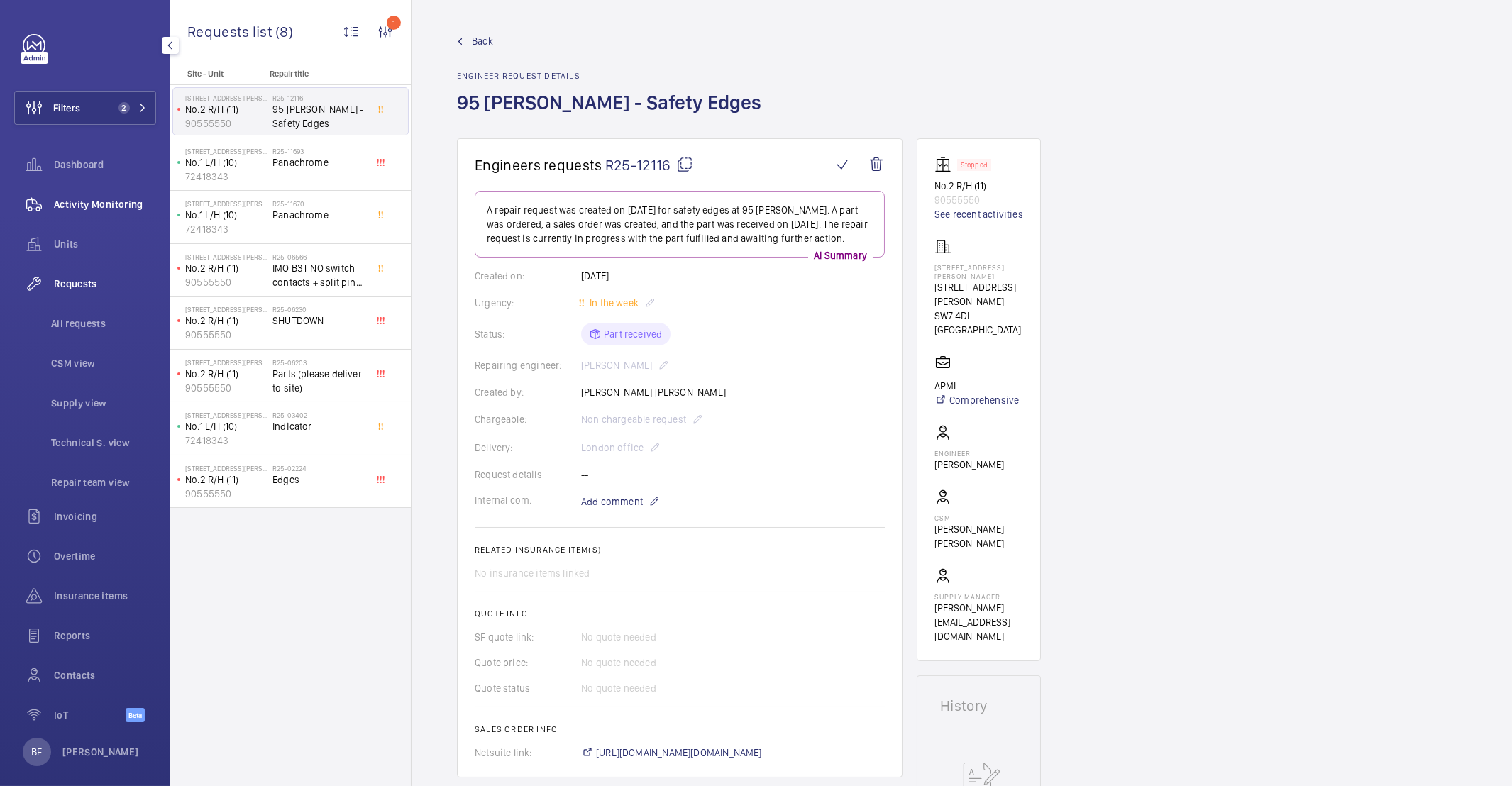
click at [76, 209] on span "Activity Monitoring" at bounding box center [105, 204] width 103 height 14
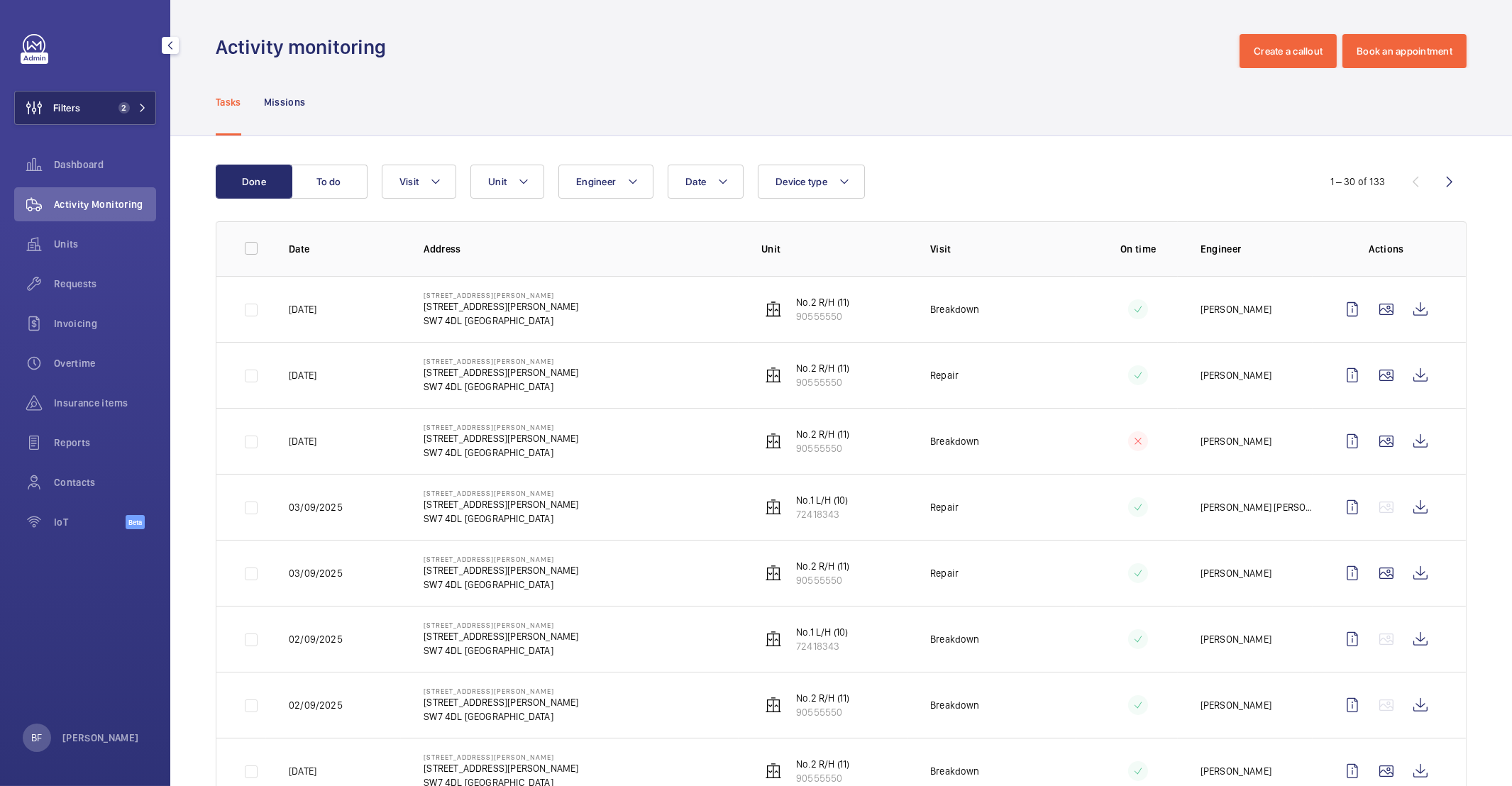
click at [117, 123] on button "Filters 2" at bounding box center [85, 108] width 142 height 34
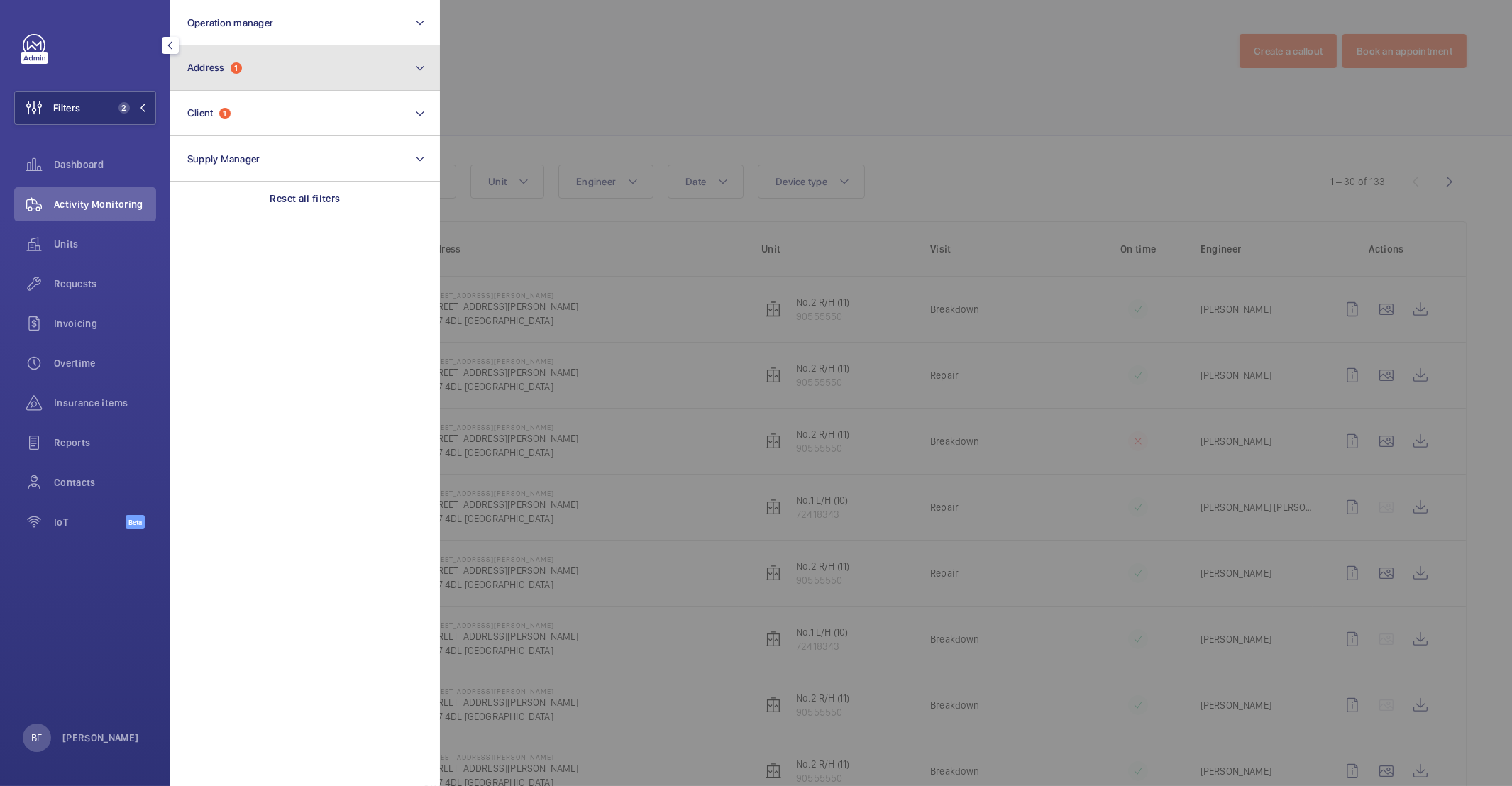
click at [271, 80] on button "Address 1" at bounding box center [305, 68] width 270 height 46
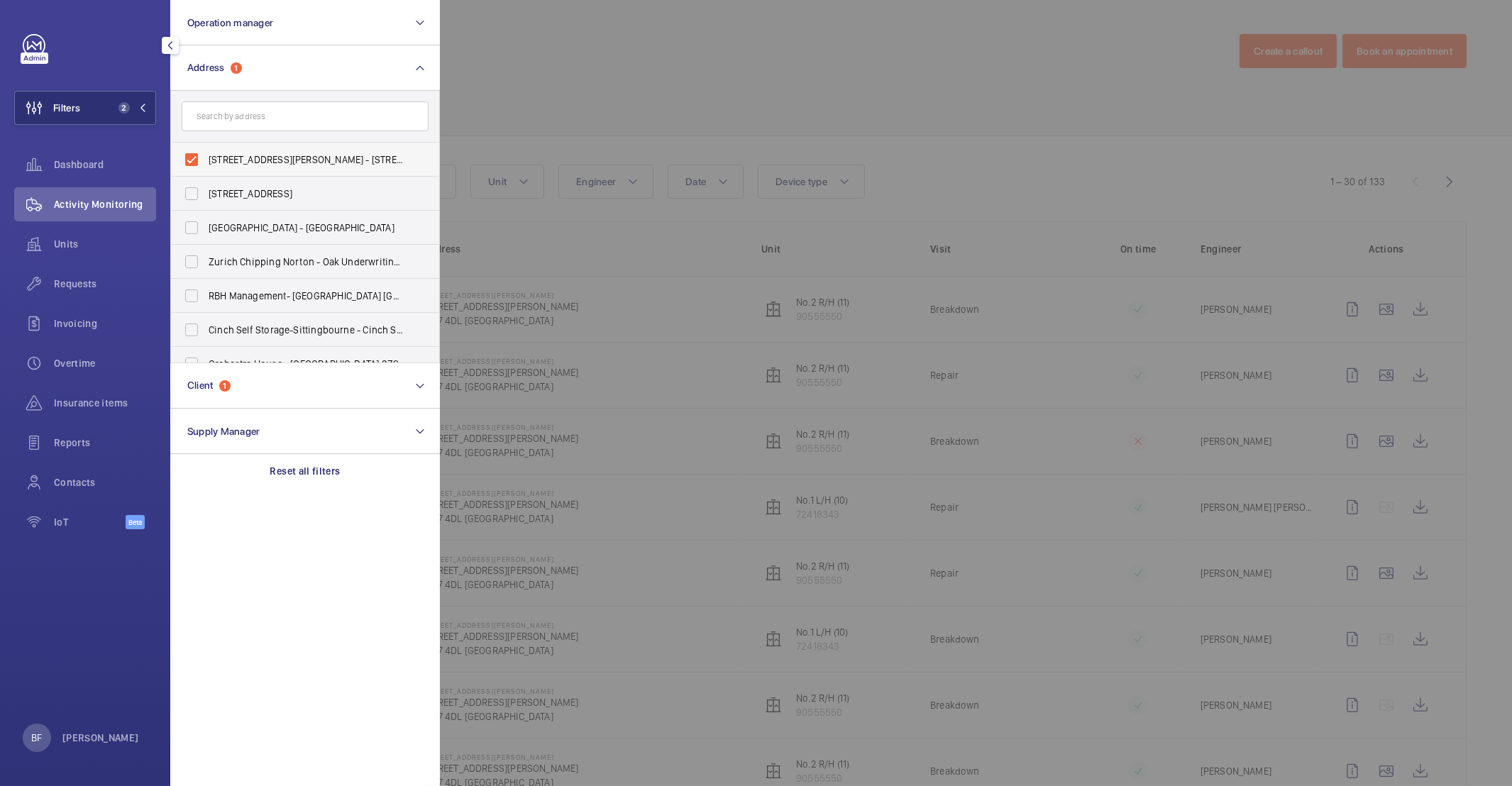
click at [274, 152] on span "95 Cromwell Road London SW7 4DL - 95 Cromwell Road, LONDON SW7 4DL" at bounding box center [306, 159] width 195 height 14
click at [206, 152] on input "95 Cromwell Road London SW7 4DL - 95 Cromwell Road, LONDON SW7 4DL" at bounding box center [191, 159] width 28 height 28
checkbox input "false"
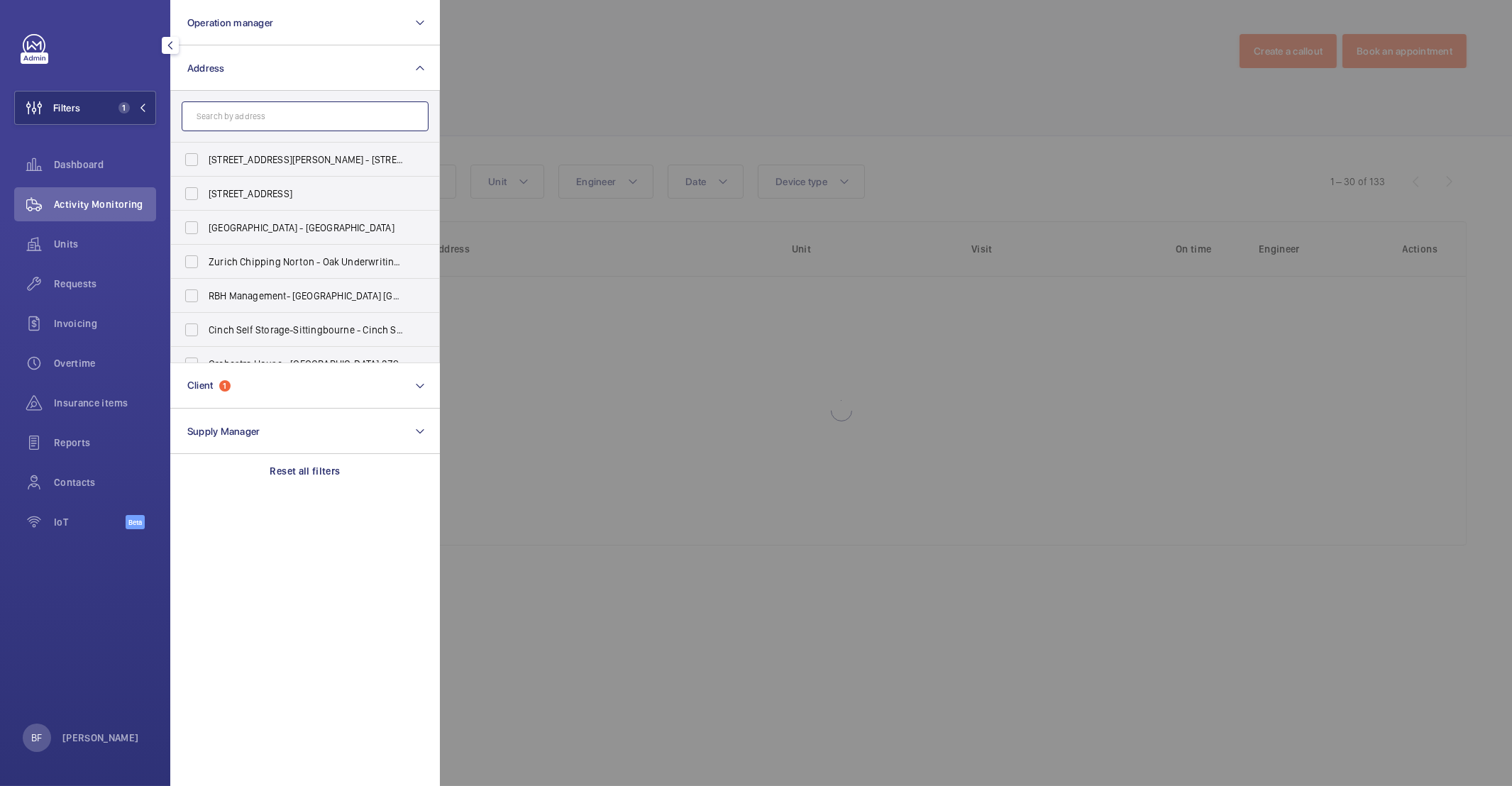
click at [278, 114] on input "text" at bounding box center [305, 117] width 247 height 30
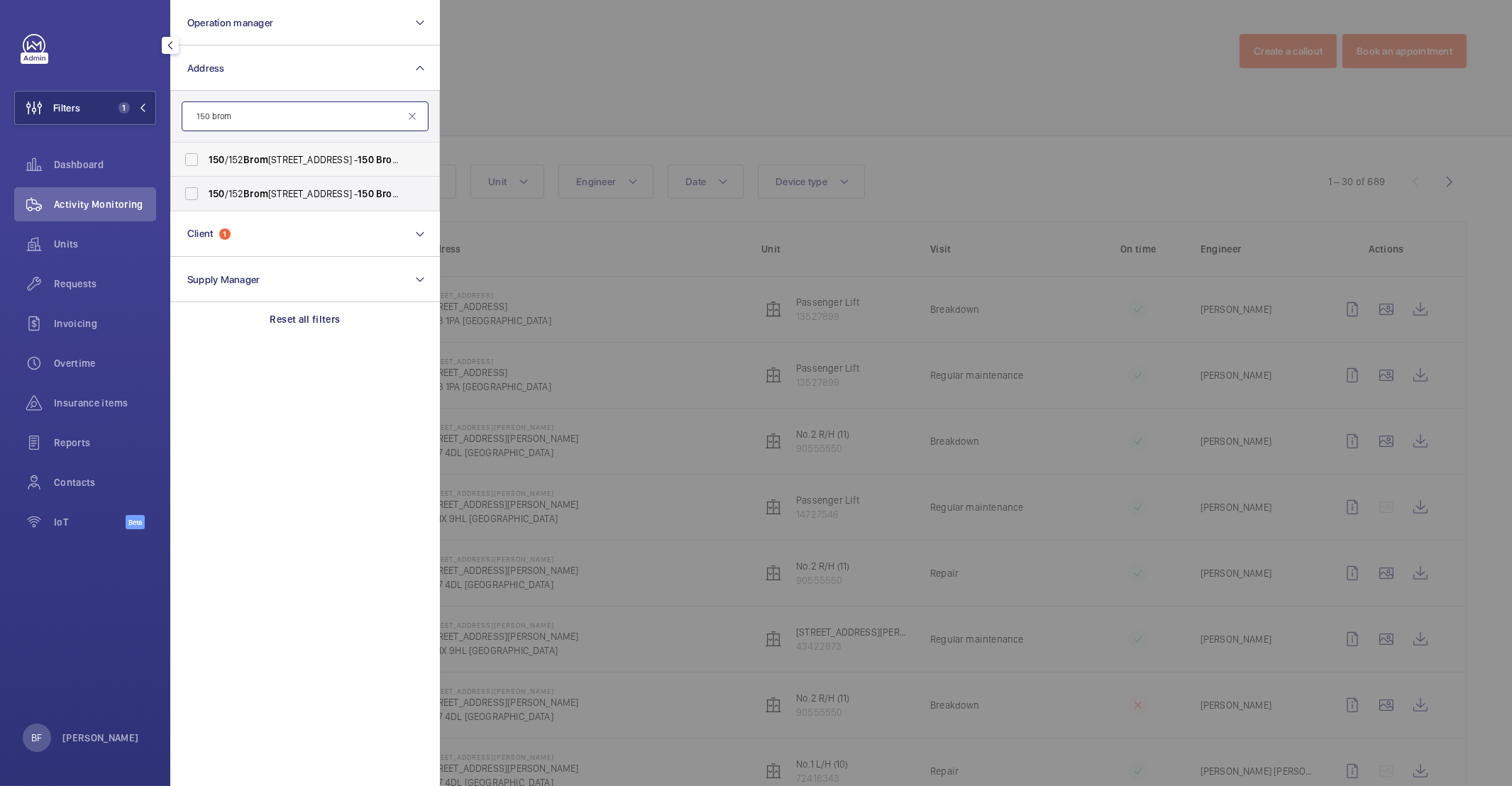
type input "150 brom"
drag, startPoint x: 244, startPoint y: 163, endPoint x: 241, endPoint y: 170, distance: 7.6
click at [242, 165] on span "150 /152 Brom pton Road London SW3 1HX - 150 Brom pton Rd, LONDON SW3 1PA" at bounding box center [306, 159] width 195 height 14
click at [206, 165] on input "150 /152 Brom pton Road London SW3 1HX - 150 Brom pton Rd, LONDON SW3 1PA" at bounding box center [191, 159] width 28 height 28
checkbox input "true"
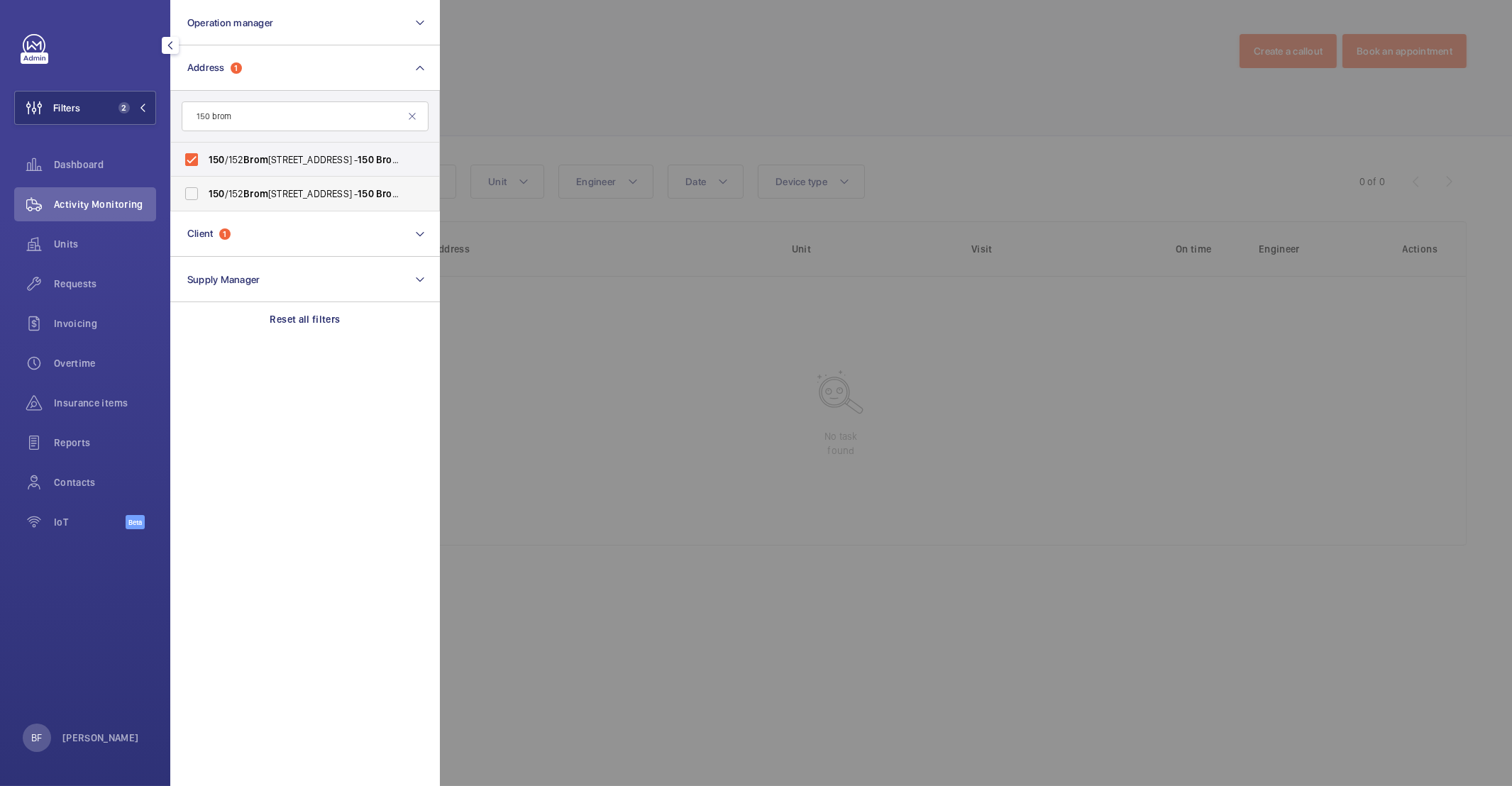
click at [242, 195] on span "150 /152 Brom pton Road London SW3 1HX - 150 Brom pton Rd, LONDON SW3 1PA" at bounding box center [306, 194] width 195 height 14
click at [206, 195] on input "150 /152 Brom pton Road London SW3 1HX - 150 Brom pton Rd, LONDON SW3 1PA" at bounding box center [191, 194] width 28 height 28
checkbox input "true"
click at [611, 112] on div at bounding box center [1196, 393] width 1512 height 786
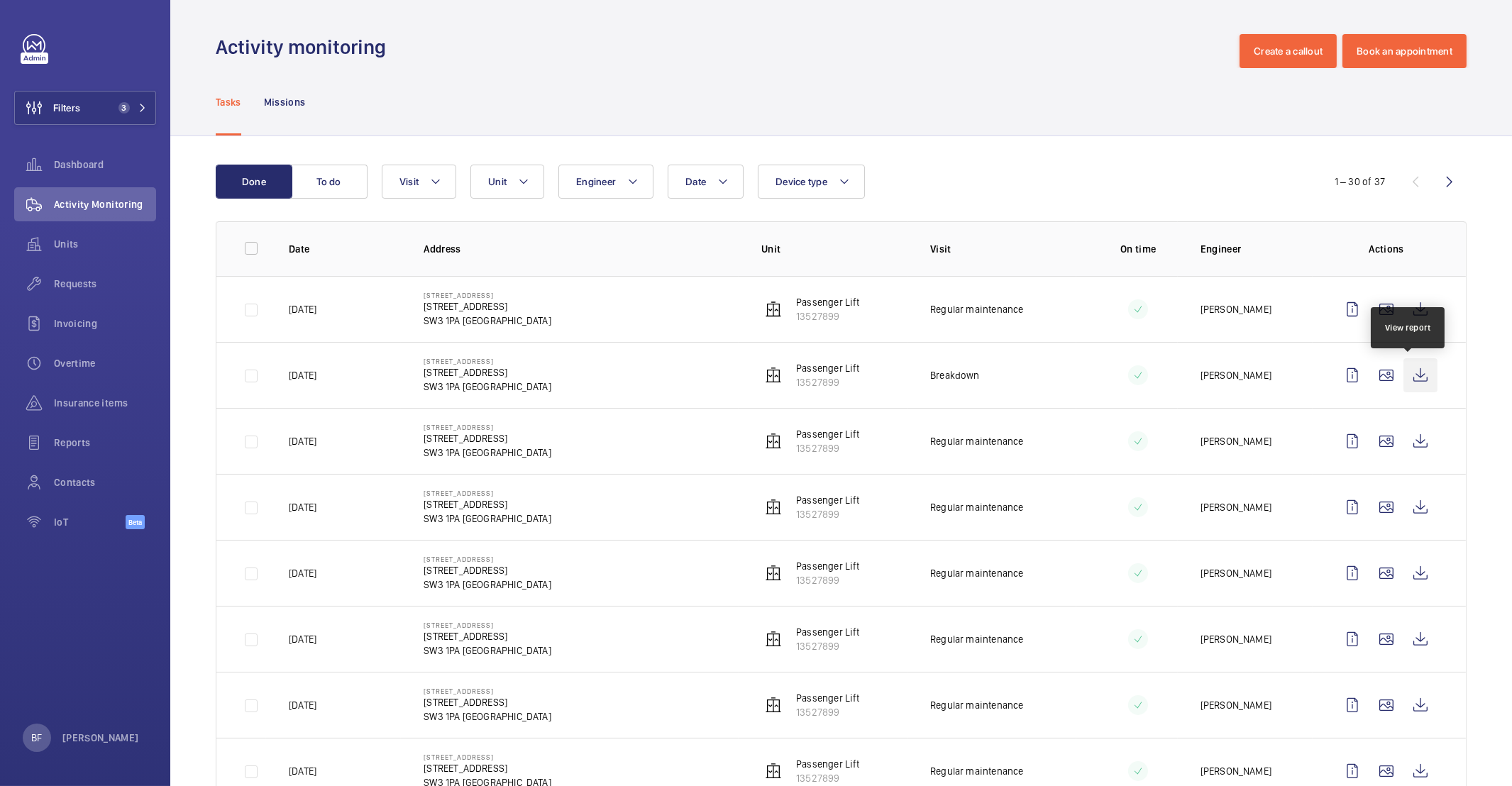
click at [1414, 378] on wm-front-icon-button at bounding box center [1420, 375] width 34 height 34
click at [108, 288] on span "Requests" at bounding box center [105, 284] width 103 height 14
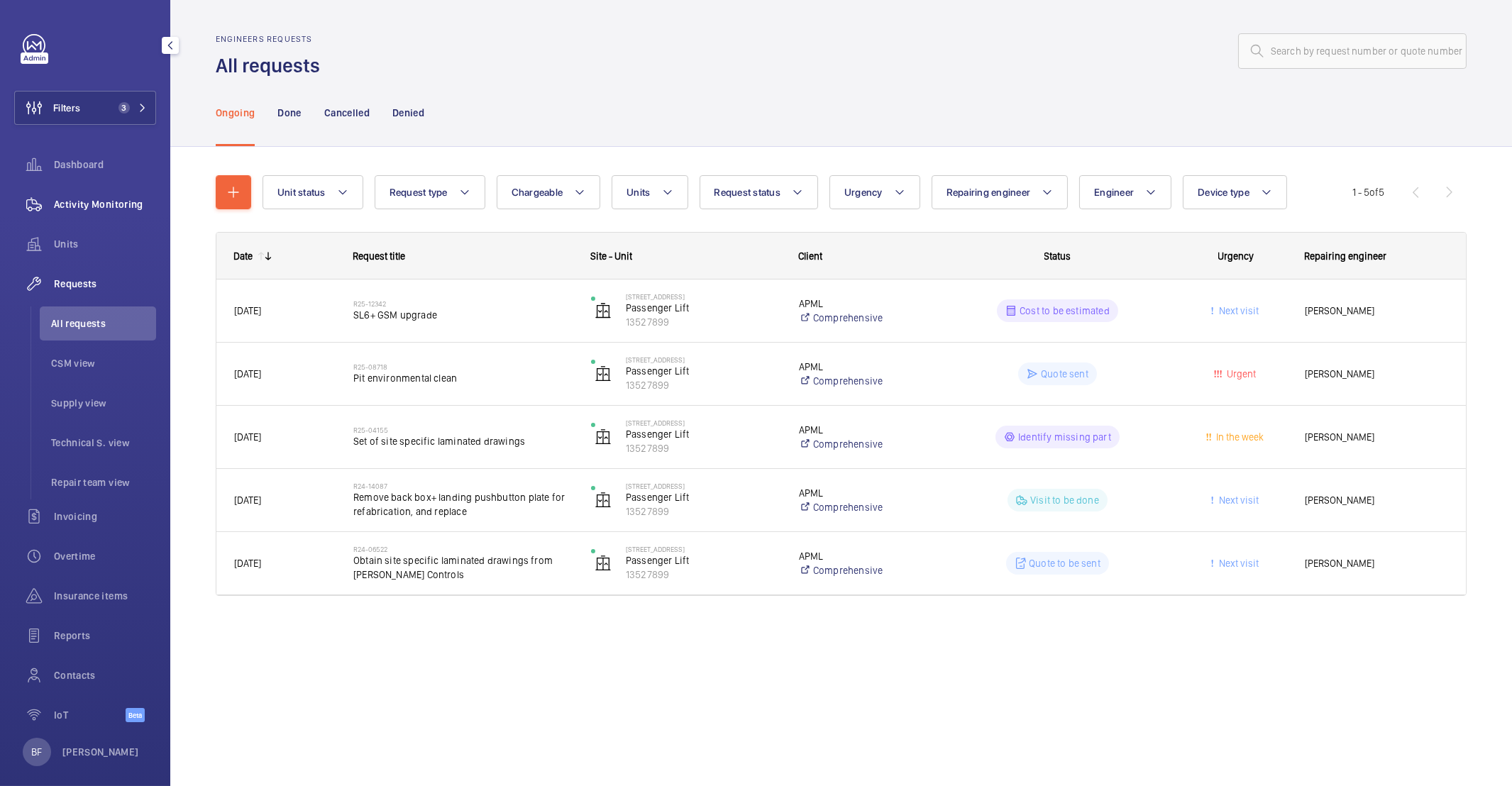
click at [66, 202] on span "Activity Monitoring" at bounding box center [105, 204] width 103 height 14
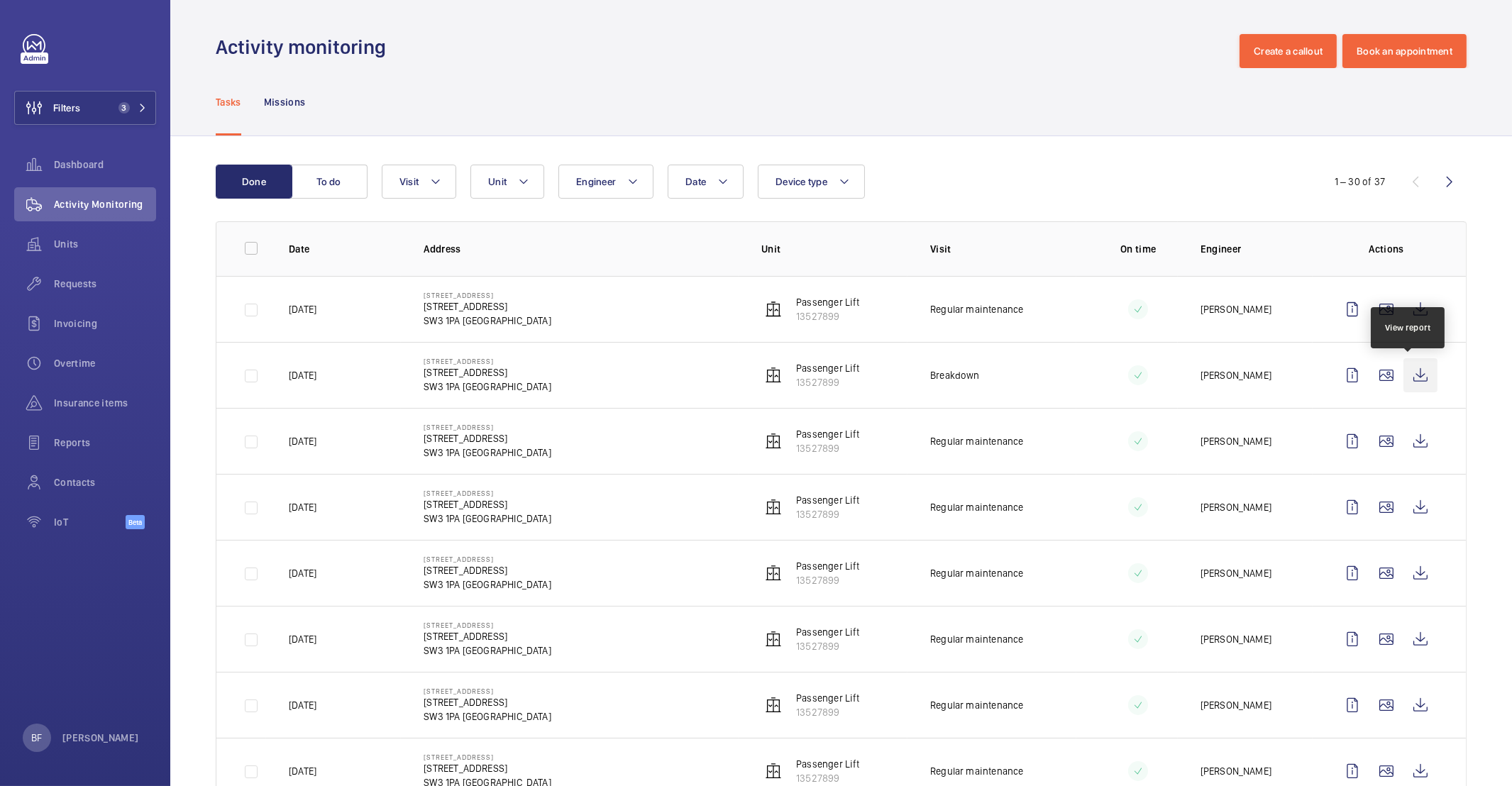
click at [1418, 379] on wm-front-icon-button at bounding box center [1420, 375] width 34 height 34
click at [104, 107] on button "Filters 3" at bounding box center [85, 108] width 142 height 34
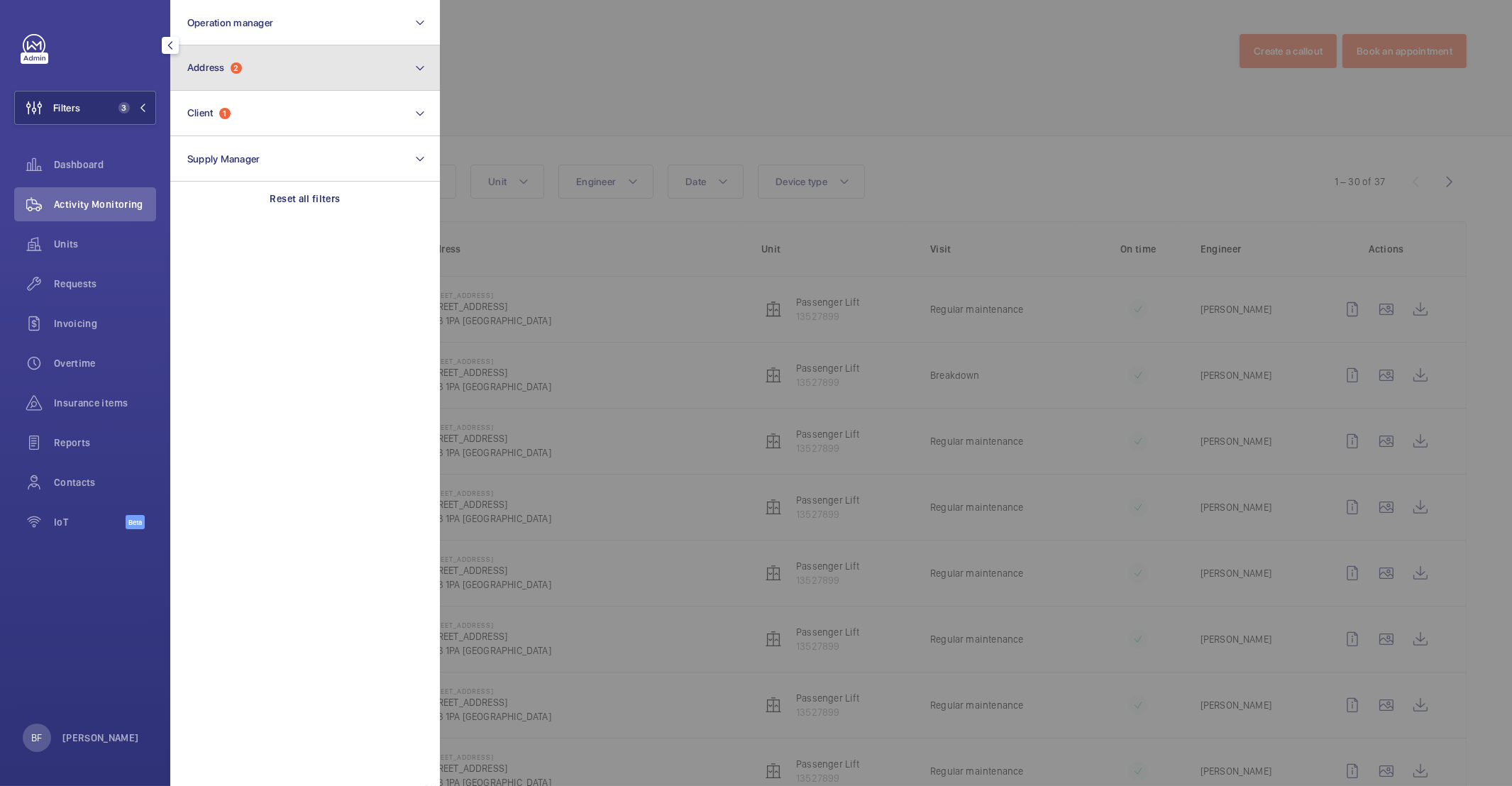
click at [327, 71] on button "Address 2" at bounding box center [305, 68] width 270 height 46
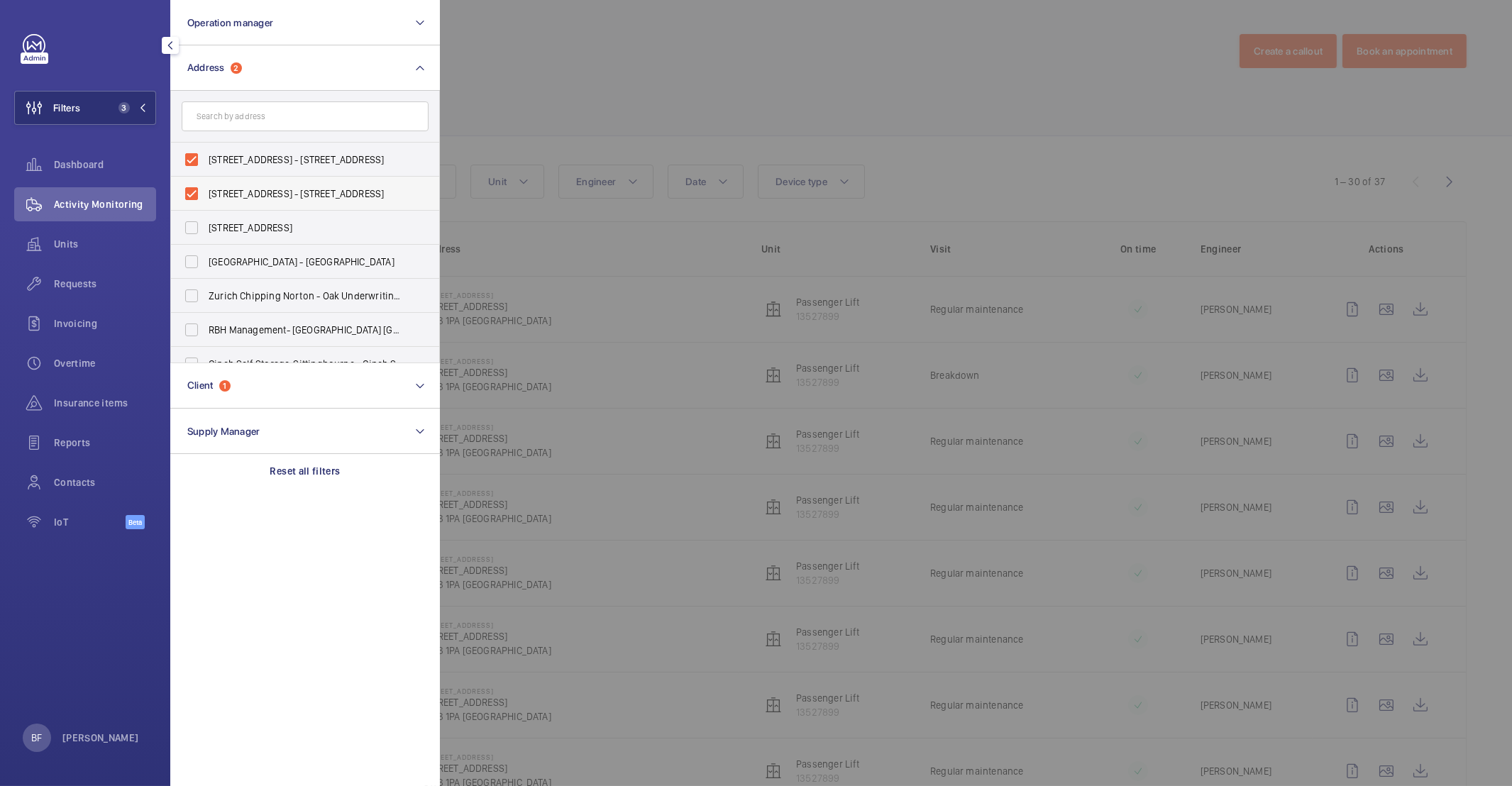
click at [295, 195] on span "150/152 Brompton Road London SW3 1HX - 150 Brompton Rd, LONDON SW3 1PA" at bounding box center [306, 194] width 195 height 14
click at [206, 195] on input "150/152 Brompton Road London SW3 1HX - 150 Brompton Rd, LONDON SW3 1PA" at bounding box center [191, 194] width 28 height 28
checkbox input "false"
click at [291, 163] on span "150/152 Brompton Road London SW3 1HX - 150 Brompton Rd, LONDON SW3 1PA" at bounding box center [306, 159] width 195 height 14
click at [206, 163] on input "150/152 Brompton Road London SW3 1HX - 150 Brompton Rd, LONDON SW3 1PA" at bounding box center [191, 159] width 28 height 28
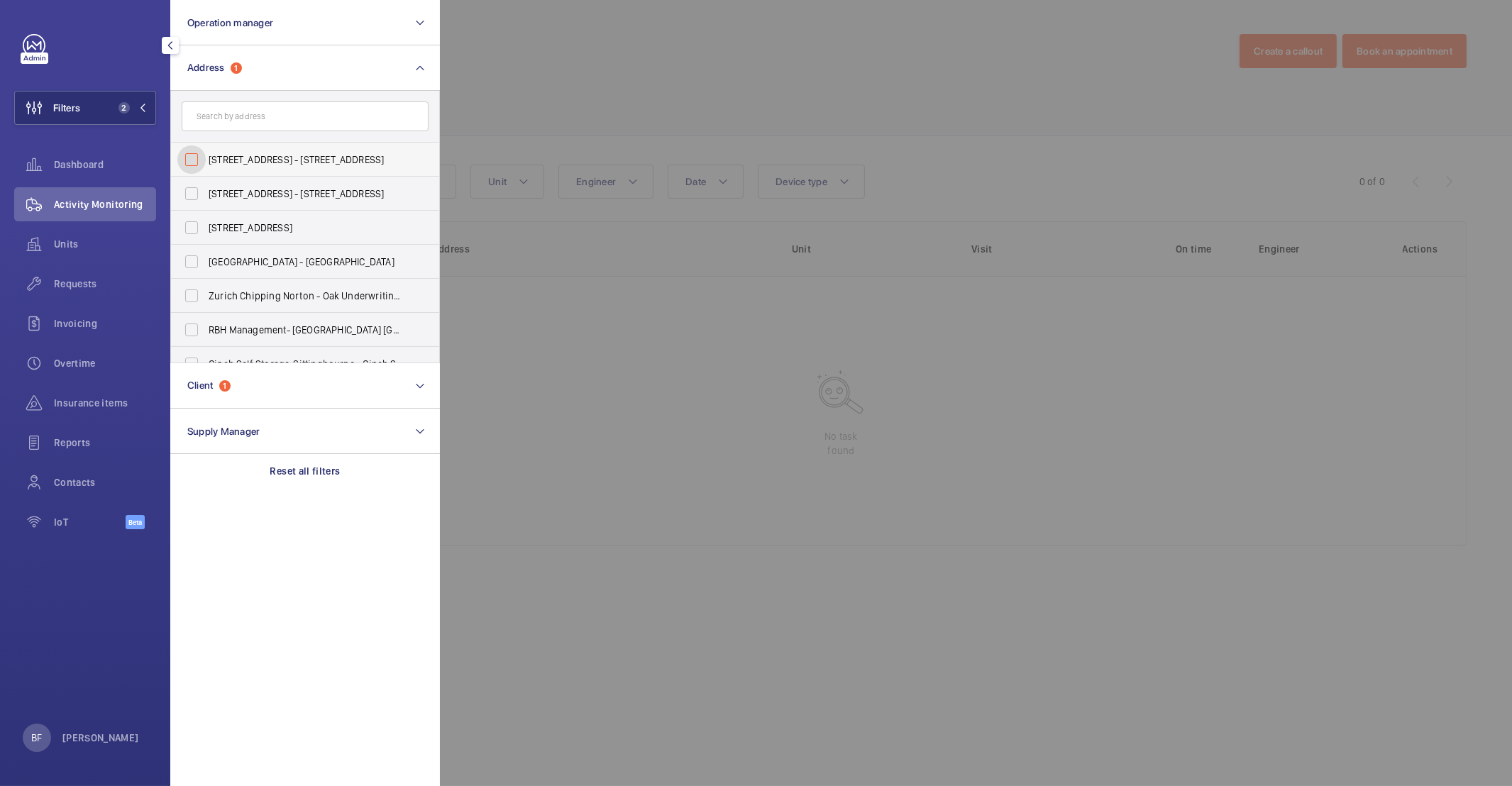
checkbox input "false"
click at [308, 109] on input "text" at bounding box center [305, 117] width 247 height 30
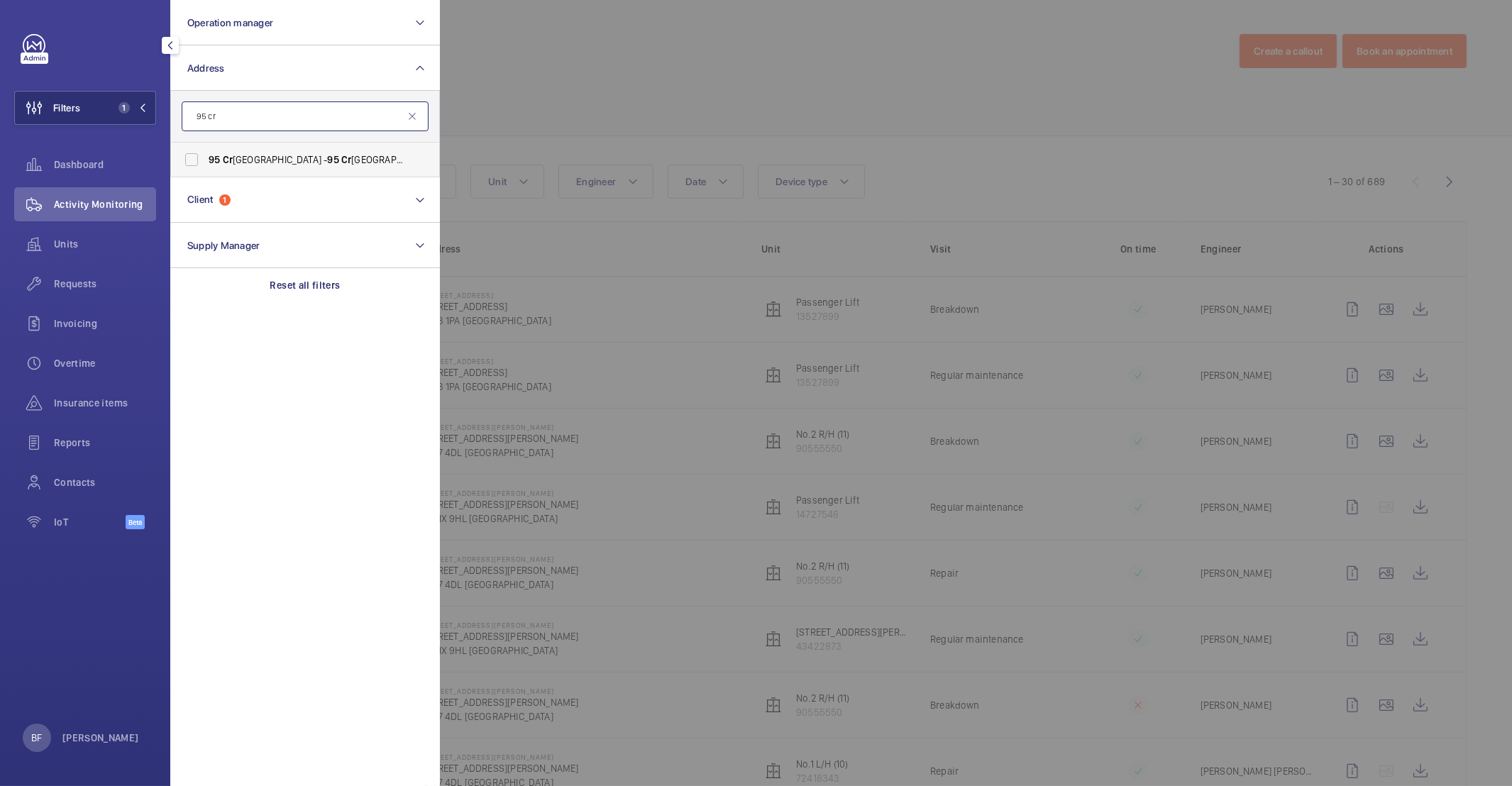
type input "95 cr"
click at [337, 166] on span "95 Cr omwell Road London SW7 4DL - 95 Cr omwell Road, LONDON SW7 4DL" at bounding box center [306, 159] width 195 height 14
click at [206, 166] on input "95 Cr omwell Road London SW7 4DL - 95 Cr omwell Road, LONDON SW7 4DL" at bounding box center [191, 159] width 28 height 28
checkbox input "true"
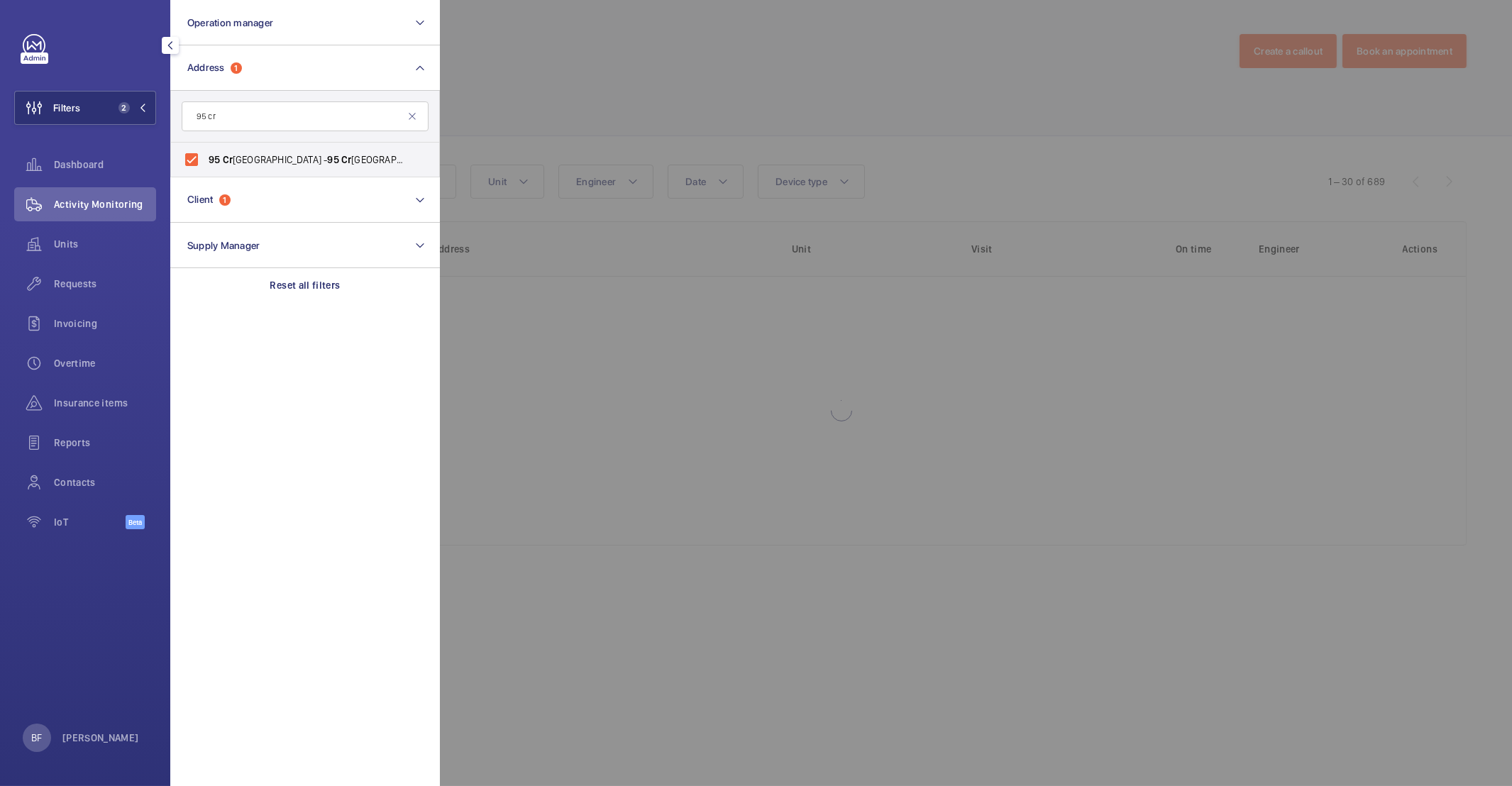
click at [752, 85] on div at bounding box center [1196, 393] width 1512 height 786
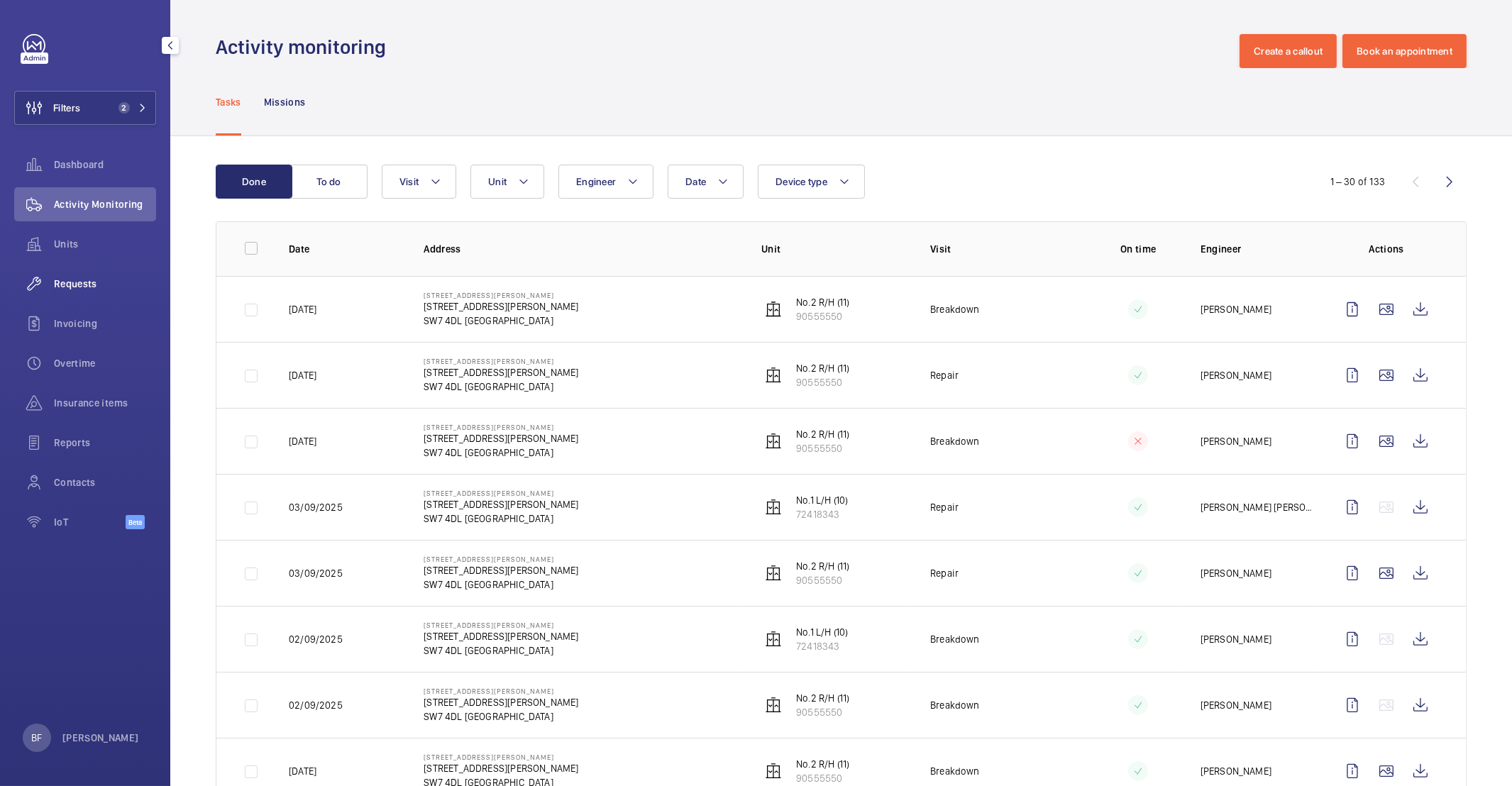
click at [92, 287] on span "Requests" at bounding box center [105, 284] width 103 height 14
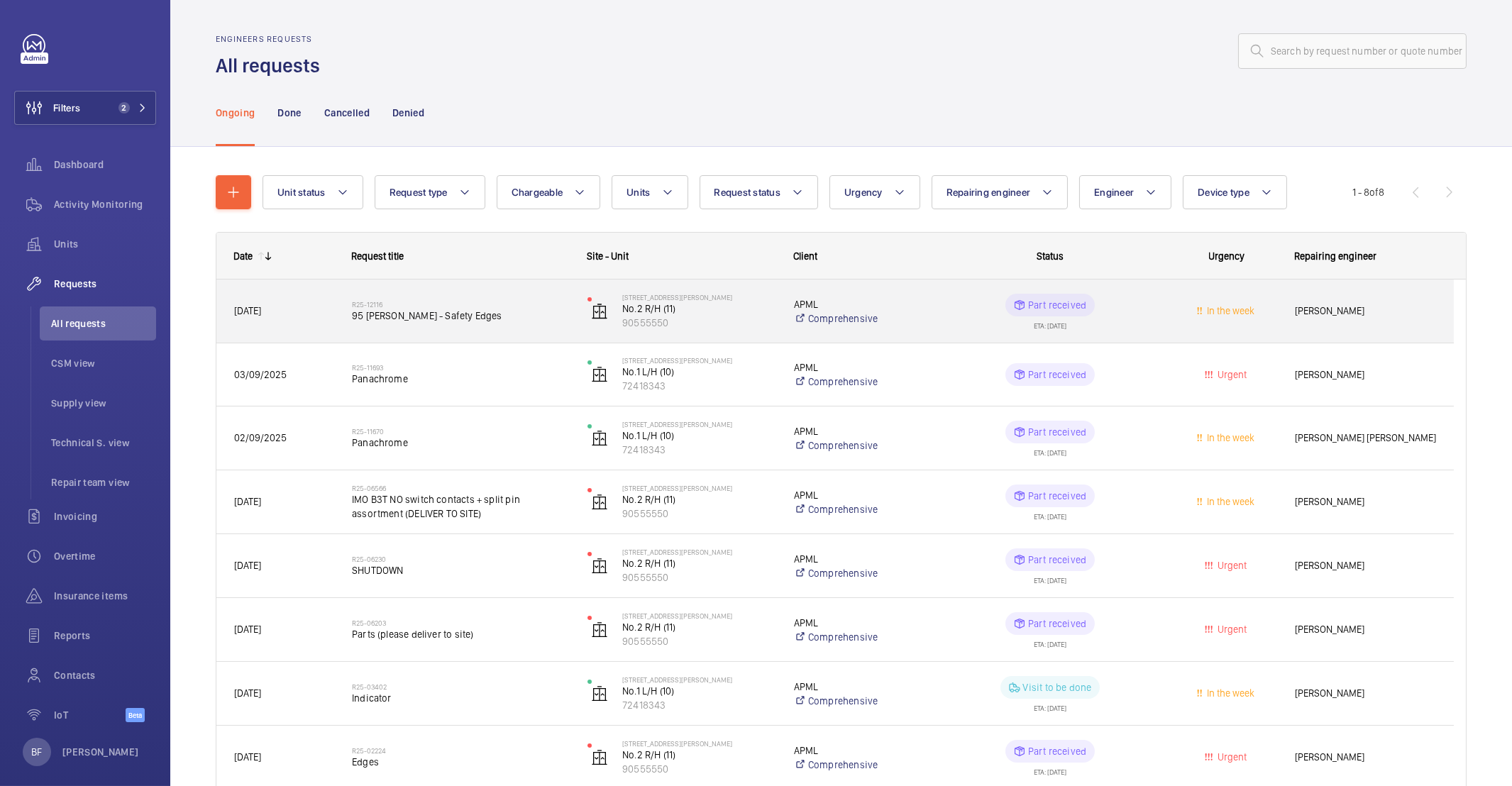
click at [925, 320] on div "Part received ETA: 12/09/2025" at bounding box center [1041, 311] width 234 height 64
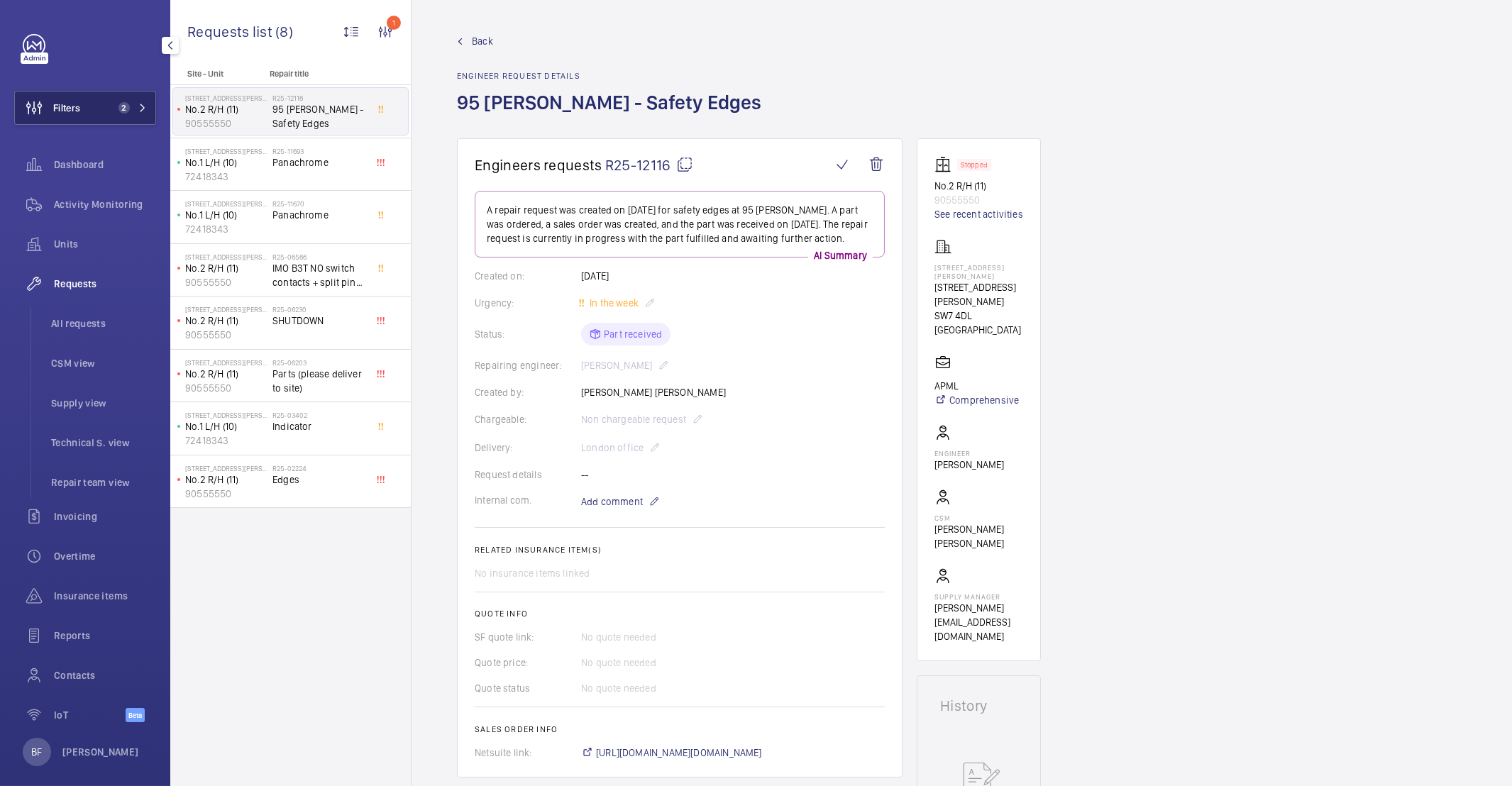
click at [124, 117] on button "Filters 2" at bounding box center [85, 108] width 142 height 34
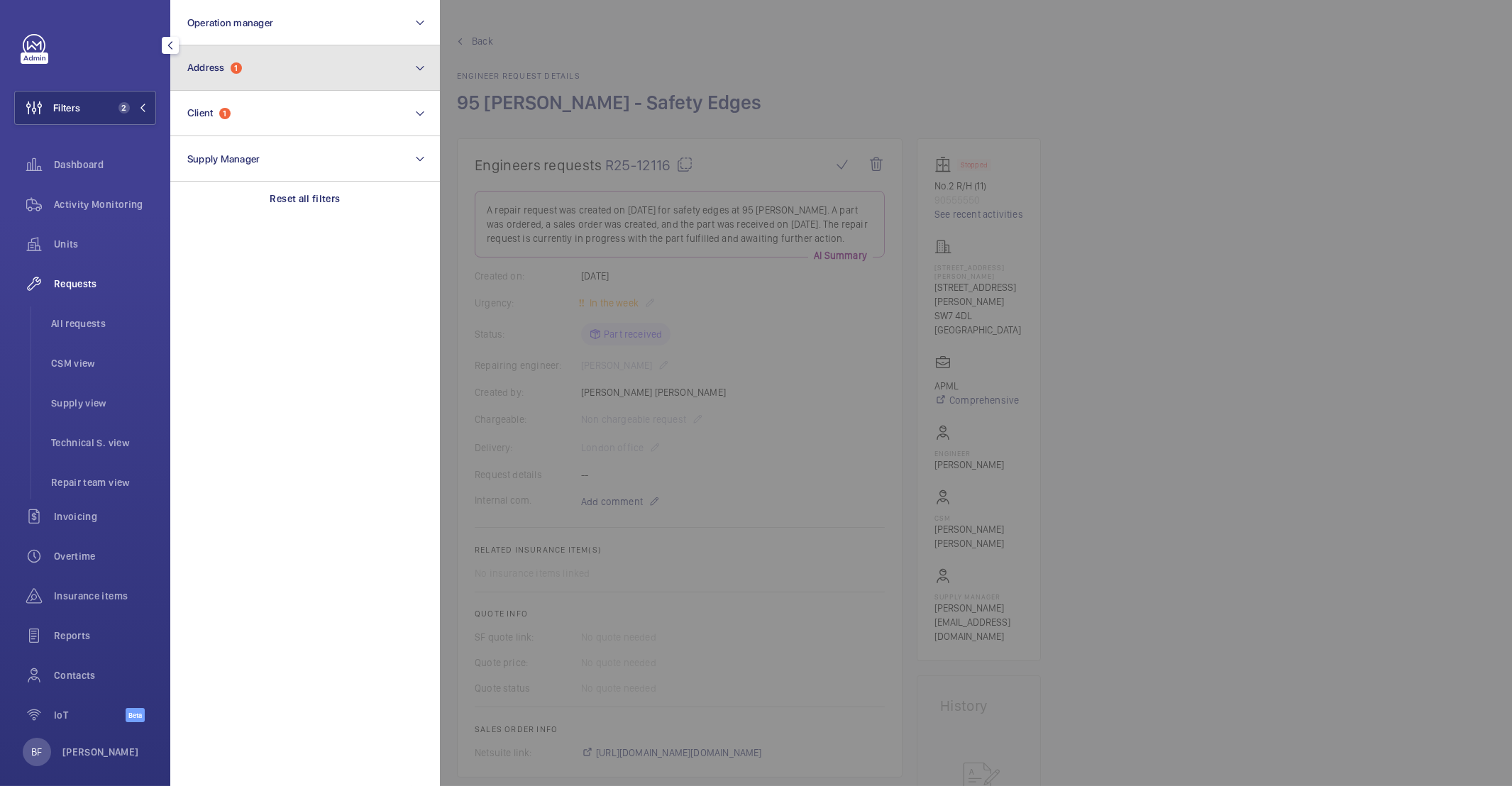
click at [262, 70] on button "Address 1" at bounding box center [305, 68] width 270 height 46
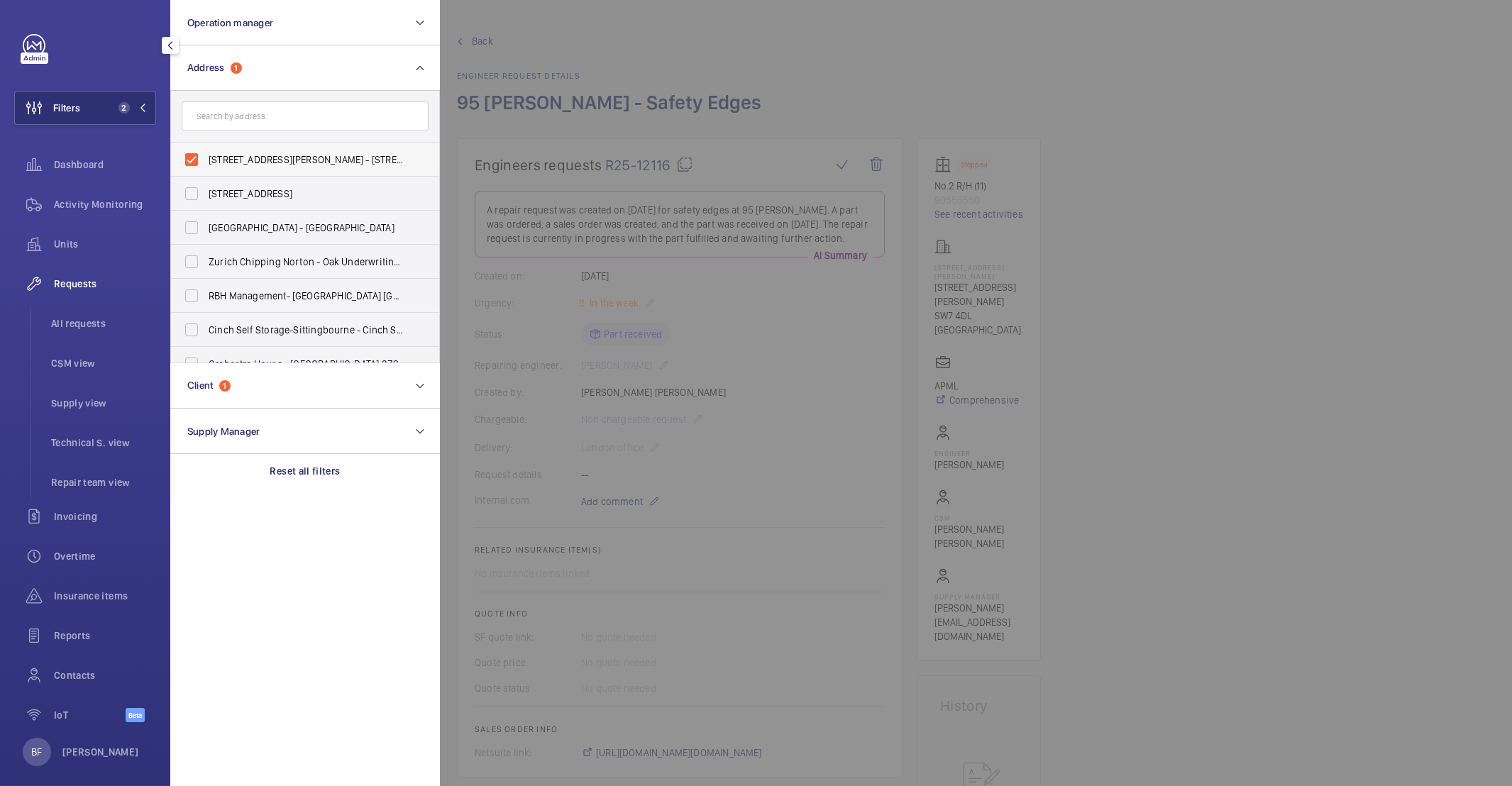
click at [244, 155] on span "95 Cromwell Road London SW7 4DL - 95 Cromwell Road, LONDON SW7 4DL" at bounding box center [306, 159] width 195 height 14
click at [206, 155] on input "95 Cromwell Road London SW7 4DL - 95 Cromwell Road, LONDON SW7 4DL" at bounding box center [191, 159] width 28 height 28
checkbox input "false"
click at [217, 516] on section "Operation manager Address 95 Cromwell Road London SW7 4DL - 95 Cromwell Road, L…" at bounding box center [305, 393] width 270 height 786
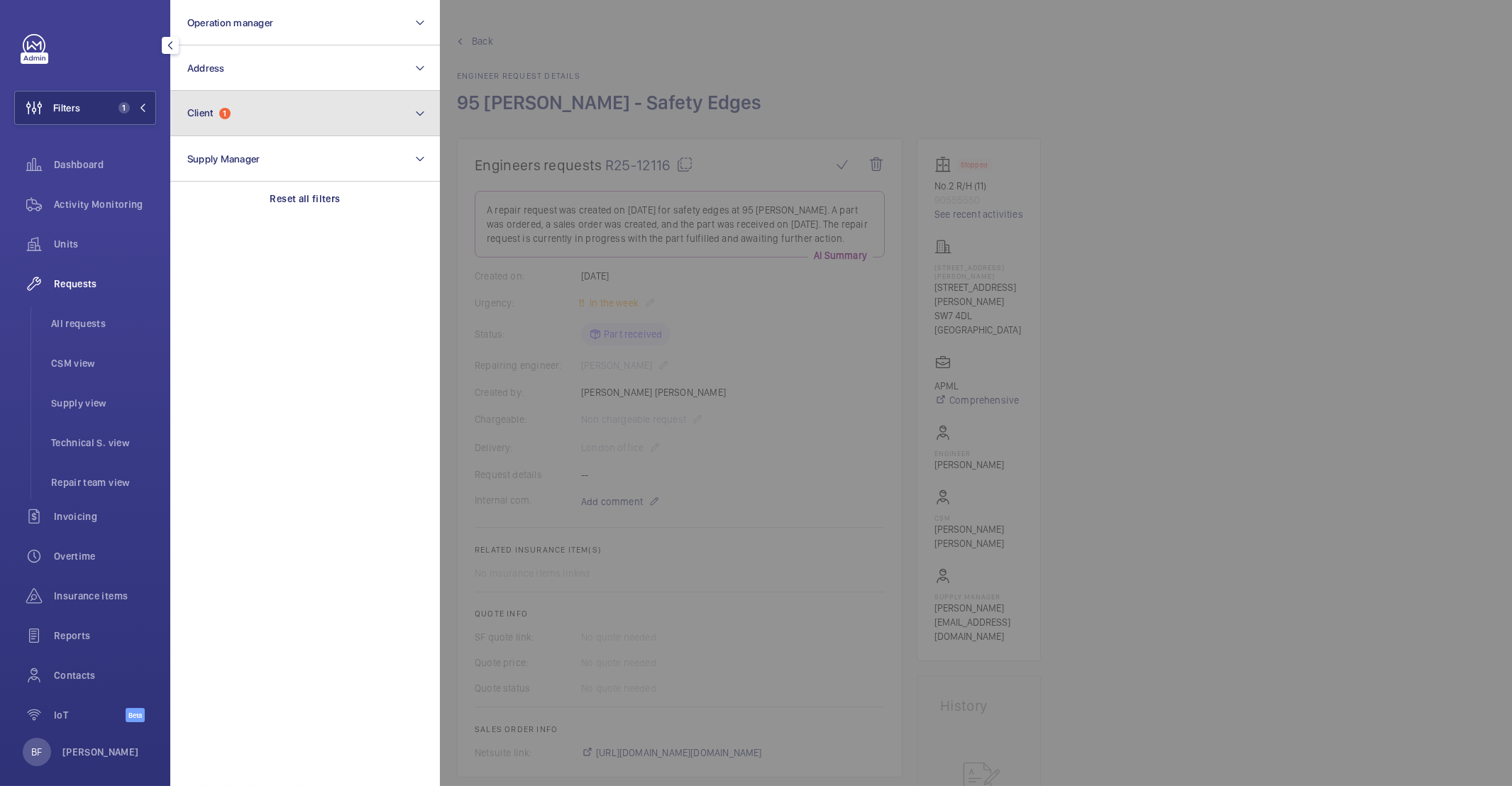
click at [303, 120] on button "Client 1" at bounding box center [305, 114] width 270 height 46
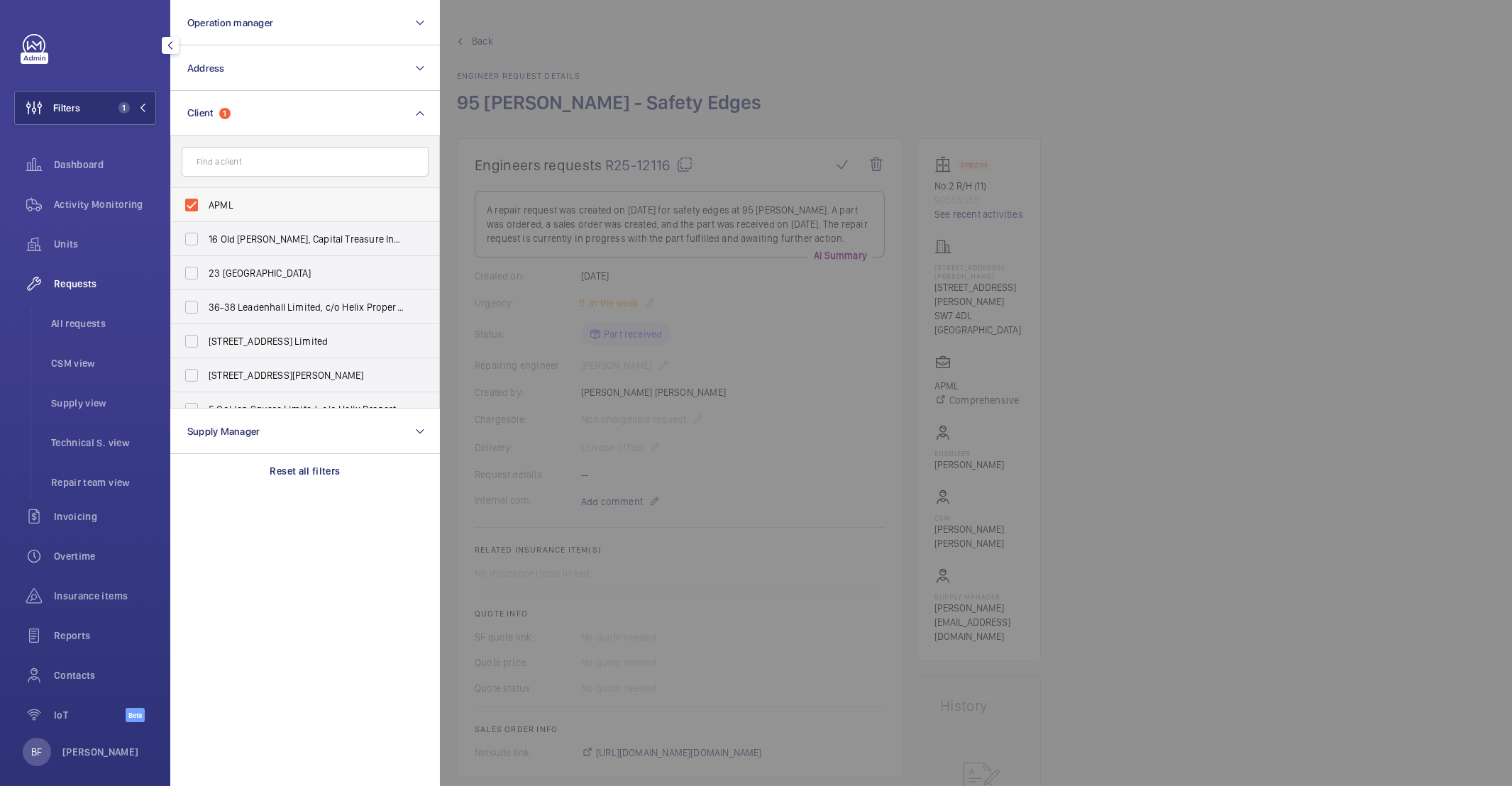
click at [266, 202] on span "APML" at bounding box center [306, 205] width 195 height 14
click at [206, 202] on input "APML" at bounding box center [191, 205] width 28 height 28
checkbox input "false"
click at [263, 38] on button "Operation manager" at bounding box center [305, 23] width 270 height 46
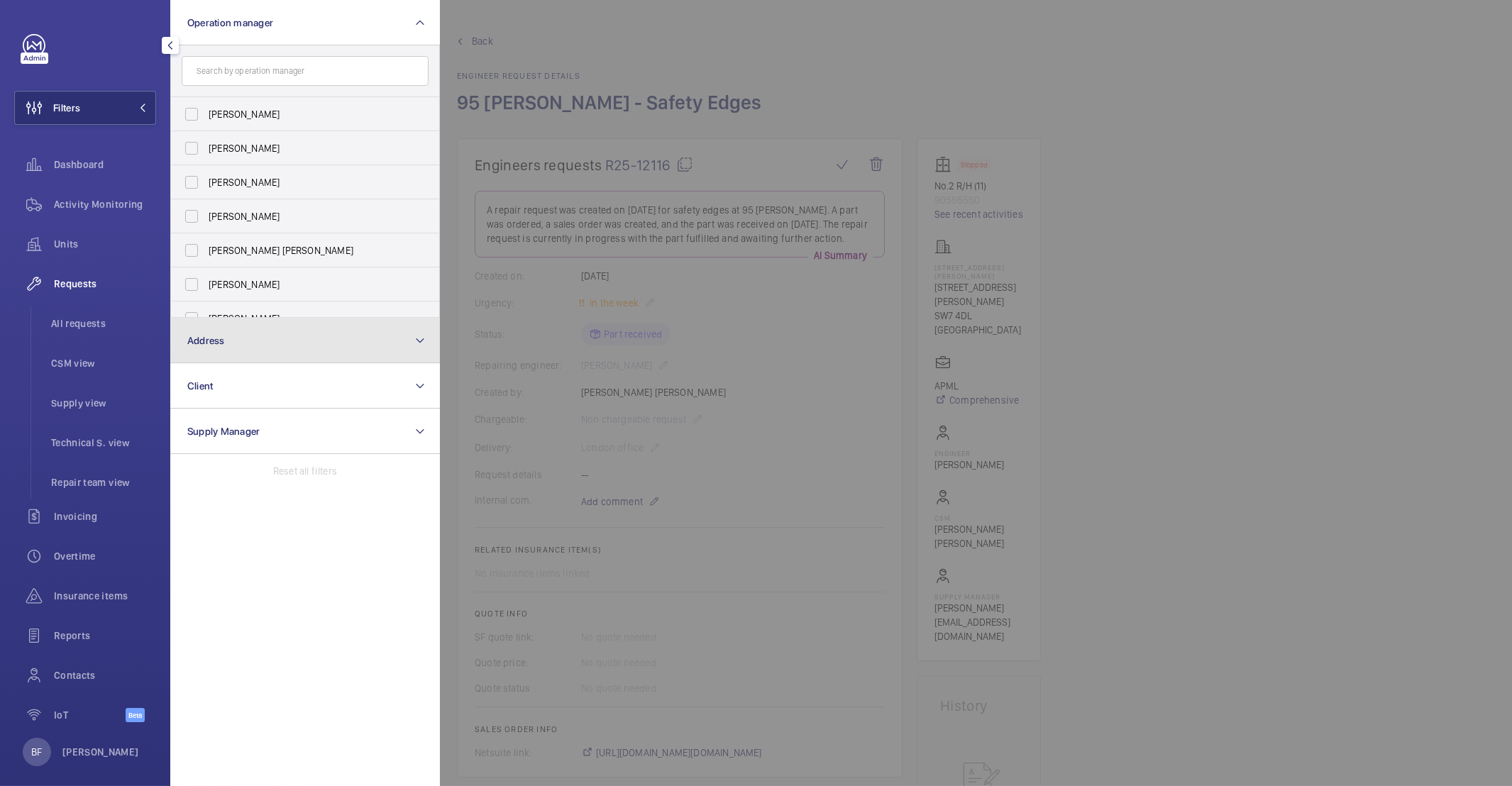
click at [241, 357] on button "Address" at bounding box center [305, 341] width 270 height 46
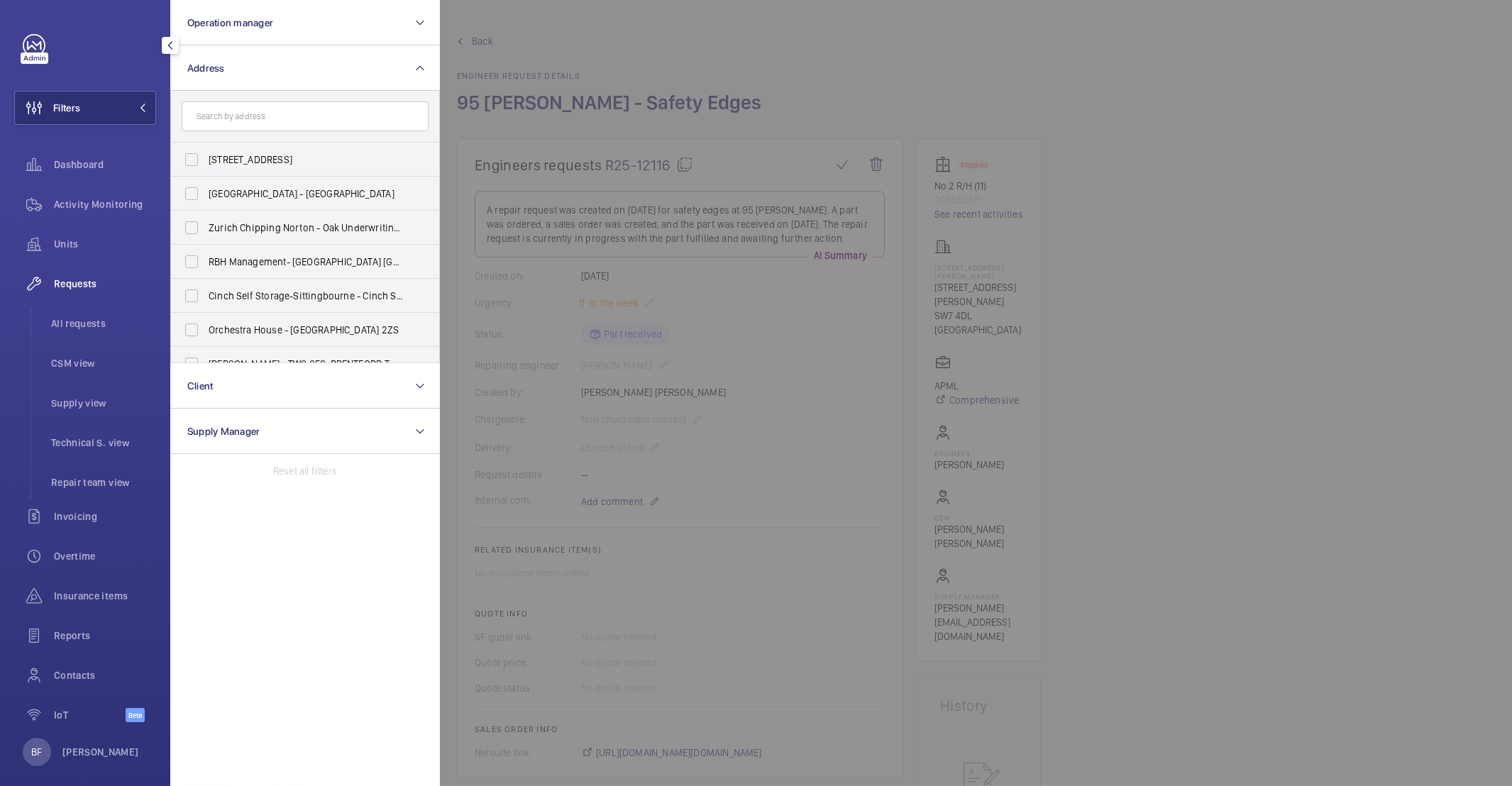
click at [273, 117] on input "text" at bounding box center [305, 117] width 247 height 30
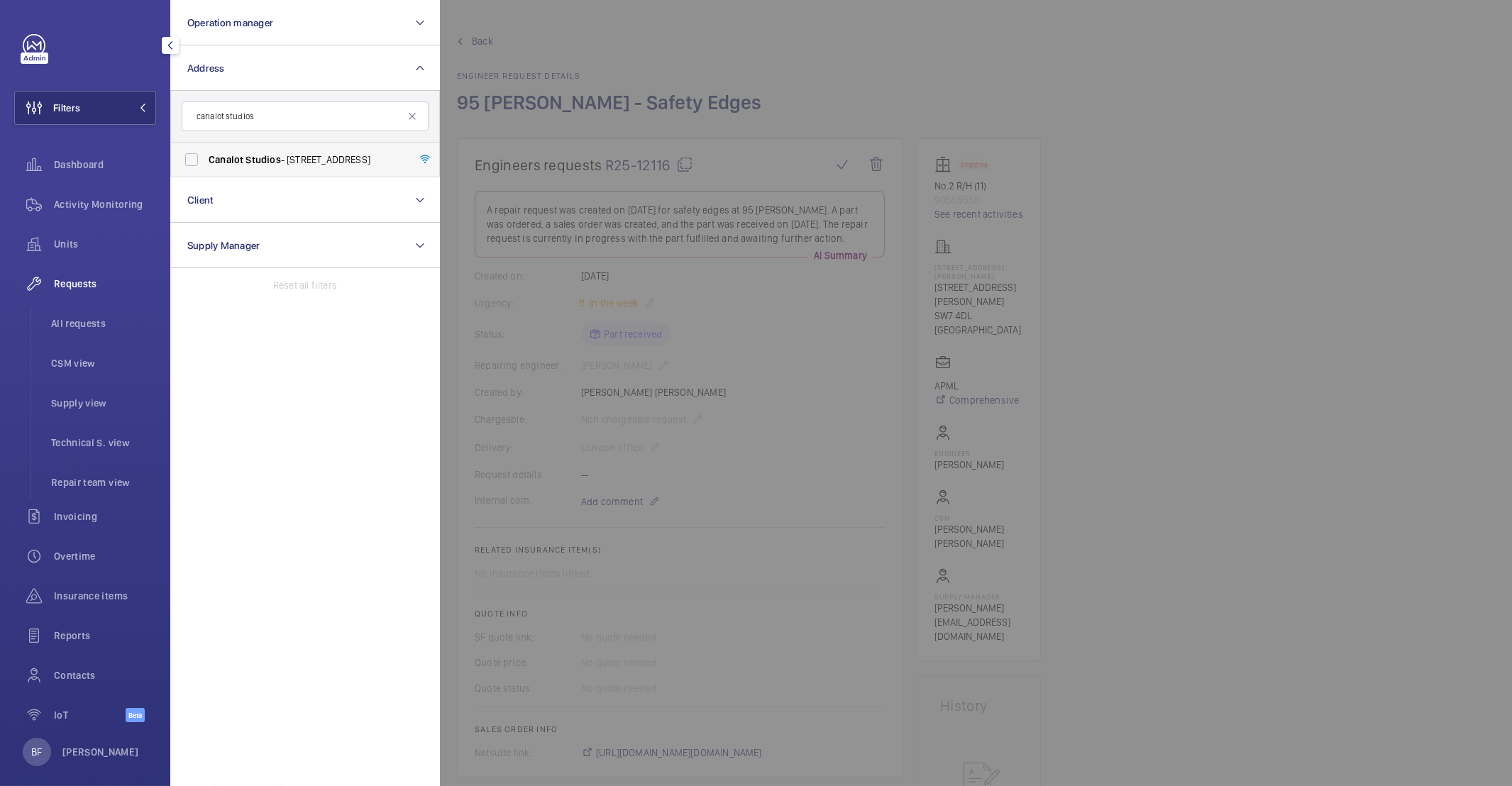
type input "canalot studios"
click at [263, 160] on span "Studios" at bounding box center [263, 159] width 35 height 11
click at [206, 160] on input "Canalot Studios - 222 Kensal Road,, LONDON W10 5BN" at bounding box center [191, 159] width 28 height 28
checkbox input "true"
click at [564, 76] on div at bounding box center [1196, 393] width 1512 height 786
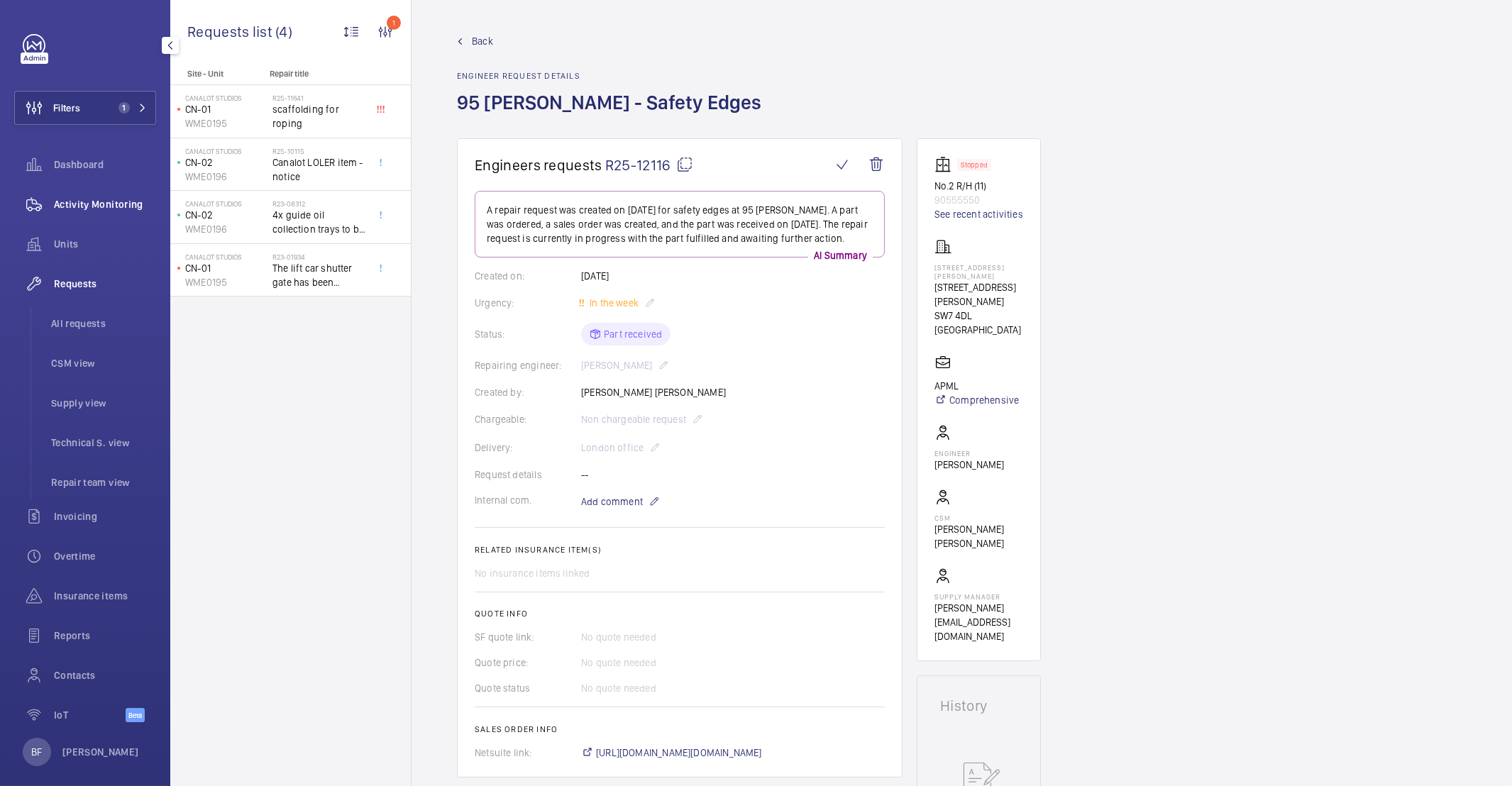
click at [91, 205] on span "Activity Monitoring" at bounding box center [105, 204] width 103 height 14
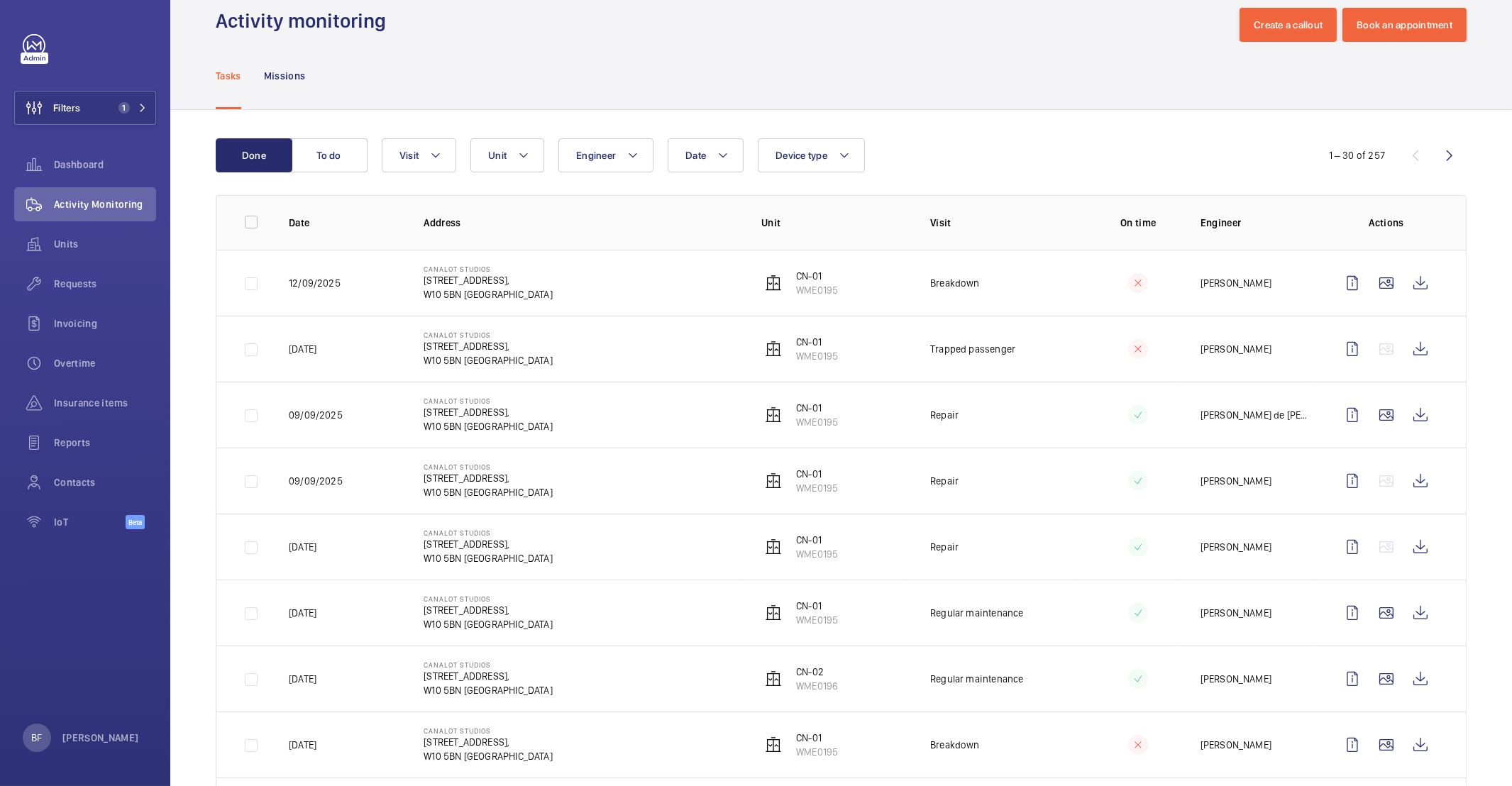
scroll to position [29, 0]
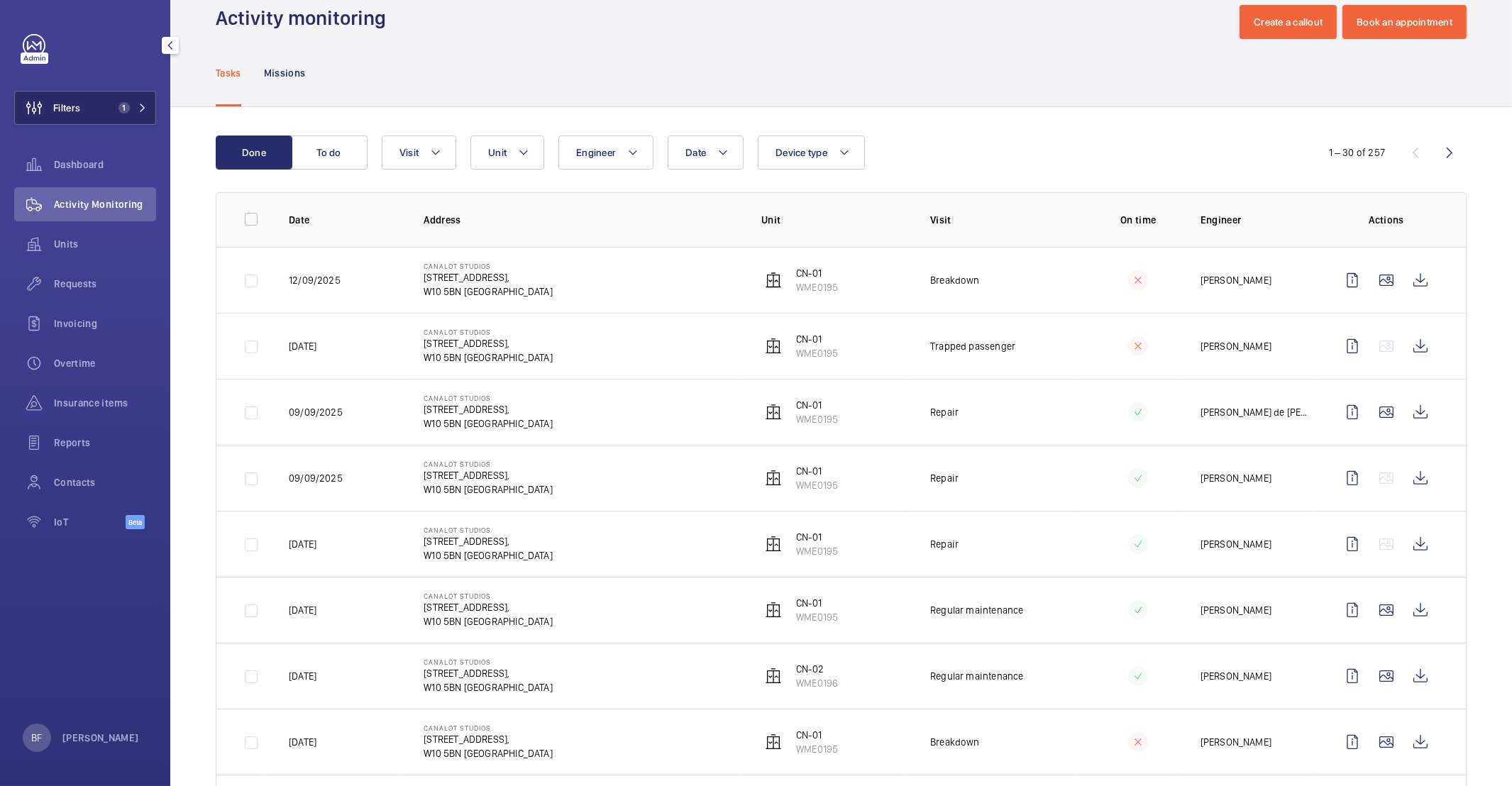
click at [106, 117] on button "Filters 1" at bounding box center [85, 108] width 142 height 34
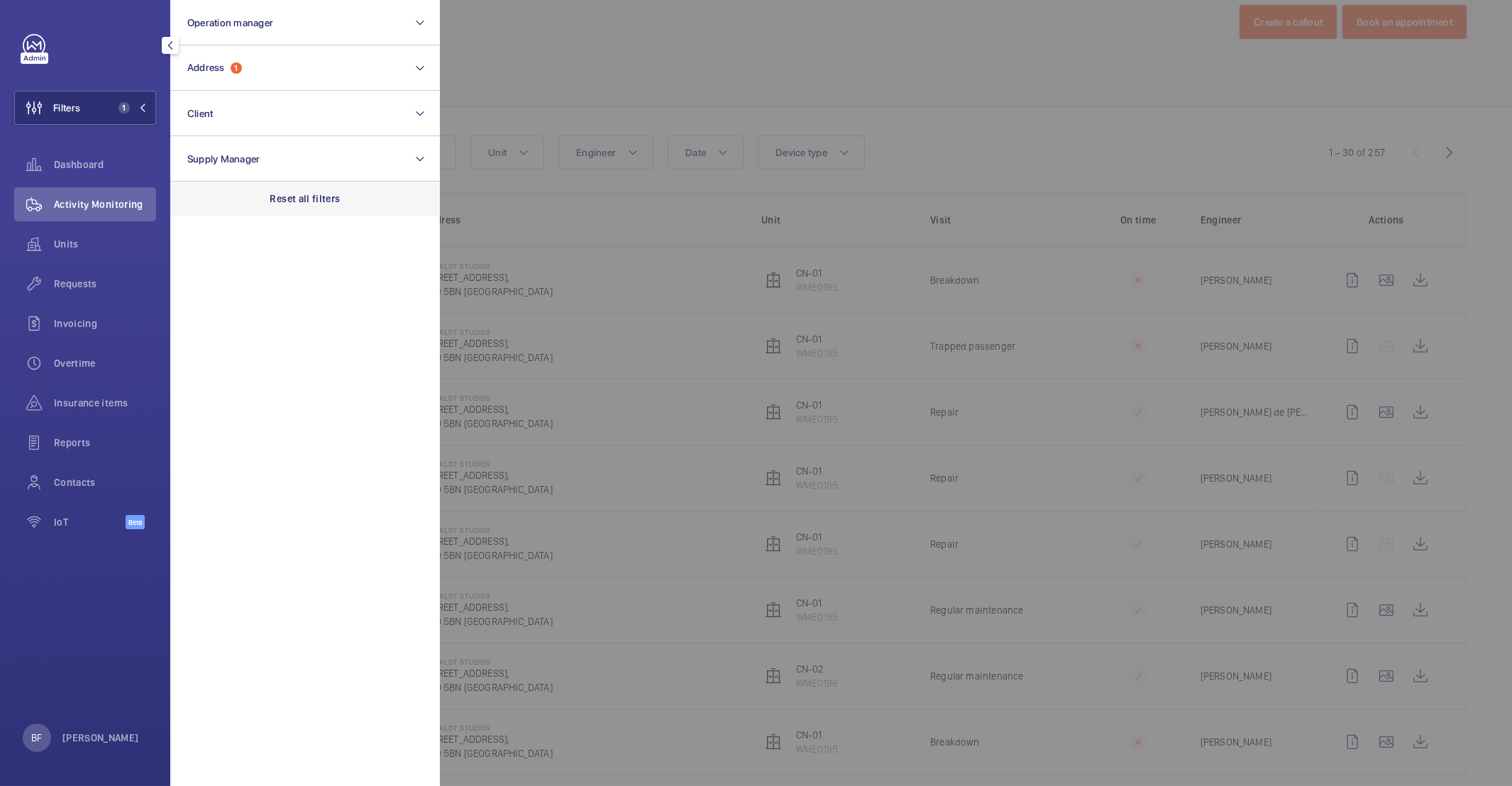
click at [339, 210] on div "Reset all filters" at bounding box center [305, 198] width 270 height 34
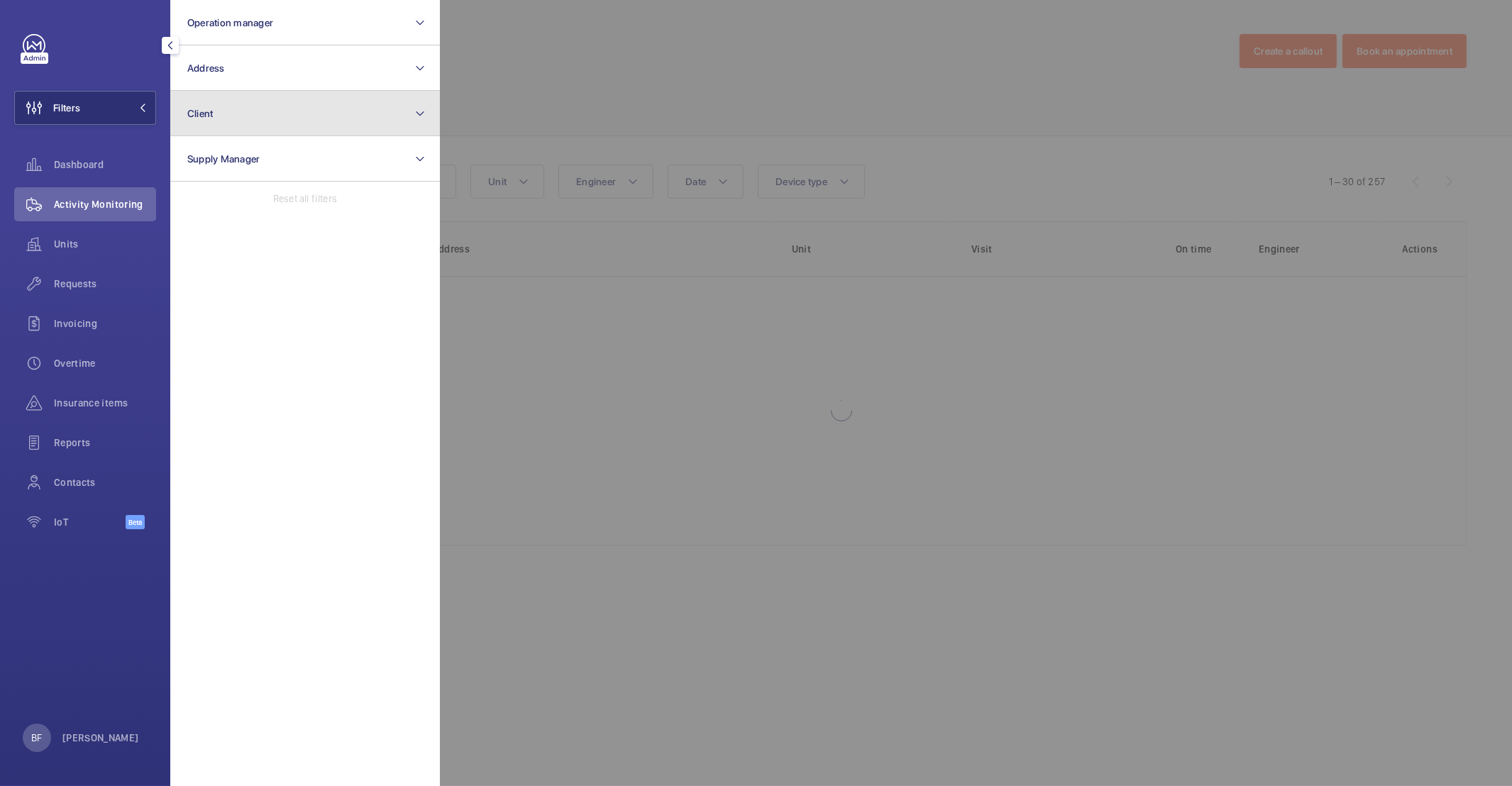
click at [293, 117] on button "Client" at bounding box center [305, 114] width 270 height 46
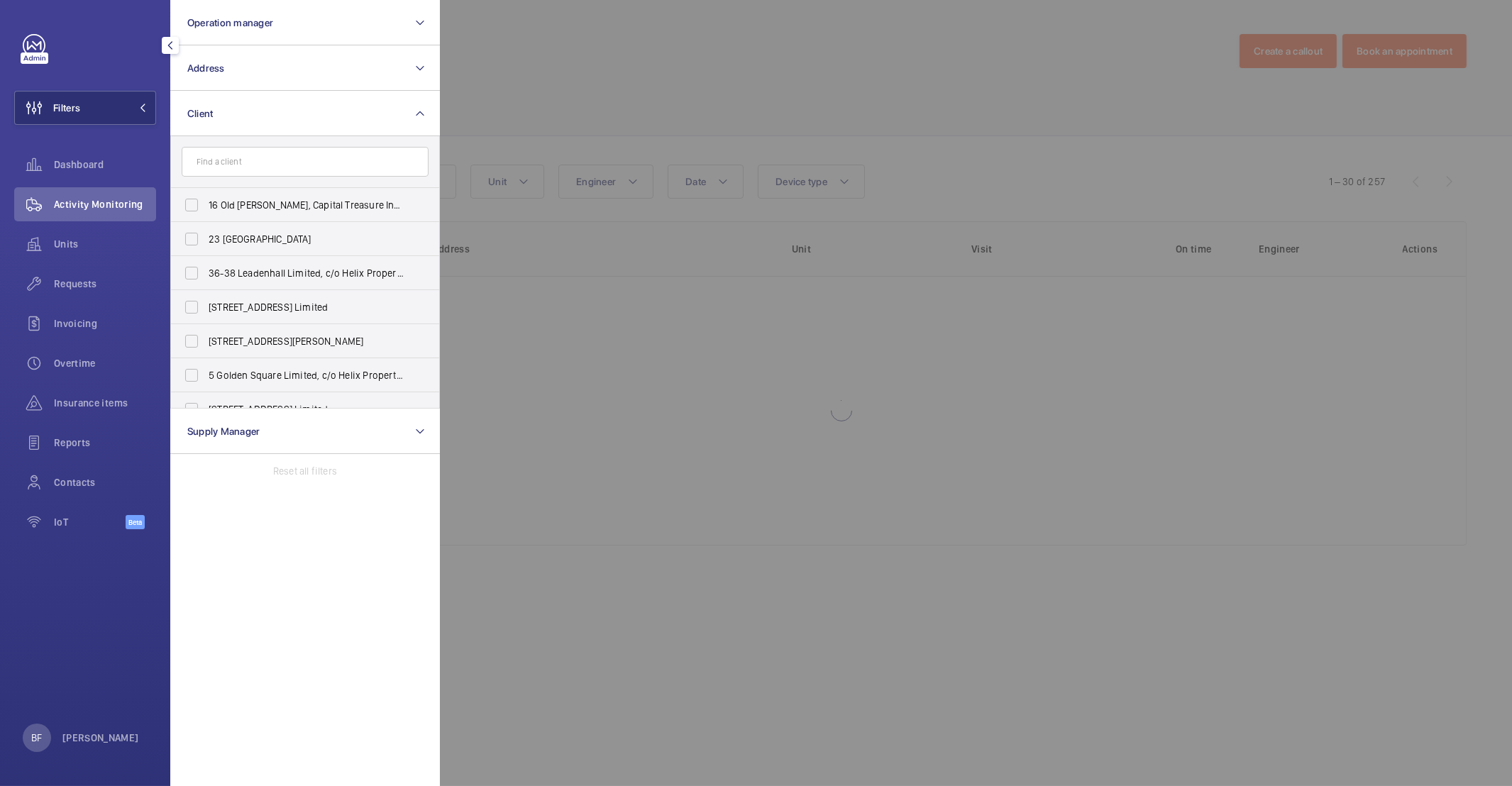
click at [302, 160] on input "text" at bounding box center [305, 162] width 247 height 30
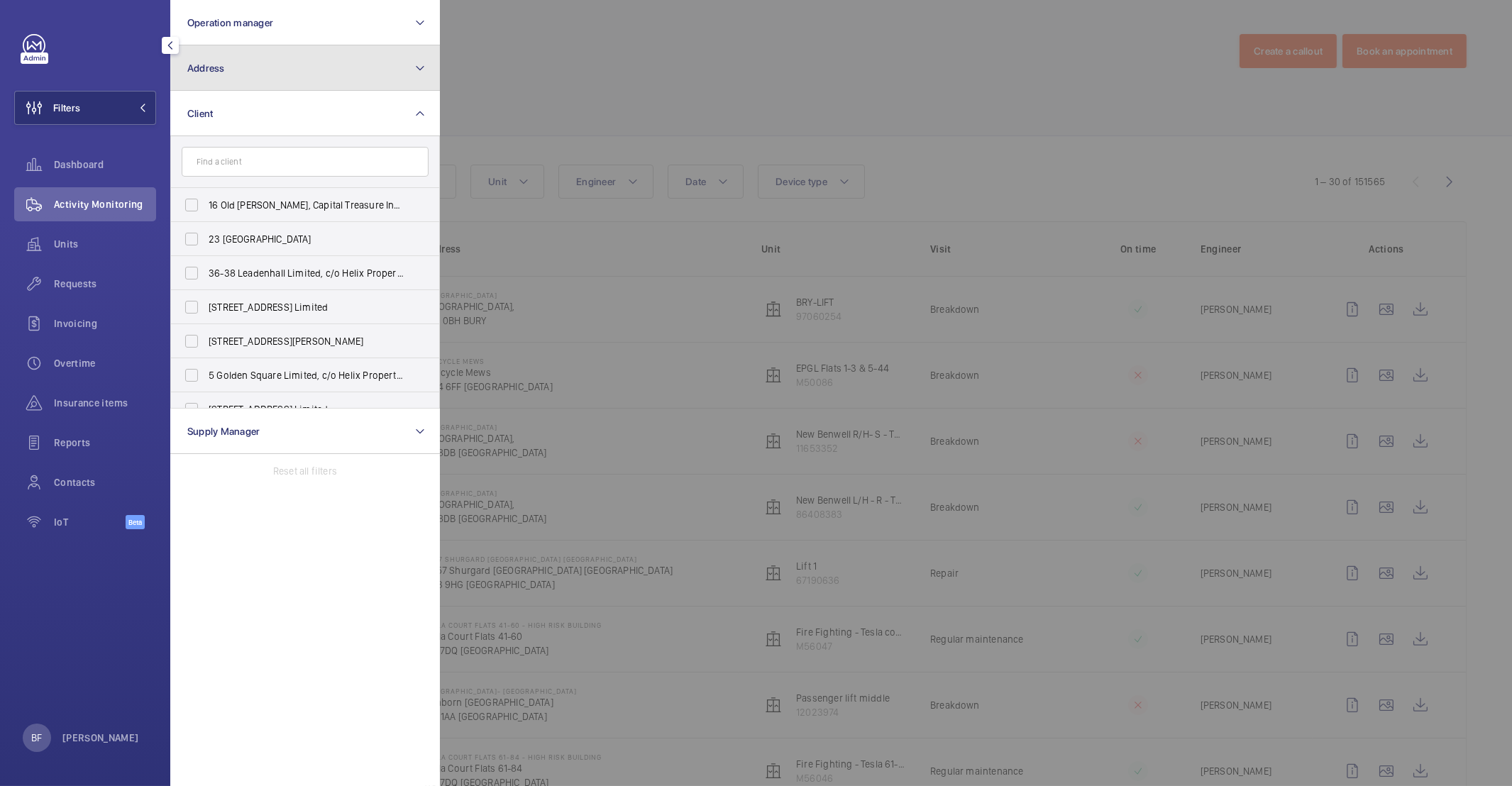
click at [275, 75] on button "Address" at bounding box center [305, 68] width 270 height 46
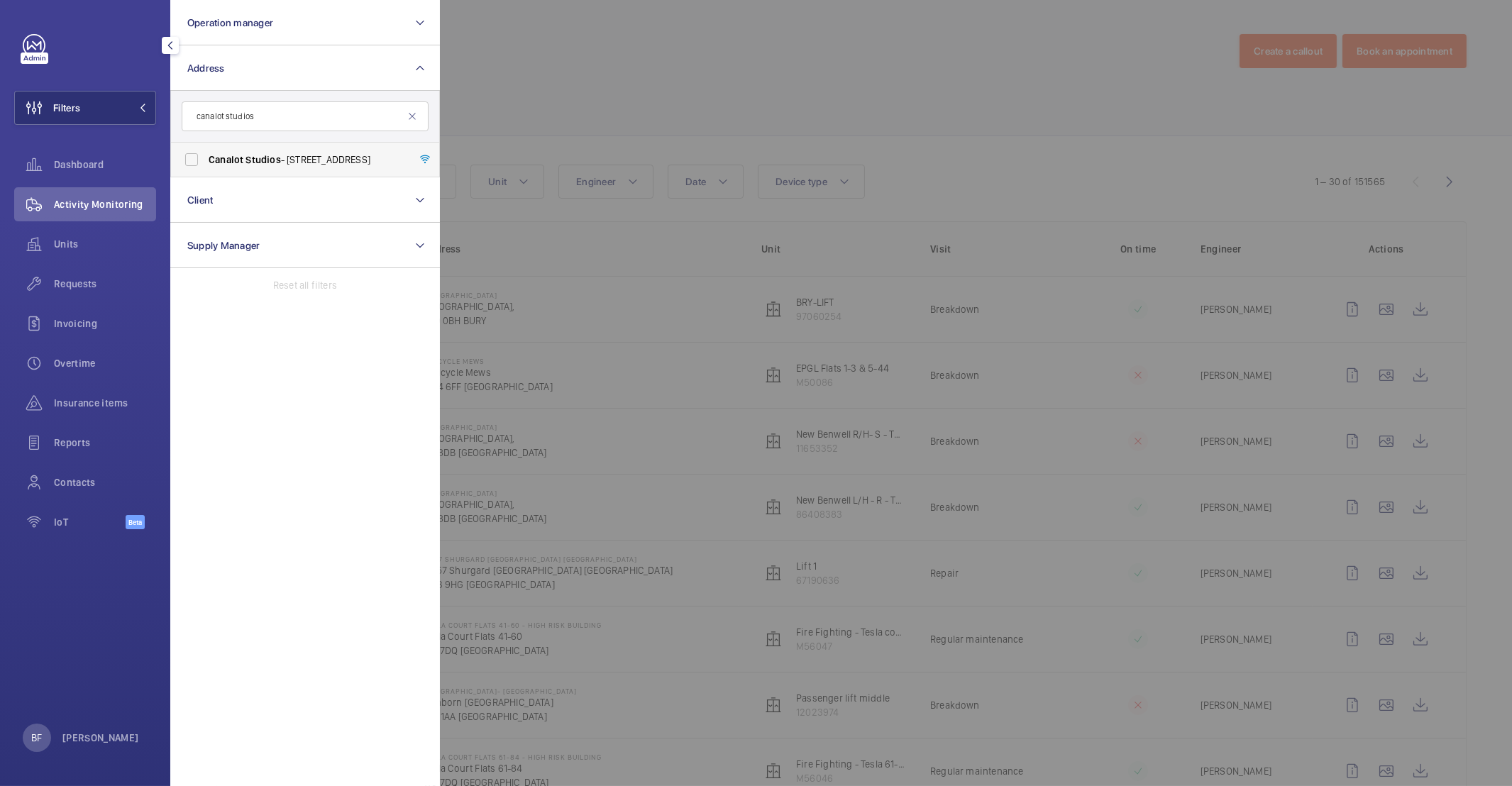
type input "canalot studios"
click at [272, 162] on span "Studios" at bounding box center [263, 159] width 35 height 11
click at [206, 162] on input "Canalot Studios - 222 Kensal Road,, LONDON W10 5BN" at bounding box center [191, 159] width 28 height 28
checkbox input "true"
click at [591, 71] on div at bounding box center [1196, 393] width 1512 height 786
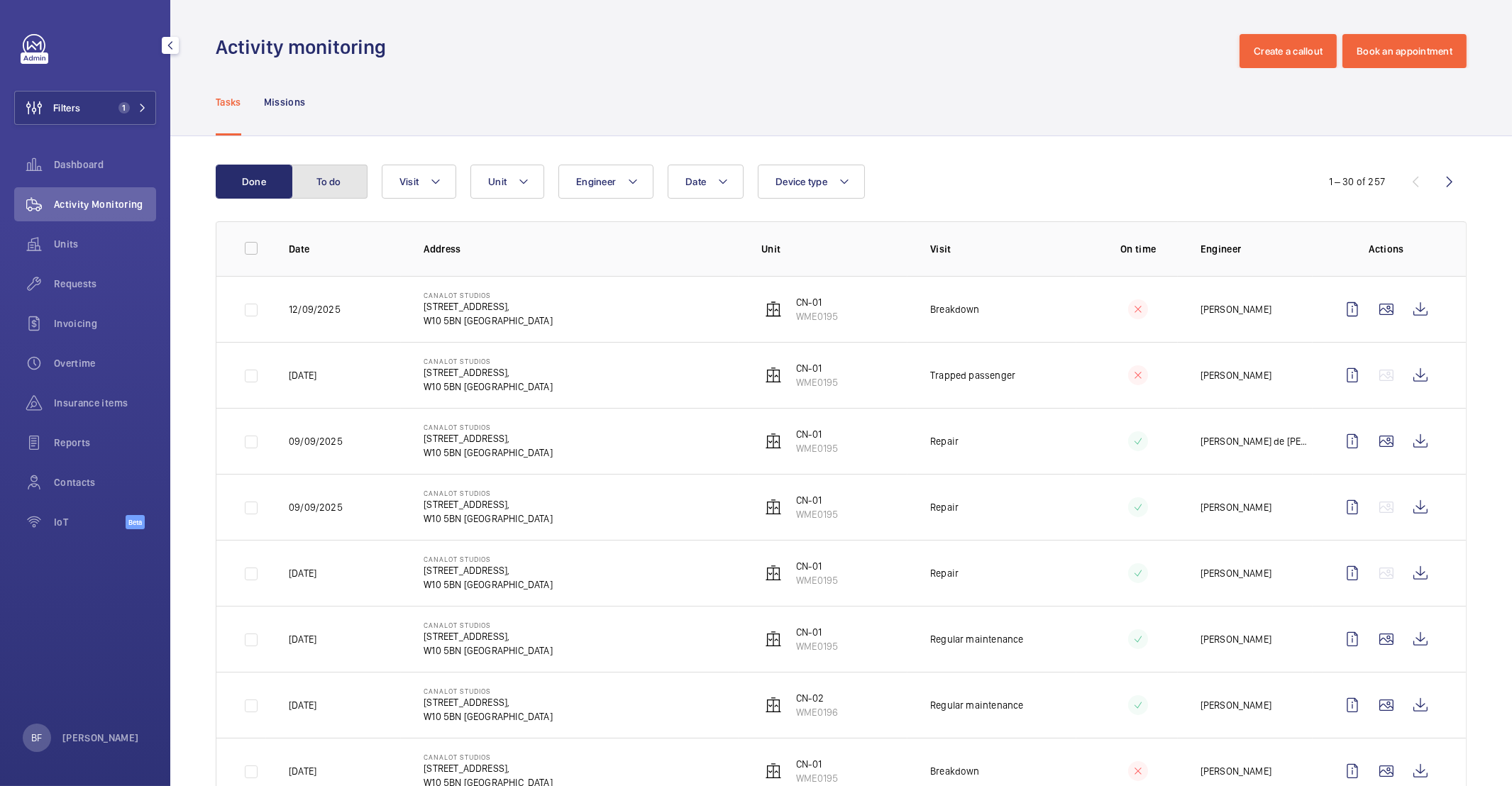
click at [365, 184] on button "To do" at bounding box center [329, 181] width 76 height 34
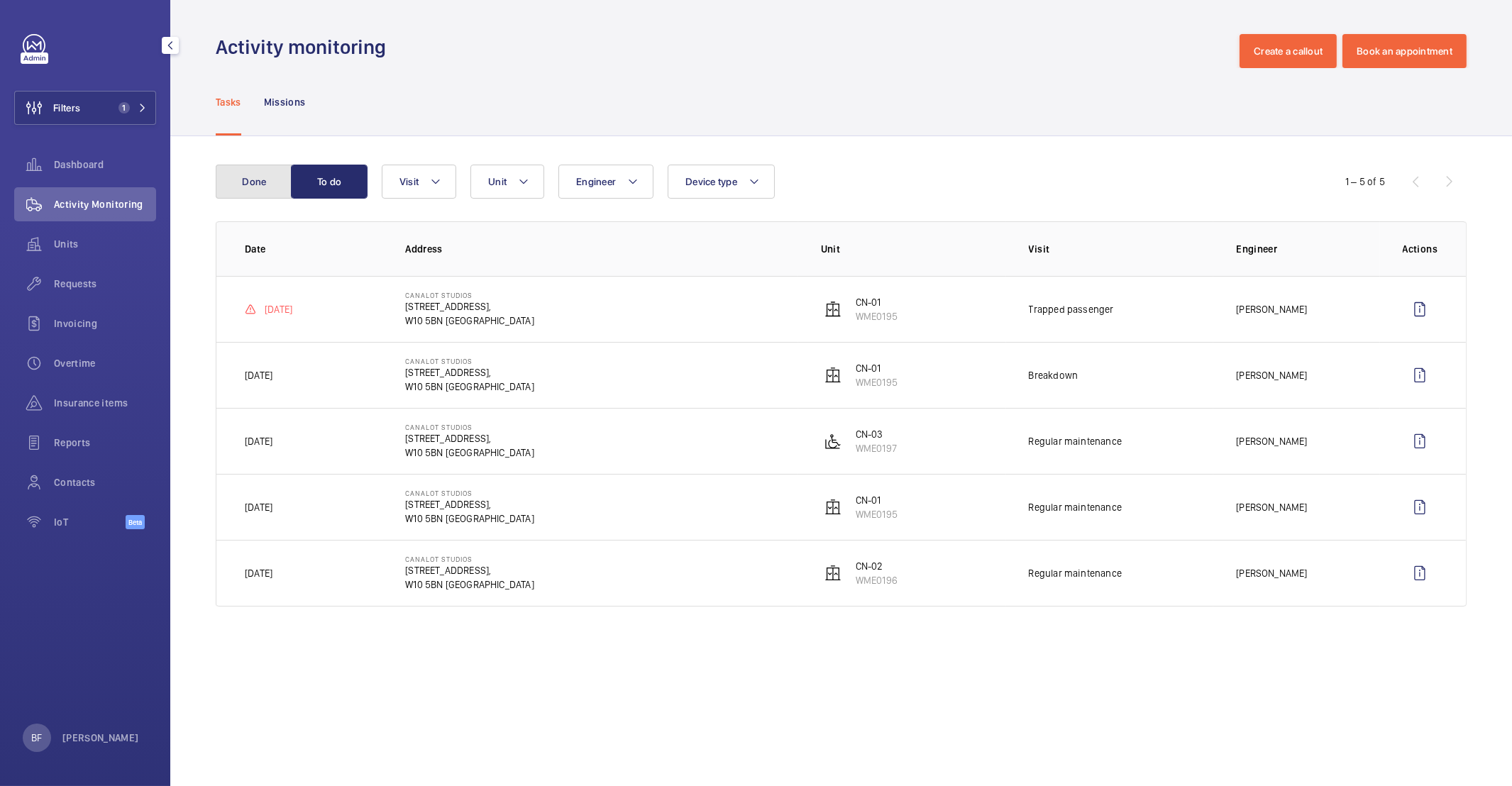
click at [252, 184] on button "Done" at bounding box center [253, 181] width 76 height 34
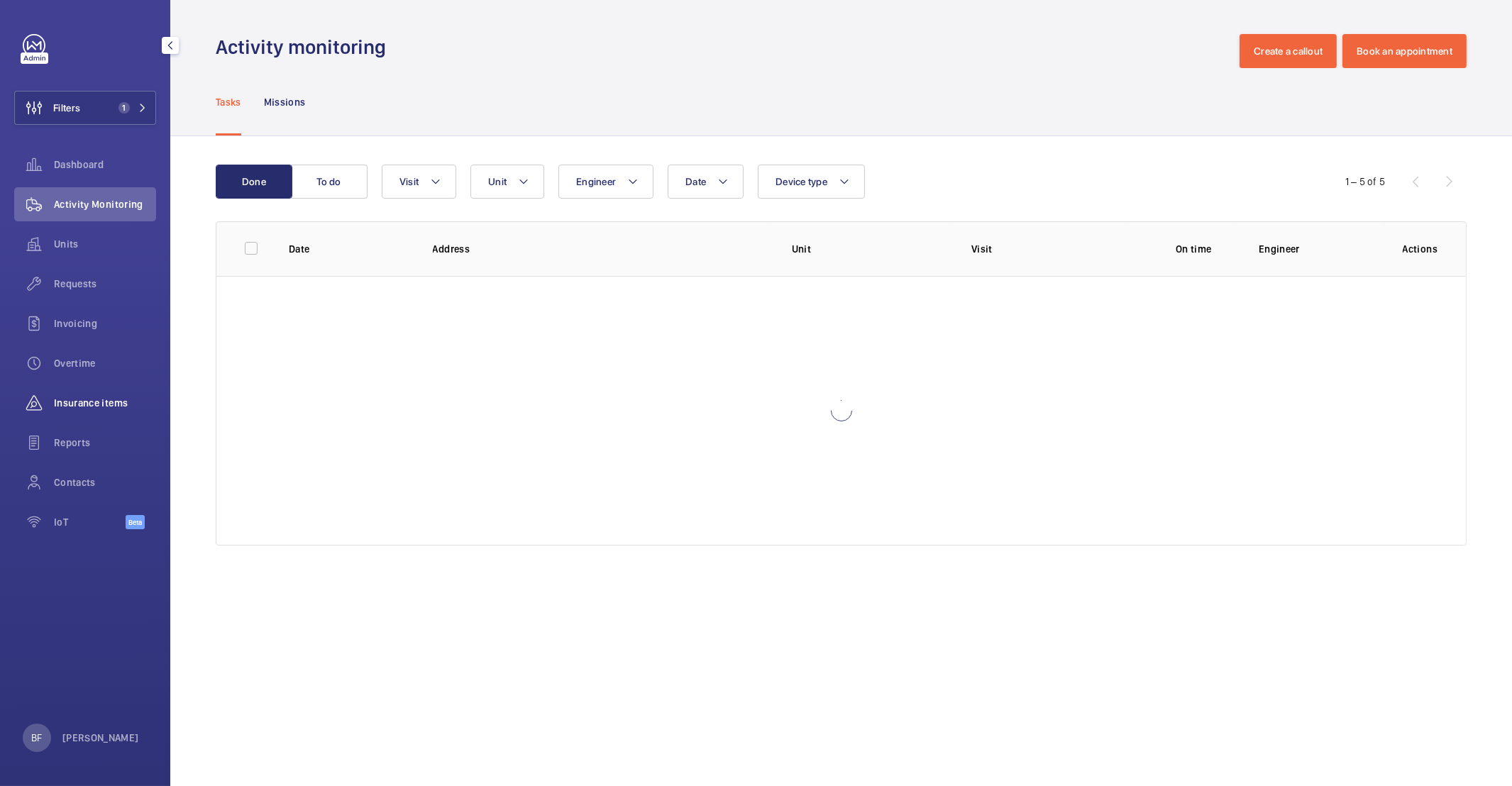
click at [86, 397] on span "Insurance items" at bounding box center [105, 403] width 103 height 14
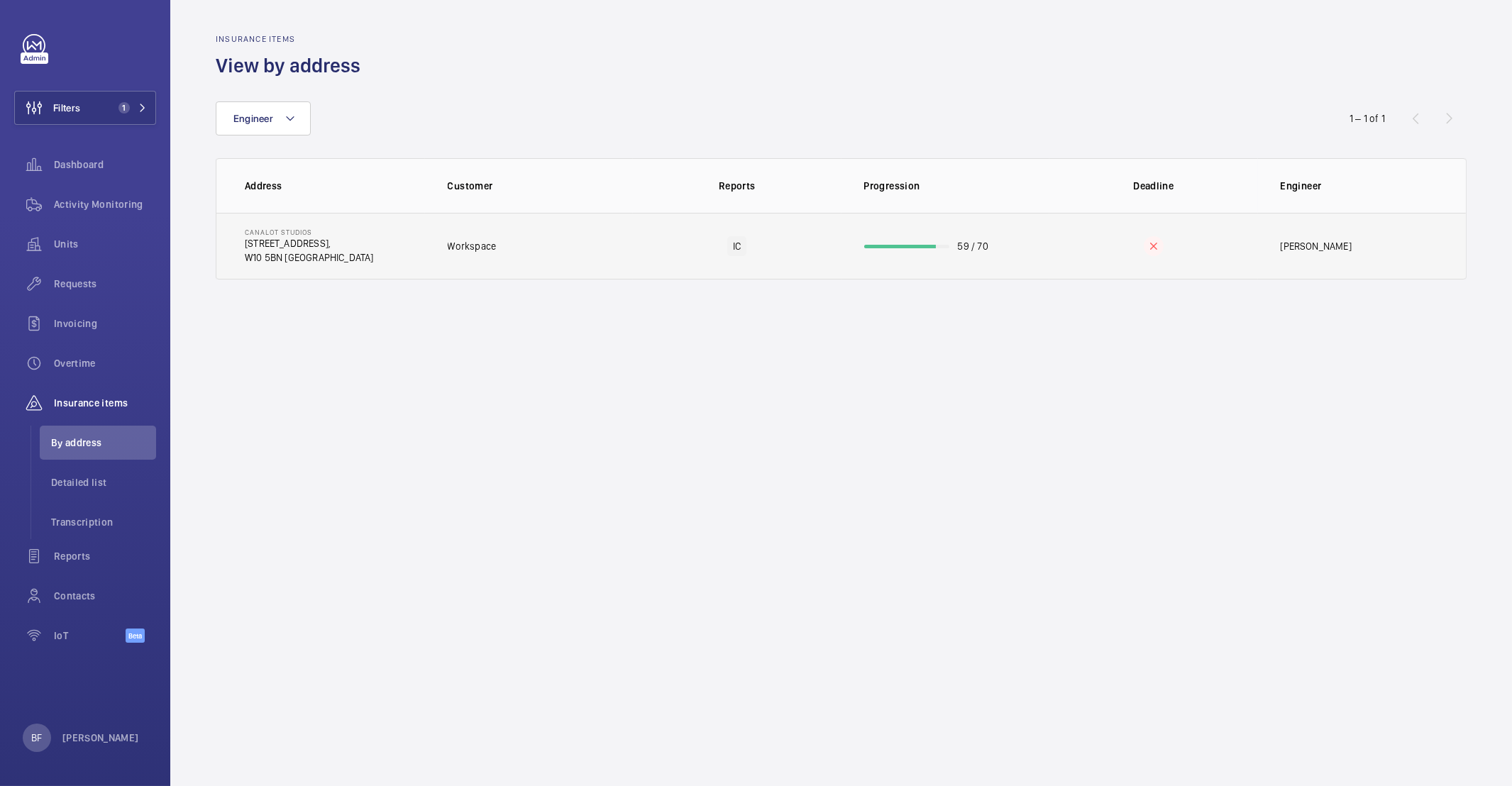
click at [557, 236] on td "Workspace" at bounding box center [529, 246] width 209 height 67
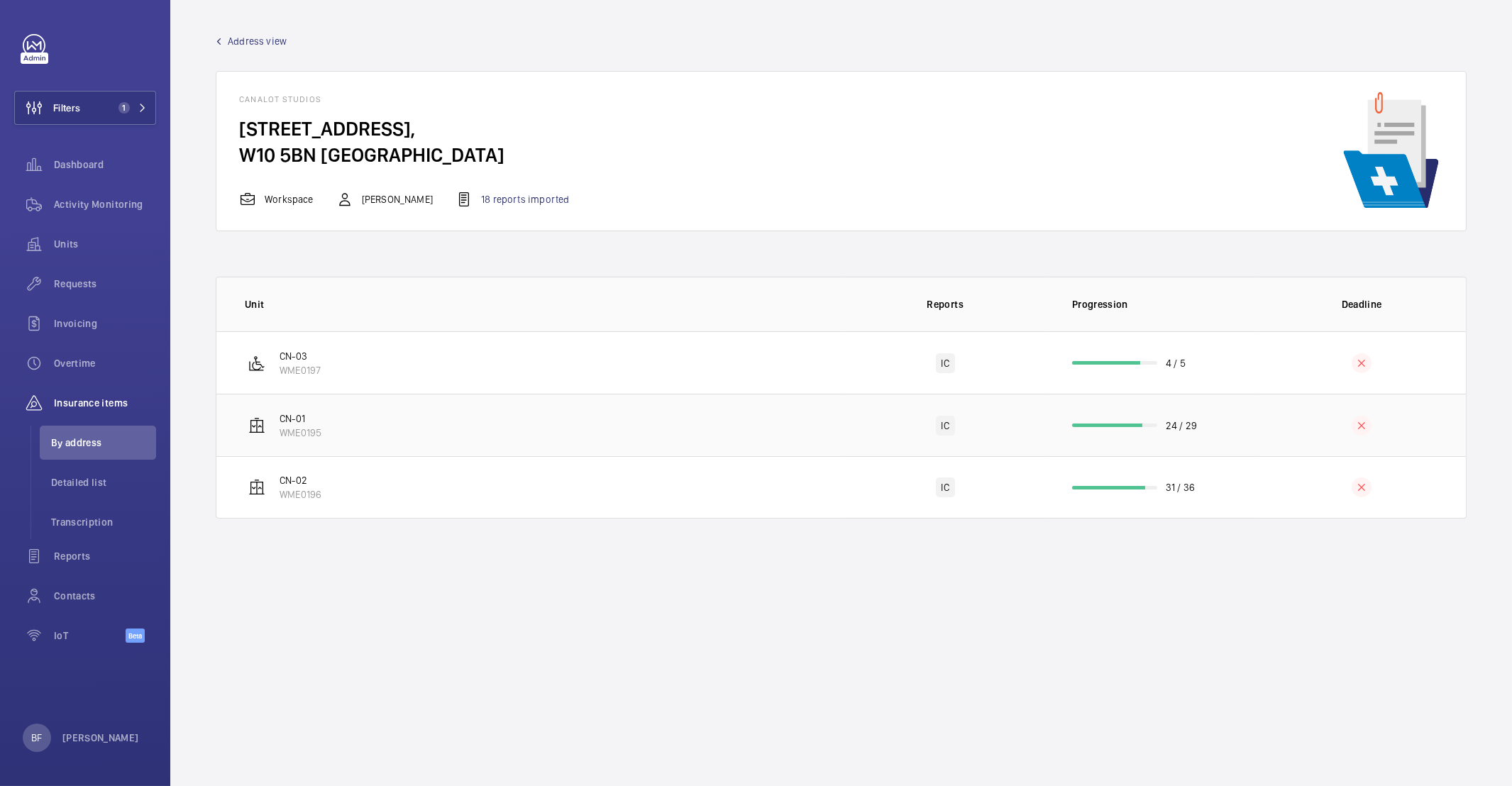
click at [538, 426] on td "CN-01 WME0195" at bounding box center [529, 424] width 625 height 62
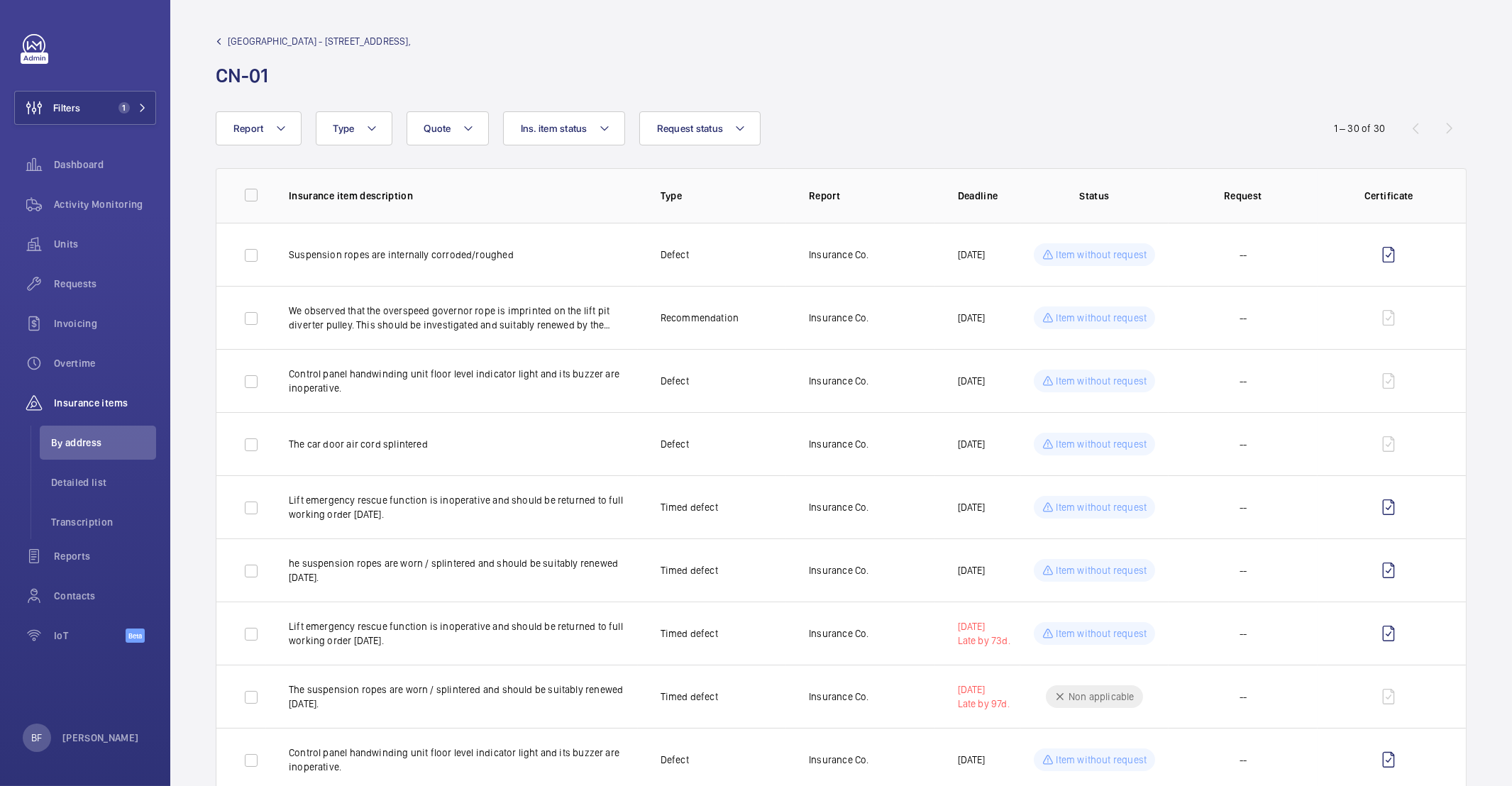
click at [984, 68] on div "Canalot Studios - 222 Kensal Road, CN-01" at bounding box center [841, 61] width 1251 height 54
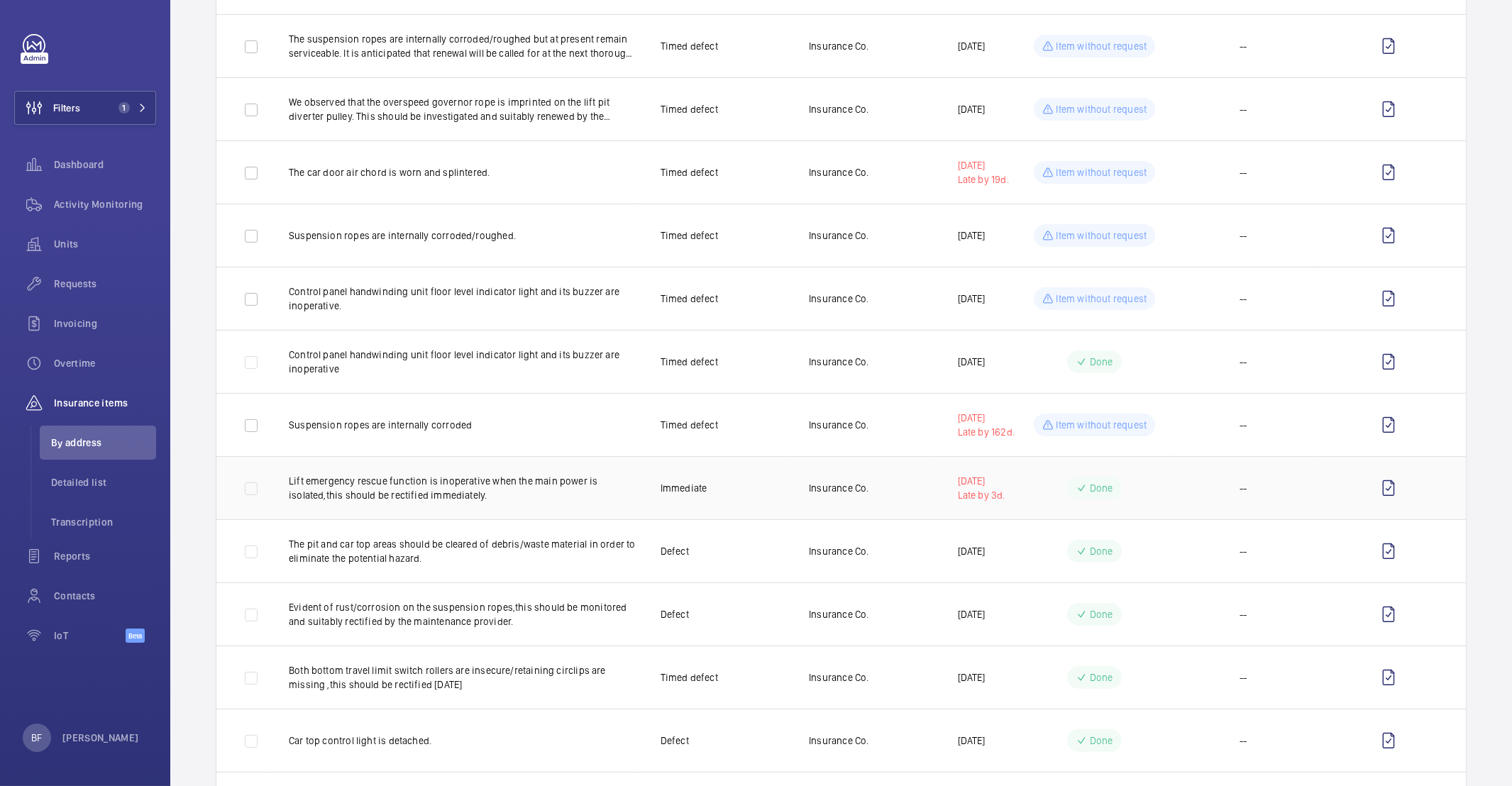
scroll to position [1002, 0]
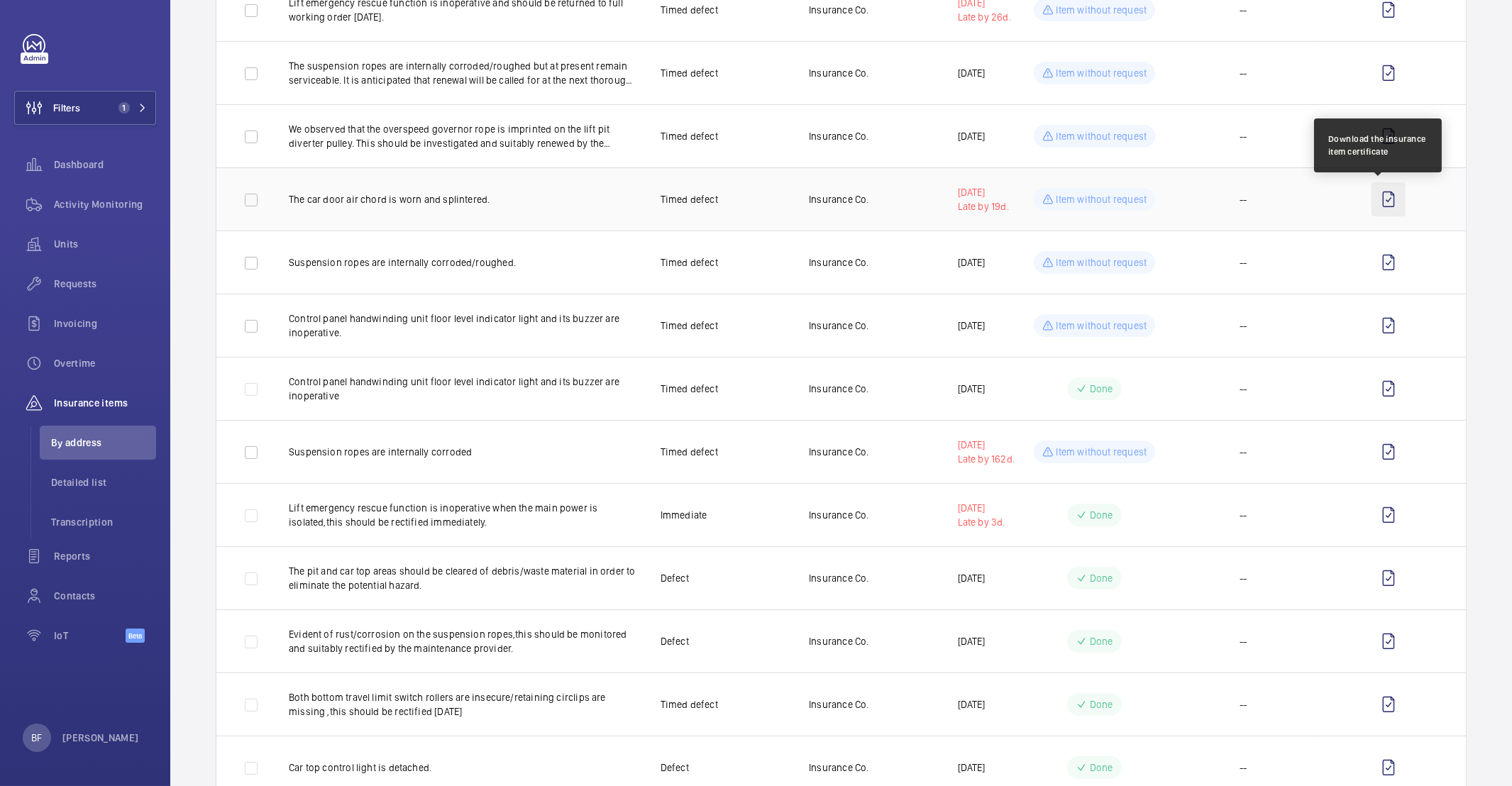
click at [1383, 202] on wm-front-icon-button at bounding box center [1388, 199] width 34 height 34
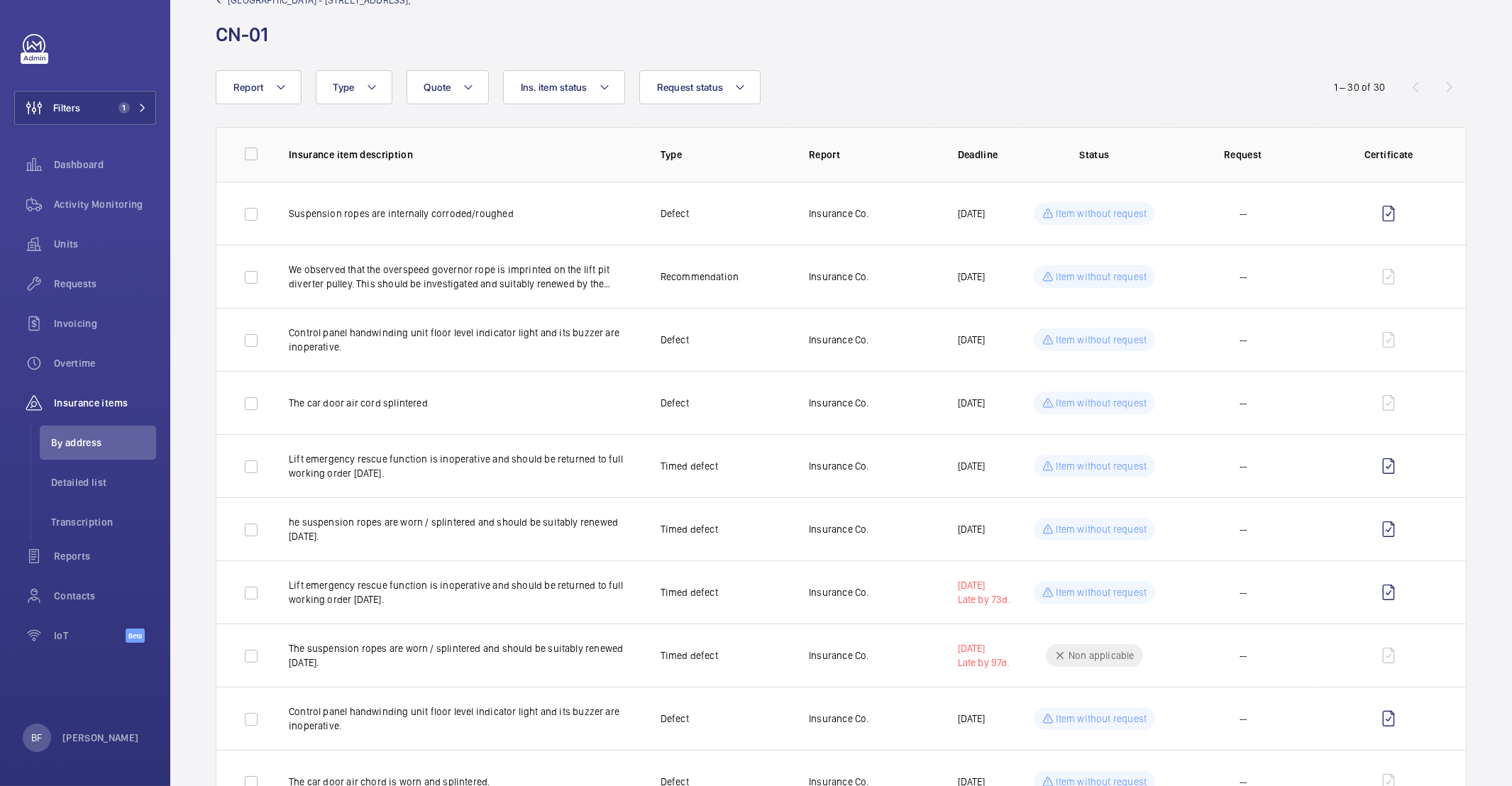
scroll to position [0, 0]
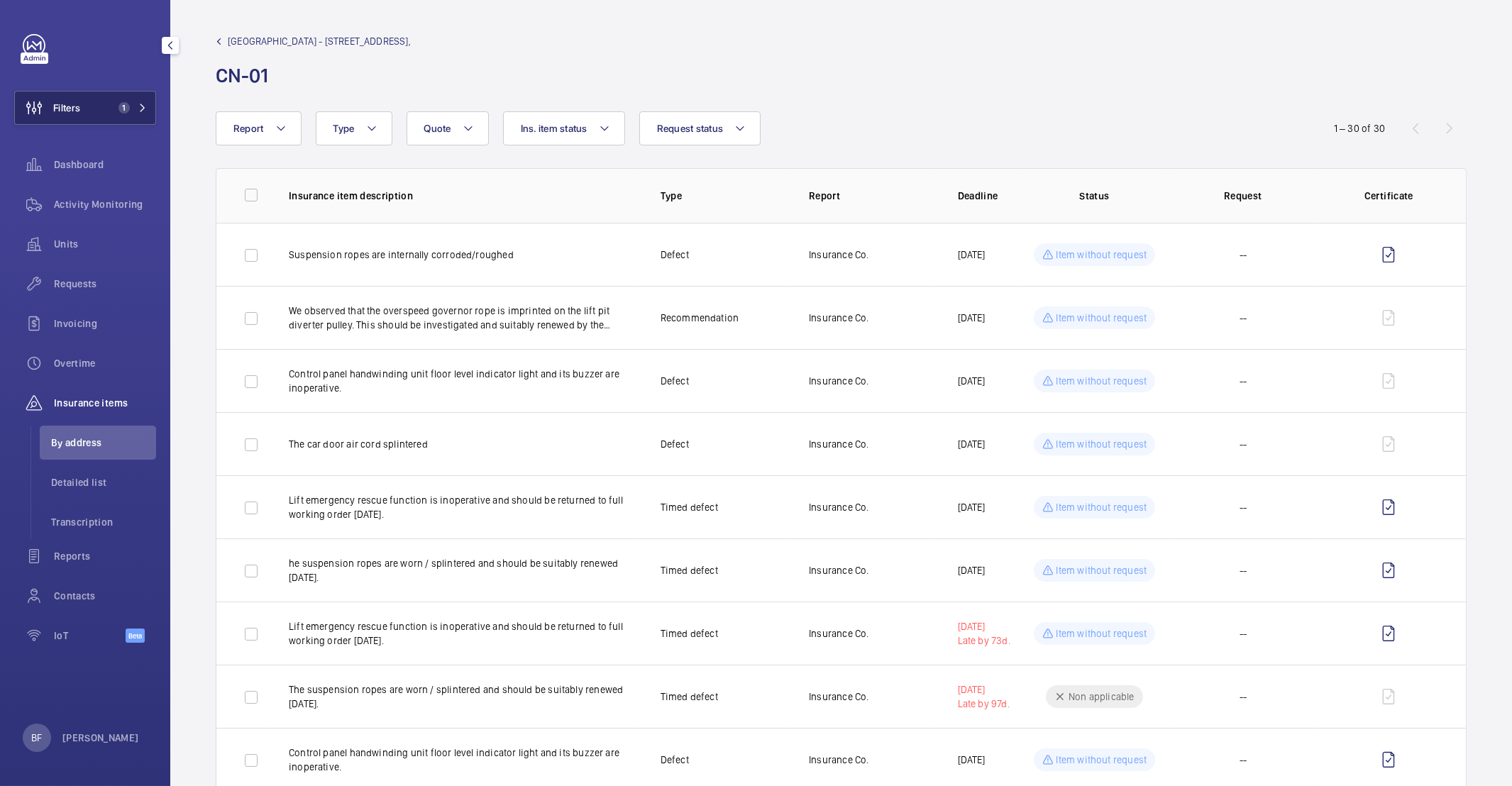
click at [117, 110] on span "1" at bounding box center [121, 108] width 17 height 11
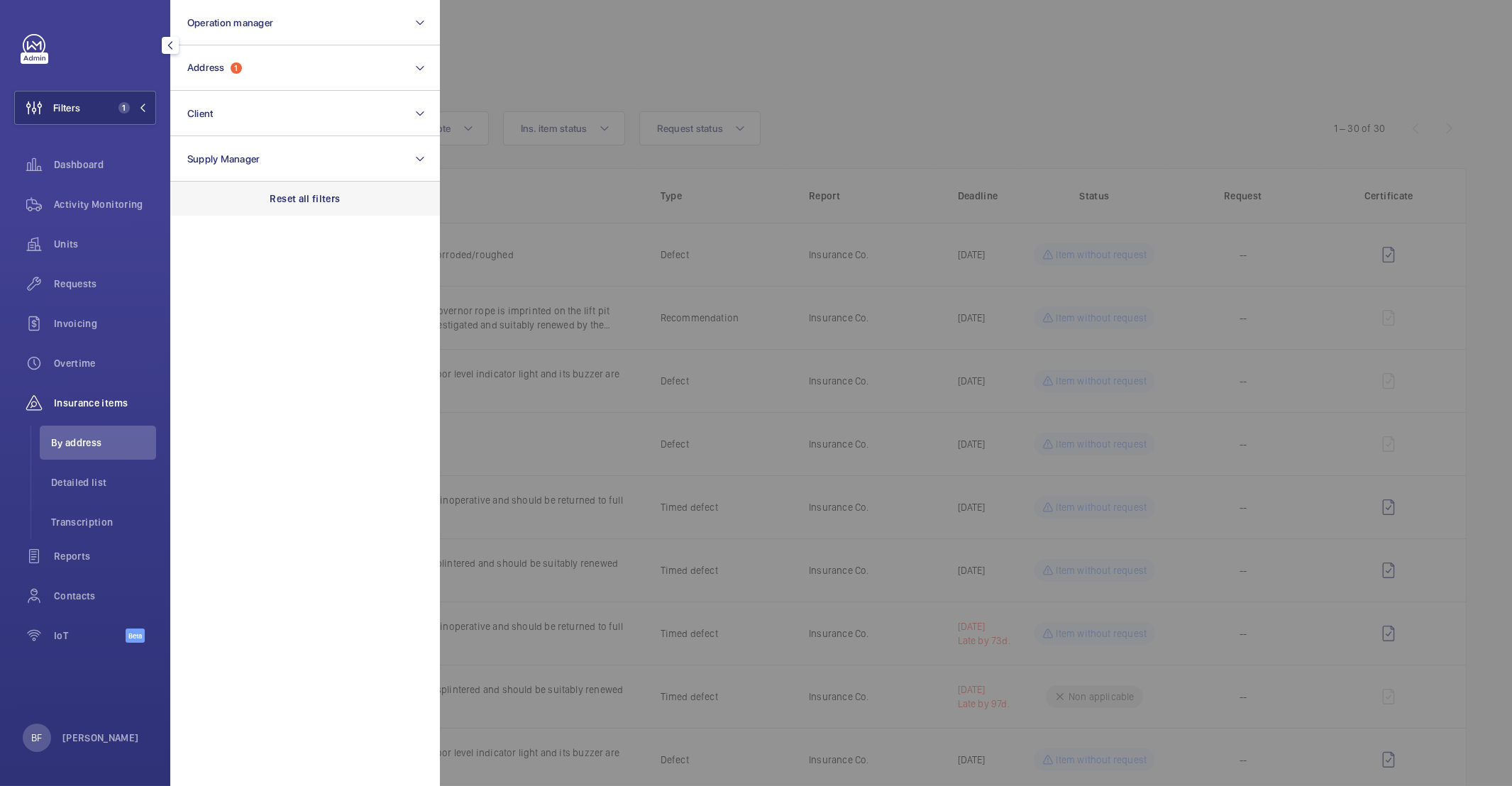
click at [351, 201] on div "Reset all filters" at bounding box center [305, 198] width 270 height 34
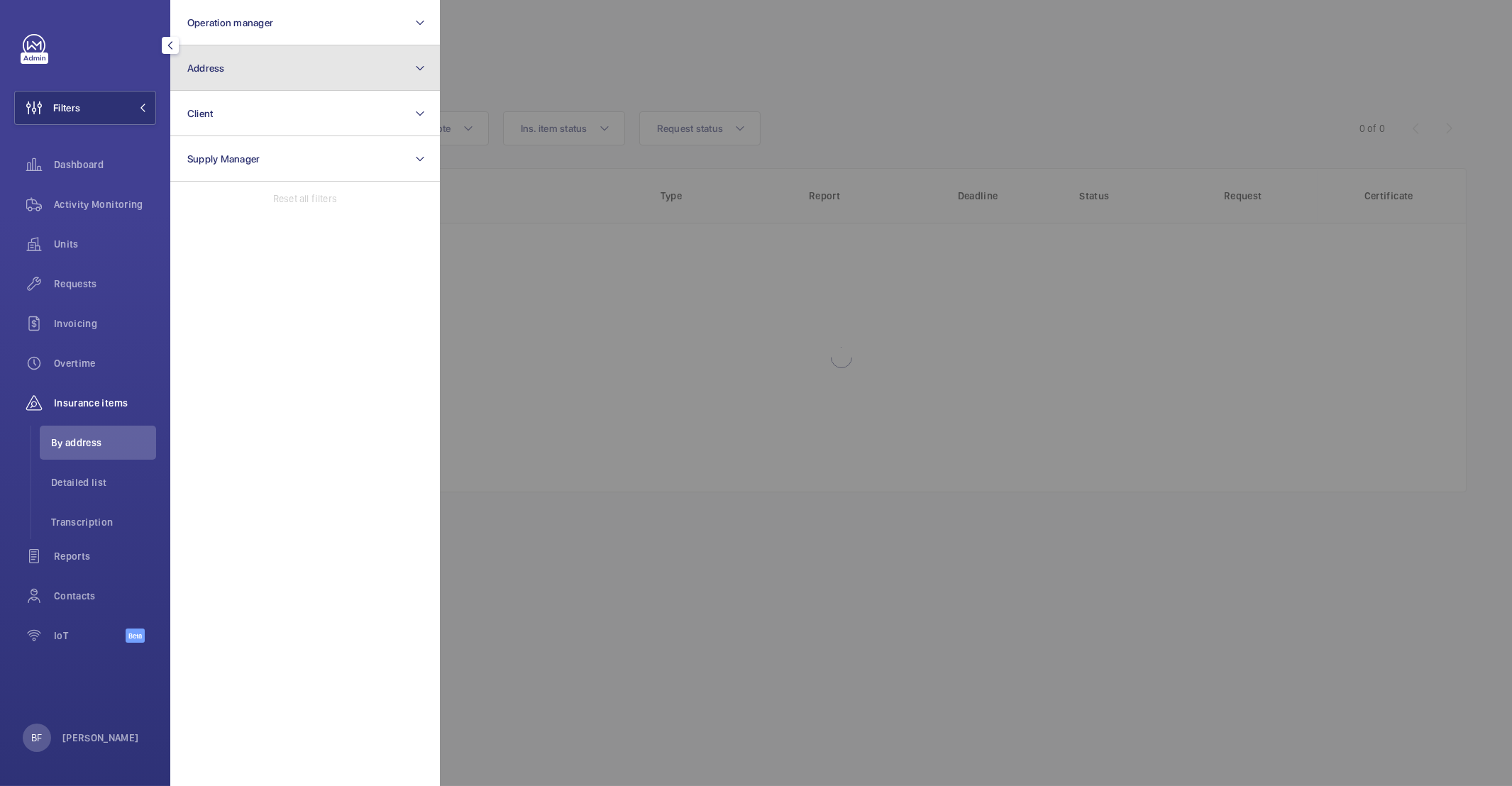
click at [323, 55] on button "Address" at bounding box center [305, 68] width 270 height 46
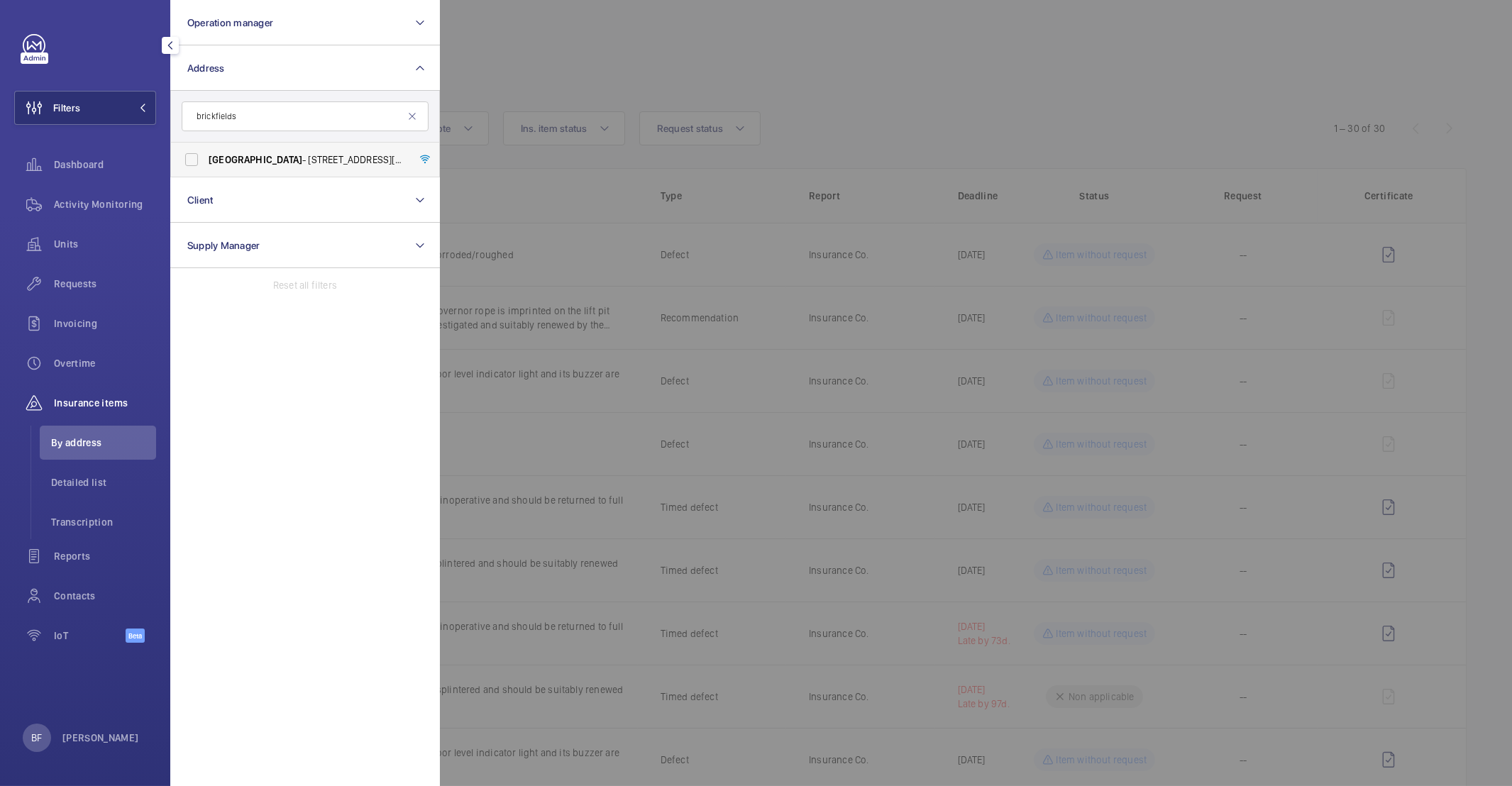
type input "brickfields"
click at [266, 170] on label "Brickfields - 37 Cremer Street, Shoreditch. London, E2 8HD LONDON, LONDON E2 8HD" at bounding box center [295, 159] width 247 height 34
click at [206, 170] on input "Brickfields - 37 Cremer Street, Shoreditch. London, E2 8HD LONDON, LONDON E2 8HD" at bounding box center [191, 159] width 28 height 28
checkbox input "true"
click at [1001, 28] on div at bounding box center [1196, 393] width 1512 height 786
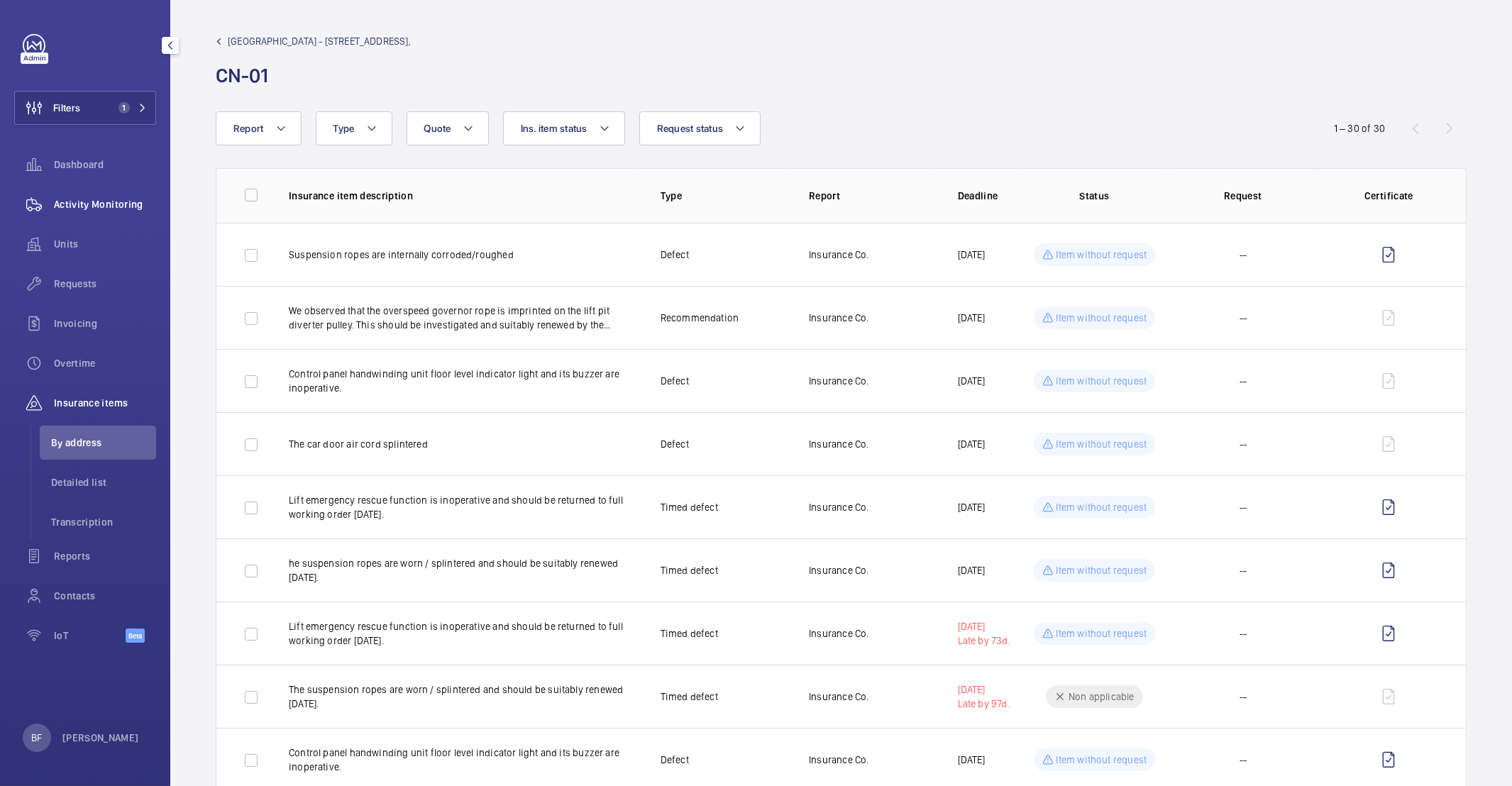
click at [75, 214] on div "Activity Monitoring" at bounding box center [85, 204] width 142 height 34
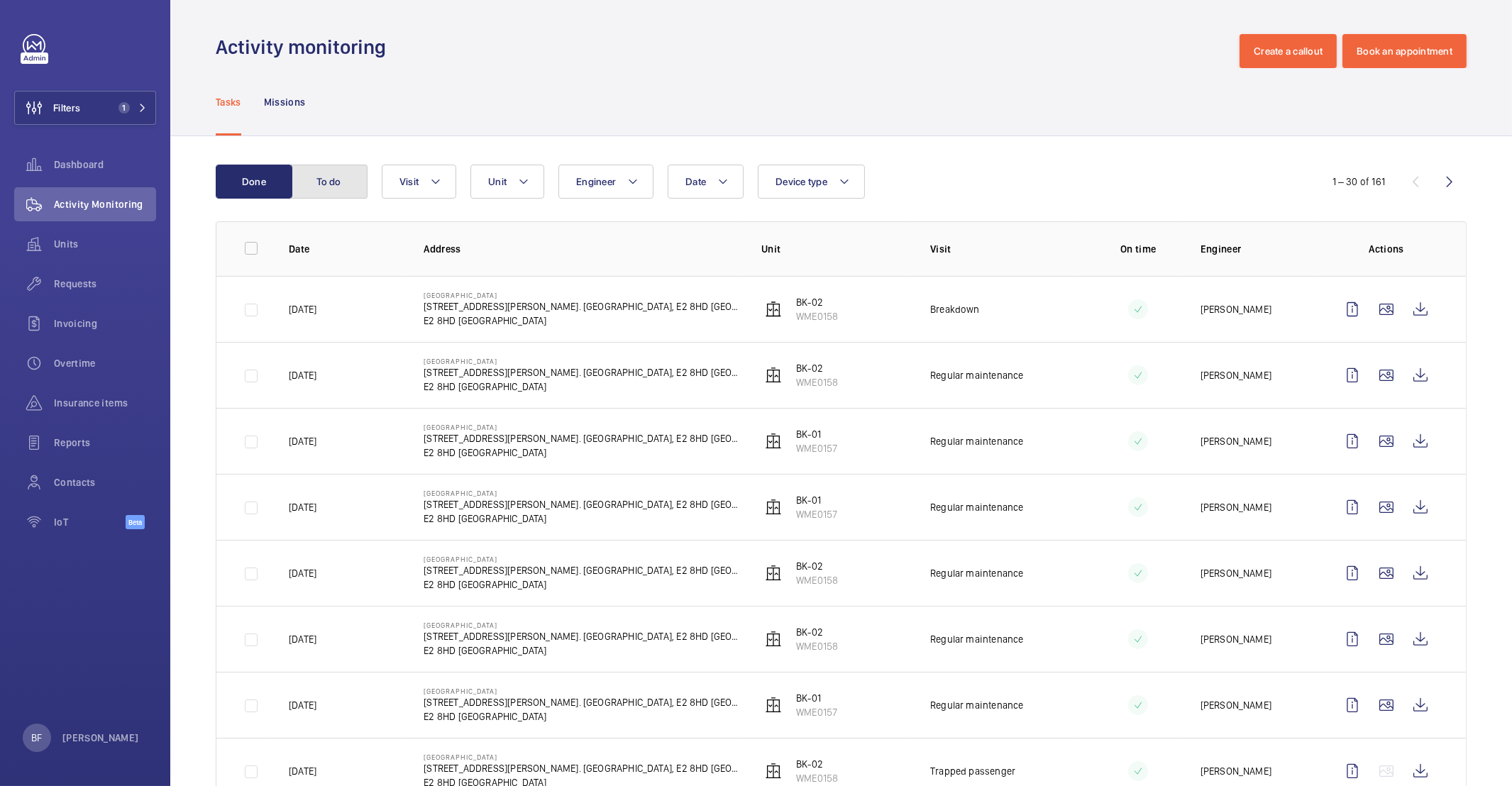
click at [353, 188] on button "To do" at bounding box center [329, 181] width 76 height 34
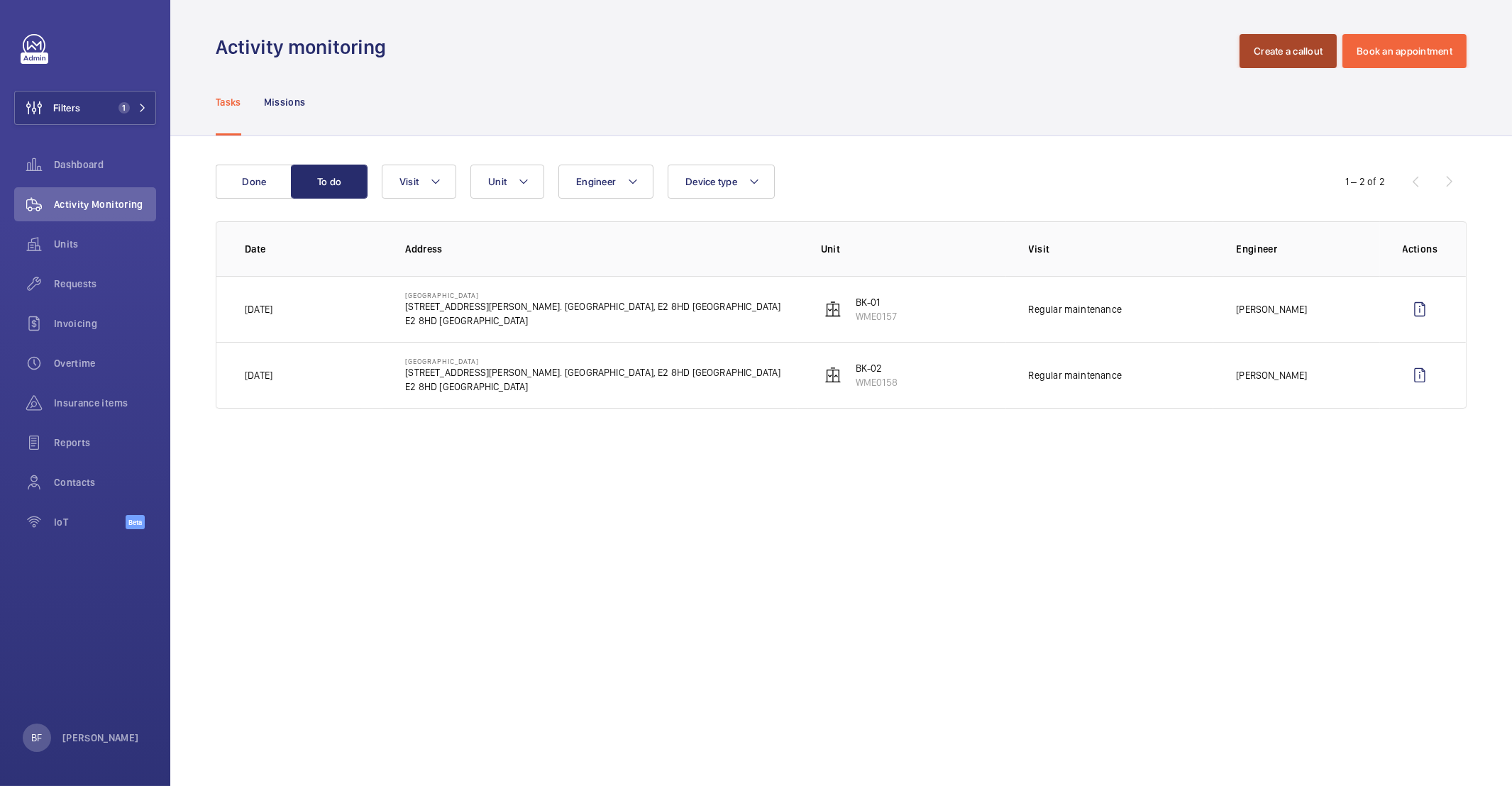
click at [1315, 54] on button "Create a callout" at bounding box center [1288, 51] width 97 height 34
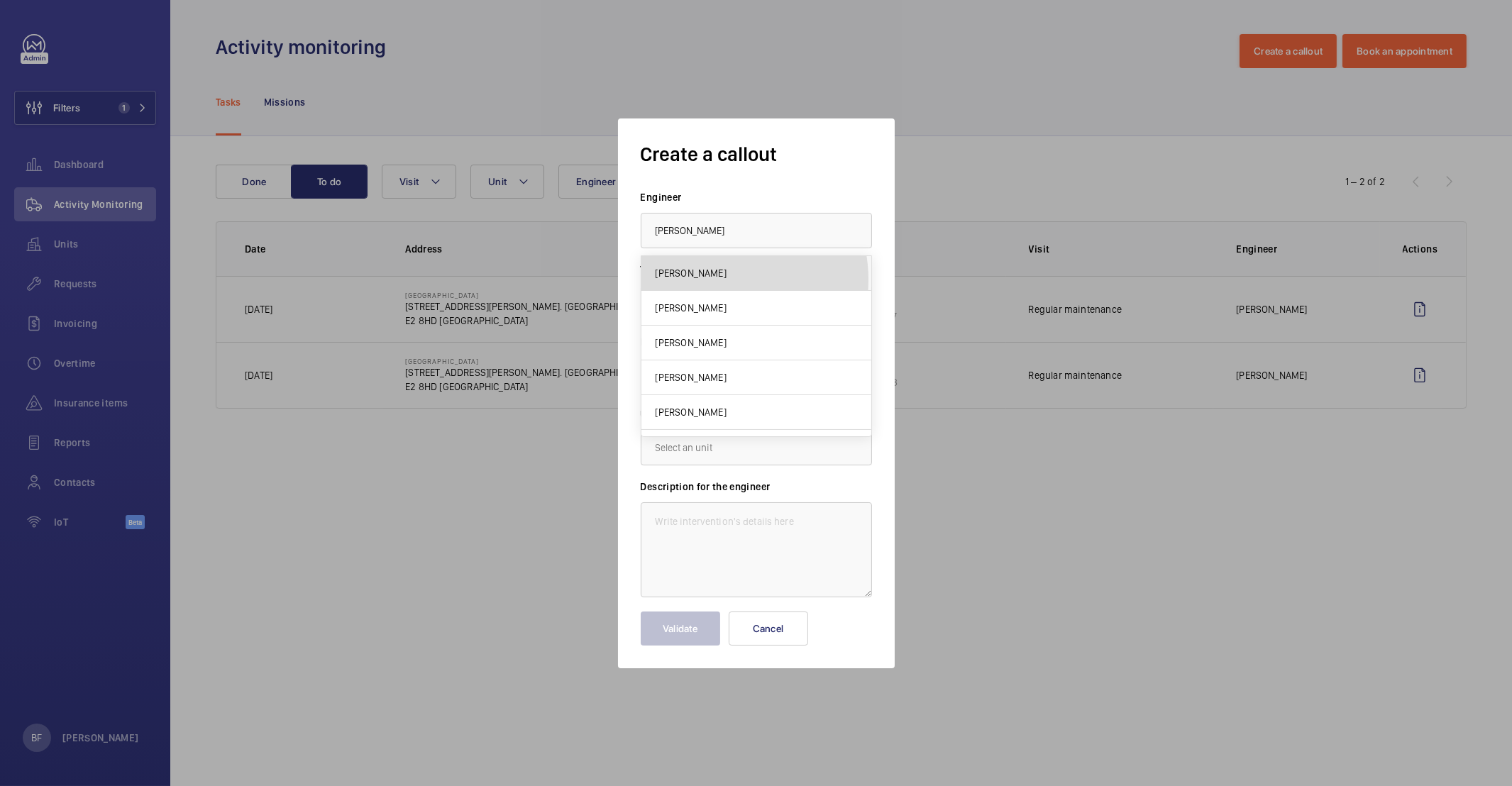
click at [713, 281] on mat-option "[PERSON_NAME]" at bounding box center [756, 273] width 230 height 35
type input "[PERSON_NAME]"
click at [705, 382] on input "text" at bounding box center [756, 375] width 231 height 35
click at [713, 422] on span "[STREET_ADDRESS][PERSON_NAME]. [STREET_ADDRESS]" at bounding box center [756, 418] width 202 height 14
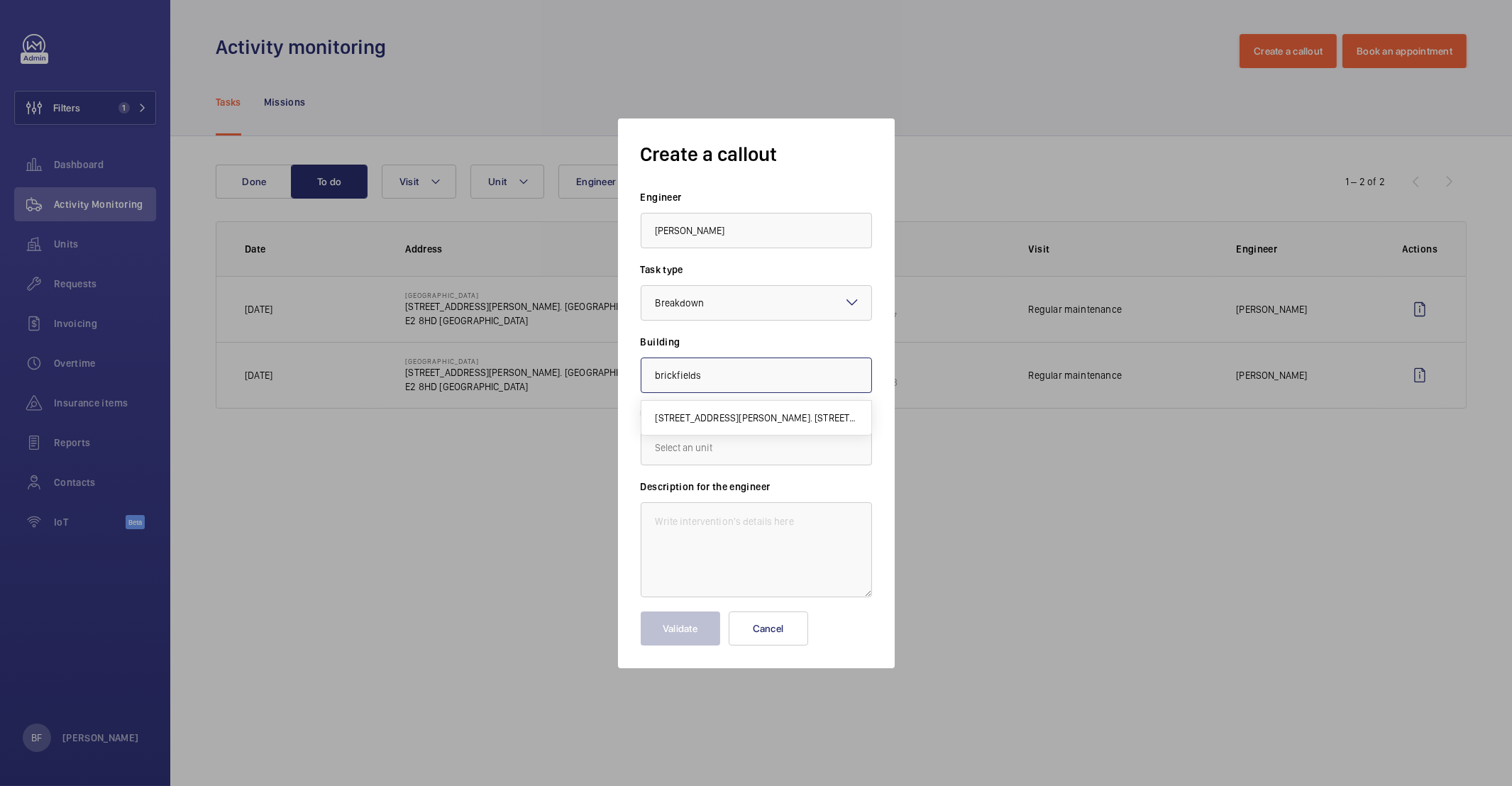
type input "[STREET_ADDRESS][PERSON_NAME]. [STREET_ADDRESS]"
click at [706, 448] on input "text" at bounding box center [756, 448] width 231 height 35
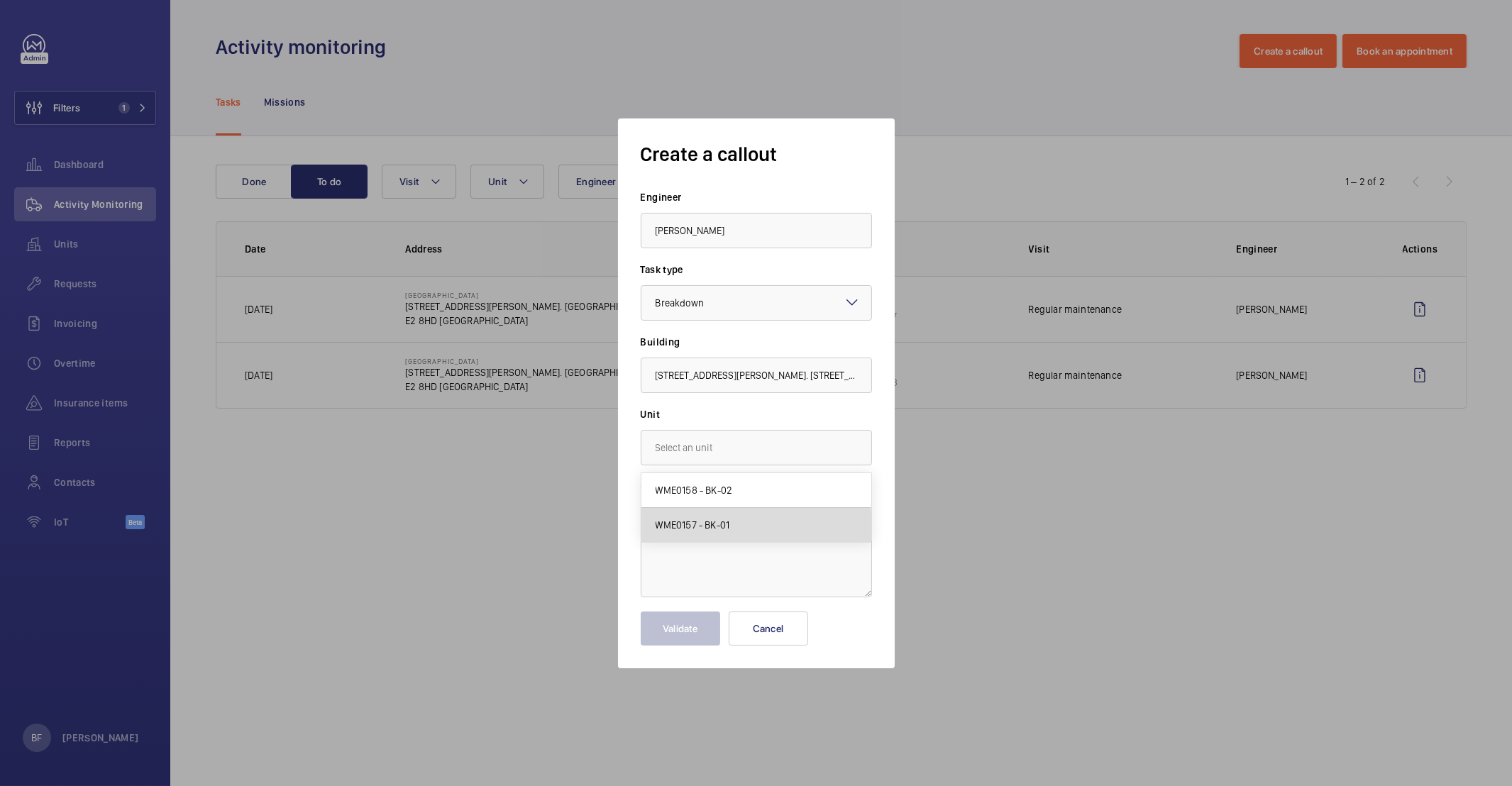
click at [735, 526] on mat-option "WME0157 - BK-01" at bounding box center [756, 525] width 230 height 34
type input "WME0157 - BK-01"
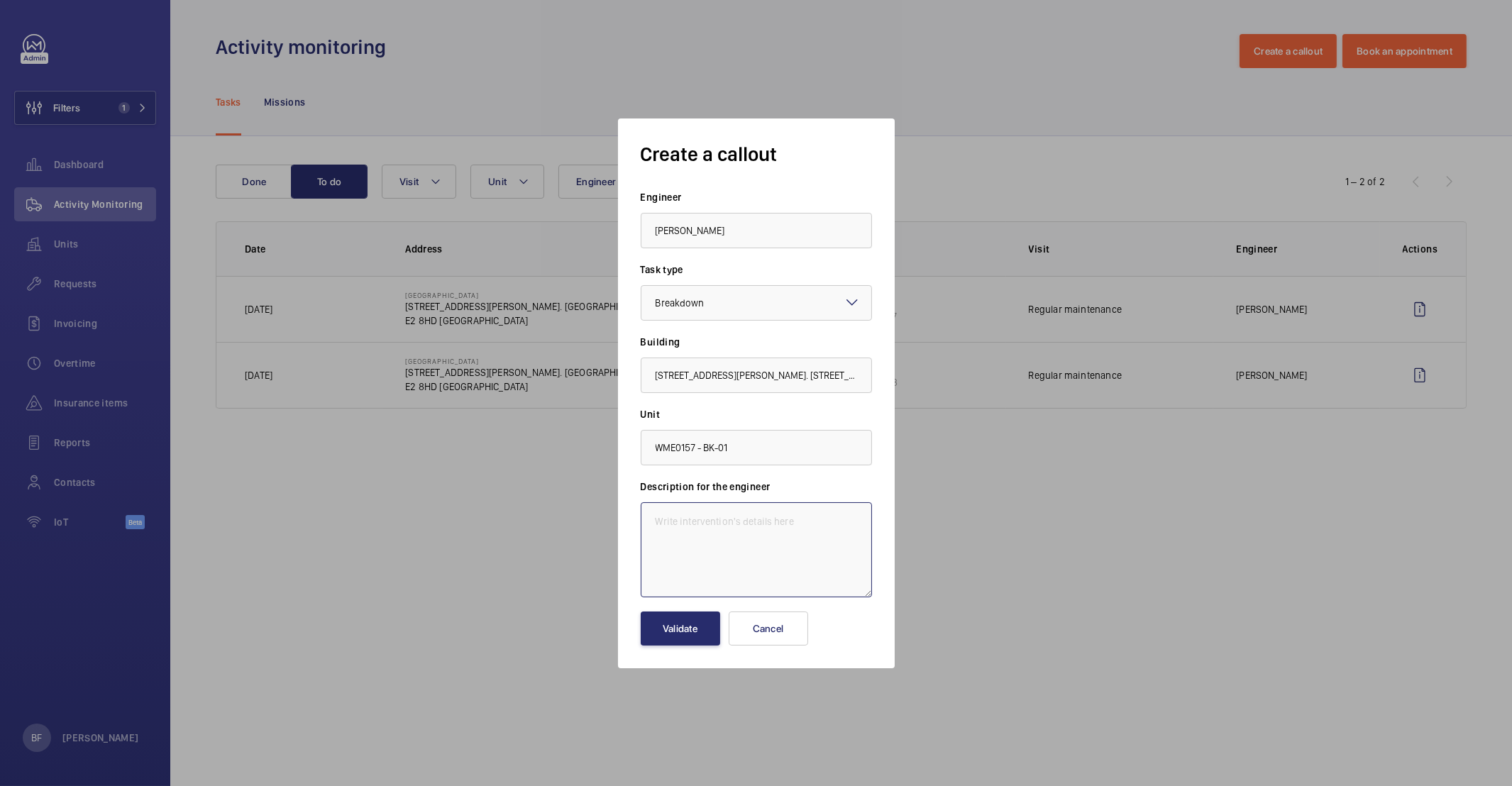
click at [735, 526] on textarea at bounding box center [756, 549] width 231 height 95
click at [737, 530] on textarea at bounding box center [756, 549] width 231 height 95
paste textarea "Lifts are beeping after testing. Please investigate."
click at [652, 518] on textarea "Lifts are beeping after testing. Please investigate." at bounding box center [756, 549] width 231 height 95
paste textarea "Job #355009"
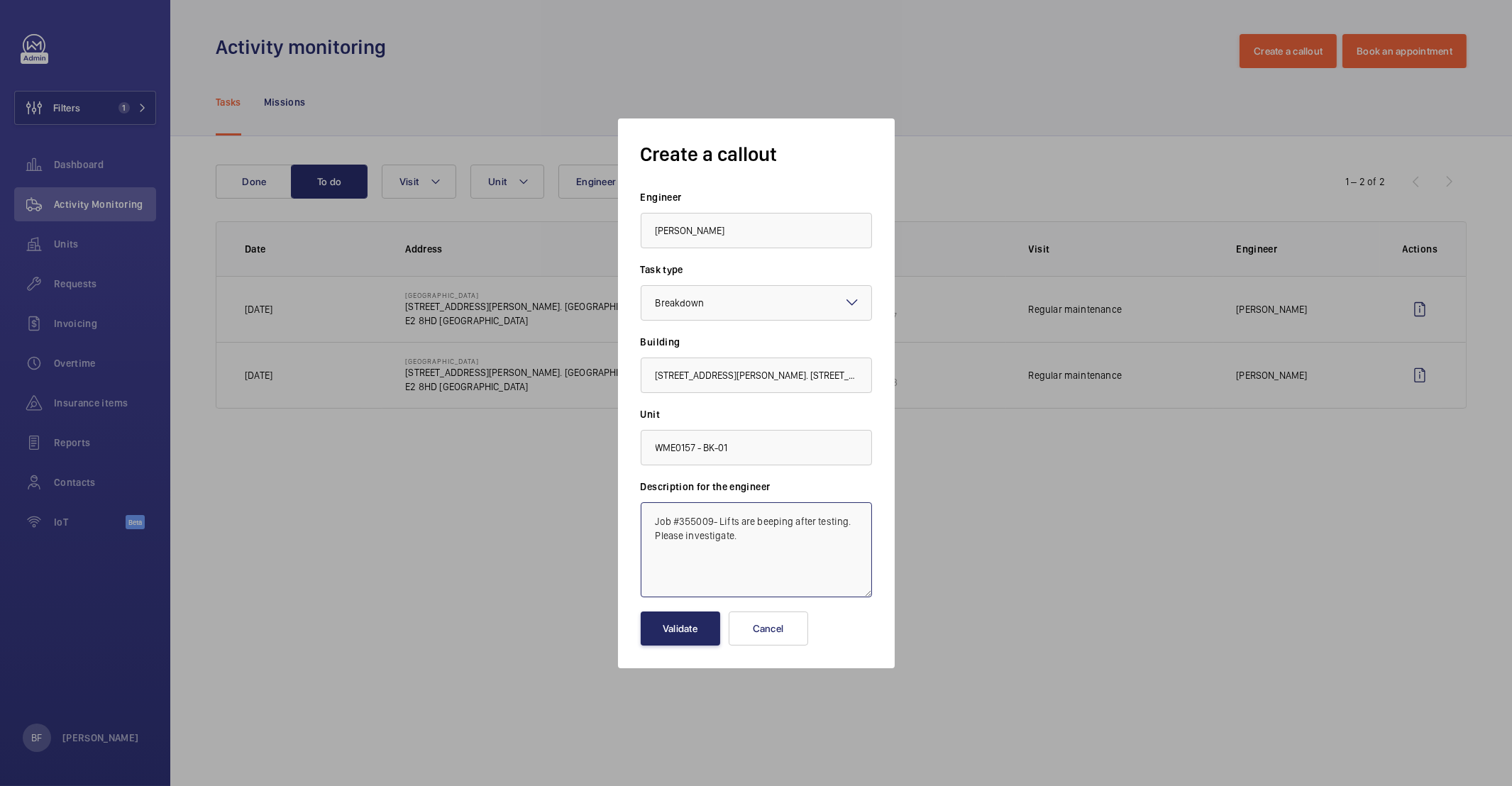
type textarea "Job #355009- Lifts are beeping after testing. Please investigate."
click at [692, 635] on button "Validate" at bounding box center [680, 628] width 80 height 34
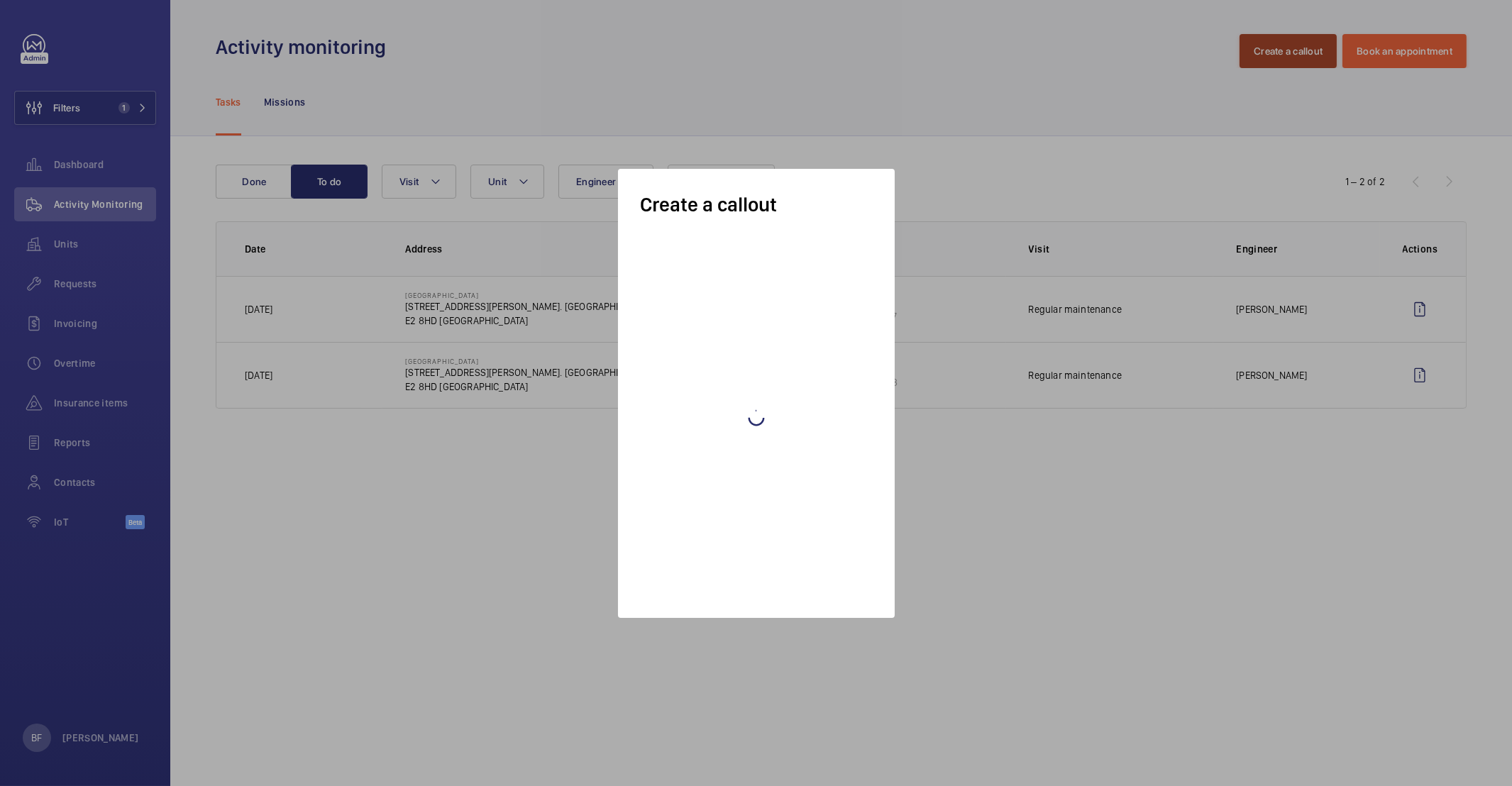
click at [1306, 61] on button "Create a callout" at bounding box center [1288, 51] width 97 height 34
click at [1288, 54] on button "Create a callout" at bounding box center [1288, 51] width 97 height 34
click at [1314, 51] on button "Create a callout" at bounding box center [1288, 51] width 97 height 34
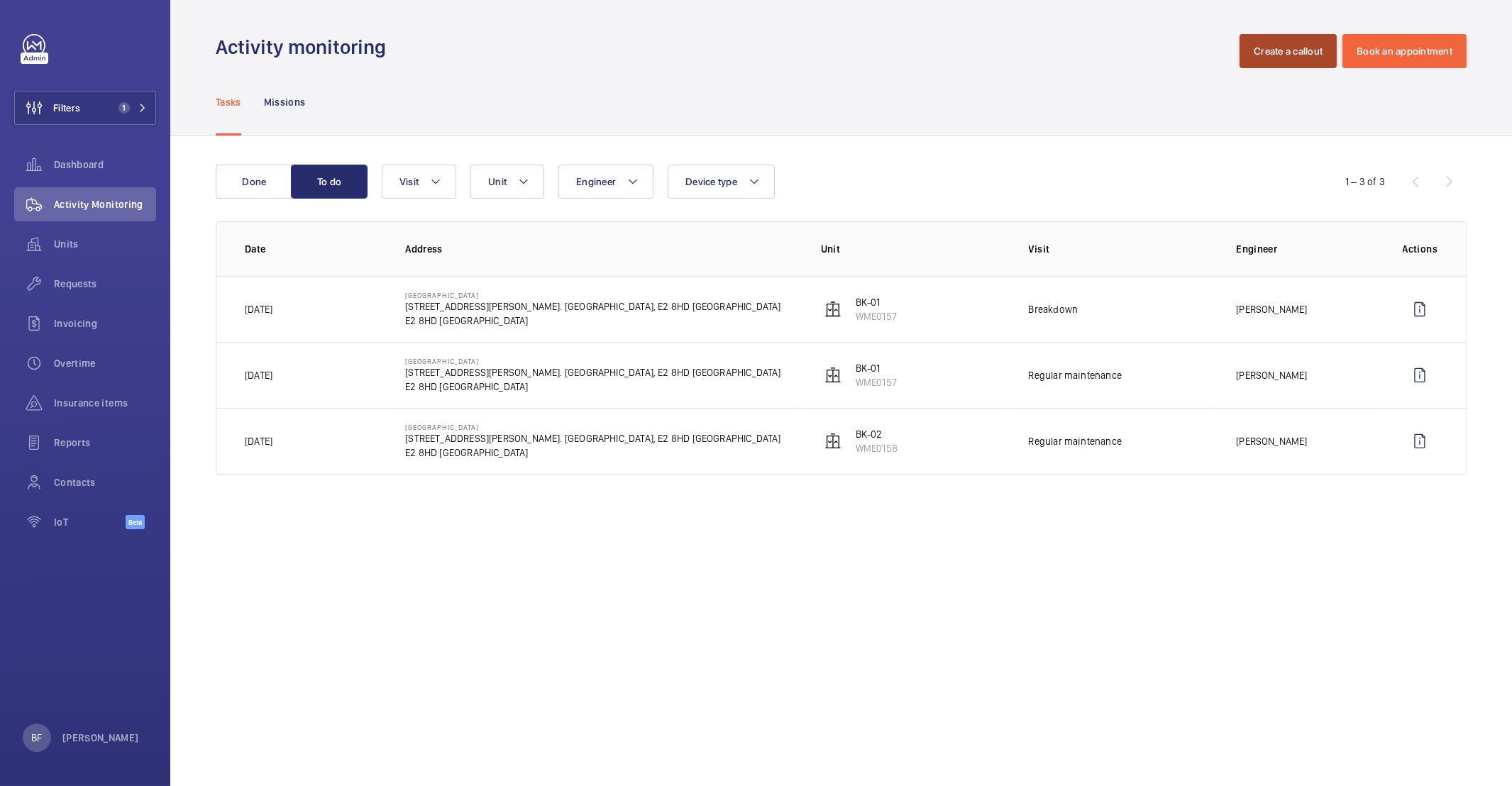
click at [1280, 55] on button "Create a callout" at bounding box center [1288, 51] width 97 height 34
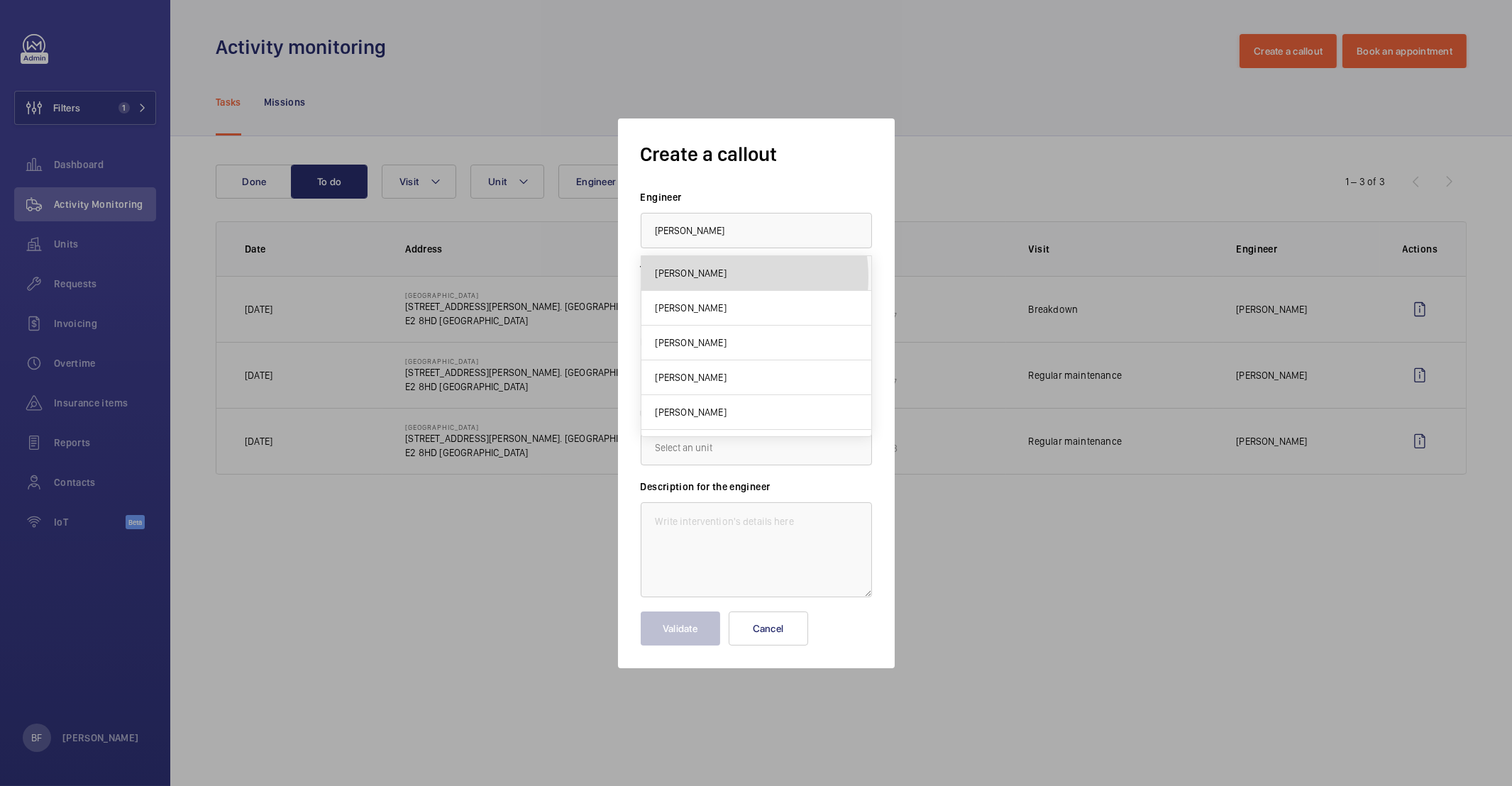
click at [710, 278] on span "[PERSON_NAME]" at bounding box center [691, 273] width 71 height 14
type input "[PERSON_NAME]"
click at [709, 386] on input "text" at bounding box center [756, 375] width 231 height 35
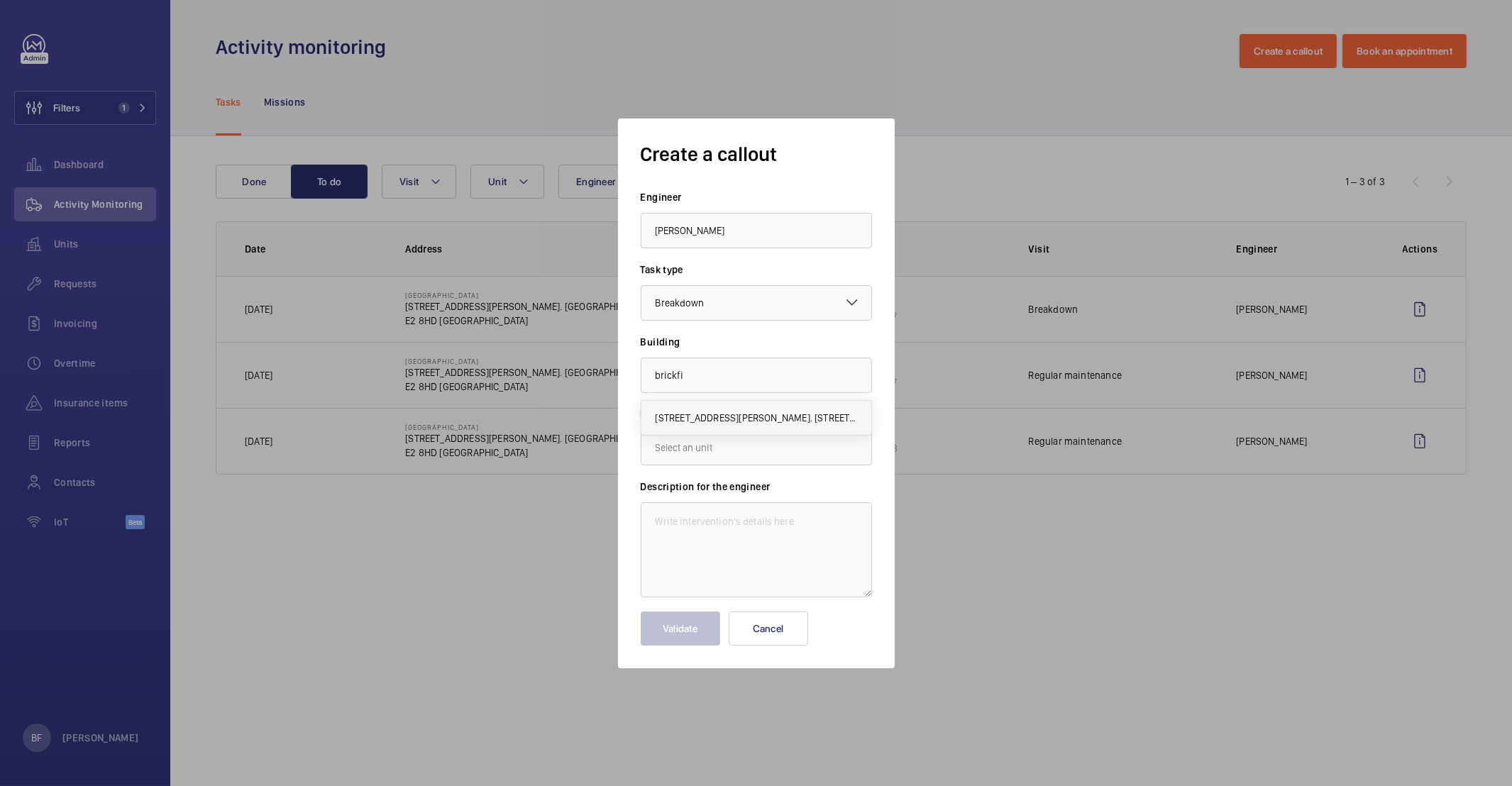
click at [737, 407] on mat-option "[STREET_ADDRESS][PERSON_NAME]. [STREET_ADDRESS]" at bounding box center [756, 417] width 230 height 34
type input "[STREET_ADDRESS][PERSON_NAME]. [STREET_ADDRESS]"
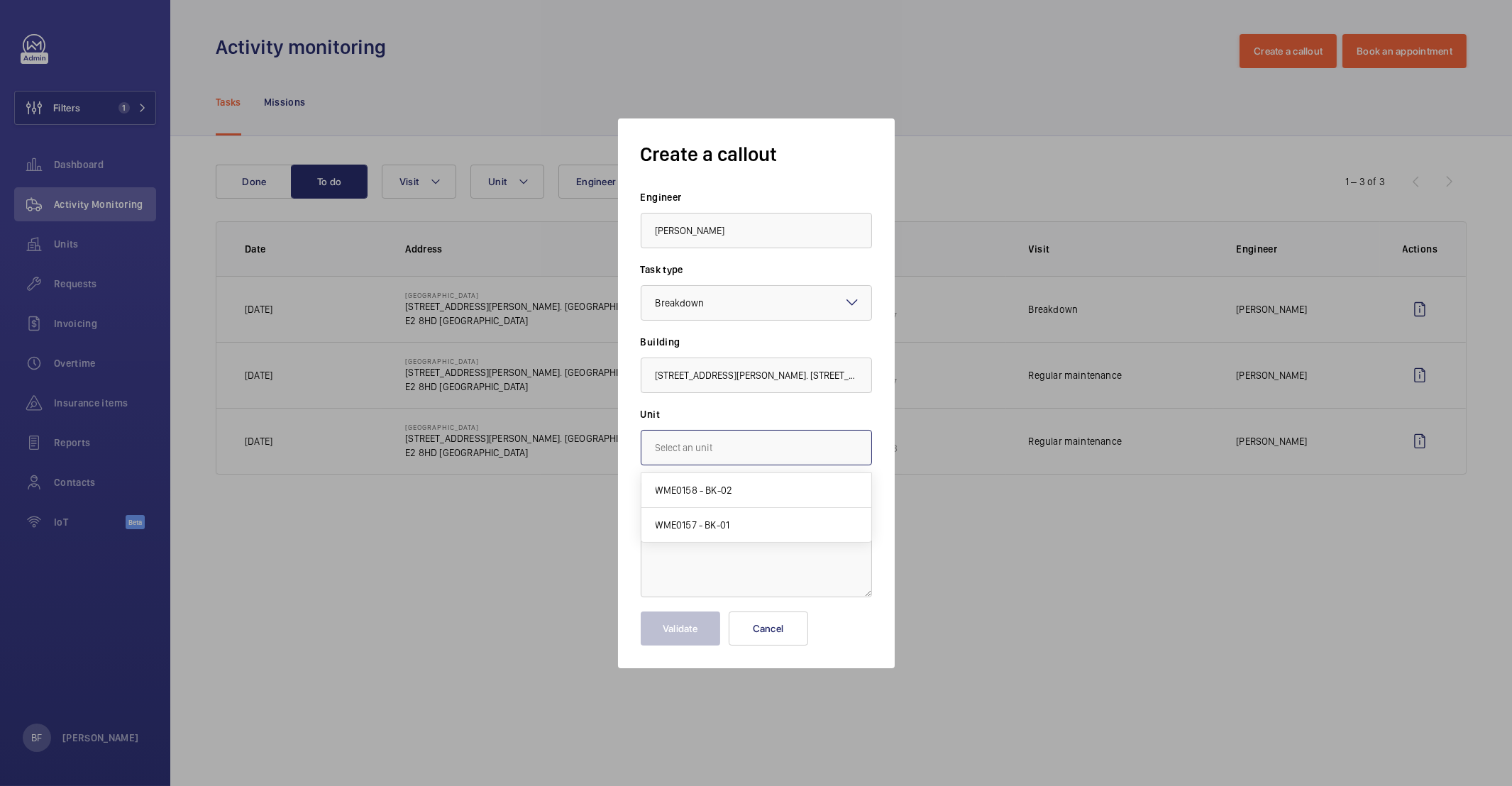
click at [745, 445] on input "text" at bounding box center [756, 448] width 231 height 35
click at [755, 497] on mat-option "WME0158 - BK-02" at bounding box center [756, 491] width 230 height 35
type input "WME0158 - BK-02"
click at [752, 521] on textarea at bounding box center [756, 549] width 231 height 95
click at [706, 538] on textarea at bounding box center [756, 549] width 231 height 95
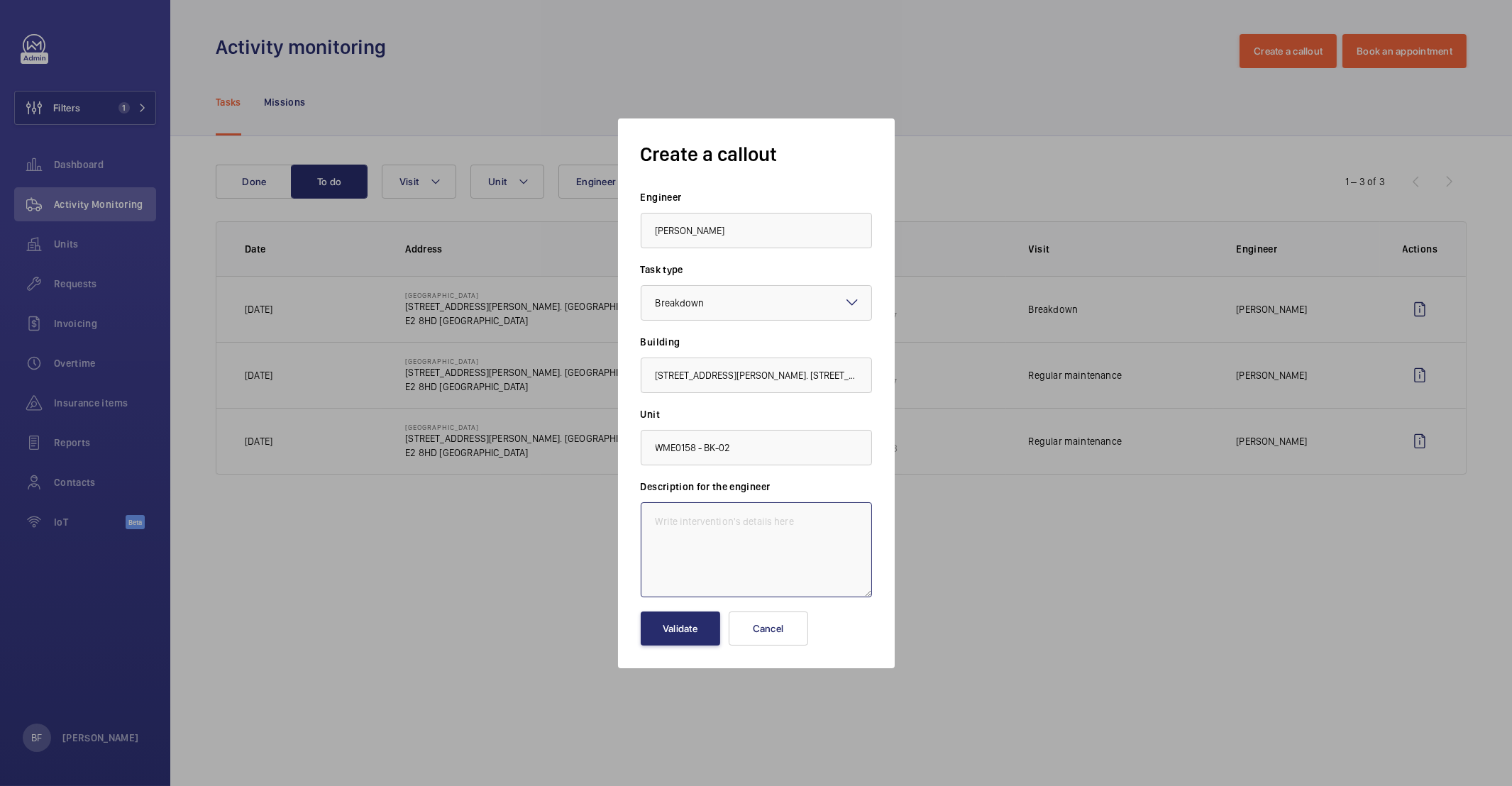
paste textarea "Job #355009"
paste textarea "Lifts are beeping after testing. Please investigate."
click at [718, 520] on textarea "Job #355009 -Lifts are beeping after testing. Please investigate." at bounding box center [756, 549] width 231 height 95
type textarea "Job #355009 - Lifts are beeping after testing. Please investigate."
click at [696, 635] on button "Validate" at bounding box center [680, 628] width 80 height 34
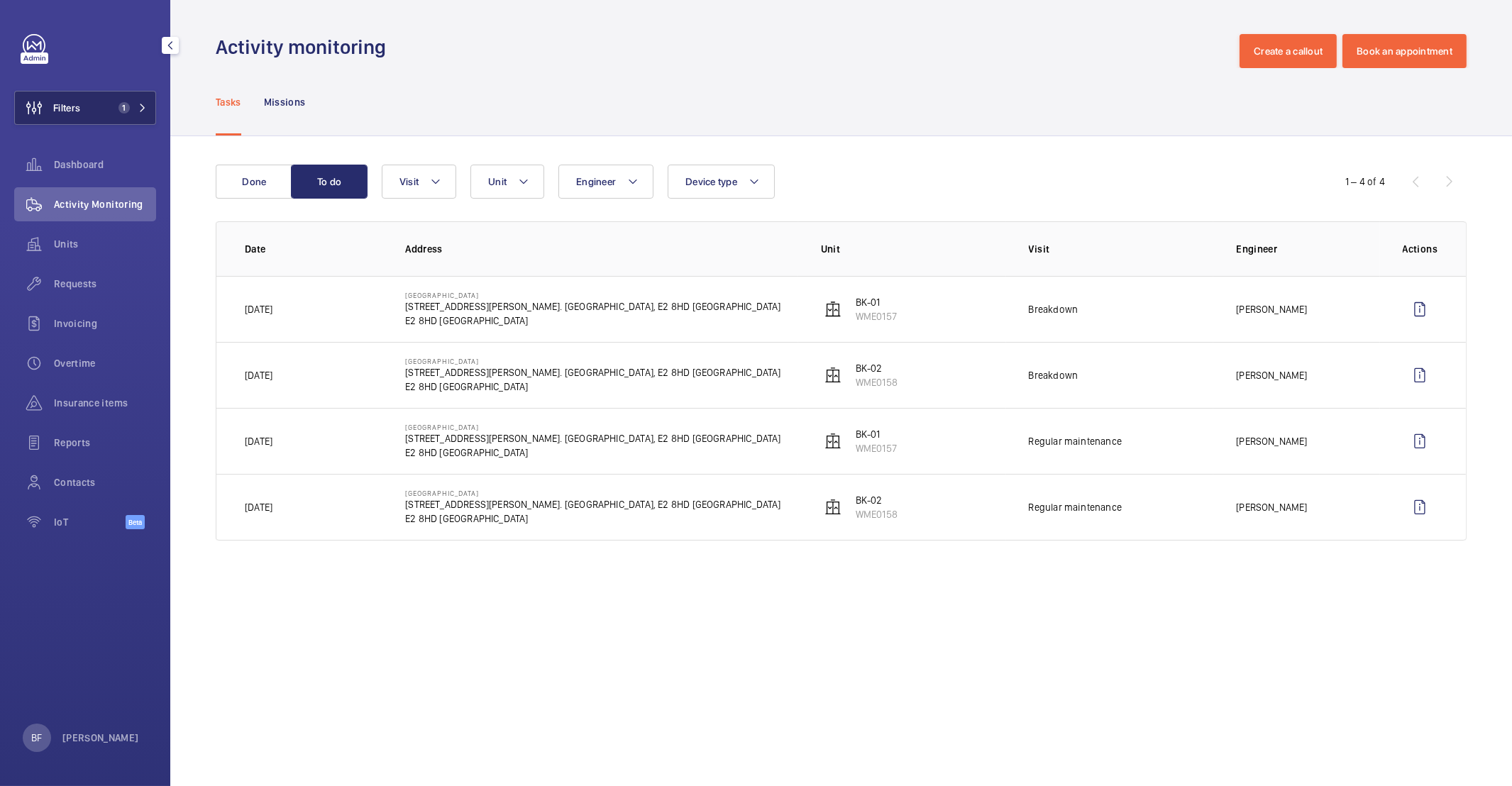
click at [85, 117] on button "Filters 1" at bounding box center [85, 108] width 142 height 34
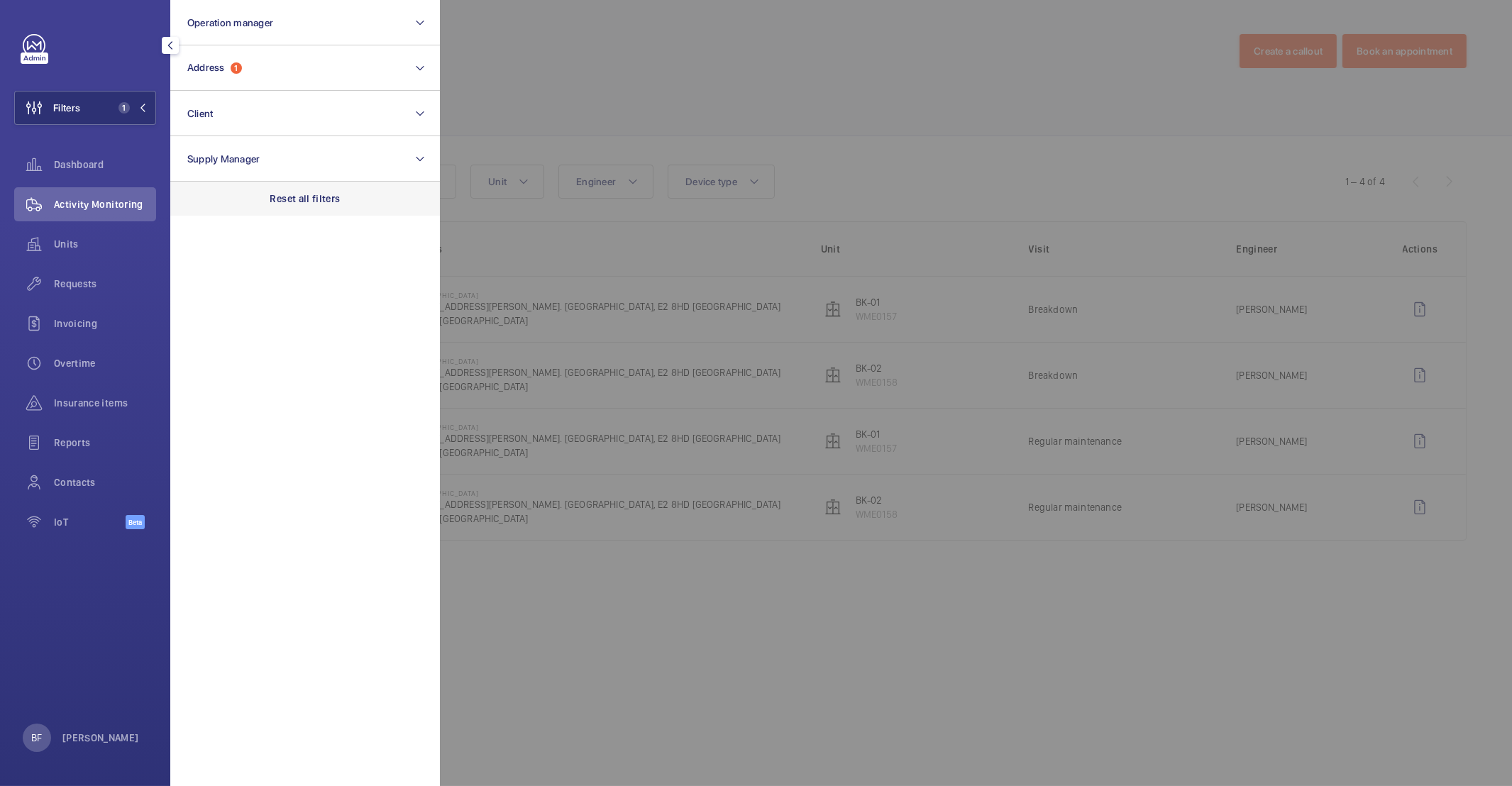
drag, startPoint x: 363, startPoint y: 225, endPoint x: 334, endPoint y: 205, distance: 35.2
click at [363, 225] on section "Operation manager Address 1 Client Supply Manager Reset all filters" at bounding box center [305, 393] width 270 height 786
click at [309, 185] on div "Reset all filters" at bounding box center [305, 198] width 270 height 34
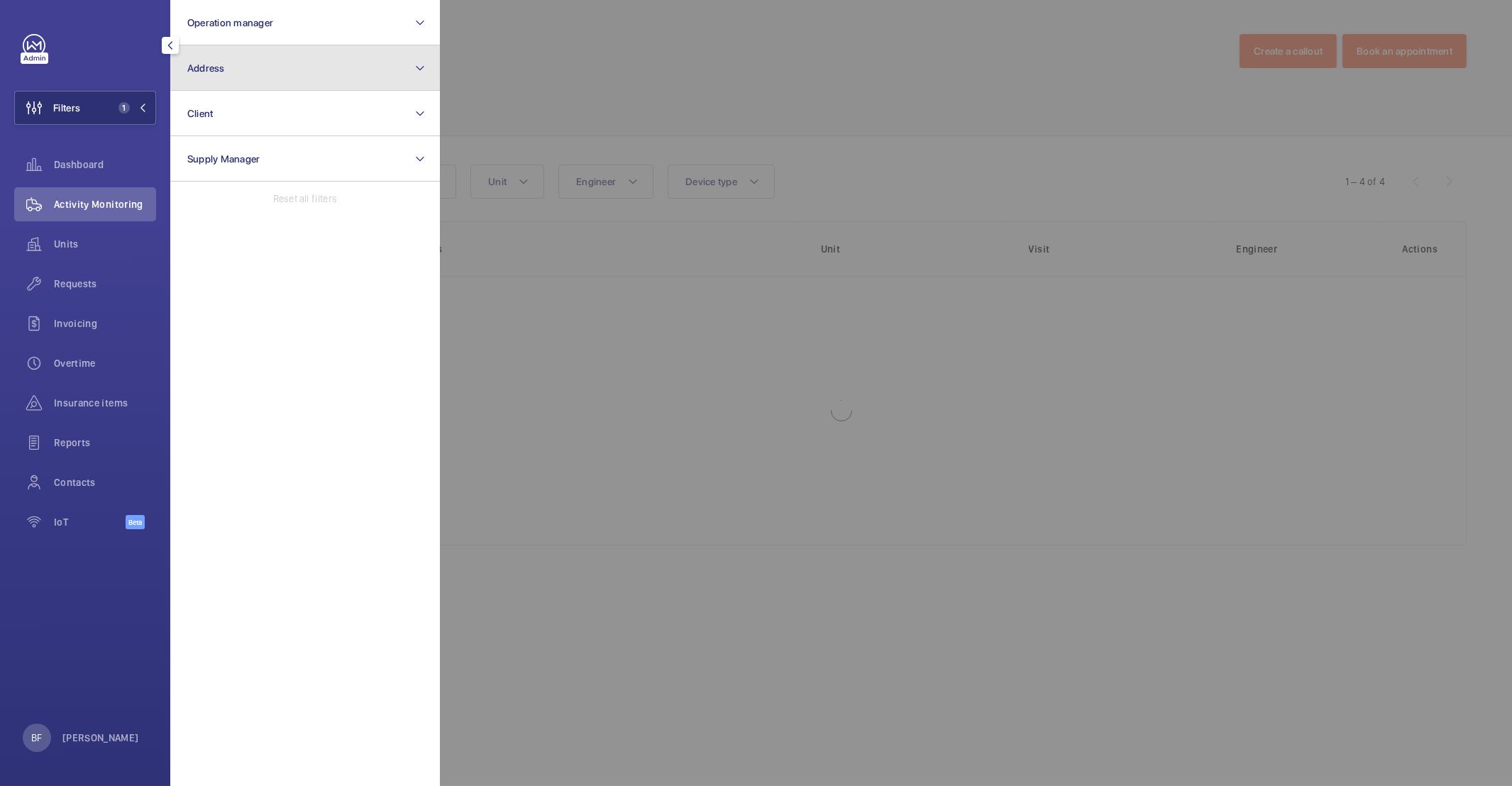
click at [253, 56] on button "Address" at bounding box center [305, 68] width 270 height 46
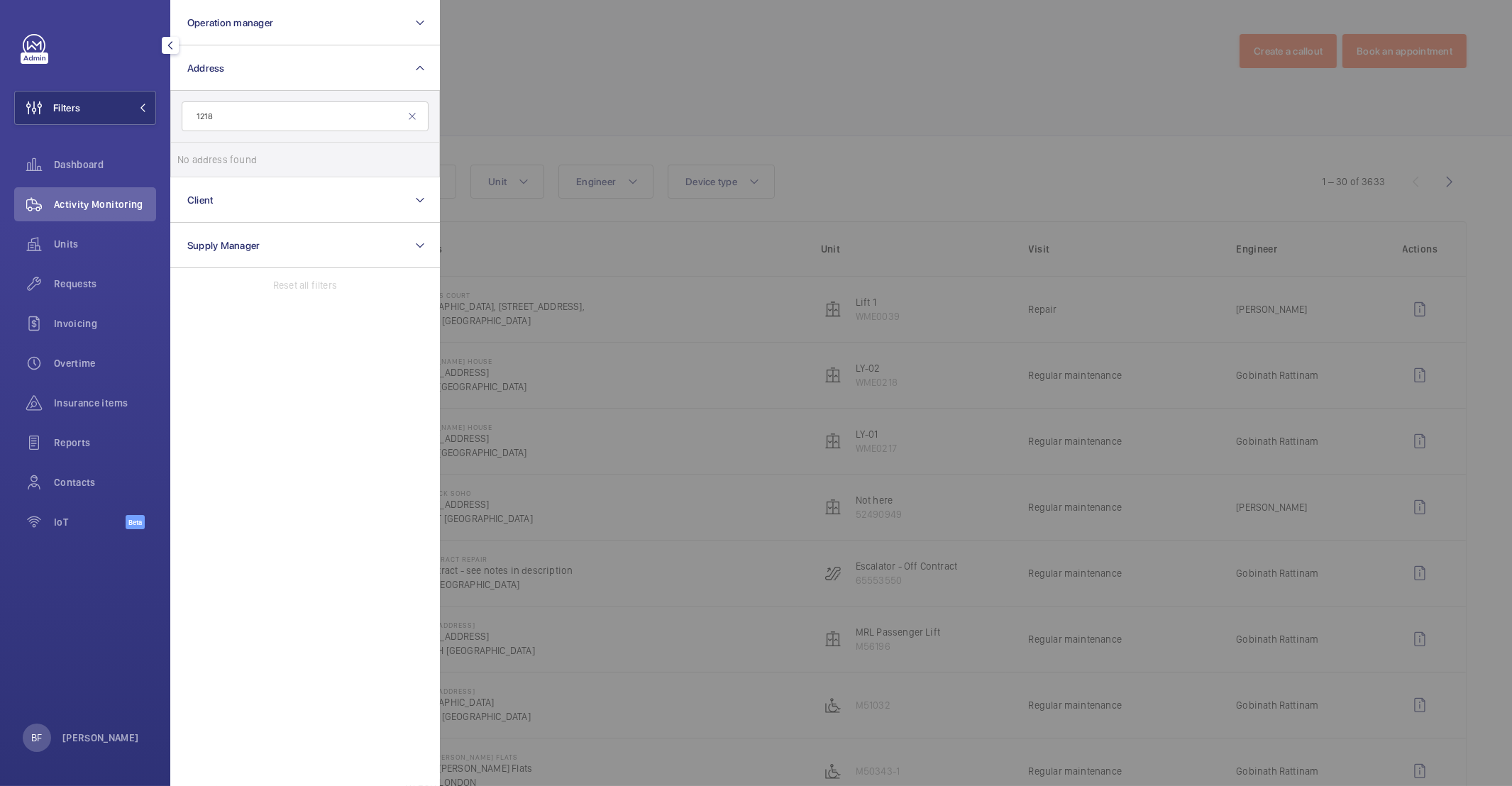
click at [279, 128] on input "1218" at bounding box center [305, 117] width 247 height 30
click at [278, 127] on input "1218" at bounding box center [305, 117] width 247 height 30
click at [218, 117] on input "kingscross" at bounding box center [305, 117] width 247 height 30
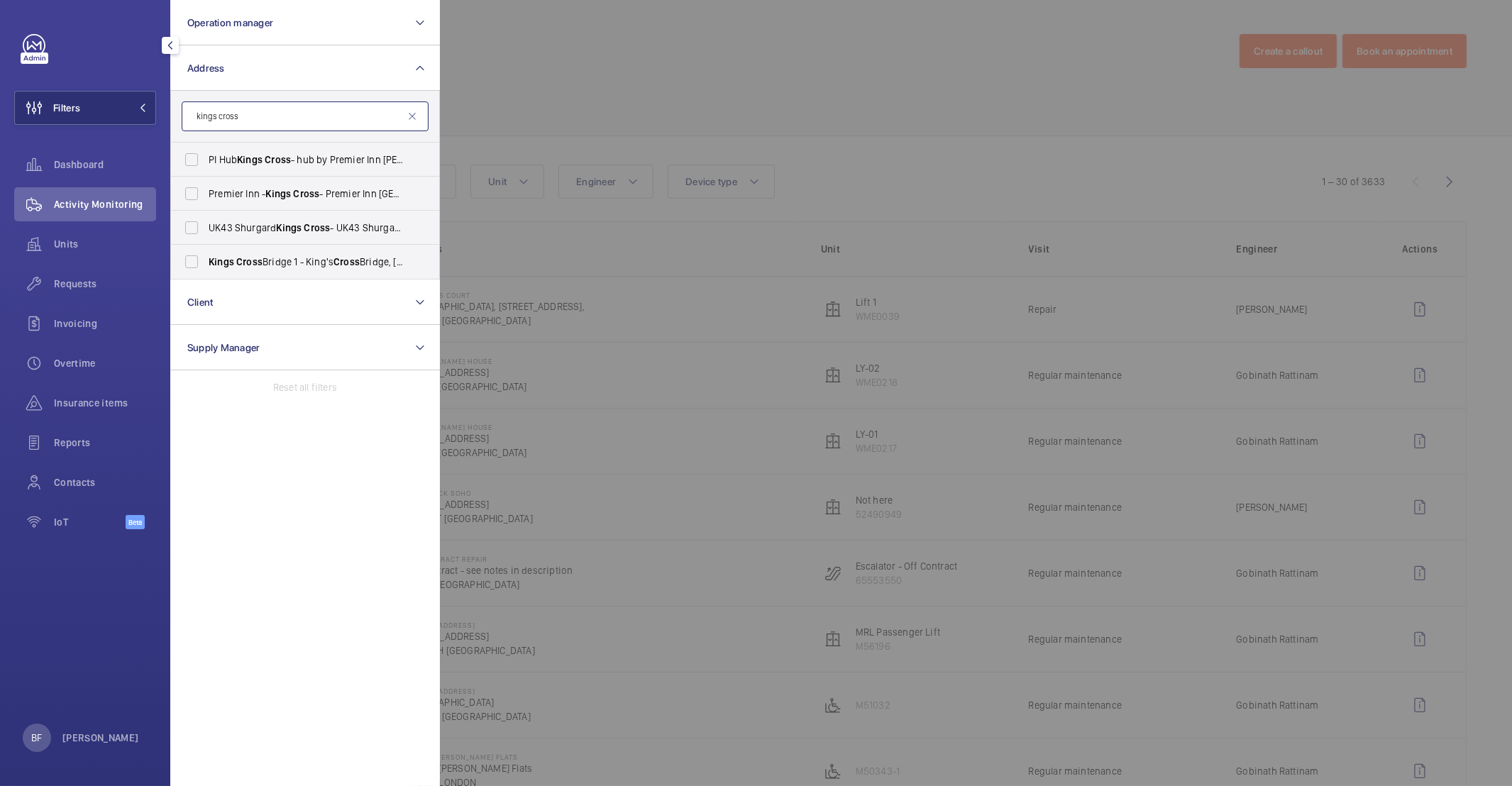
click at [270, 116] on input "kings cross" at bounding box center [305, 117] width 247 height 30
click at [270, 117] on input "kings cross" at bounding box center [305, 117] width 247 height 30
paste input "N1 9FA"
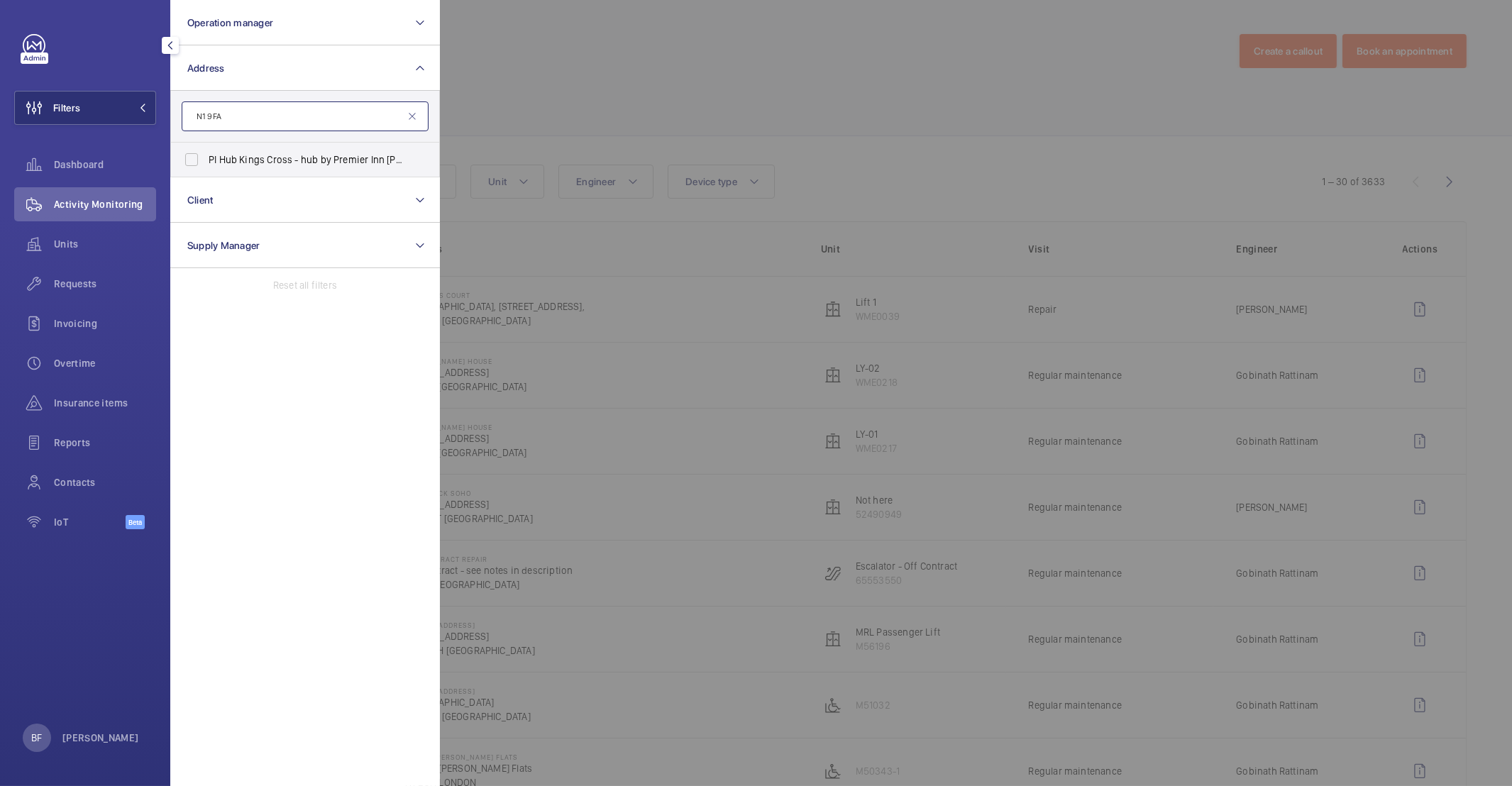
type input "N1 9FA"
click at [280, 159] on span "PI Hub Kings Cross - hub by Premier Inn [PERSON_NAME][GEOGRAPHIC_DATA], [GEOGRA…" at bounding box center [306, 159] width 195 height 14
click at [206, 159] on input "PI Hub Kings Cross - hub by Premier Inn [PERSON_NAME][GEOGRAPHIC_DATA], [GEOGRA…" at bounding box center [191, 159] width 28 height 28
checkbox input "true"
click at [685, 136] on div at bounding box center [1196, 393] width 1512 height 786
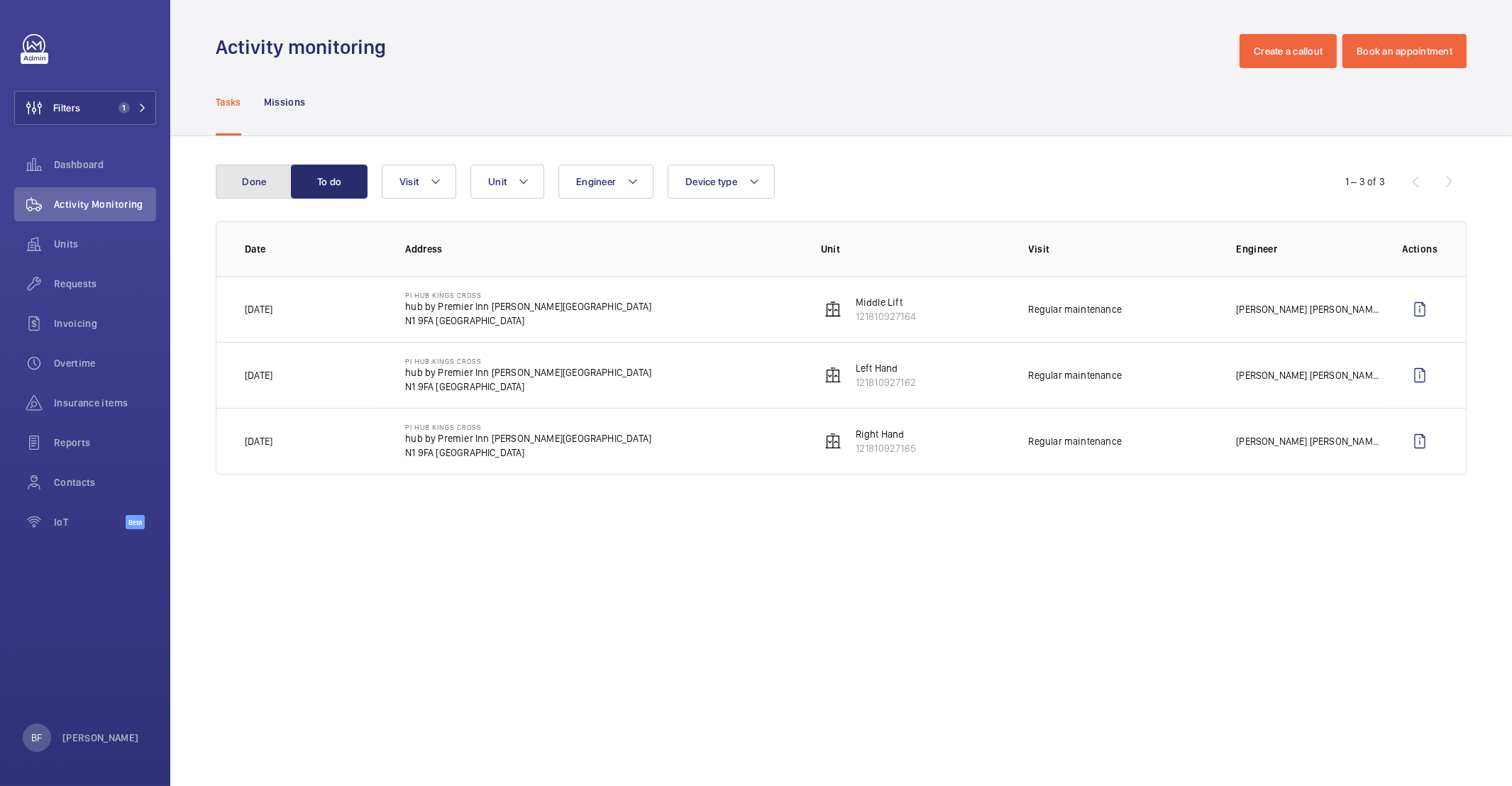
click at [255, 178] on button "Done" at bounding box center [253, 181] width 76 height 34
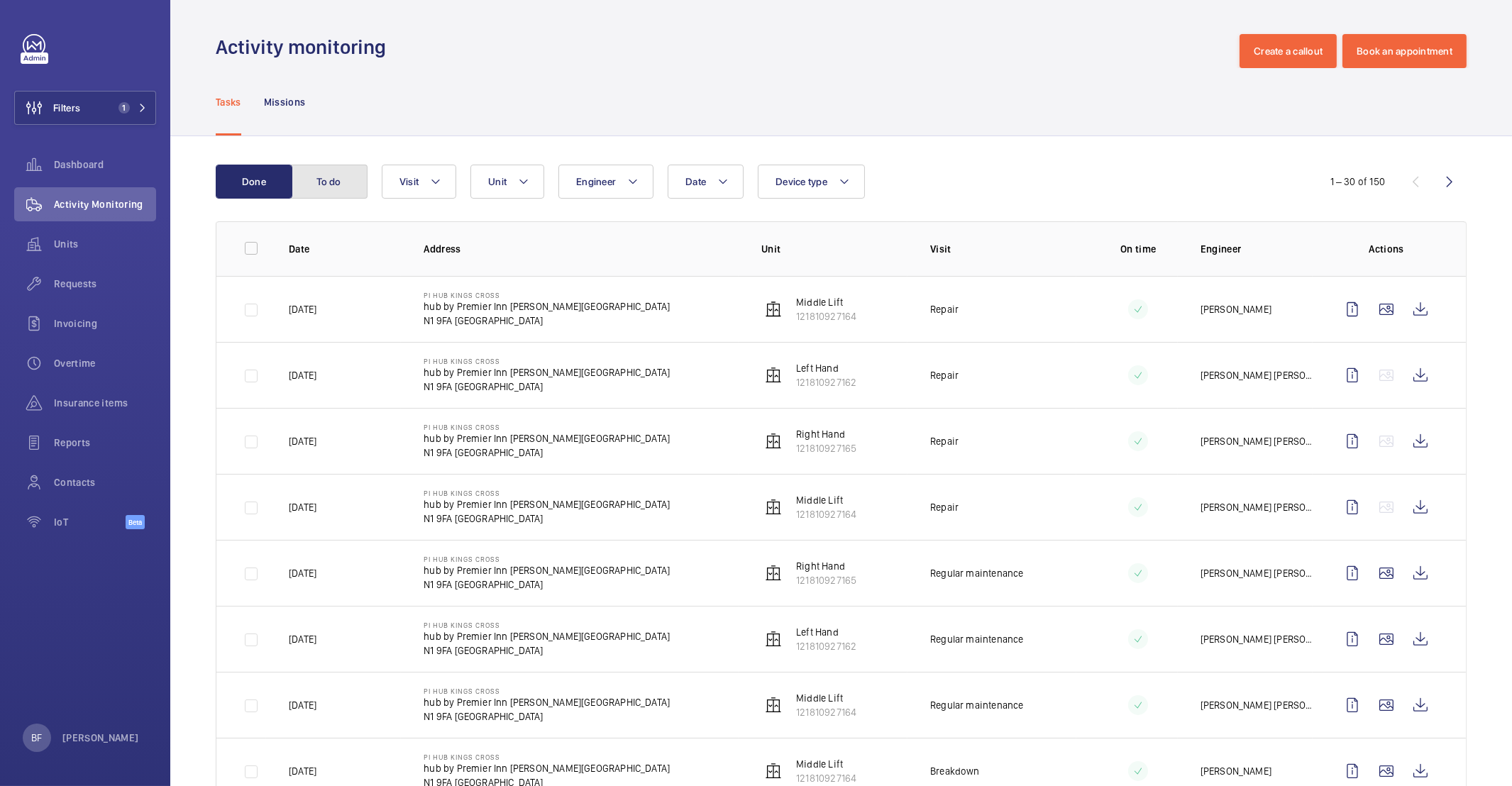
click at [334, 194] on button "To do" at bounding box center [329, 181] width 76 height 34
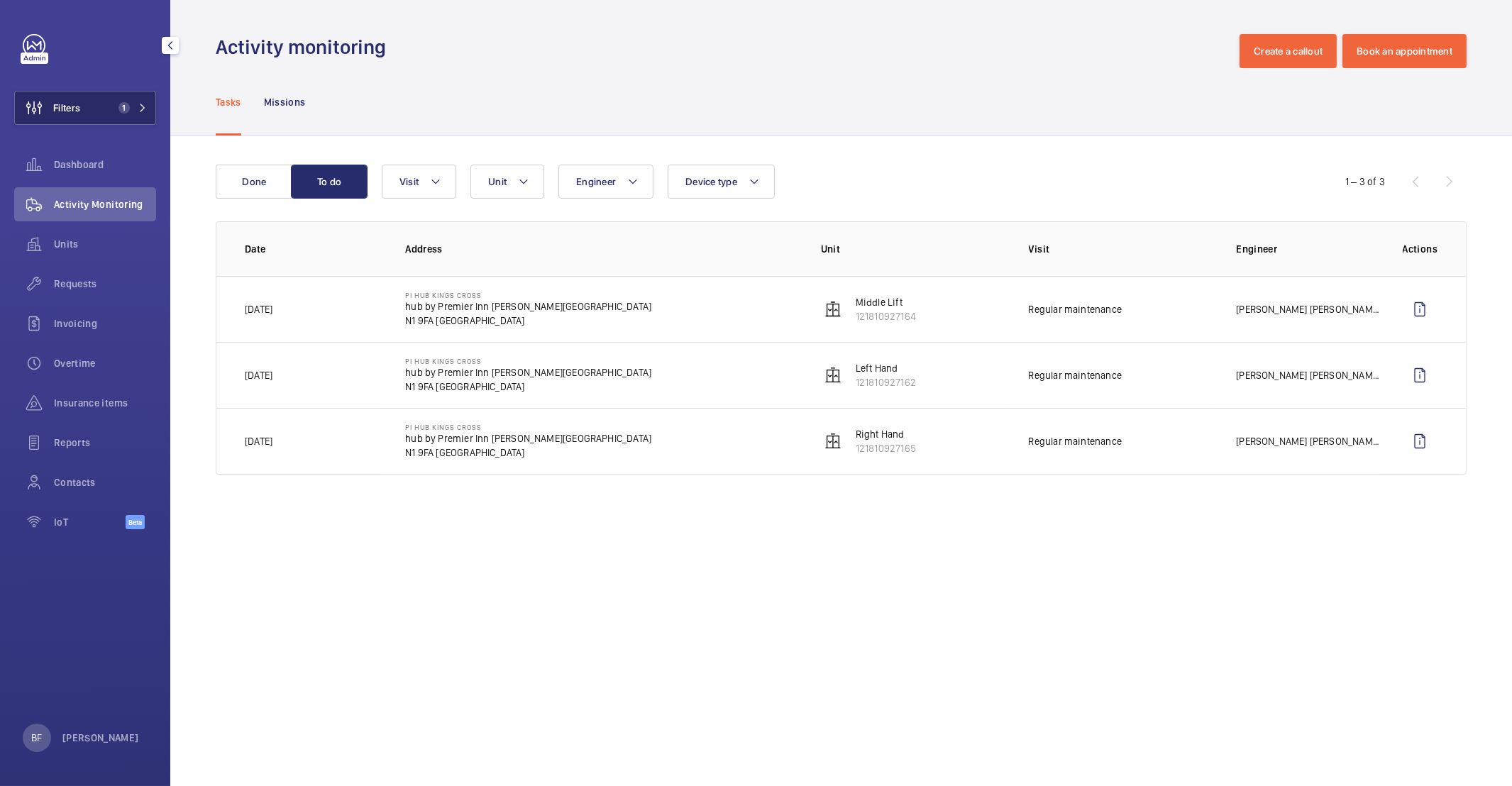
click at [138, 107] on mat-icon at bounding box center [143, 108] width 9 height 9
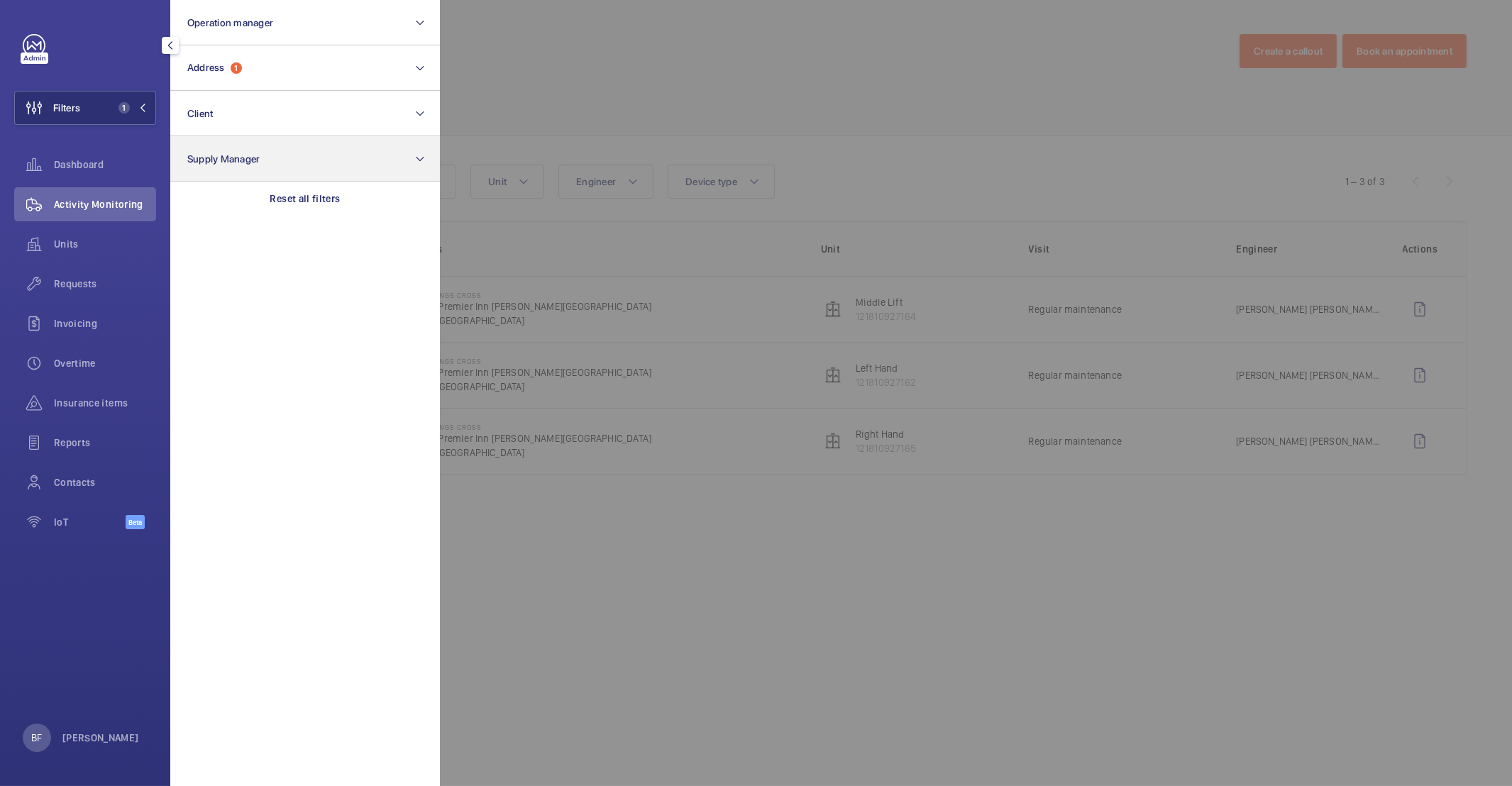
click at [318, 202] on p "Reset all filters" at bounding box center [305, 199] width 70 height 14
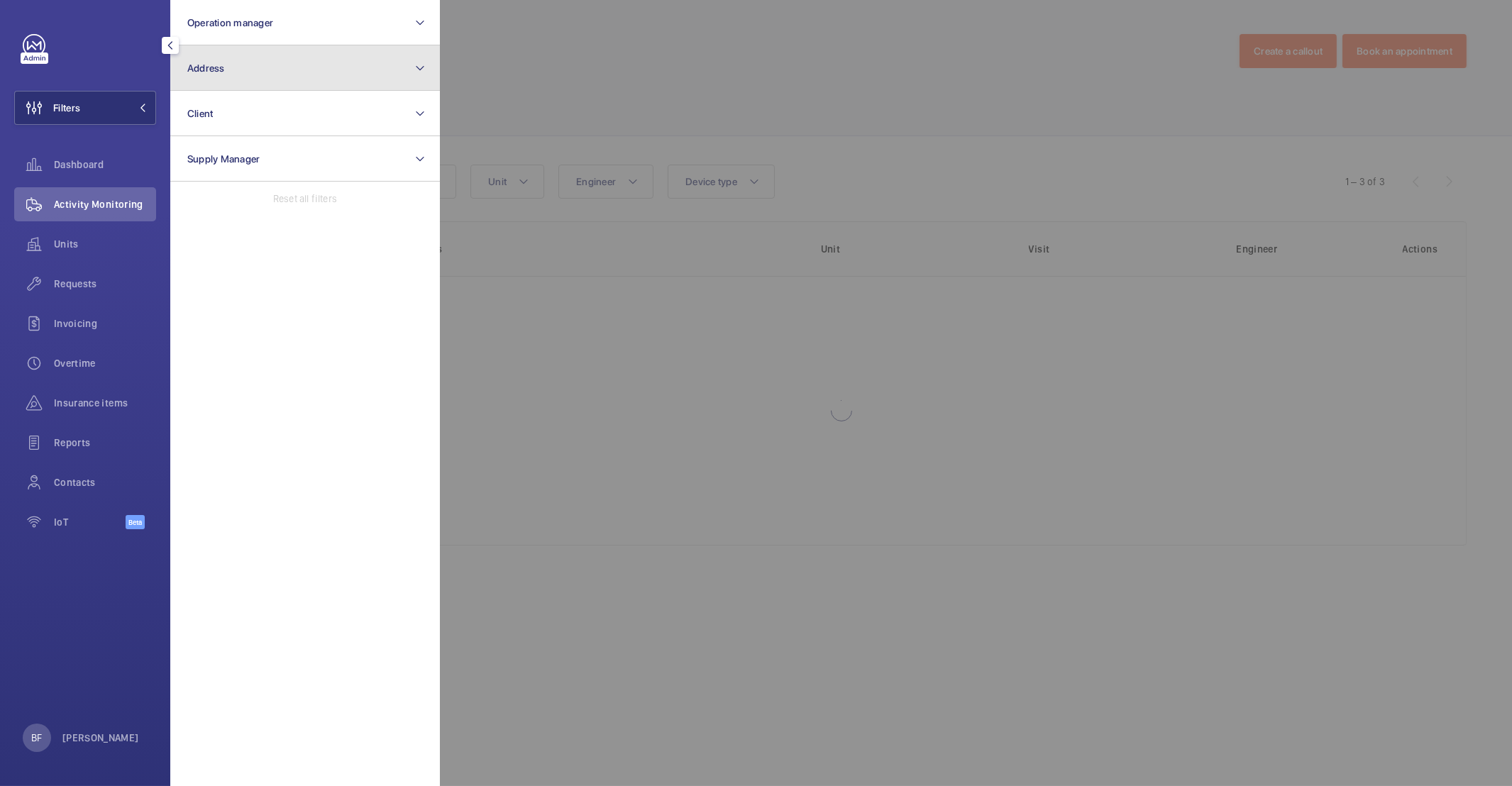
click at [307, 65] on button "Address" at bounding box center [305, 68] width 270 height 46
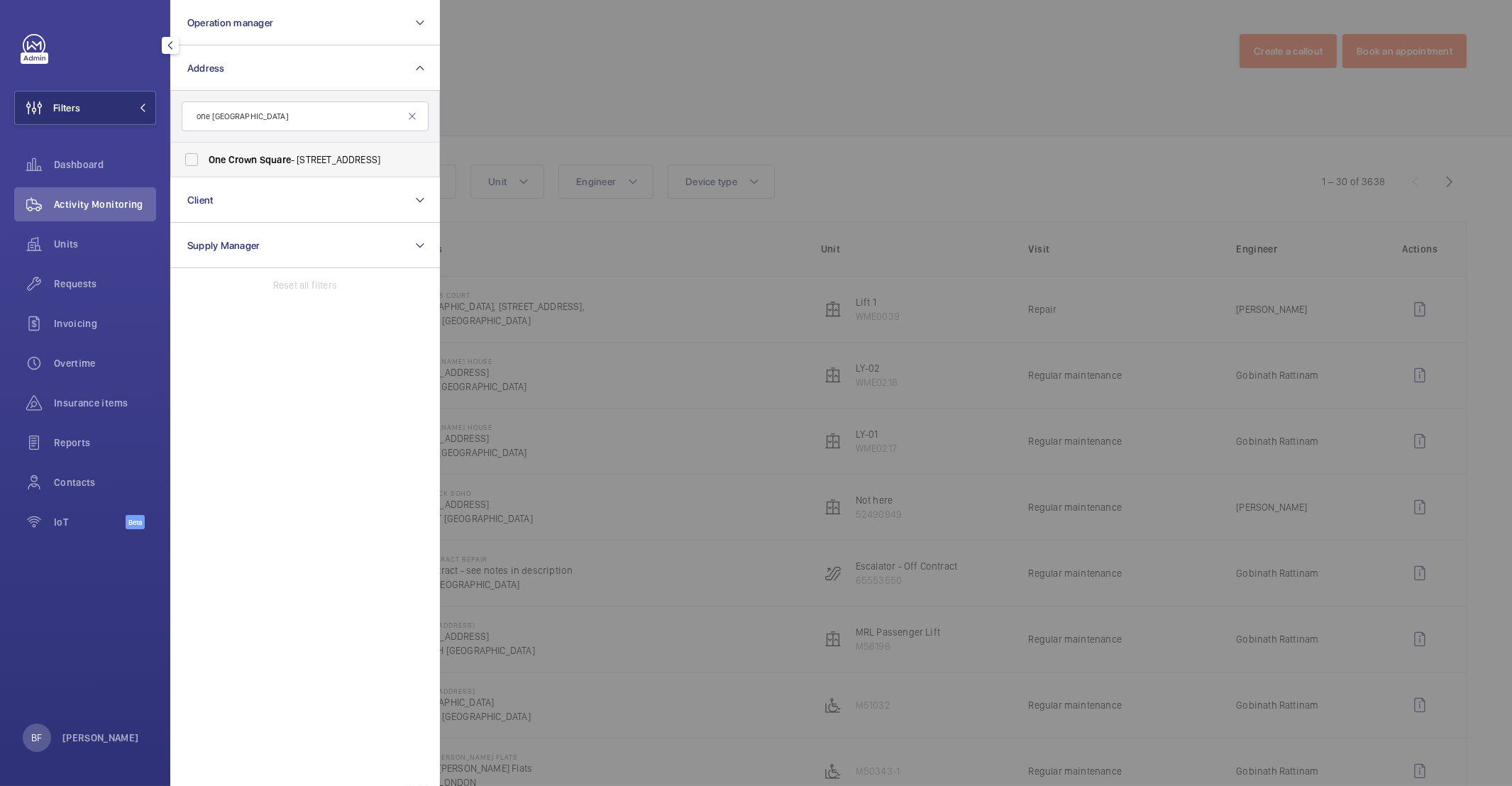
type input "one [GEOGRAPHIC_DATA]"
click at [307, 170] on label "[STREET_ADDRESS]" at bounding box center [295, 159] width 247 height 34
click at [206, 170] on input "[STREET_ADDRESS]" at bounding box center [191, 159] width 28 height 28
checkbox input "true"
click at [626, 116] on div at bounding box center [1196, 393] width 1512 height 786
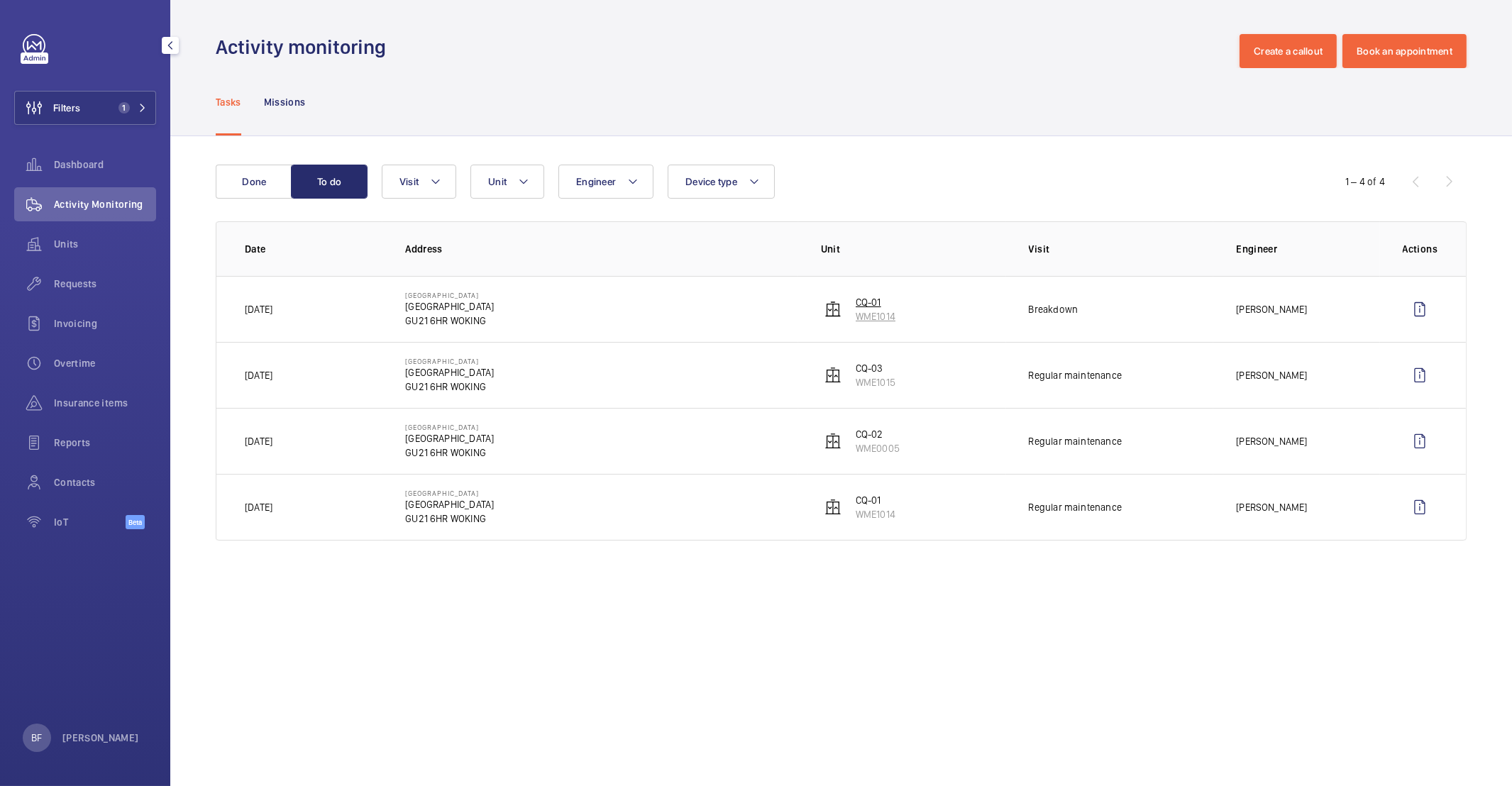
click at [855, 301] on wm-front-device-cell "CQ-01 WME1014" at bounding box center [858, 309] width 75 height 28
drag, startPoint x: 891, startPoint y: 299, endPoint x: 856, endPoint y: 302, distance: 35.1
click at [856, 302] on p "CQ-01" at bounding box center [875, 302] width 39 height 14
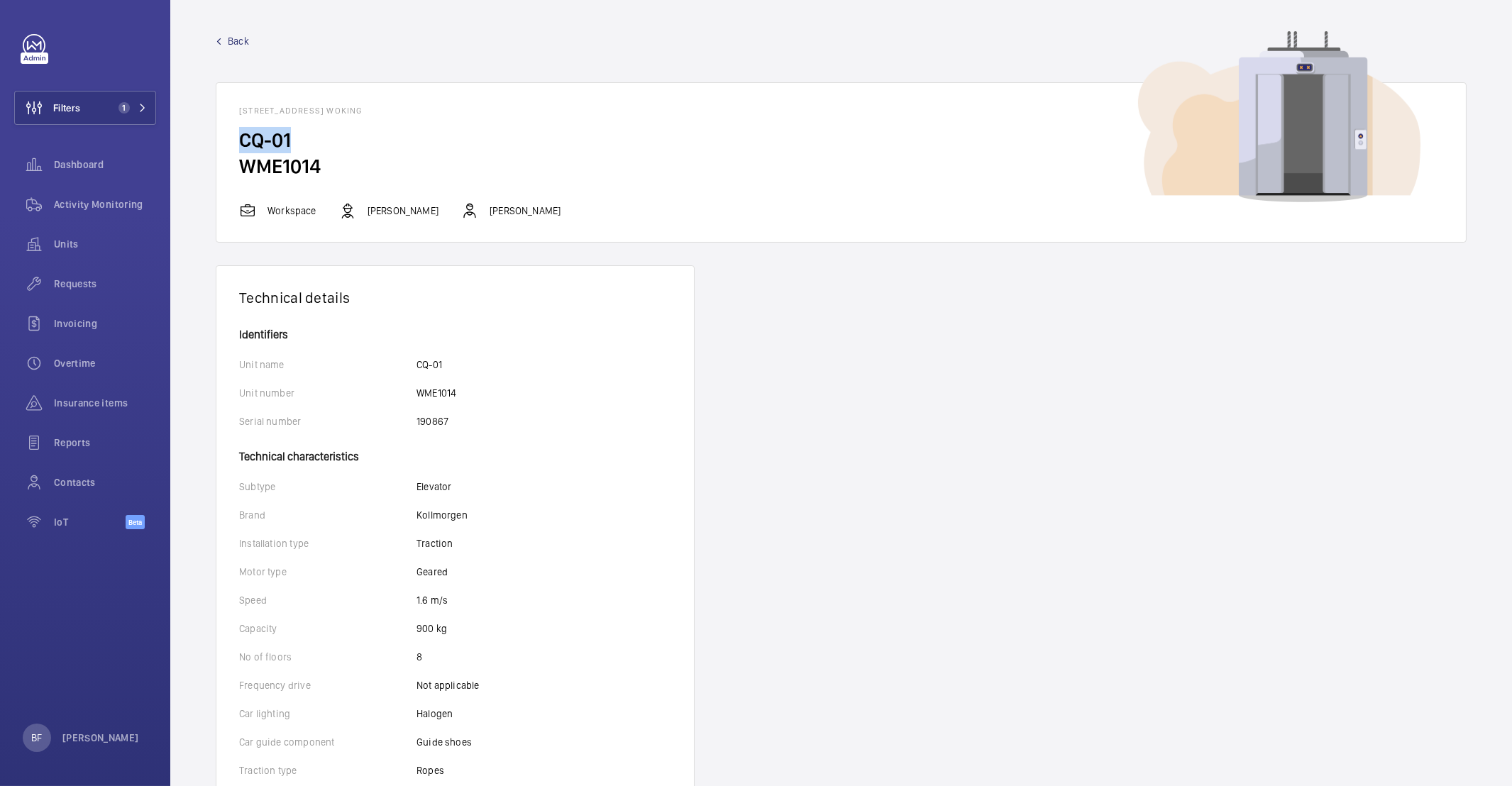
drag, startPoint x: 301, startPoint y: 142, endPoint x: 234, endPoint y: 141, distance: 67.0
click at [234, 141] on wm-front-card-body "CQ-01 WME1014" at bounding box center [841, 165] width 1250 height 75
copy h2 "CQ-01"
click at [233, 40] on span "Back" at bounding box center [238, 41] width 21 height 14
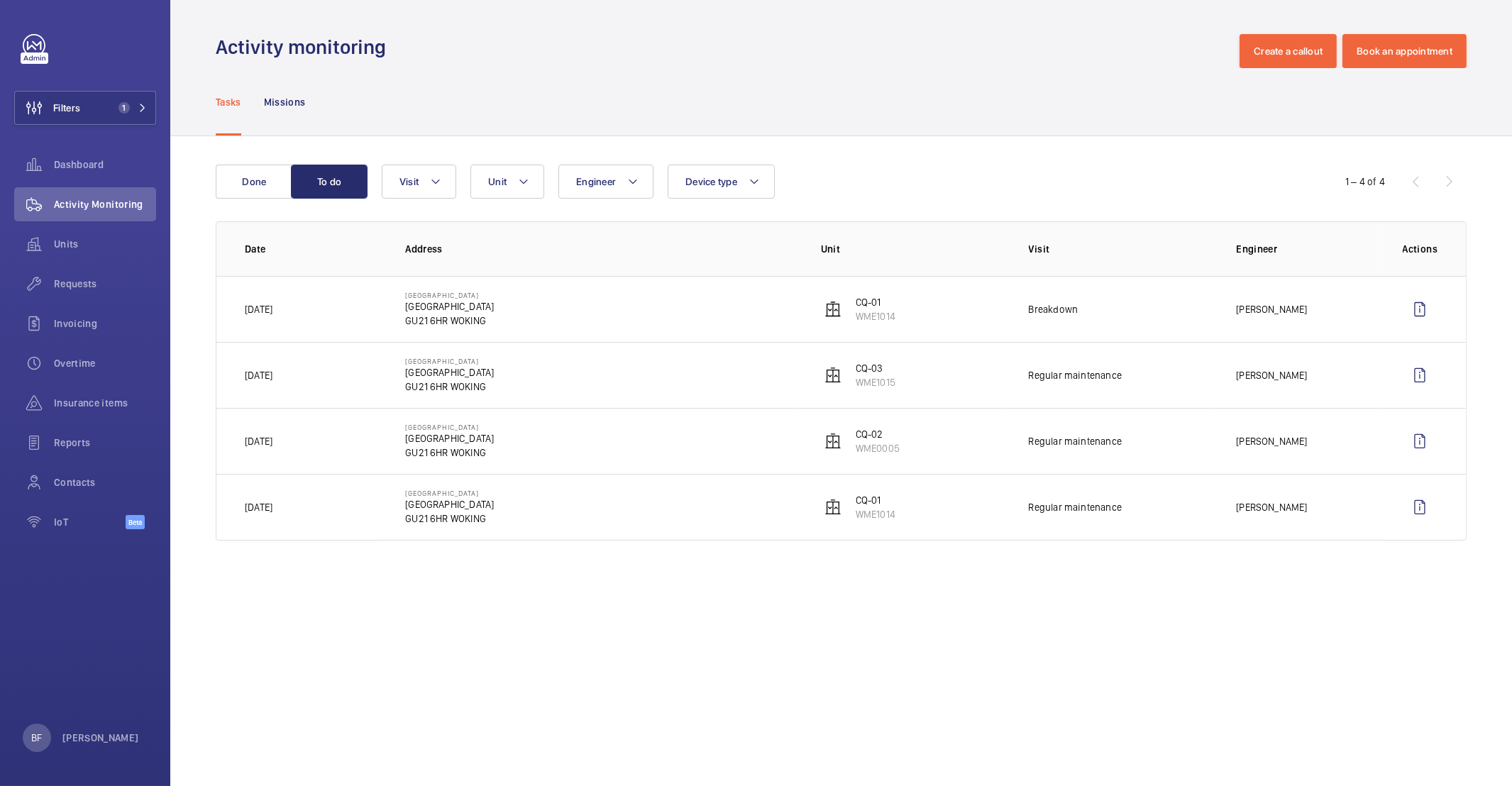
click at [1289, 69] on div "Tasks Missions" at bounding box center [841, 102] width 1251 height 67
click at [1287, 49] on button "Create a callout" at bounding box center [1288, 51] width 97 height 34
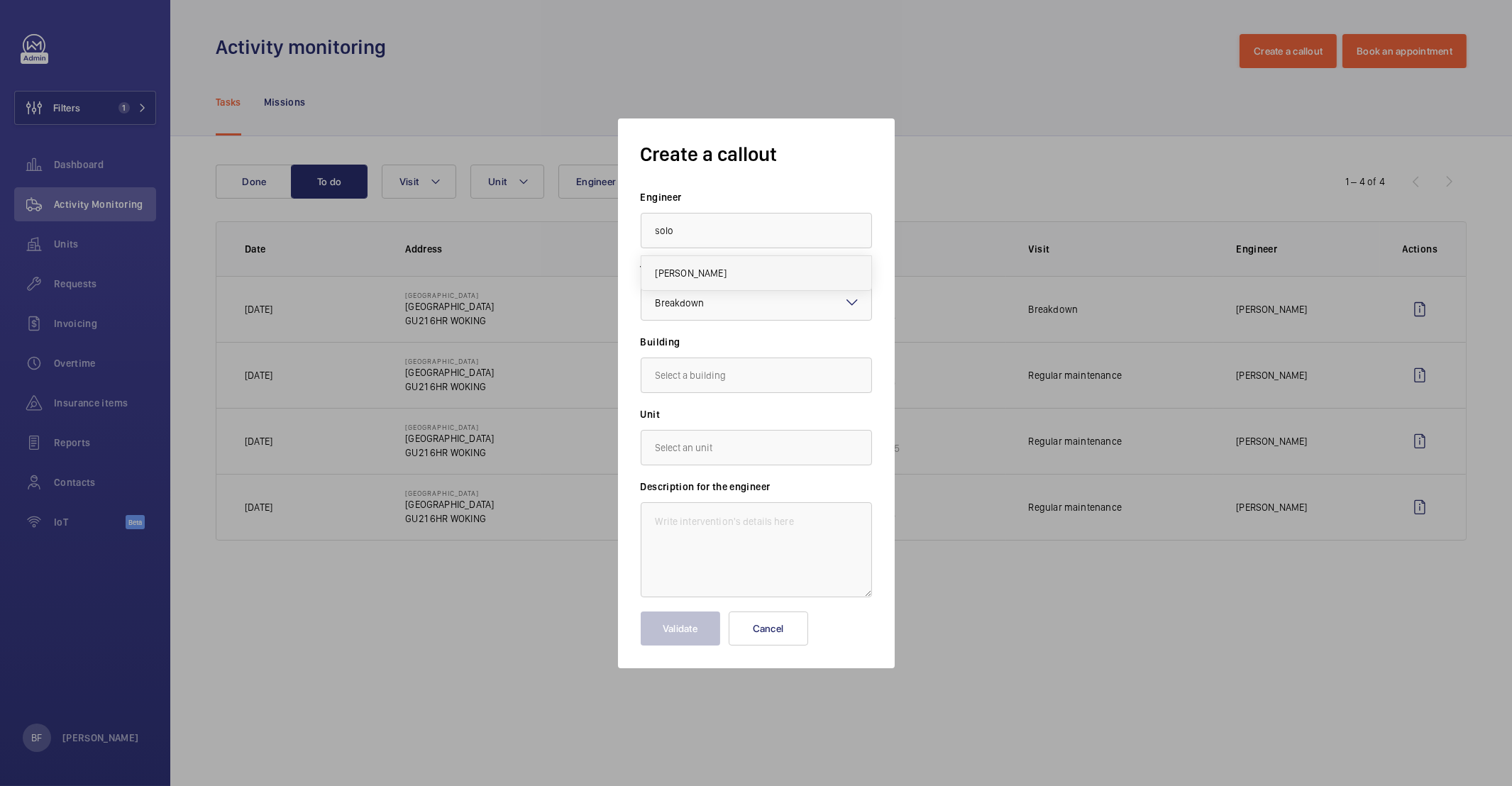
click at [721, 267] on span "[PERSON_NAME]" at bounding box center [691, 273] width 71 height 14
type input "[PERSON_NAME]"
click at [752, 362] on input "text" at bounding box center [756, 375] width 231 height 35
click at [677, 428] on mat-option "[STREET_ADDRESS] WOKING" at bounding box center [756, 417] width 230 height 34
type input "[STREET_ADDRESS] WOKING"
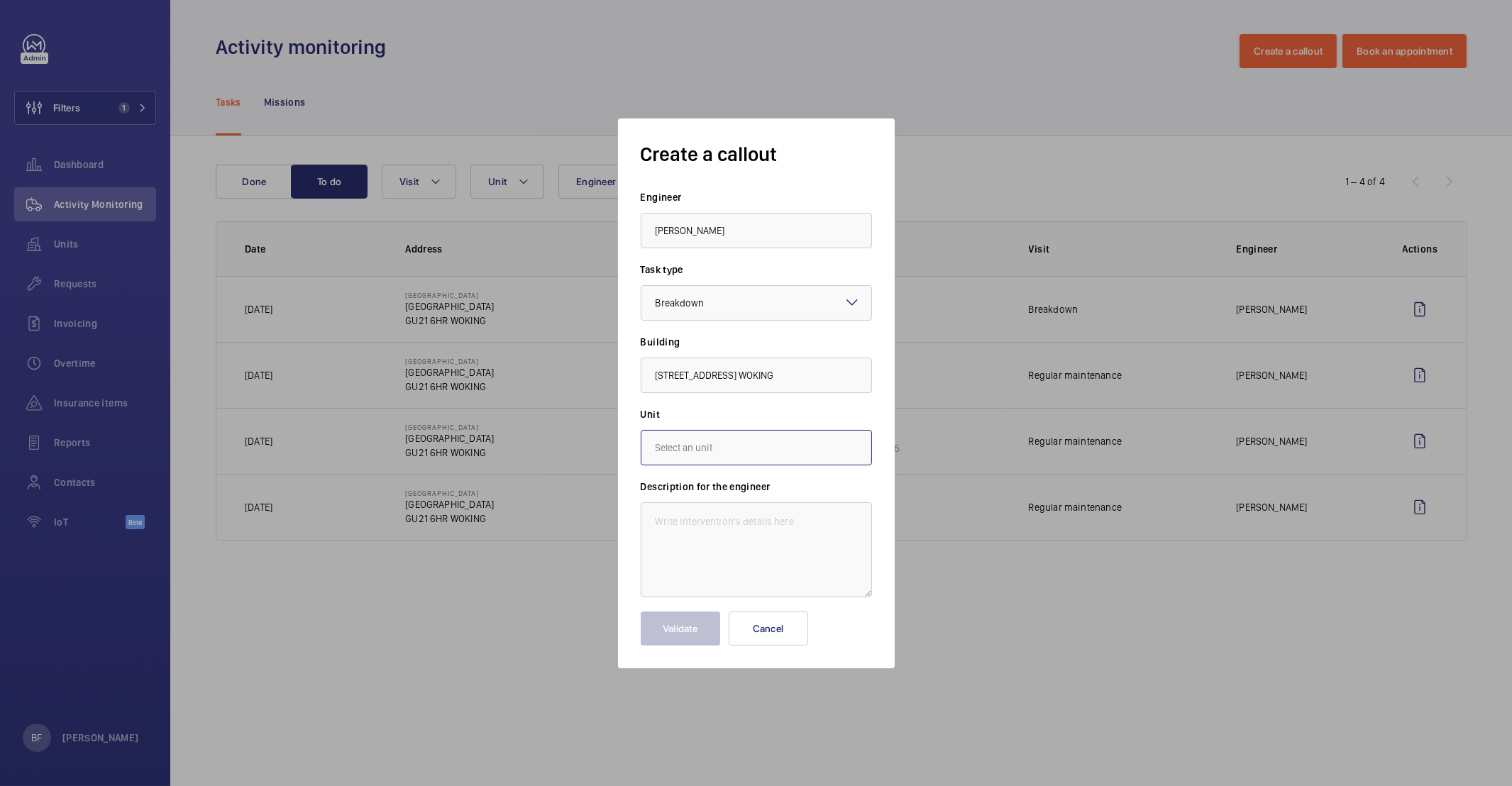
click at [708, 460] on input "text" at bounding box center [756, 448] width 231 height 35
click at [728, 564] on span "WME0005 - CQ-02" at bounding box center [695, 560] width 80 height 14
type input "WME0005 - CQ-02"
click at [702, 515] on textarea at bounding box center [756, 549] width 231 height 95
click at [706, 524] on textarea at bounding box center [756, 549] width 231 height 95
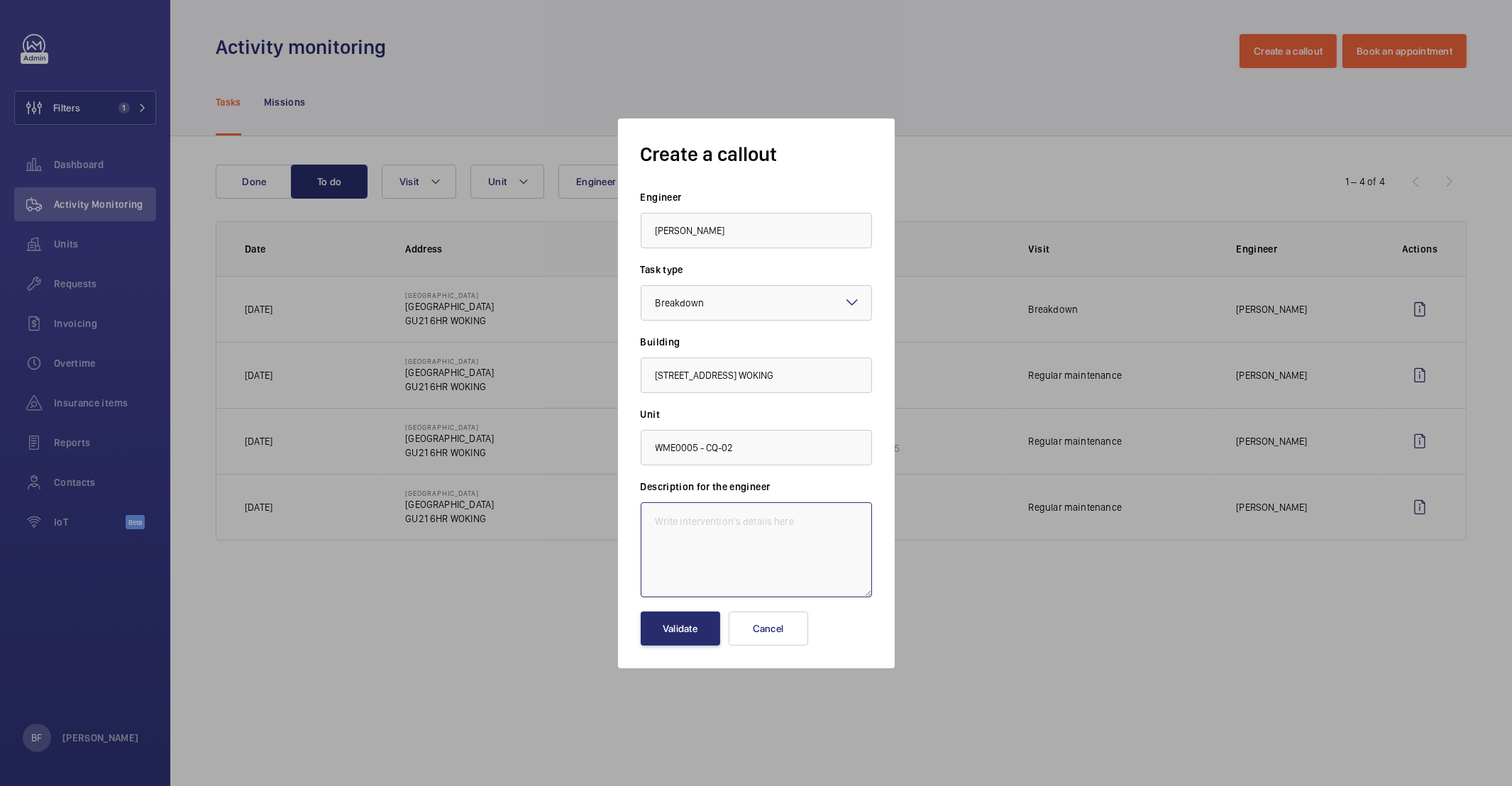
paste textarea "Lift CQ02 has also now failed. The lift is beeping constantly, lift not calling…"
click at [649, 508] on textarea "Lift CQ02 has also now failed. The lift is beeping constantly, lift not calling…" at bounding box center [756, 549] width 231 height 95
paste textarea "Job #354976"
type textarea "Job #354976 - Lift CQ02 has also now failed. The lift is beeping constantly, th…"
click at [673, 630] on button "Validate" at bounding box center [680, 628] width 80 height 34
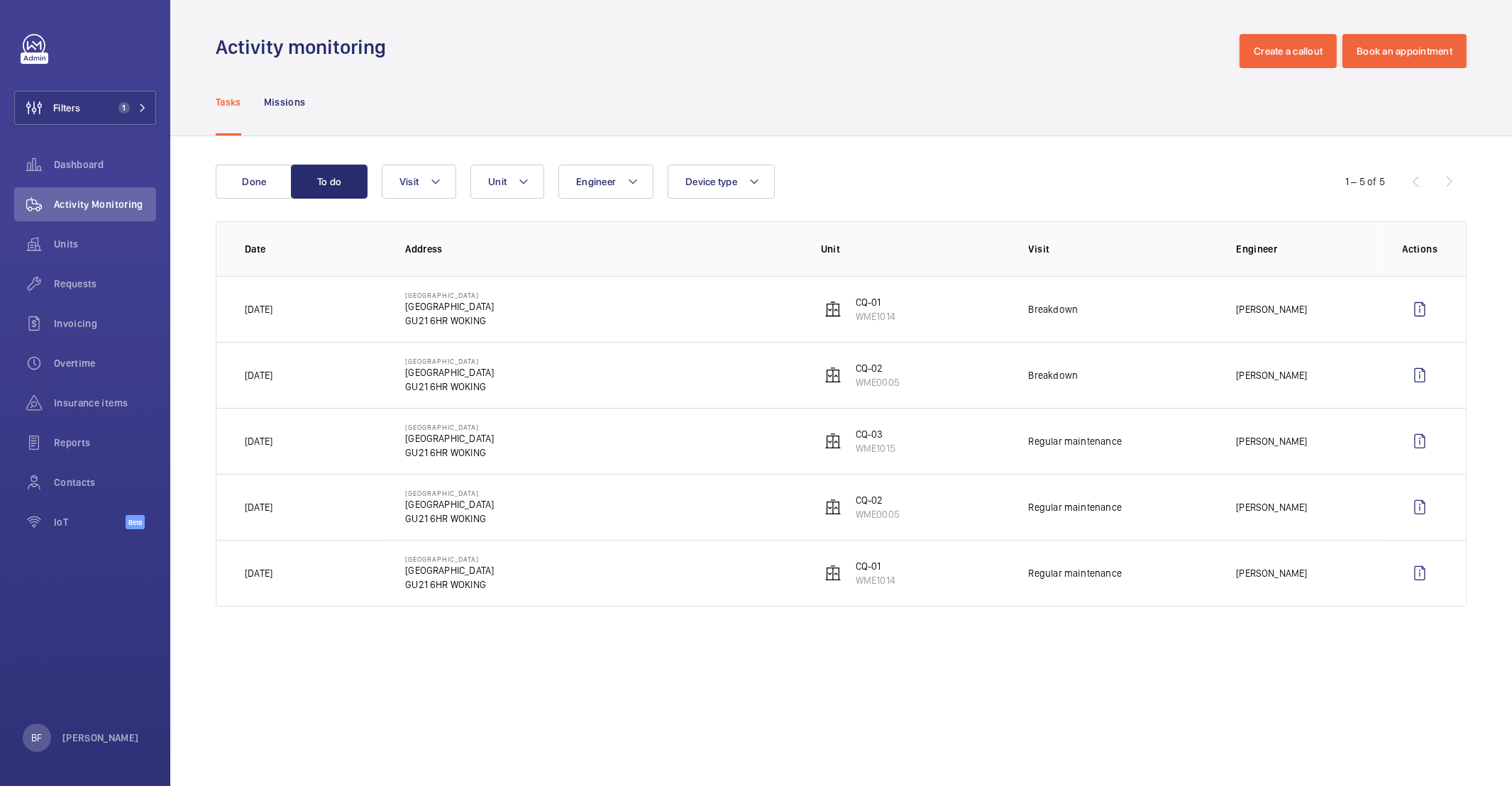
click at [498, 34] on div "Activity monitoring Create a callout Book an appointment" at bounding box center [841, 51] width 1251 height 34
click at [137, 97] on button "Filters 1" at bounding box center [85, 108] width 142 height 34
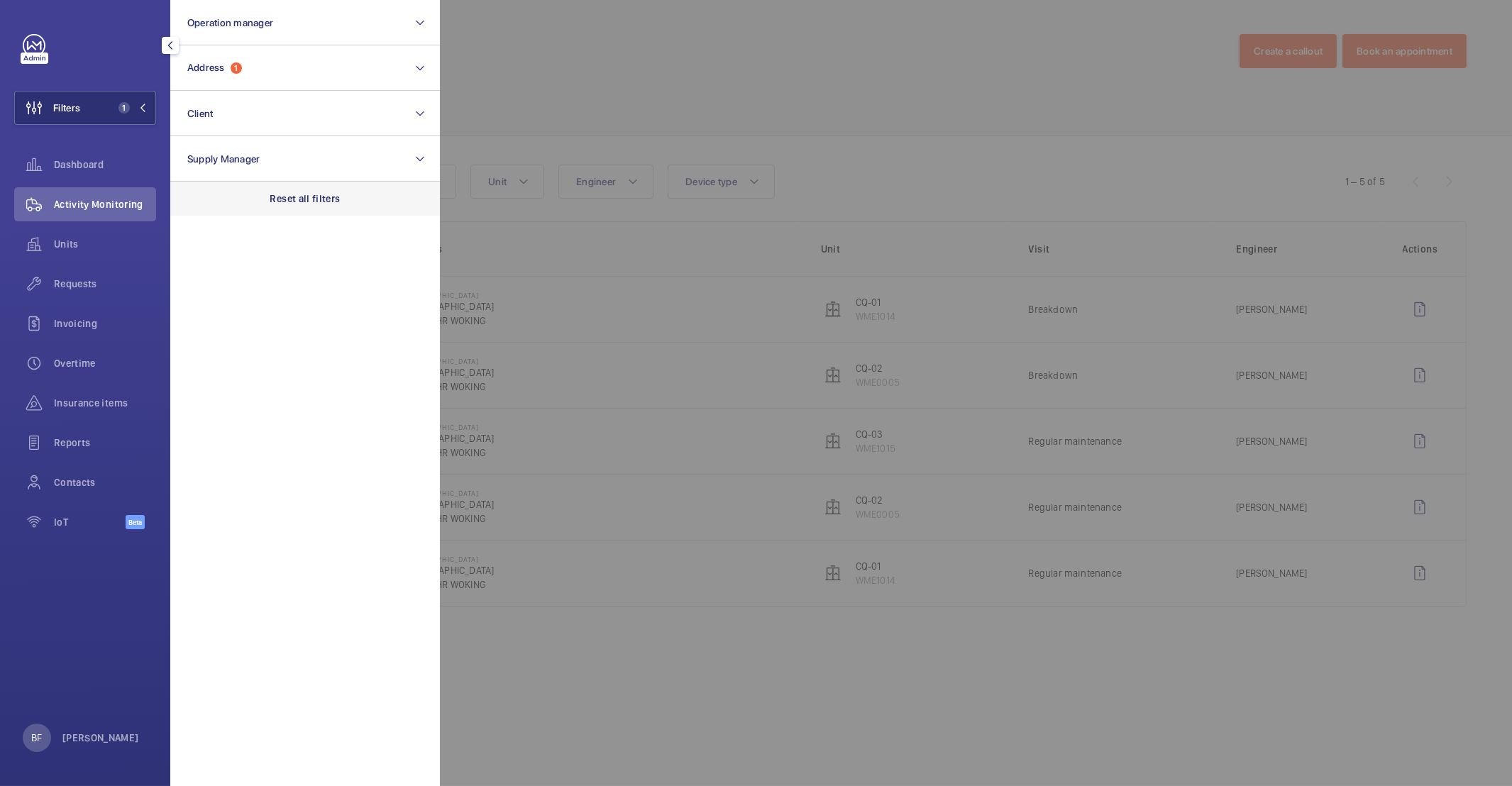
click at [357, 206] on div "Reset all filters" at bounding box center [305, 198] width 270 height 34
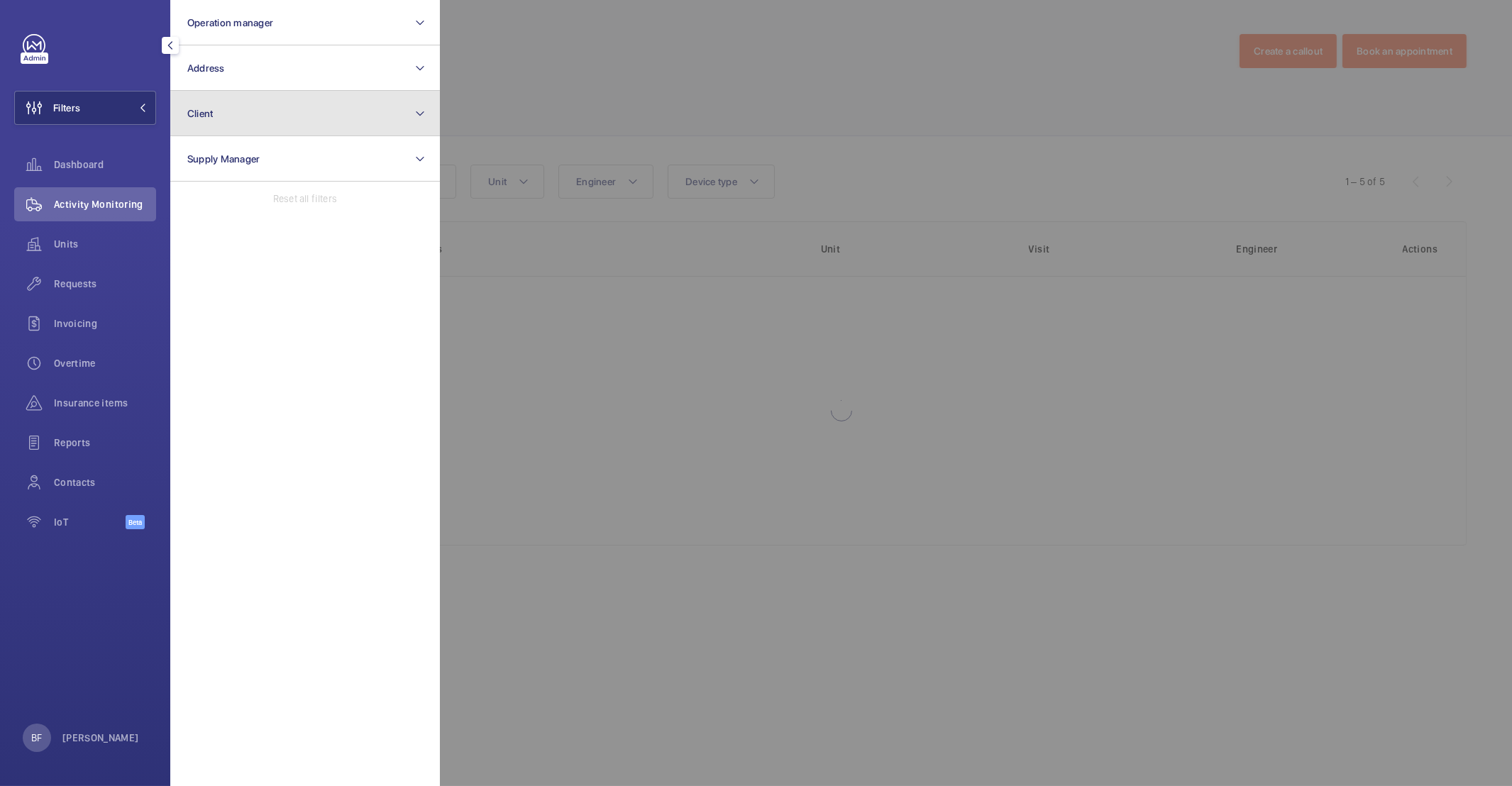
click at [284, 108] on button "Client" at bounding box center [305, 114] width 270 height 46
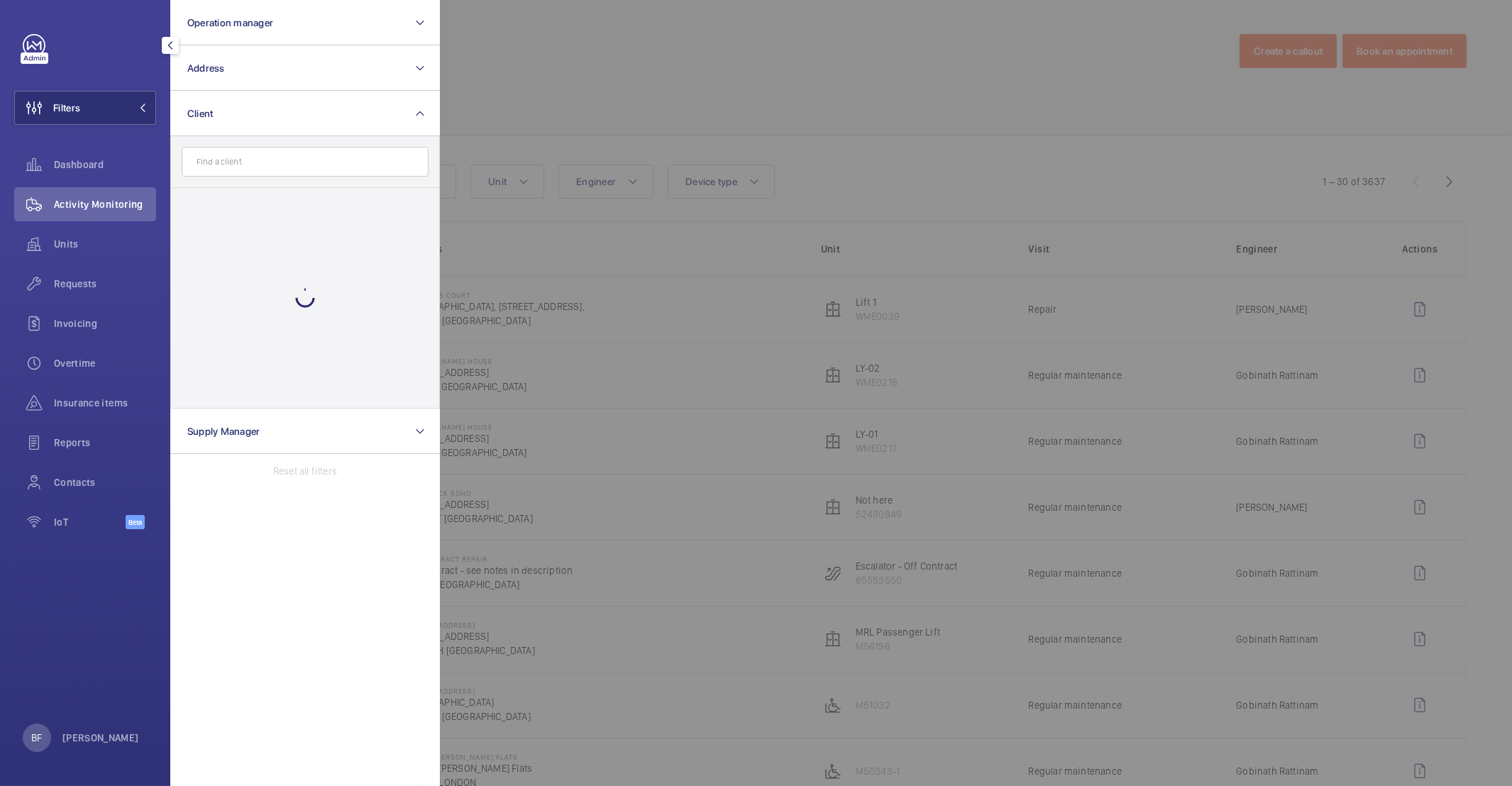
click at [321, 161] on input "text" at bounding box center [305, 162] width 247 height 30
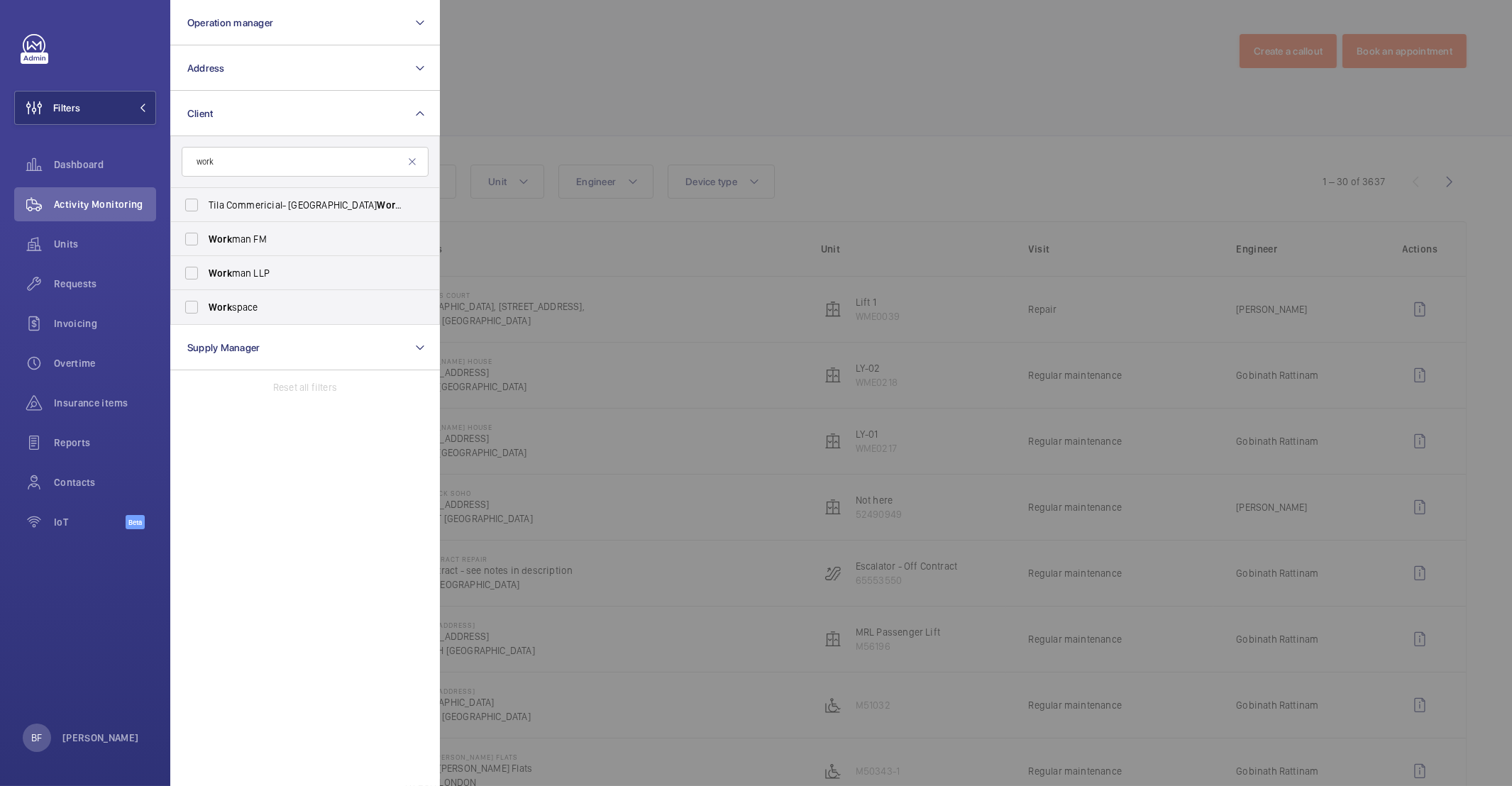
type input "work"
click at [800, 96] on div at bounding box center [1196, 393] width 1512 height 786
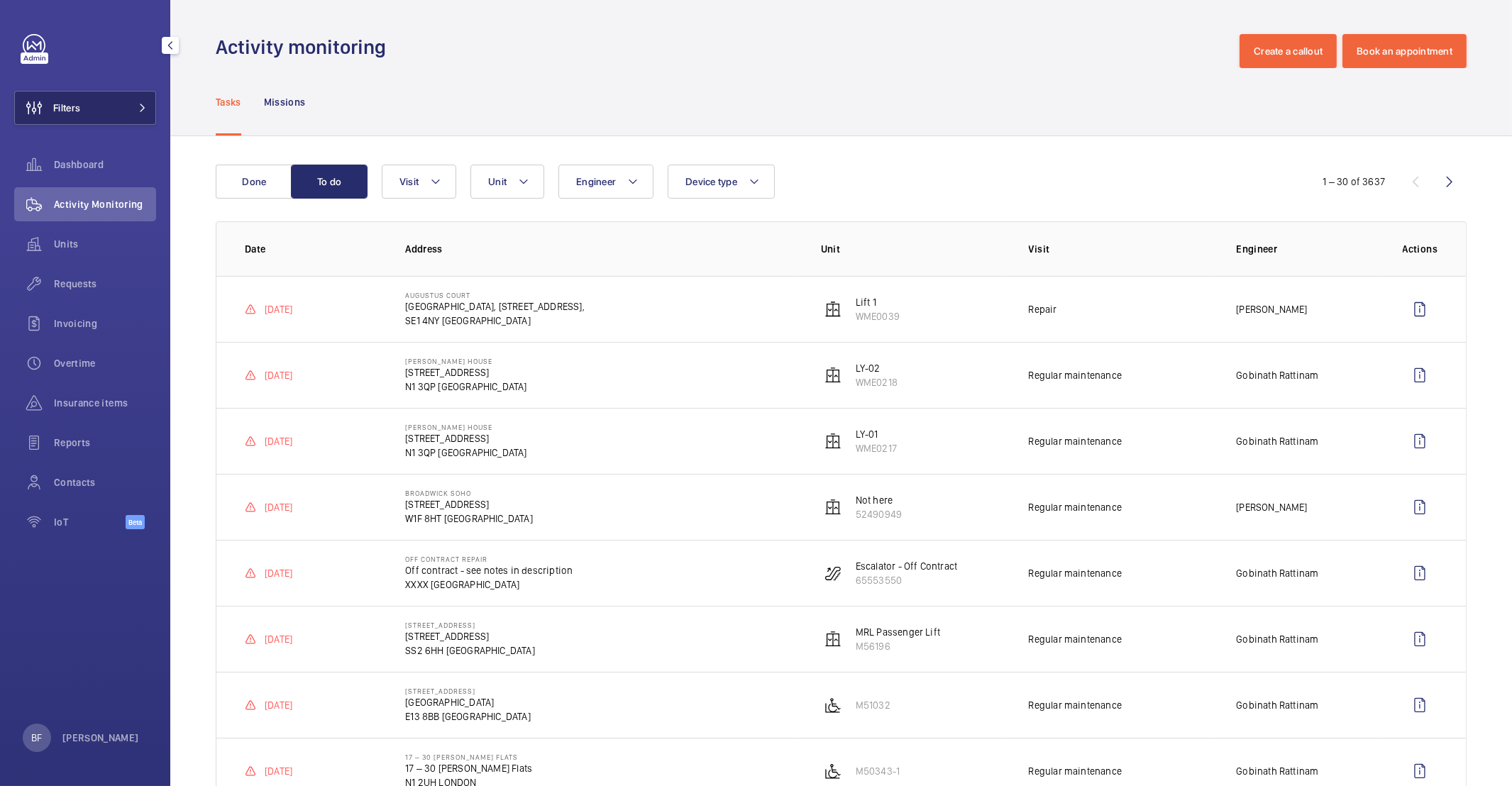
click at [119, 93] on button "Filters" at bounding box center [85, 108] width 142 height 34
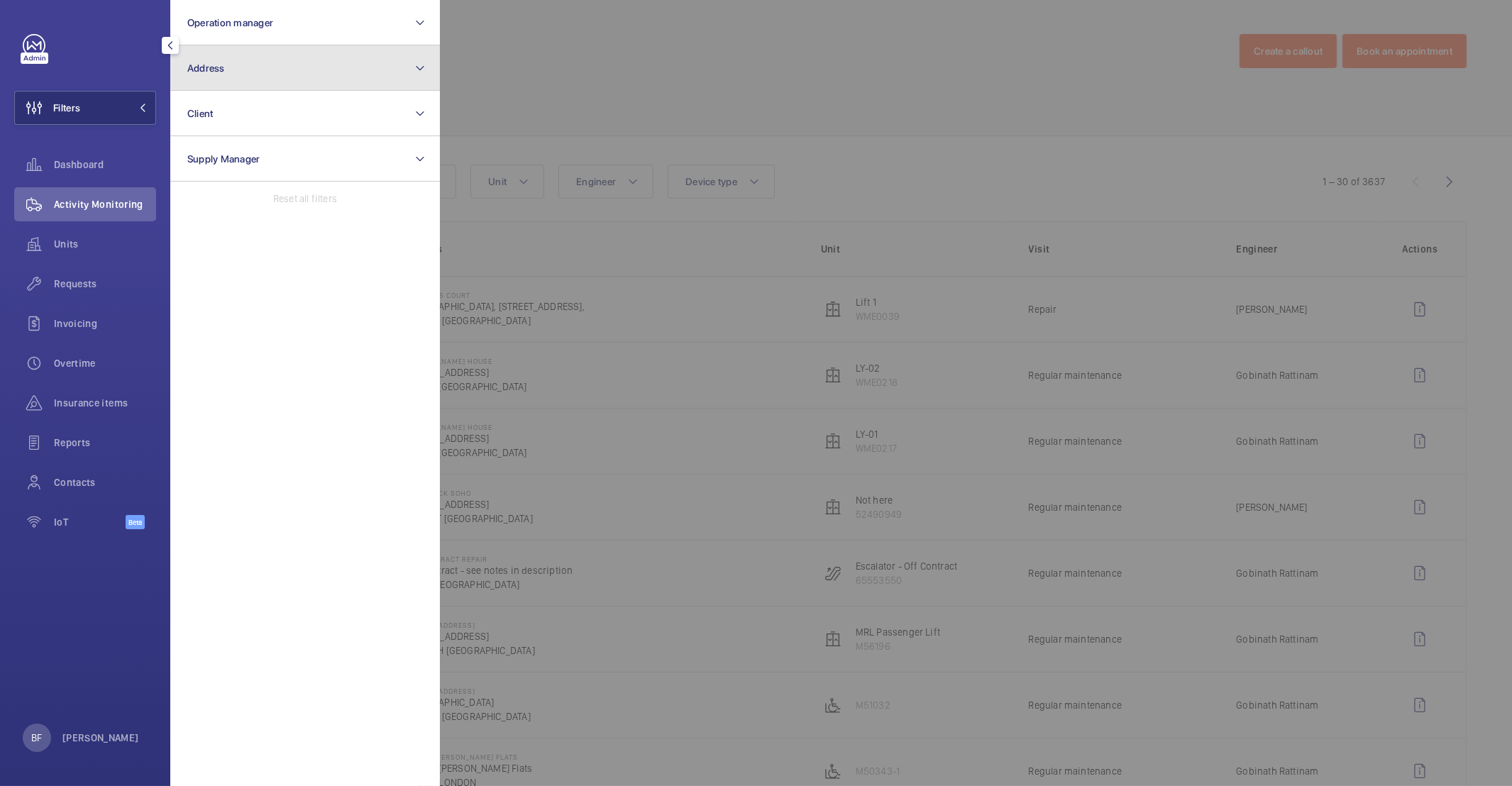
click at [326, 67] on button "Address" at bounding box center [305, 68] width 270 height 46
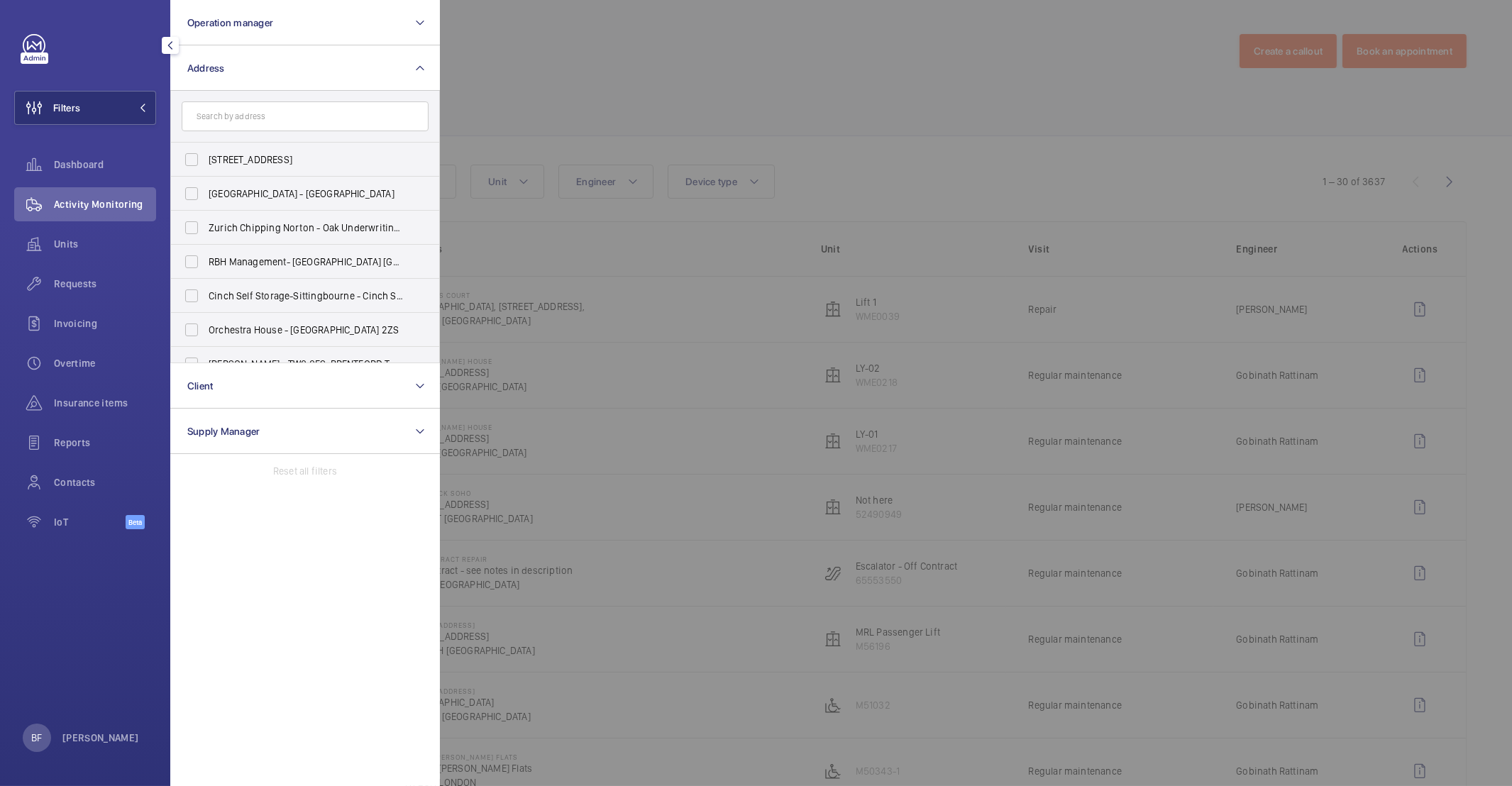
click at [351, 126] on input "text" at bounding box center [305, 117] width 247 height 30
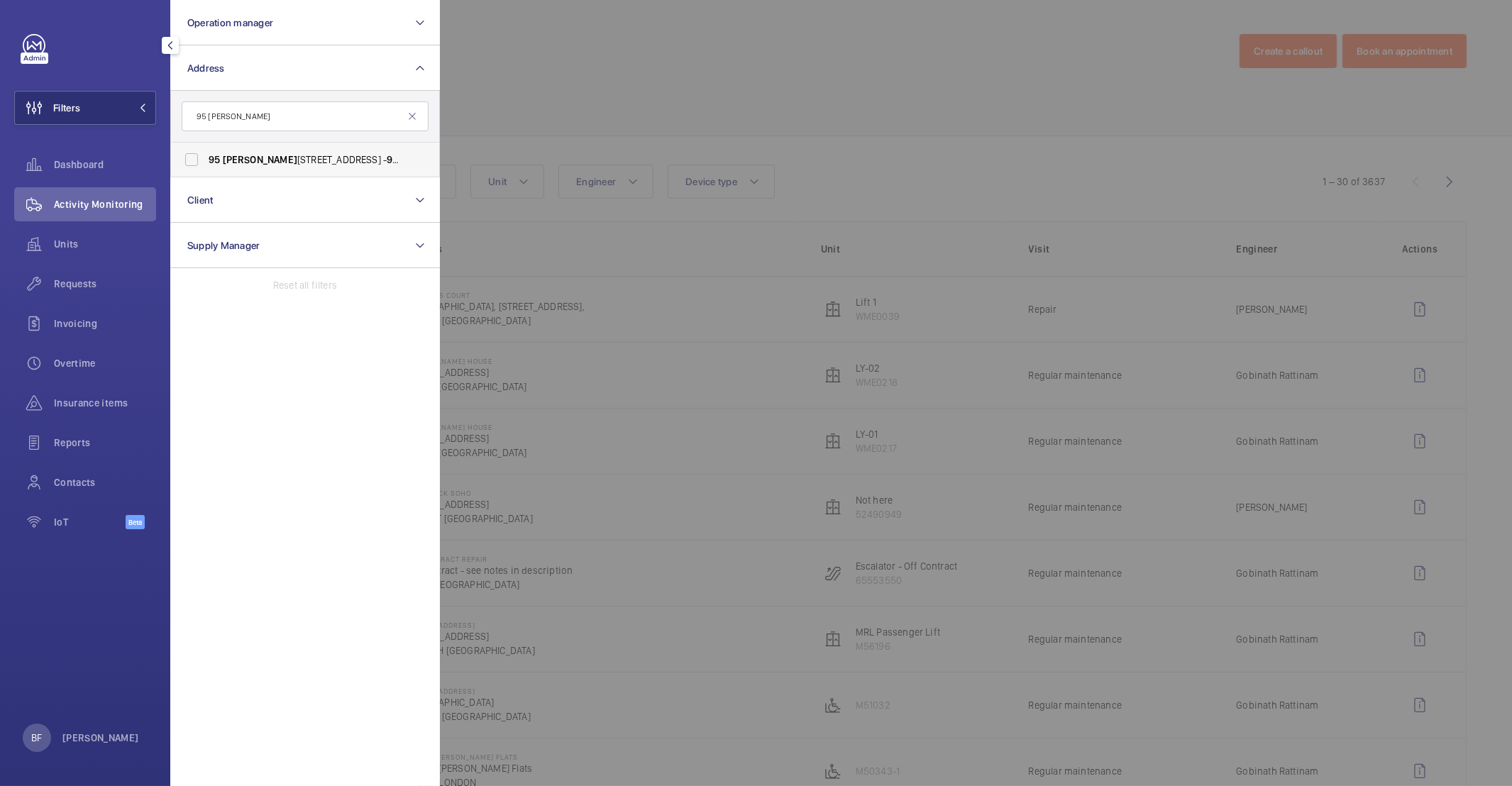
type input "95 [PERSON_NAME]"
click at [401, 160] on span "[PERSON_NAME]" at bounding box center [437, 159] width 75 height 11
click at [206, 160] on input "[STREET_ADDRESS][PERSON_NAME] - [STREET_ADDRESS][PERSON_NAME]" at bounding box center [191, 159] width 28 height 28
checkbox input "true"
click at [744, 81] on div at bounding box center [1196, 393] width 1512 height 786
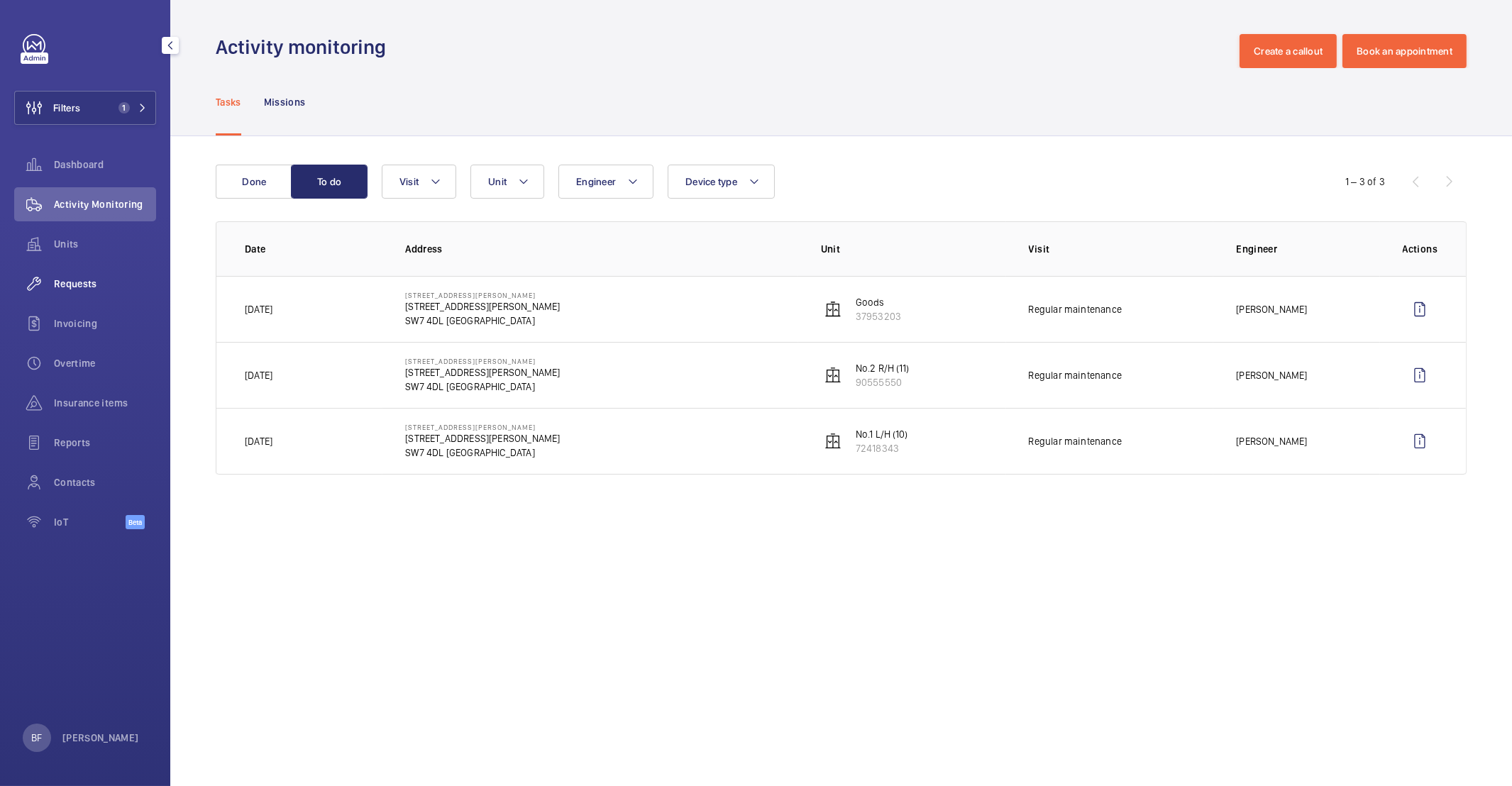
click at [103, 273] on div "Requests" at bounding box center [85, 283] width 142 height 34
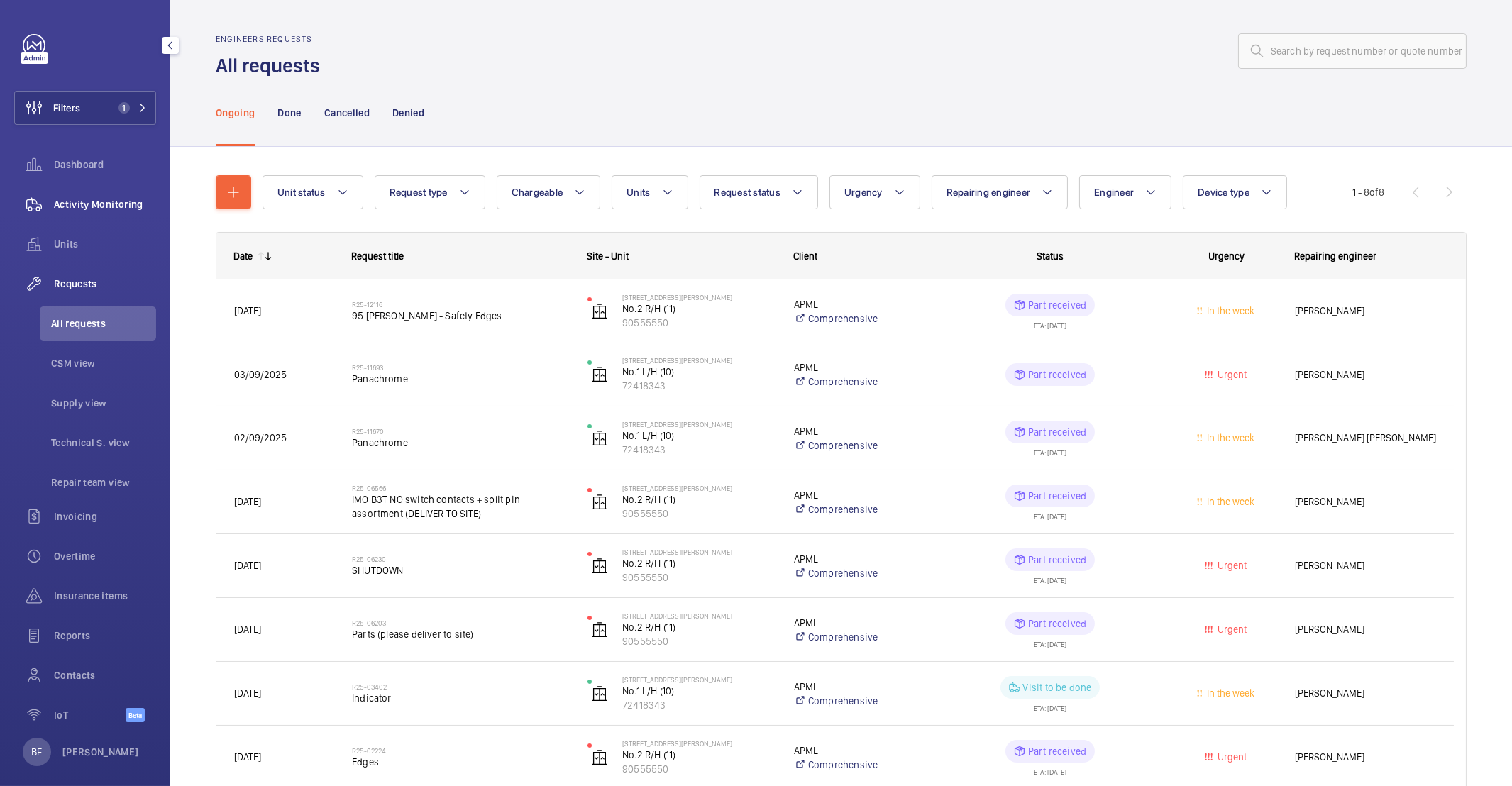
click at [95, 204] on span "Activity Monitoring" at bounding box center [105, 204] width 103 height 14
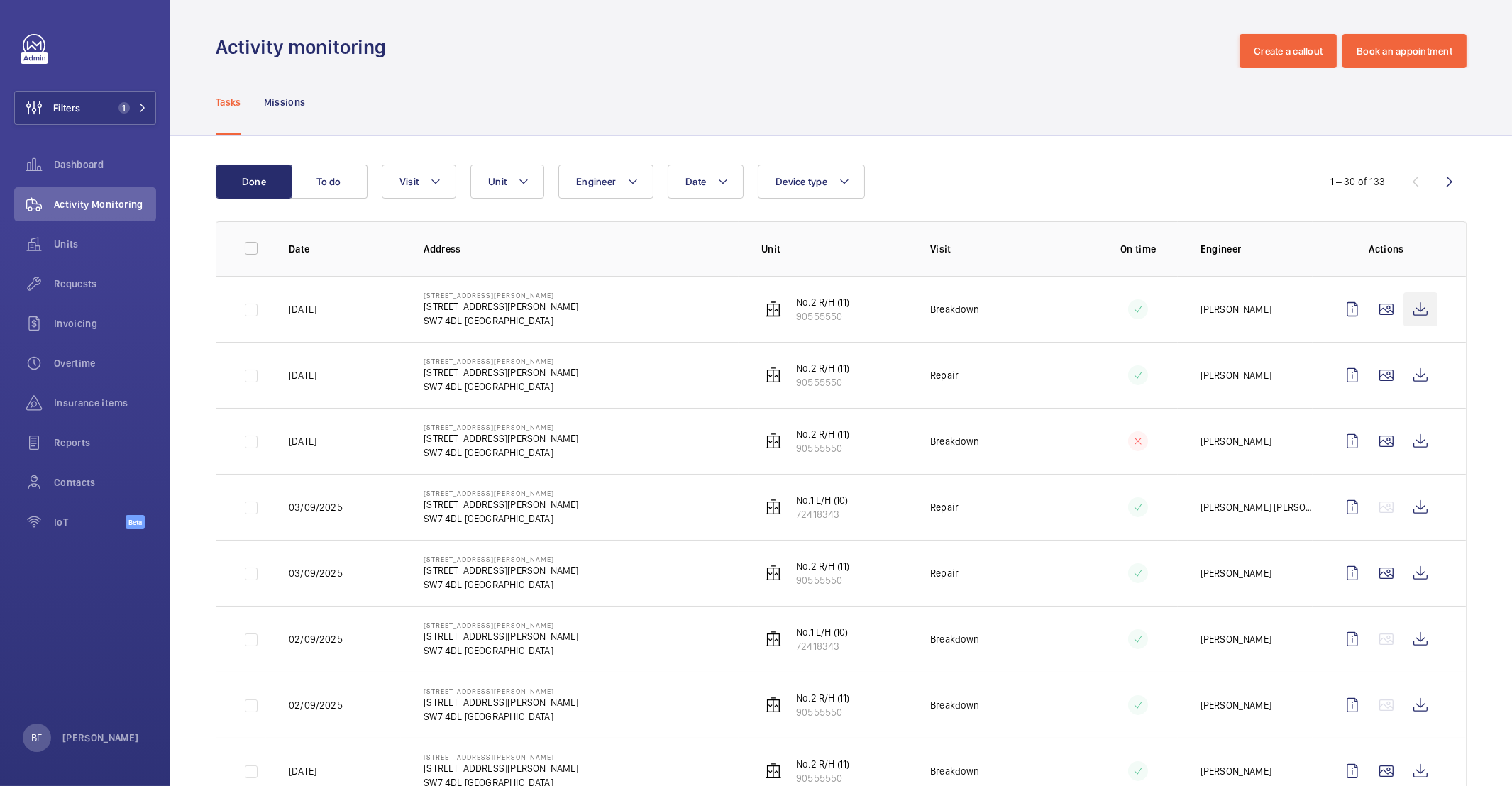
click at [1418, 314] on wm-front-icon-button at bounding box center [1420, 309] width 34 height 34
